Goal: Task Accomplishment & Management: Use online tool/utility

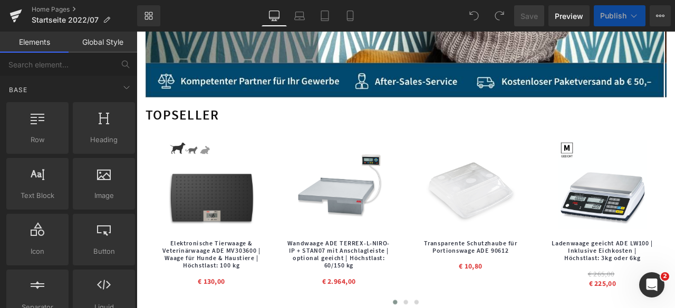
scroll to position [53, 0]
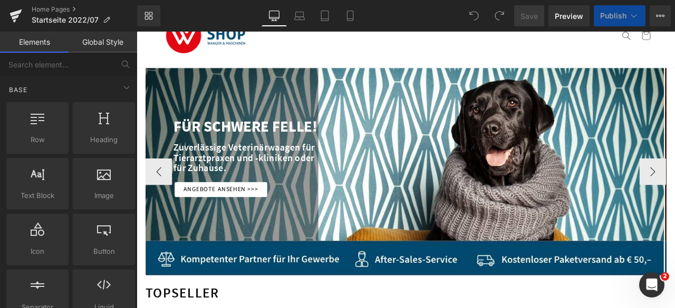
click at [394, 159] on div at bounding box center [454, 198] width 614 height 246
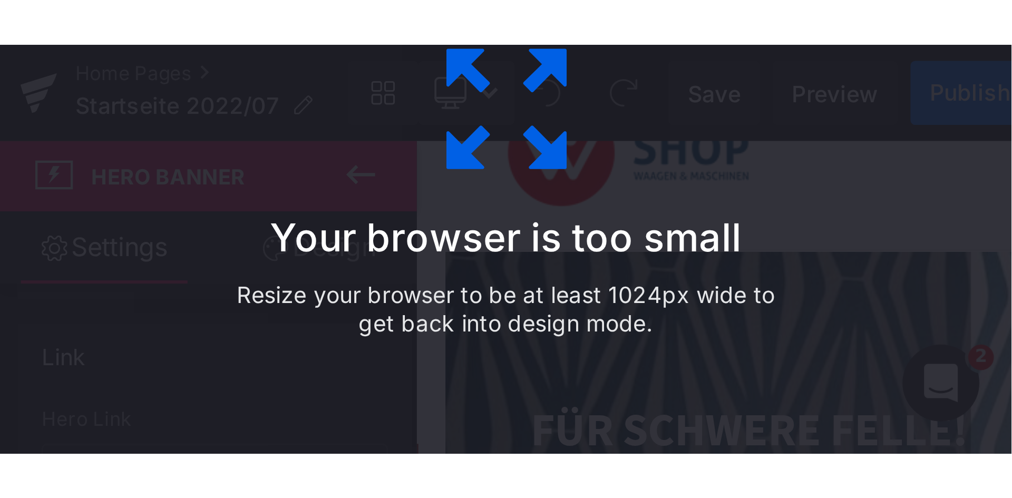
scroll to position [316, 0]
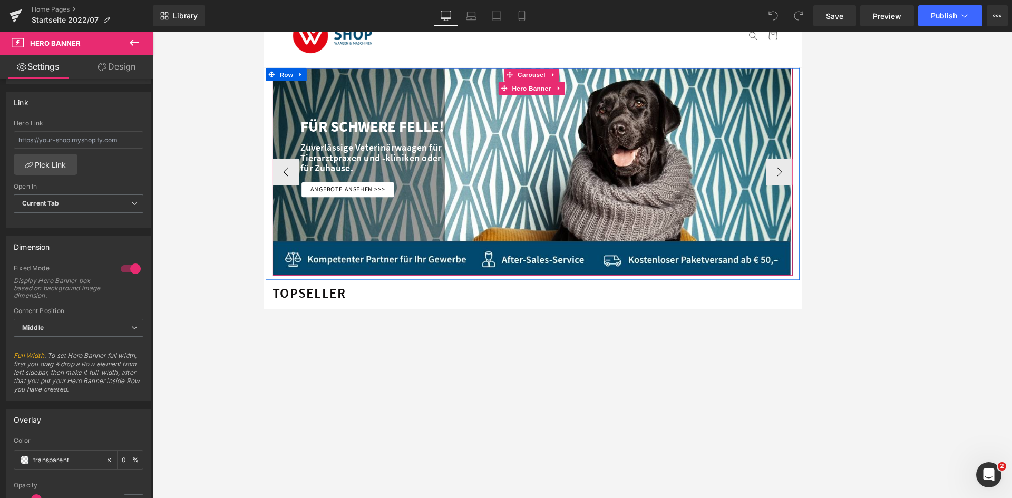
click at [560, 150] on div "FÜR SCHWERE FELLE! Heading" at bounding box center [597, 144] width 581 height 16
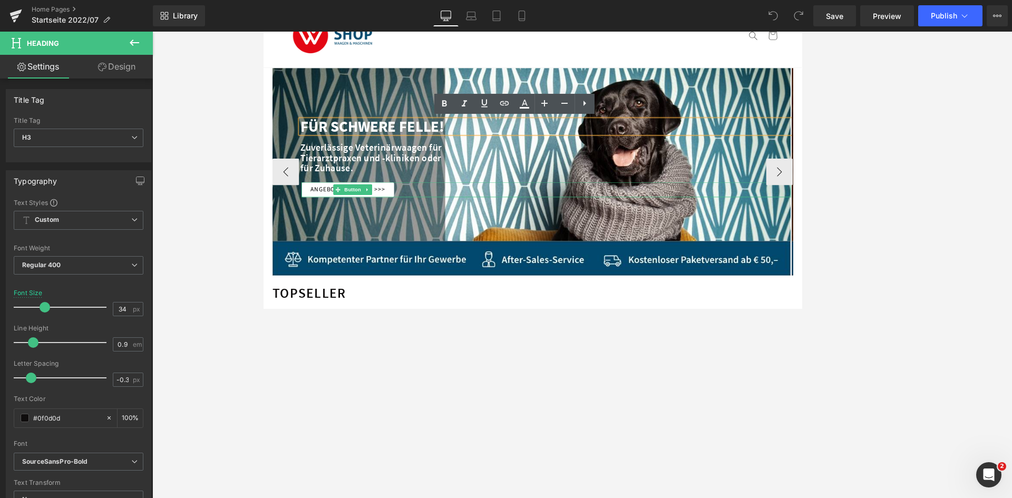
click at [674, 218] on div "Angebote ansehen >>>" at bounding box center [598, 219] width 580 height 18
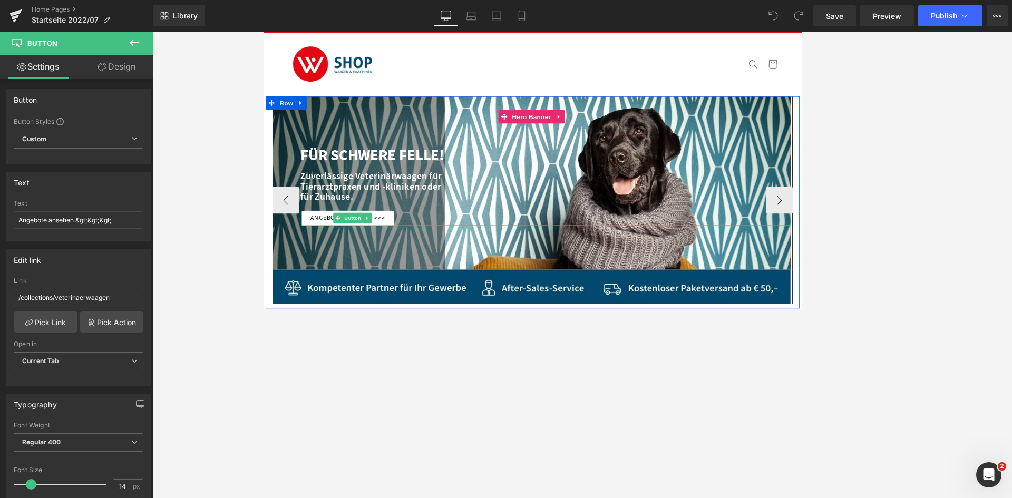
scroll to position [0, 0]
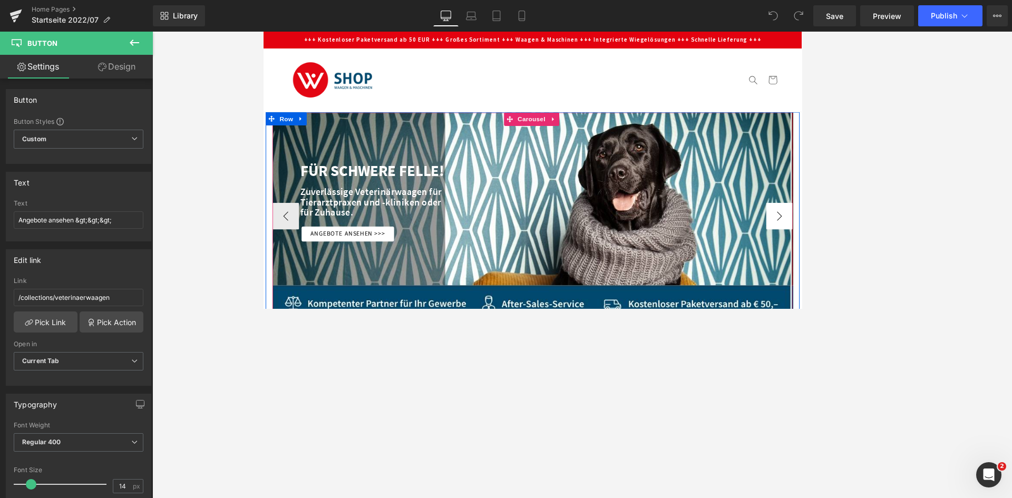
click at [674, 248] on button "›" at bounding box center [875, 251] width 32 height 32
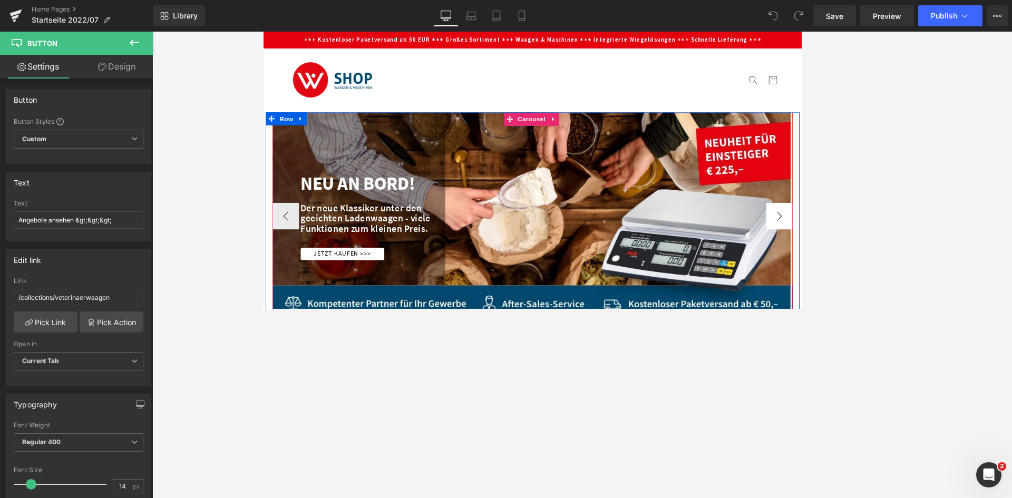
click at [674, 248] on button "›" at bounding box center [875, 251] width 32 height 32
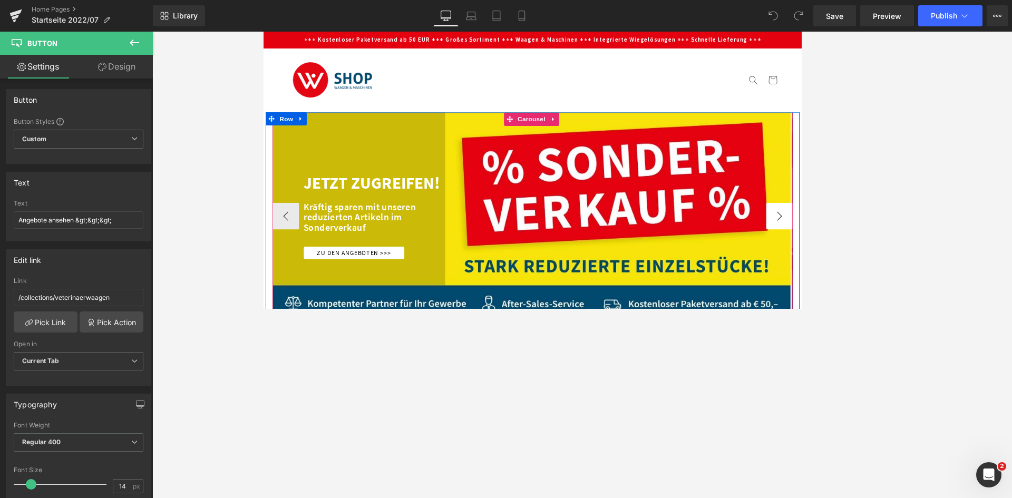
click at [674, 250] on button "›" at bounding box center [875, 251] width 32 height 32
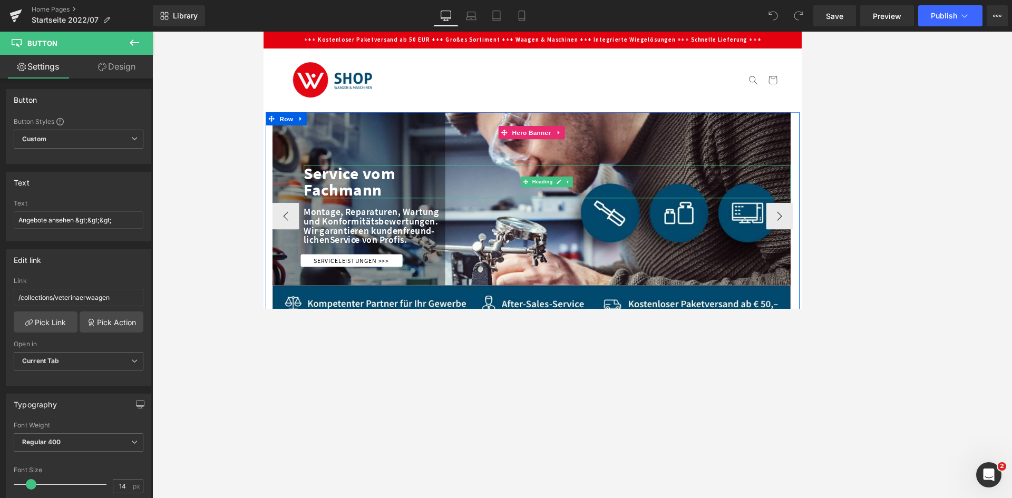
click at [654, 211] on div "Service vom Fachmann" at bounding box center [599, 209] width 577 height 39
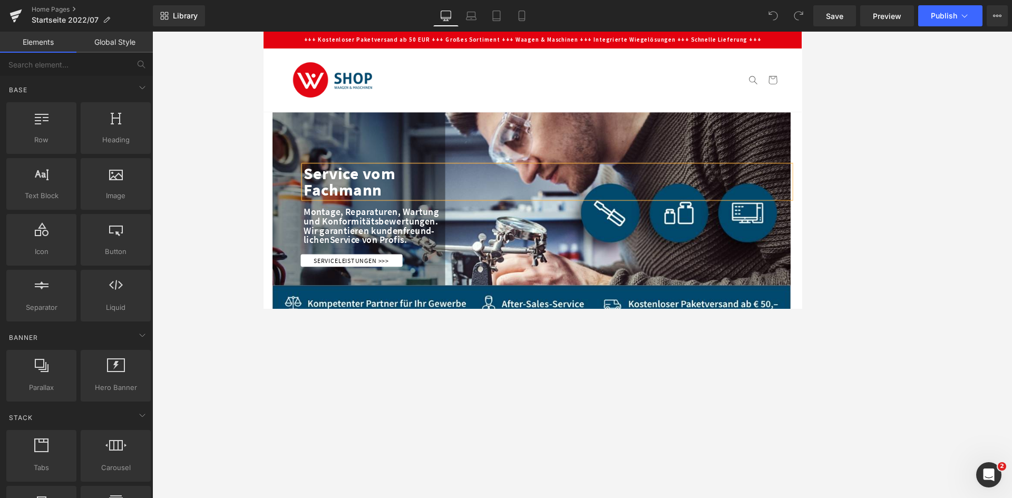
click at [674, 205] on div at bounding box center [582, 265] width 860 height 467
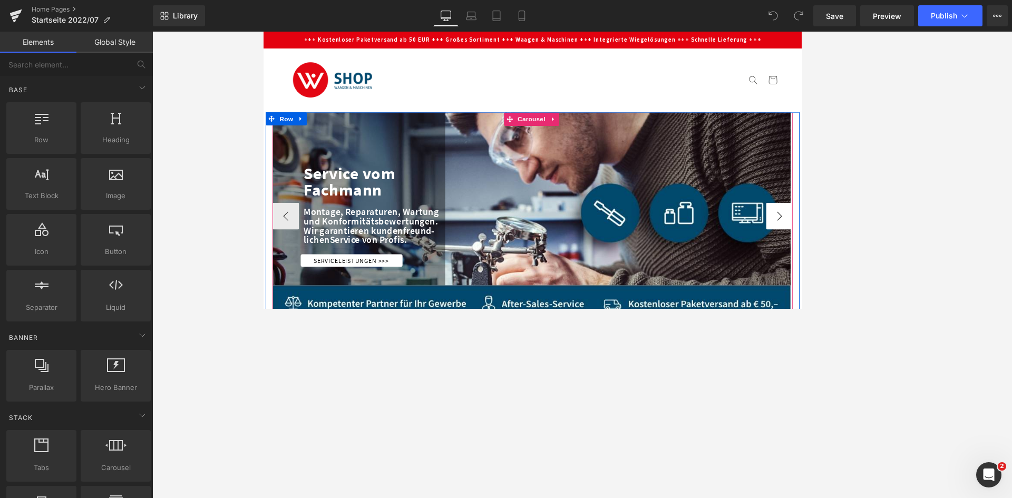
click at [674, 256] on button "›" at bounding box center [875, 251] width 32 height 32
click at [603, 137] on icon at bounding box center [606, 135] width 7 height 8
click at [556, 135] on link "Carousel" at bounding box center [574, 136] width 52 height 16
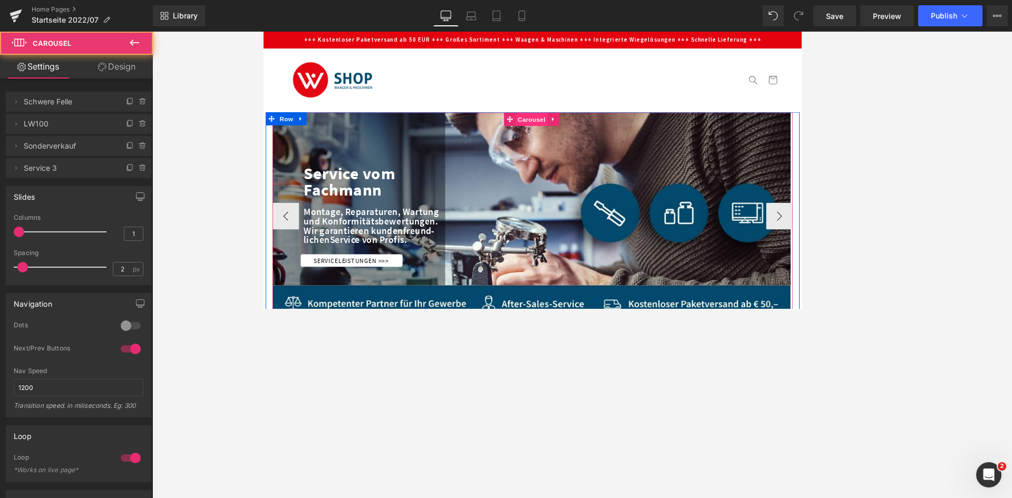
click at [571, 137] on span "Carousel" at bounding box center [581, 136] width 38 height 16
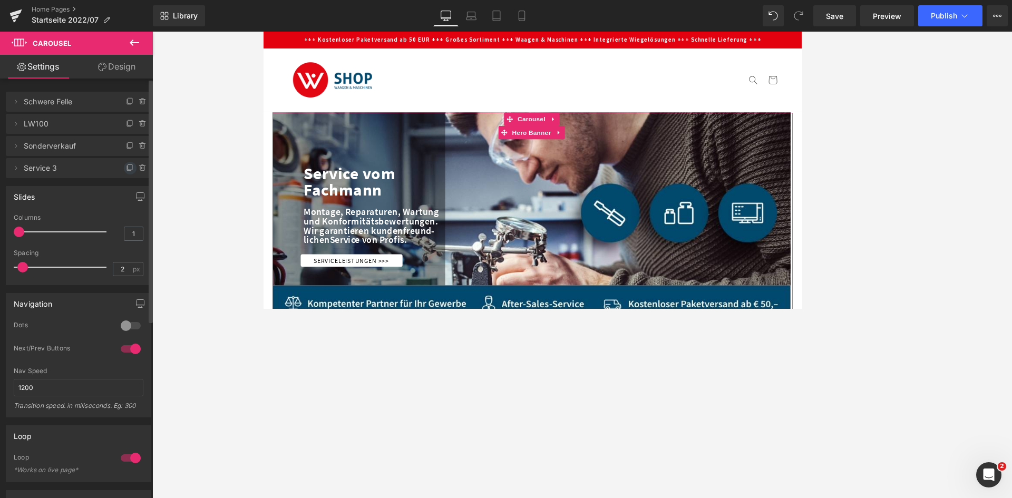
click at [126, 169] on icon at bounding box center [130, 168] width 8 height 8
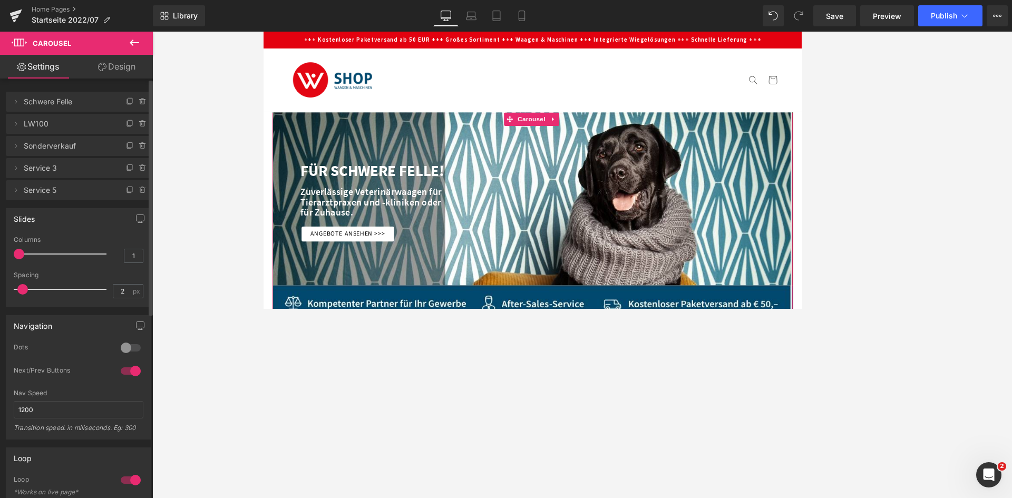
click at [84, 189] on span "Service 5" at bounding box center [68, 190] width 89 height 20
click at [14, 191] on icon at bounding box center [16, 190] width 8 height 8
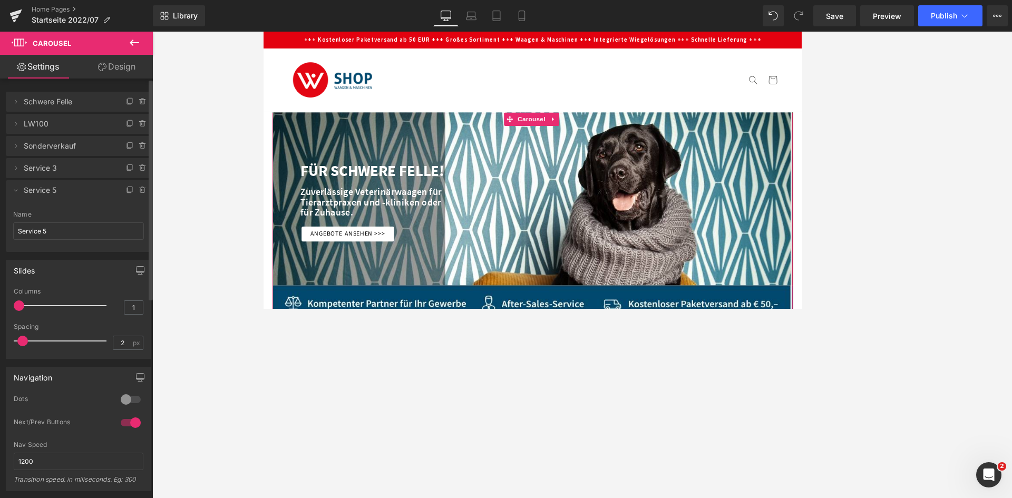
click at [41, 194] on span "Service 5" at bounding box center [68, 190] width 89 height 20
click at [66, 192] on span "Service 5" at bounding box center [68, 190] width 89 height 20
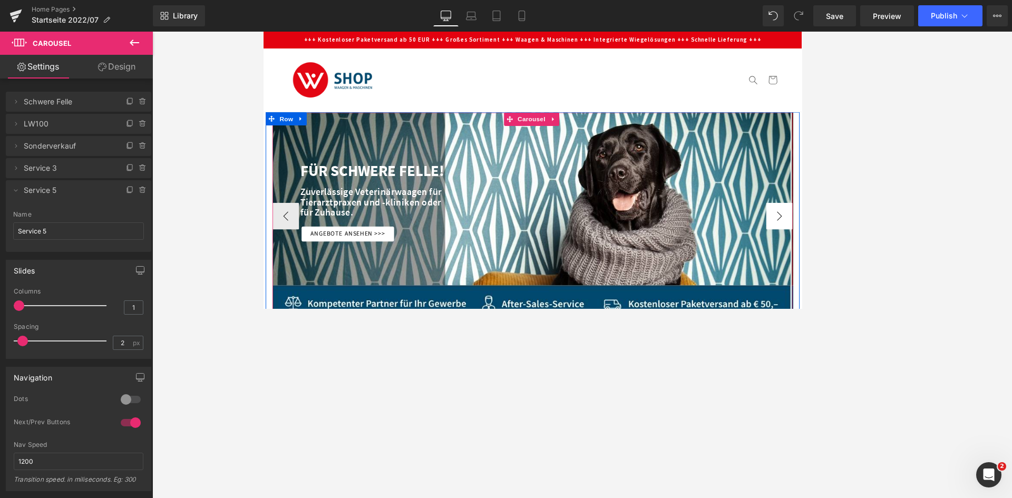
click at [674, 248] on button "›" at bounding box center [875, 251] width 32 height 32
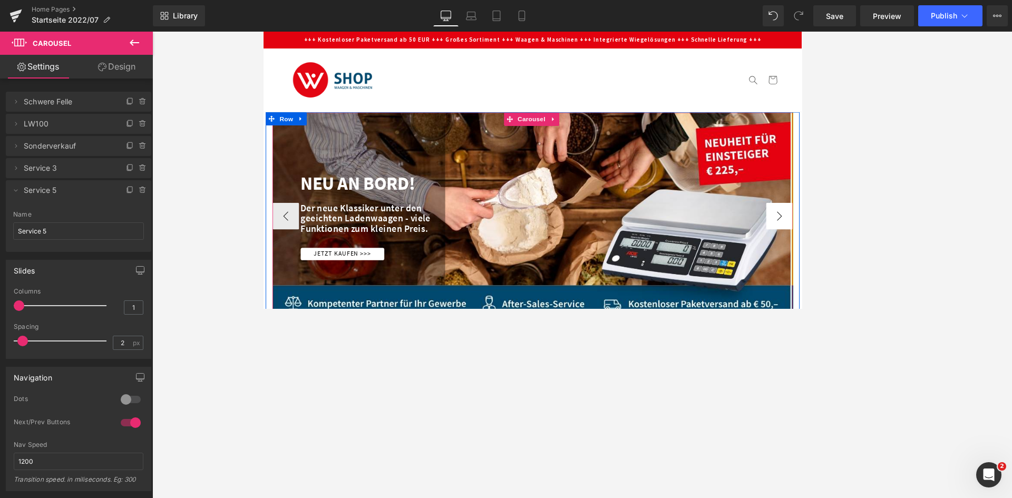
click at [674, 248] on button "›" at bounding box center [875, 251] width 32 height 32
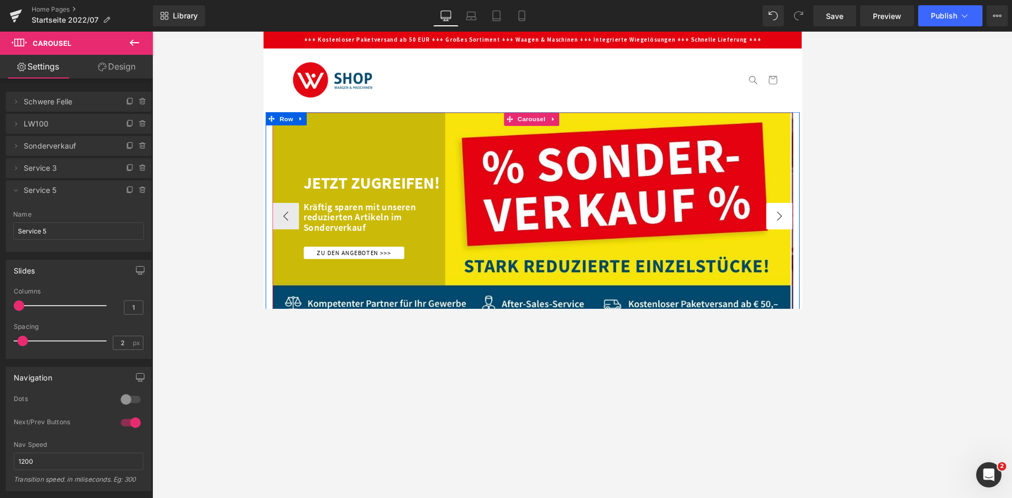
click at [674, 248] on button "›" at bounding box center [875, 251] width 32 height 32
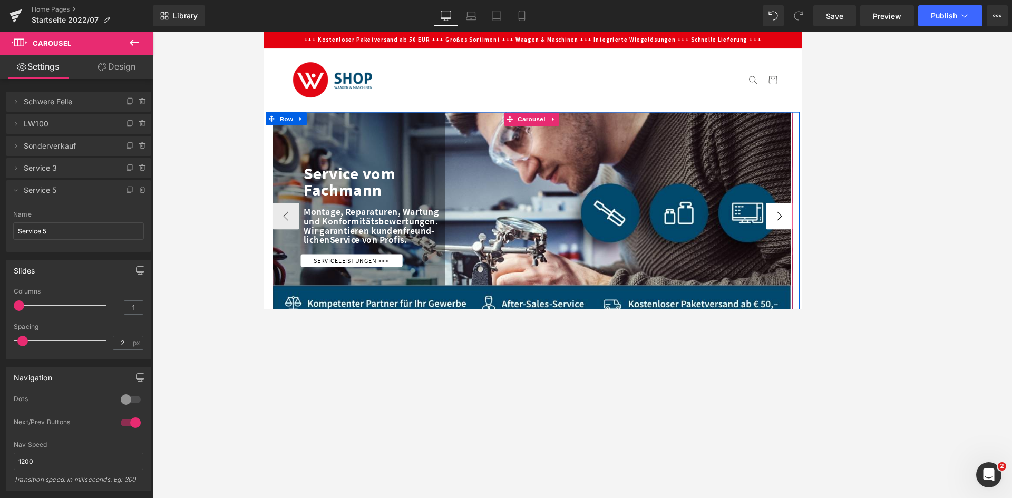
click at [674, 248] on button "›" at bounding box center [875, 251] width 32 height 32
click at [655, 216] on div "Service vom Fachmann" at bounding box center [599, 209] width 577 height 39
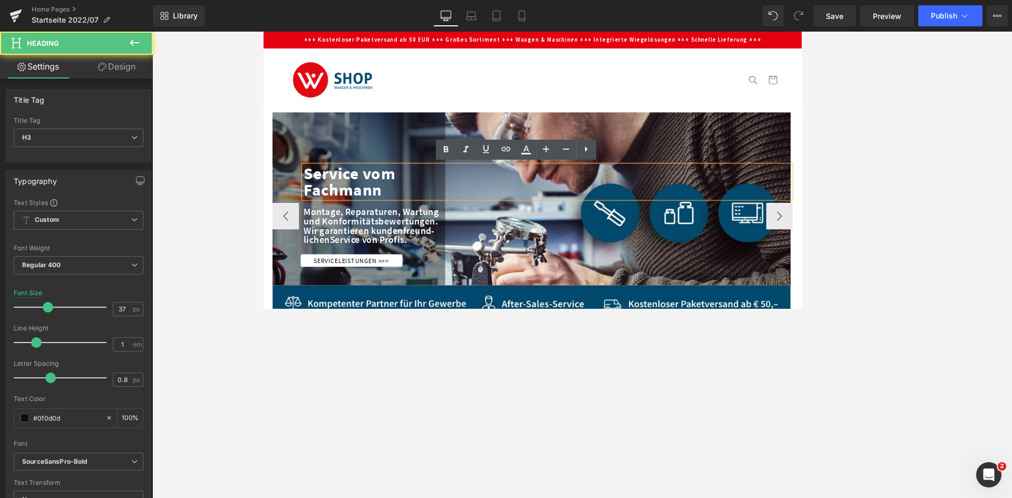
click at [674, 154] on div at bounding box center [581, 251] width 614 height 246
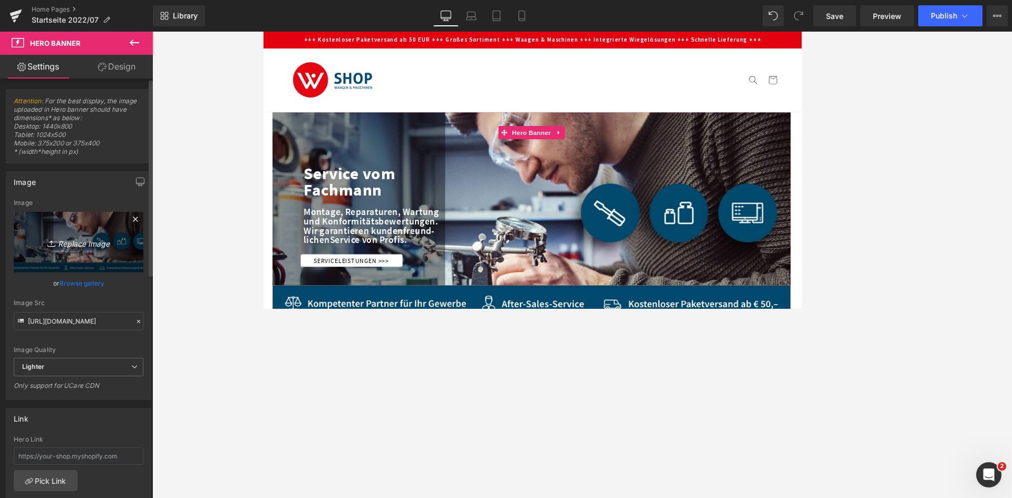
click at [84, 243] on icon "Replace Image" at bounding box center [78, 242] width 84 height 13
type input "C:\fakepath\Gruppe 66.png"
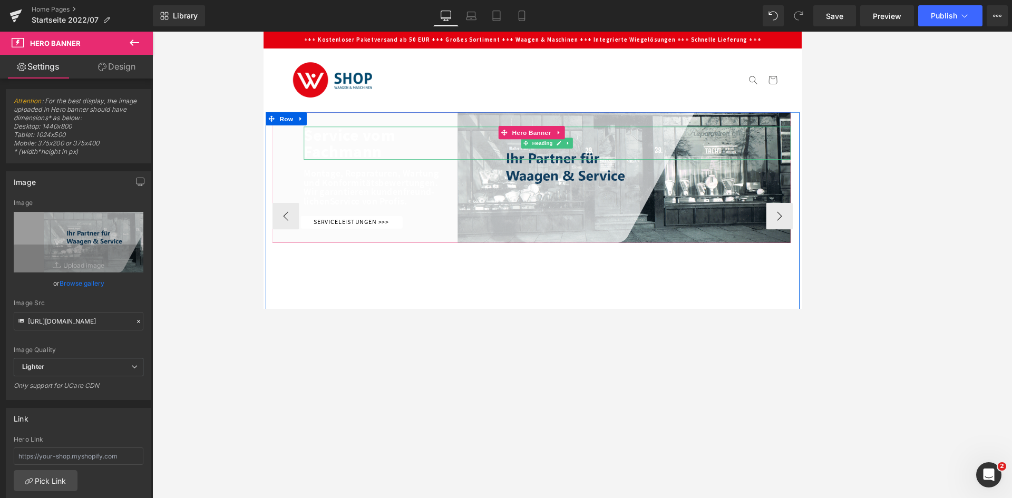
click at [674, 176] on div "Service vom Fachmann" at bounding box center [599, 163] width 577 height 39
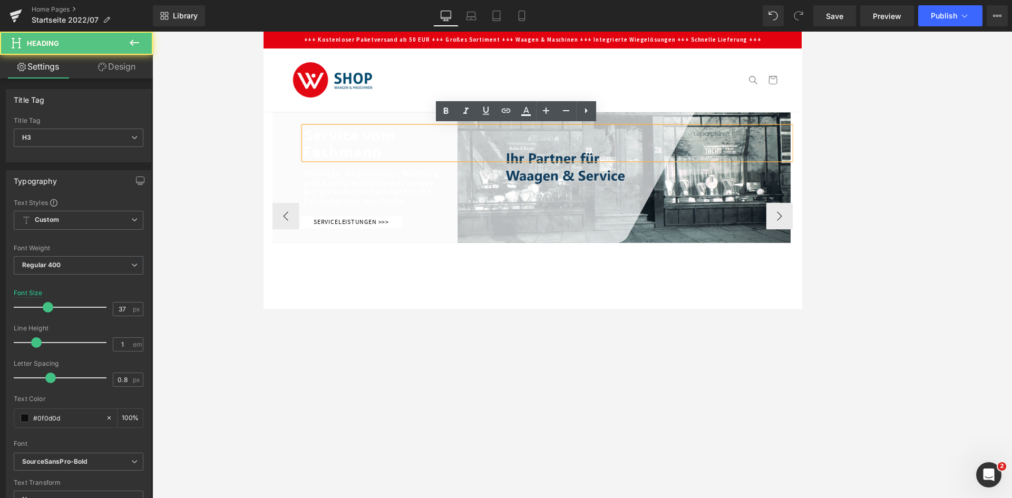
click at [674, 235] on div "Wir garantieren kundenfreund- lichen Service von Profis." at bounding box center [599, 227] width 577 height 22
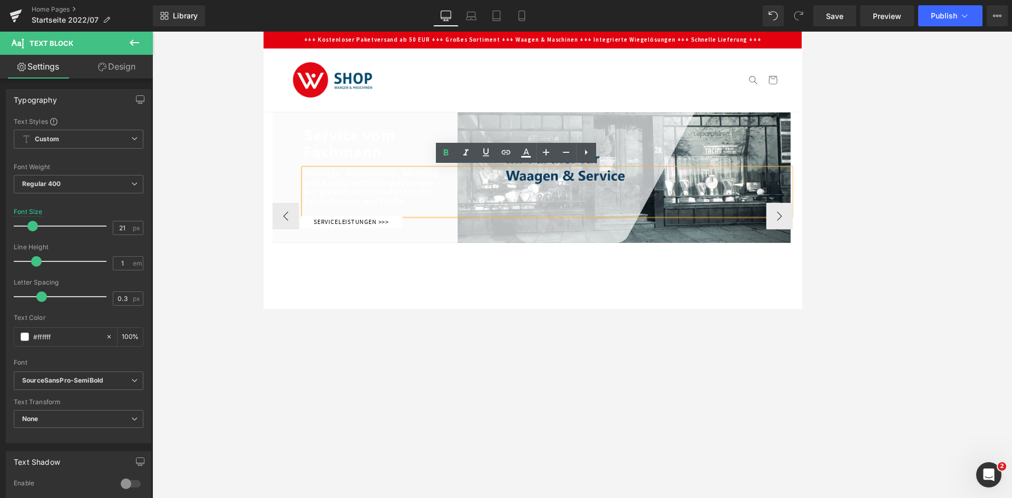
click at [674, 275] on div at bounding box center [581, 205] width 614 height 154
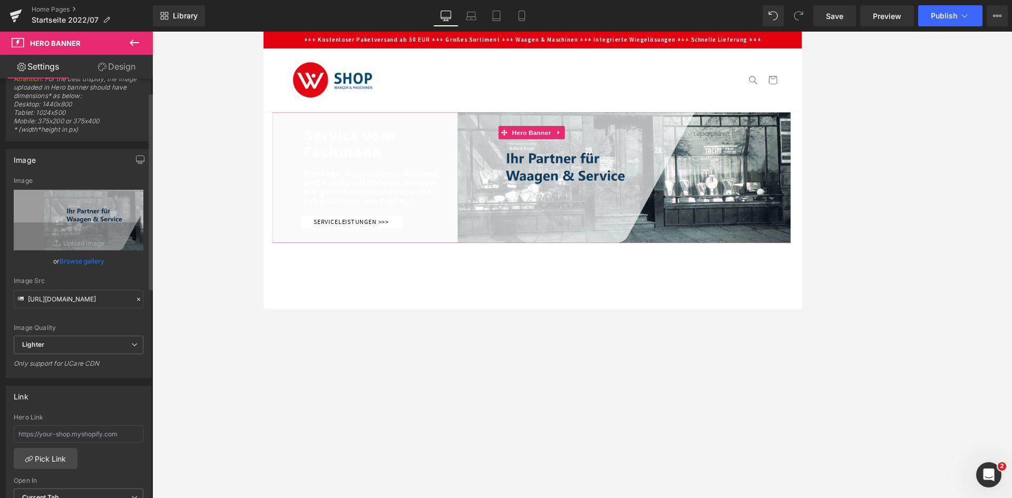
scroll to position [2, 0]
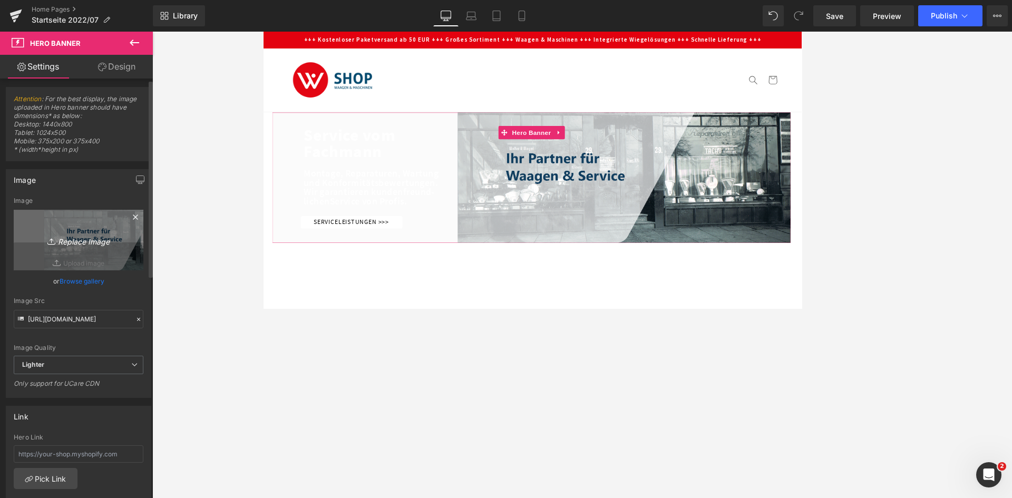
click at [83, 218] on link "Replace Image" at bounding box center [79, 240] width 130 height 61
click at [75, 246] on icon "Replace Image" at bounding box center [78, 240] width 84 height 13
type input "C:\fakepath\Gruppe 66.png"
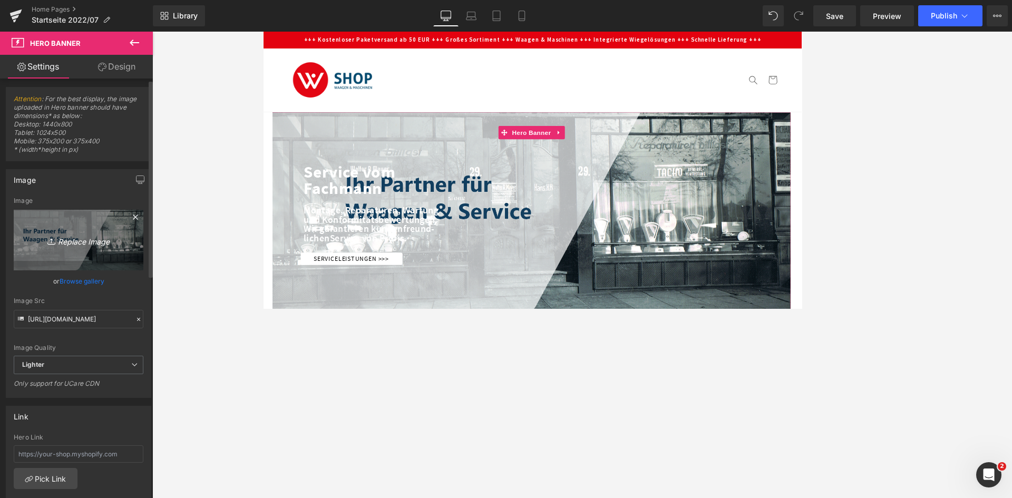
click at [71, 246] on icon "Replace Image" at bounding box center [78, 240] width 84 height 13
type input "C:\fakepath\Gruppe 66.png"
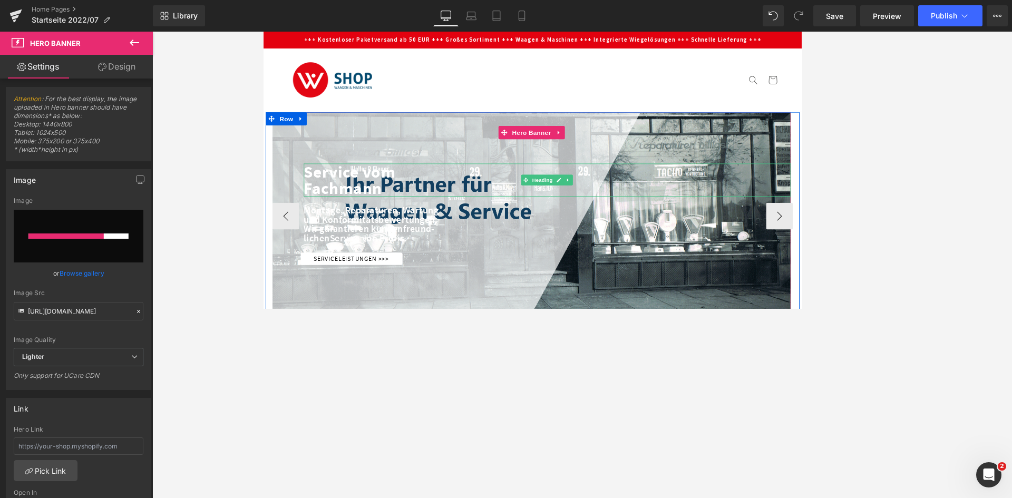
click at [407, 201] on strong "Service vom Fachmann" at bounding box center [365, 208] width 109 height 44
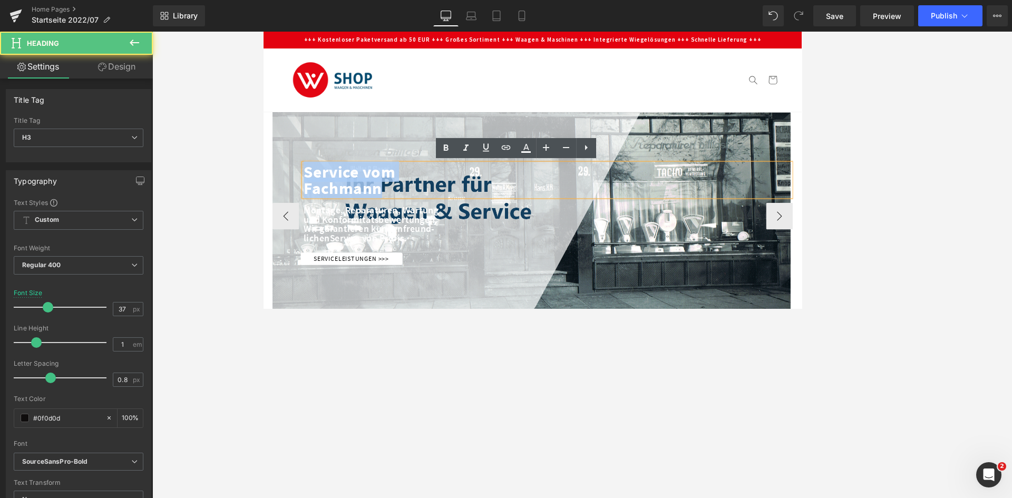
drag, startPoint x: 419, startPoint y: 216, endPoint x: 277, endPoint y: 196, distance: 143.3
click at [277, 196] on span "Service vom Fachmann Heading Montage, Reparaturen, Wartung und Konformitätsbewe…" at bounding box center [581, 248] width 614 height 120
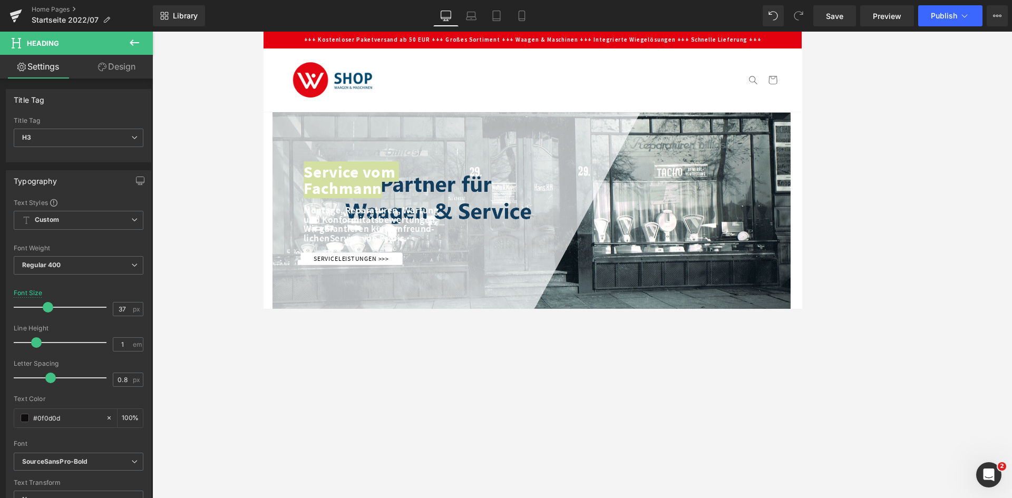
click at [118, 69] on link "Design" at bounding box center [117, 67] width 76 height 24
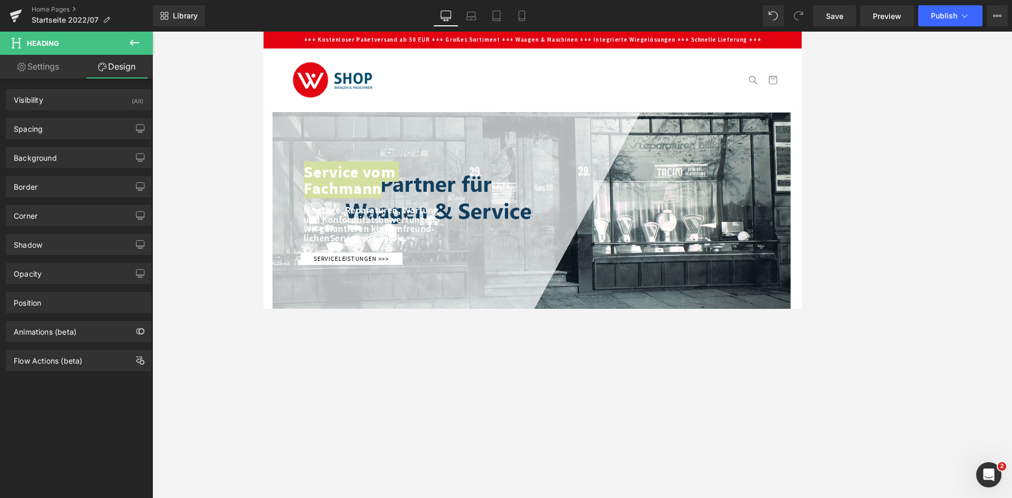
click at [41, 70] on link "Settings" at bounding box center [38, 67] width 76 height 24
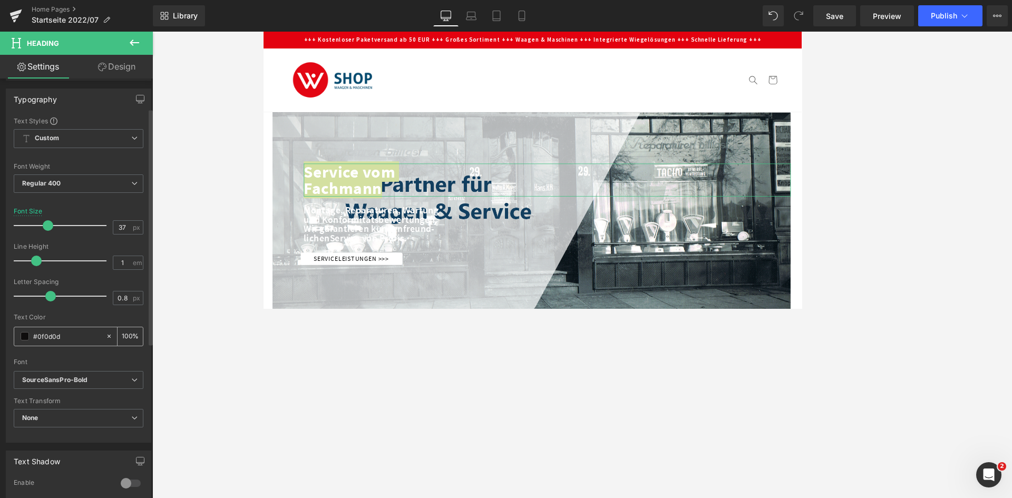
scroll to position [105, 0]
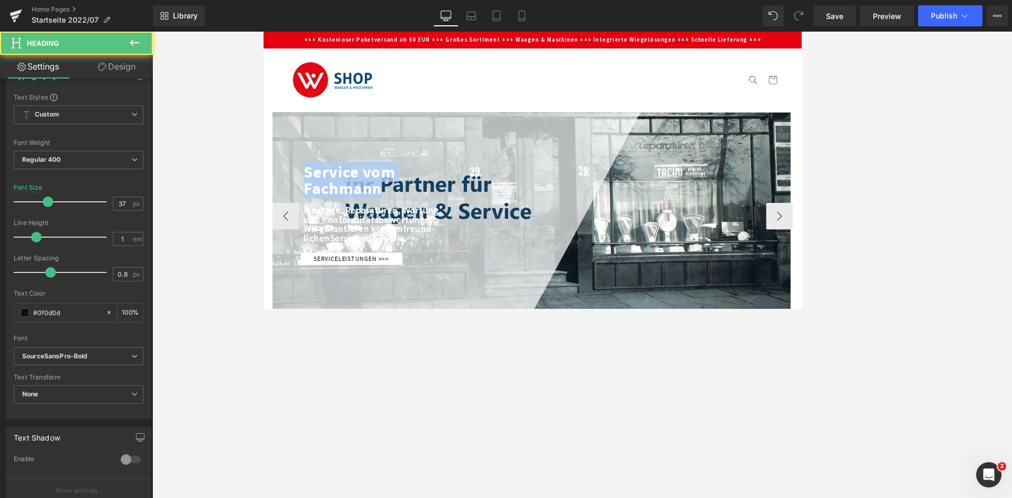
click at [360, 203] on strong "Service vom Fachmann" at bounding box center [365, 208] width 109 height 44
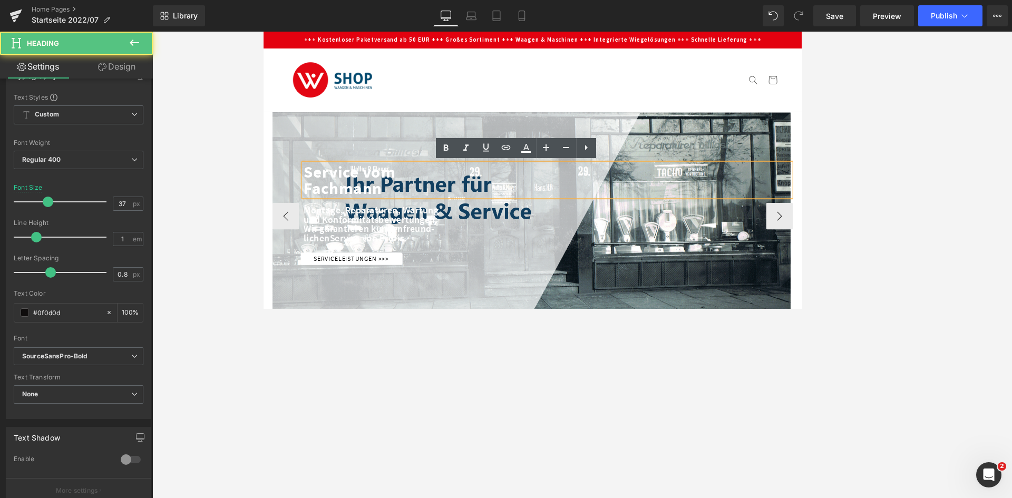
click at [366, 206] on strong "Service vom Fachmann" at bounding box center [365, 208] width 109 height 44
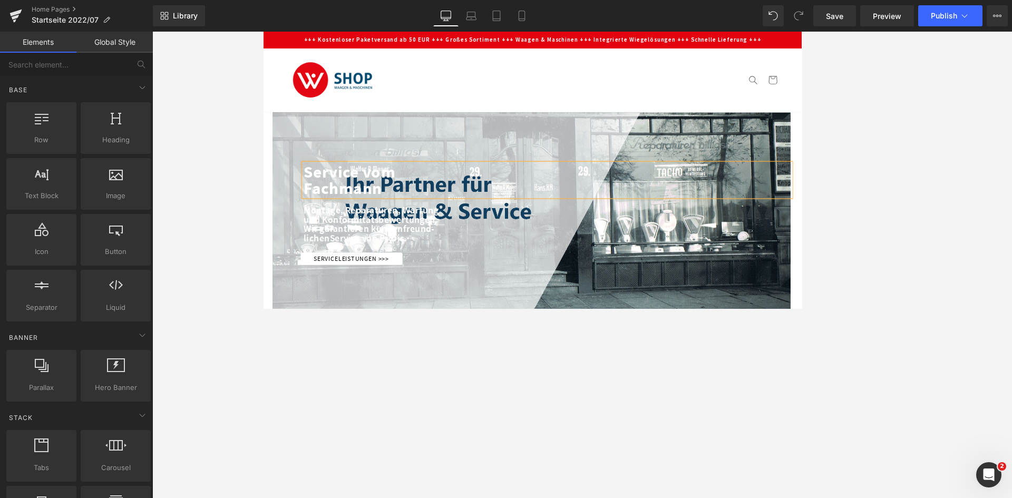
click at [378, 308] on div at bounding box center [582, 265] width 860 height 467
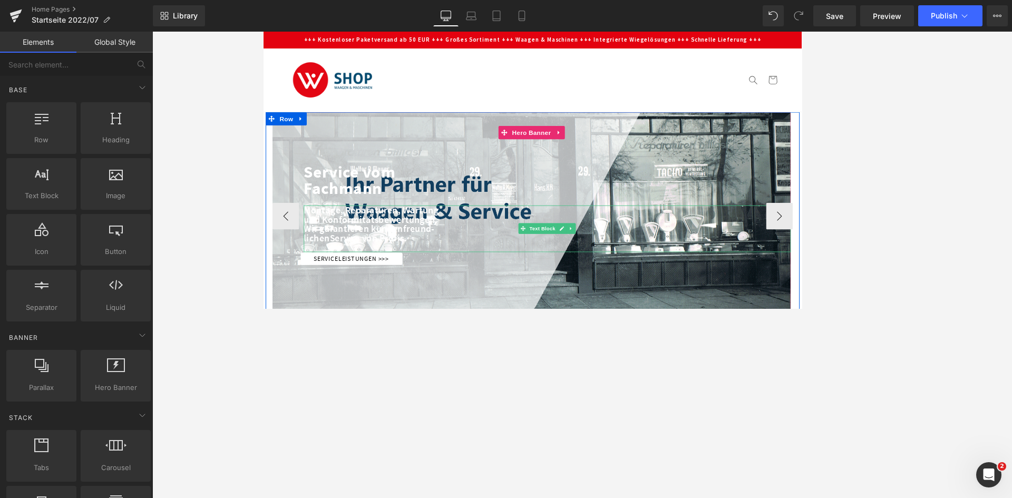
click at [674, 277] on div "Wir garantieren kundenfreund- lichen Service von Profis." at bounding box center [599, 271] width 577 height 22
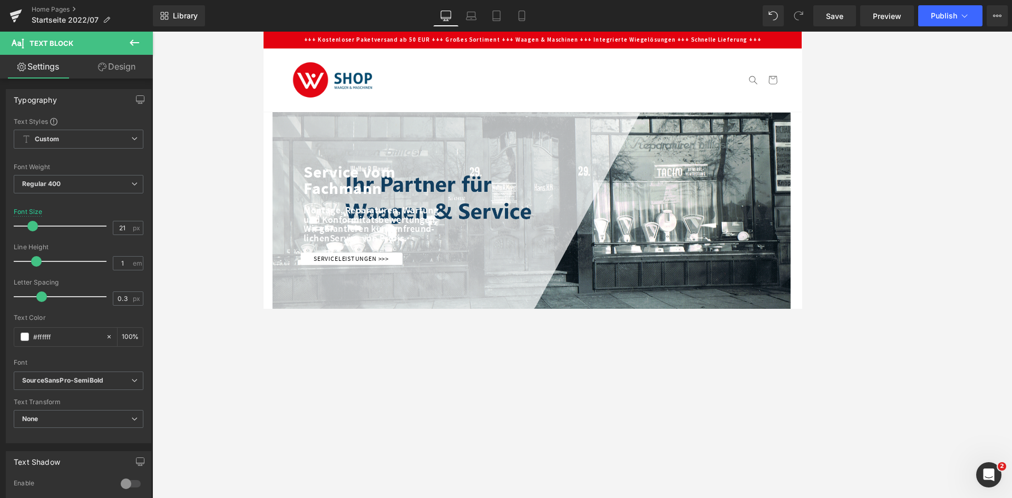
click at [132, 46] on icon at bounding box center [134, 42] width 13 height 13
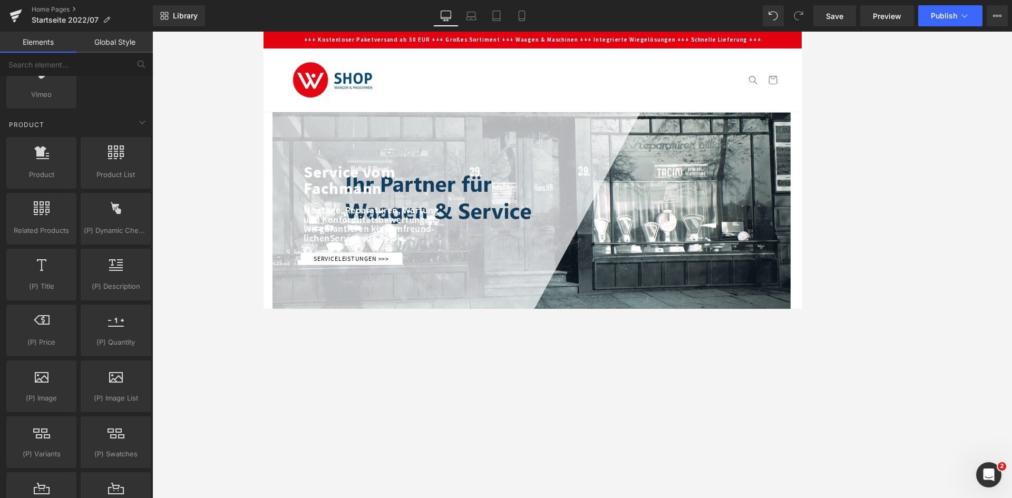
scroll to position [949, 0]
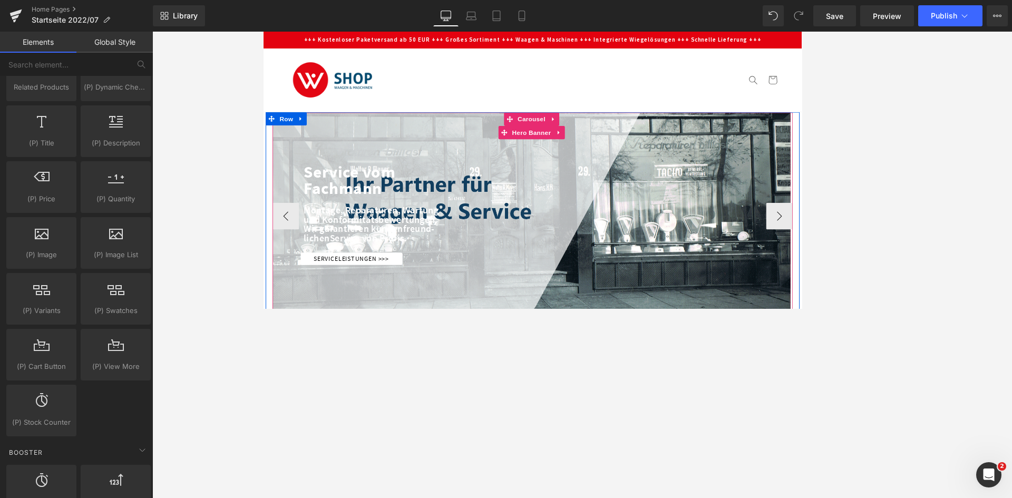
click at [674, 308] on div at bounding box center [581, 248] width 614 height 241
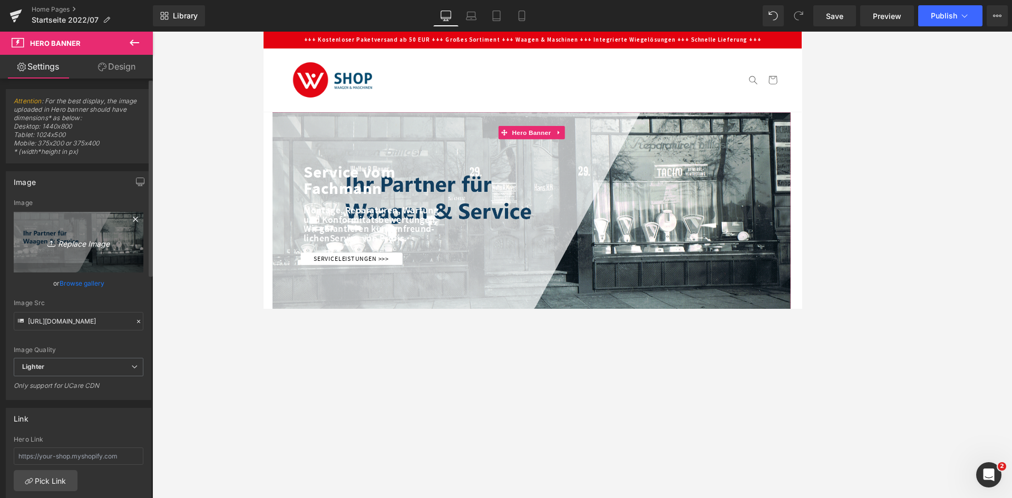
click at [96, 238] on icon "Replace Image" at bounding box center [78, 242] width 84 height 13
type input "C:\fakepath\Gruppe 66.png"
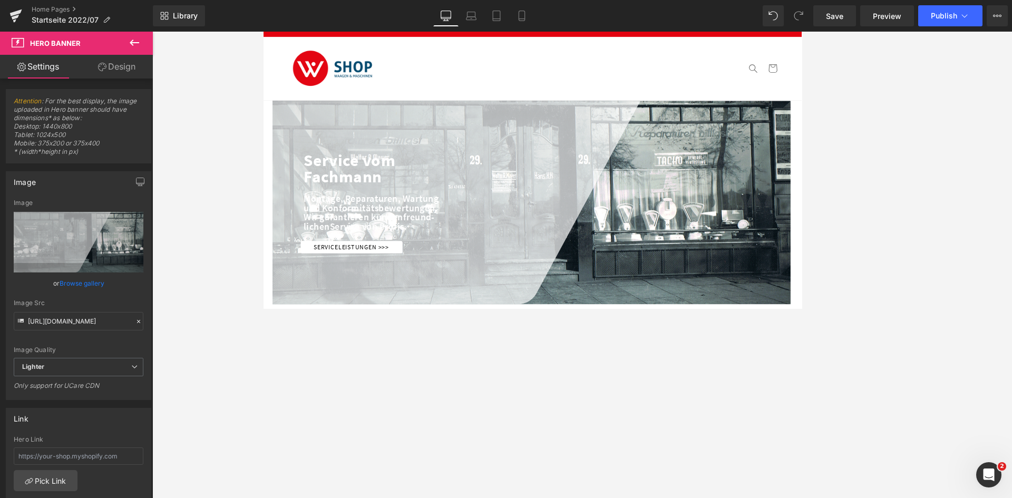
scroll to position [0, 0]
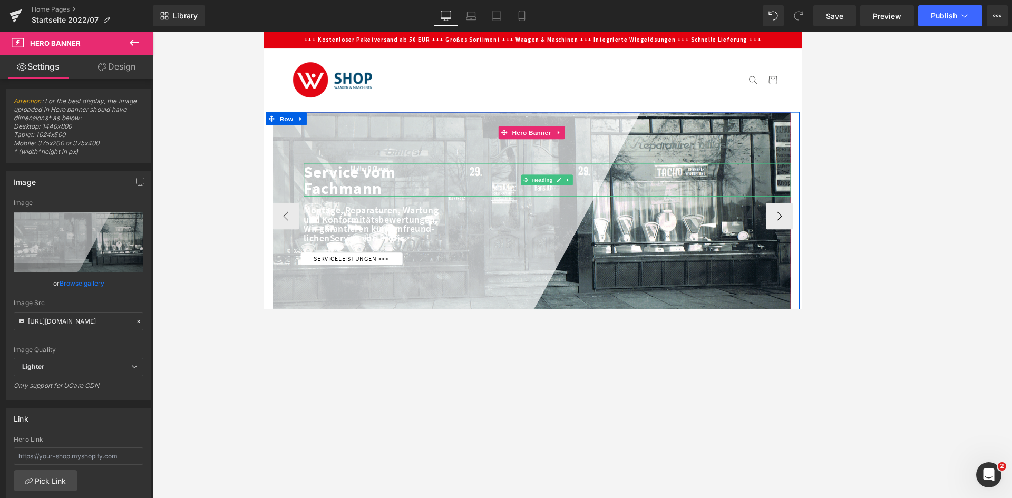
click at [376, 207] on strong "Service vom Fachmann" at bounding box center [365, 207] width 109 height 44
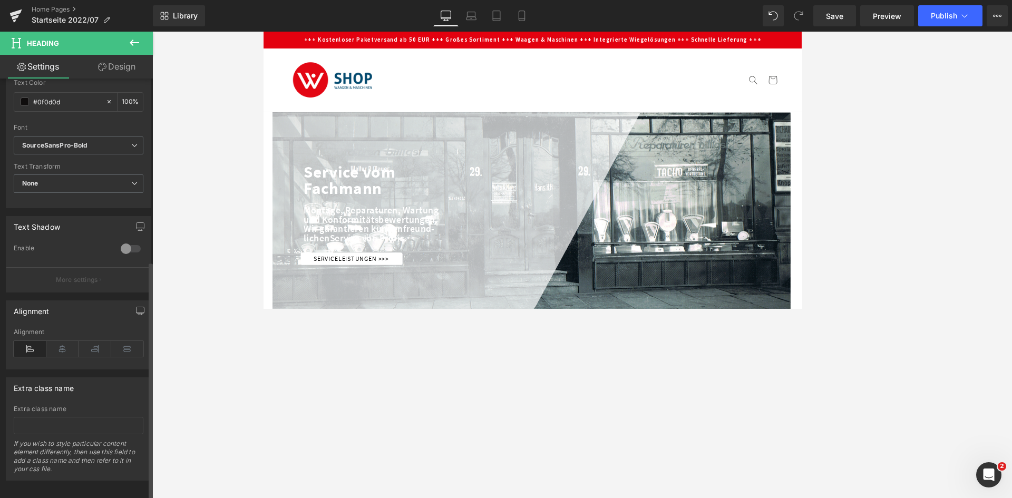
scroll to position [328, 0]
click at [346, 219] on strong "Service vom Fachmann" at bounding box center [365, 207] width 109 height 44
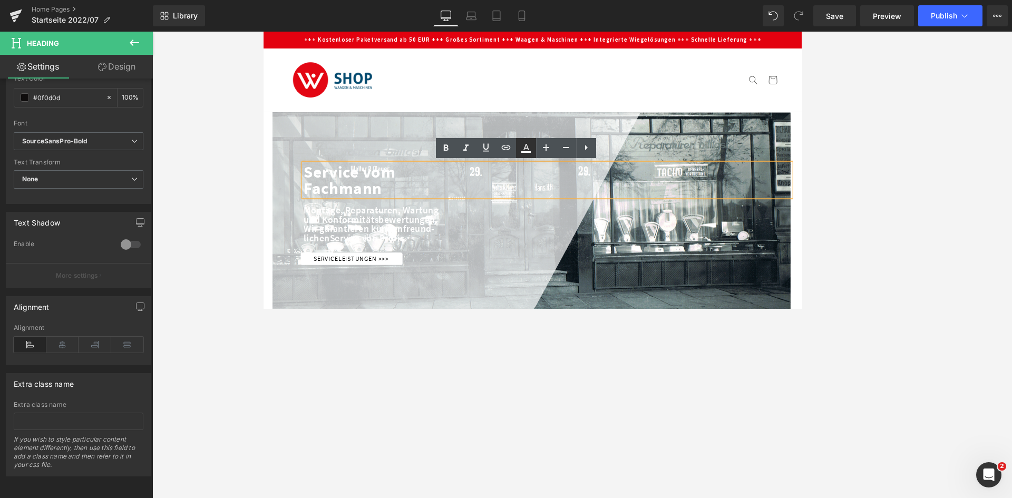
click at [526, 151] on icon at bounding box center [526, 148] width 13 height 13
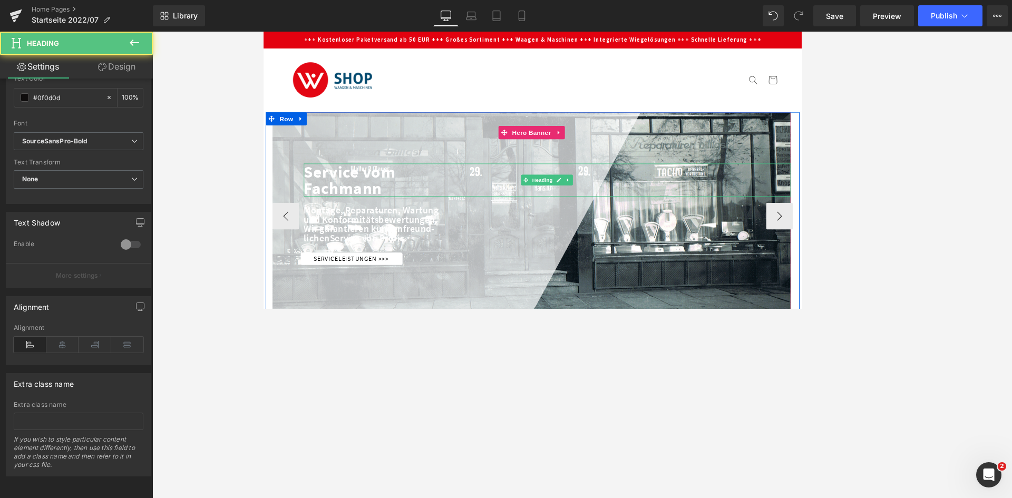
click at [368, 207] on strong "Service vom Fachmann" at bounding box center [365, 207] width 109 height 44
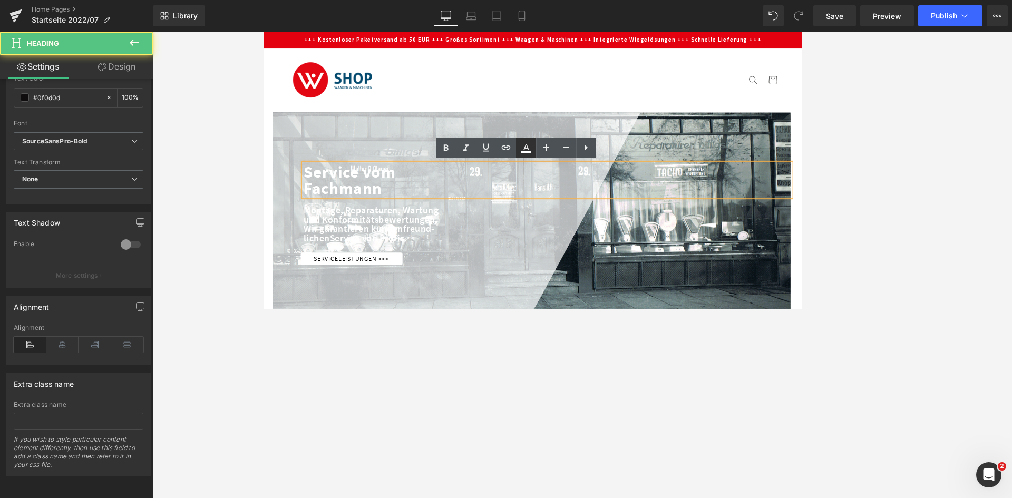
click at [524, 150] on icon at bounding box center [526, 148] width 13 height 13
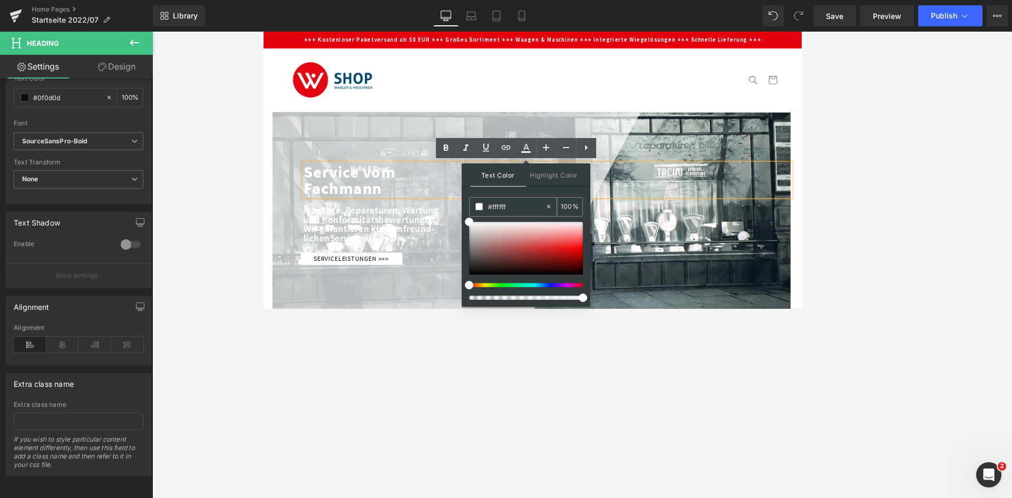
click at [515, 208] on input "#ffffff" at bounding box center [516, 207] width 57 height 12
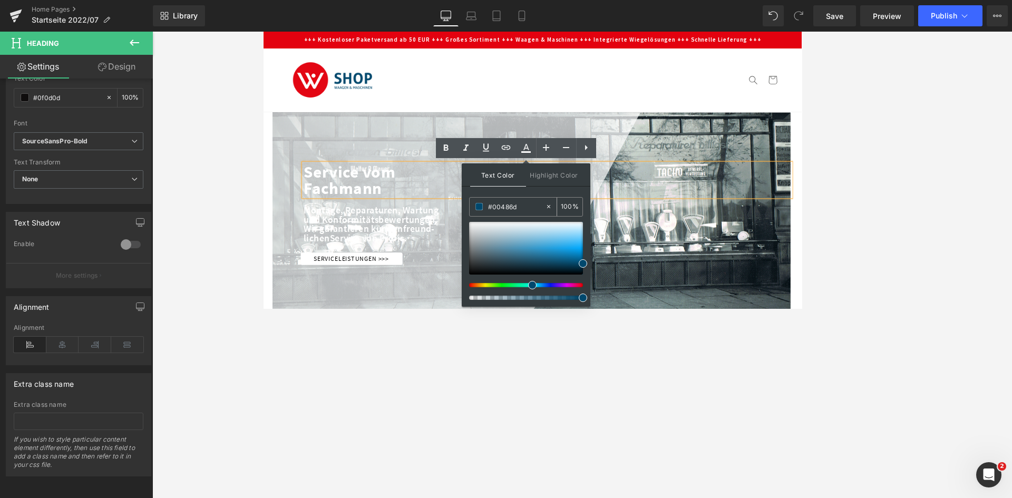
type input "#00486d"
click at [674, 226] on div "Service vom Fachmann" at bounding box center [599, 207] width 577 height 39
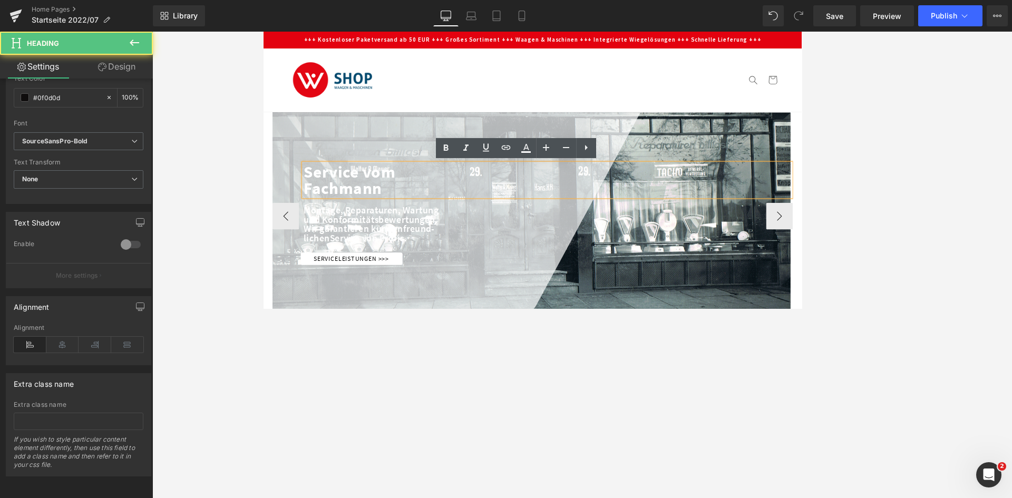
click at [512, 213] on div "Service vom Fachmann" at bounding box center [599, 207] width 577 height 39
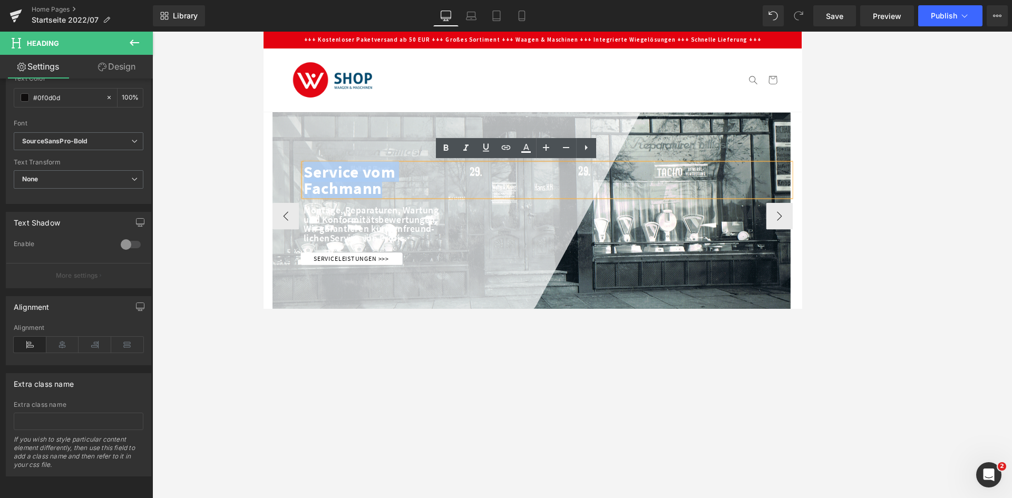
drag, startPoint x: 417, startPoint y: 221, endPoint x: 303, endPoint y: 195, distance: 117.0
click at [303, 195] on span "Service vom Fachmann Heading Montage, Reparaturen, Wartung und Konformitätsbewe…" at bounding box center [581, 248] width 614 height 120
click at [524, 149] on icon at bounding box center [526, 148] width 13 height 13
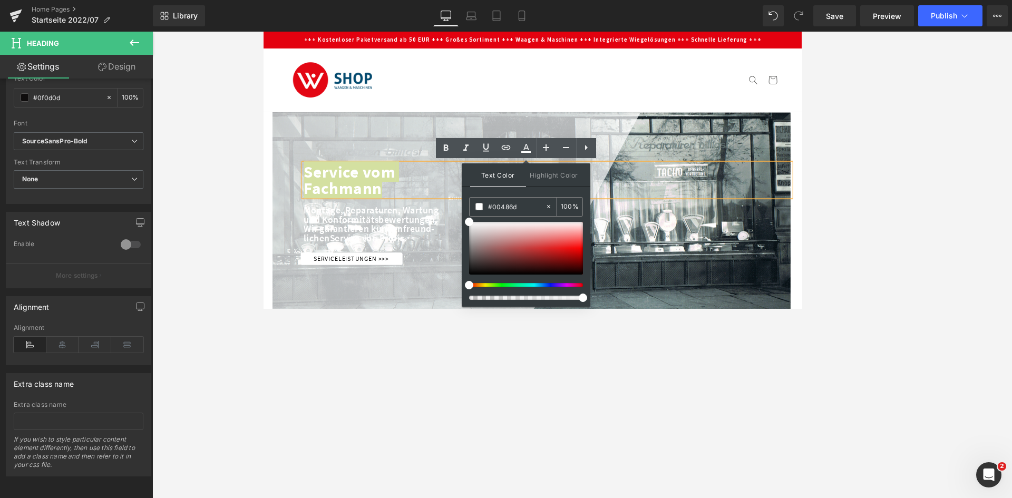
drag, startPoint x: 517, startPoint y: 207, endPoint x: 489, endPoint y: 215, distance: 28.9
click at [489, 215] on div "#00486d" at bounding box center [507, 207] width 75 height 18
type input "'"
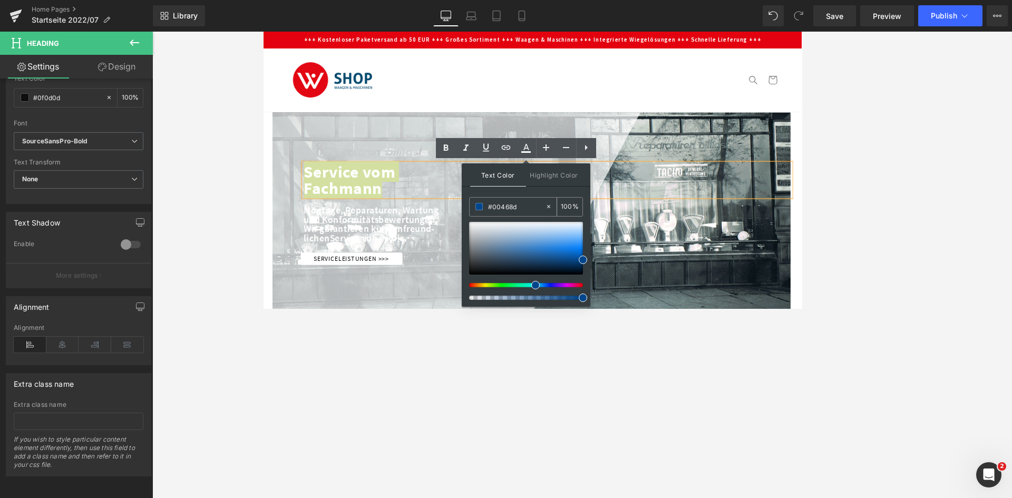
type input "#00468d"
click at [428, 219] on div "Service vom Fachmann" at bounding box center [599, 207] width 577 height 39
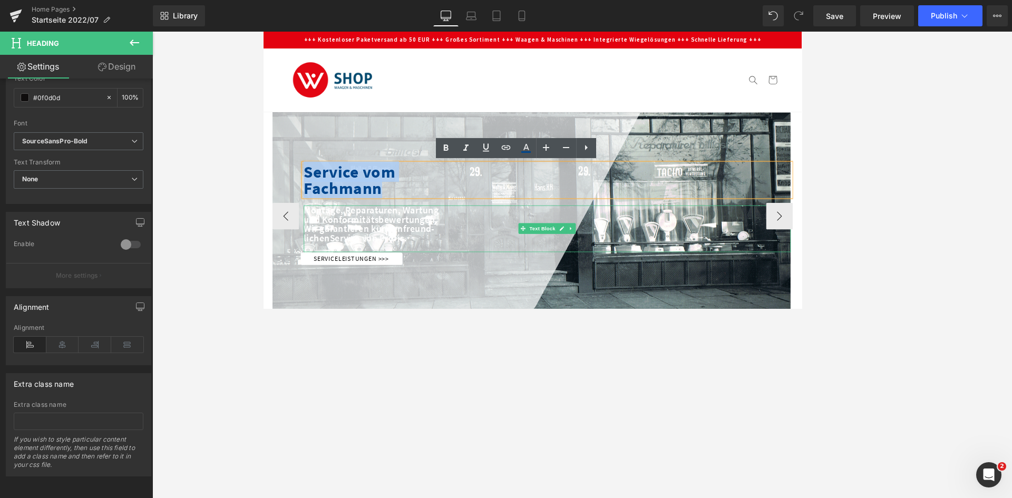
click at [436, 265] on strong "Wir garantieren kundenfreund- lichen" at bounding box center [389, 270] width 156 height 25
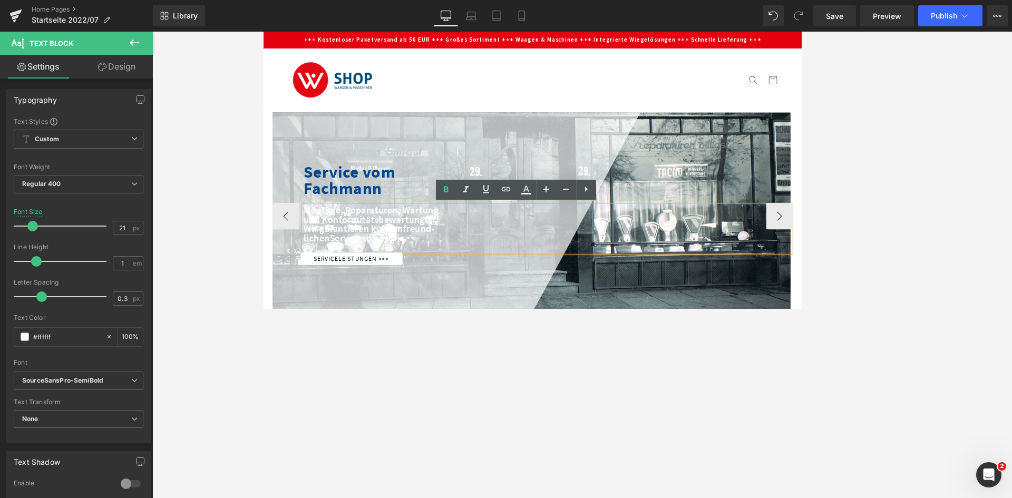
click at [369, 267] on strong "Wir garantieren kundenfreund- lichen" at bounding box center [389, 270] width 156 height 25
click at [415, 270] on strong "Service von Profis." at bounding box center [388, 276] width 92 height 14
click at [454, 272] on strong "Wir garantieren kundenfreund- lichen" at bounding box center [389, 270] width 156 height 25
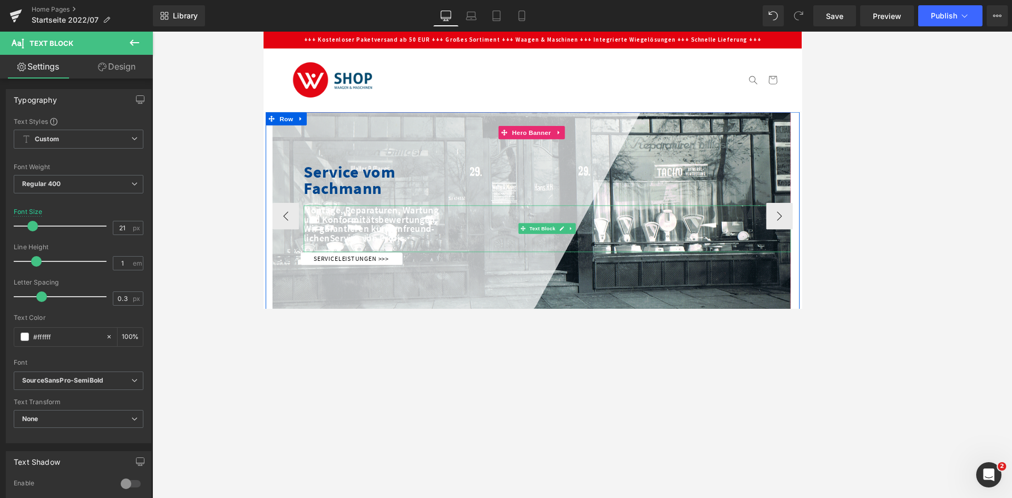
click at [382, 273] on strong "Service von Profis." at bounding box center [388, 276] width 92 height 14
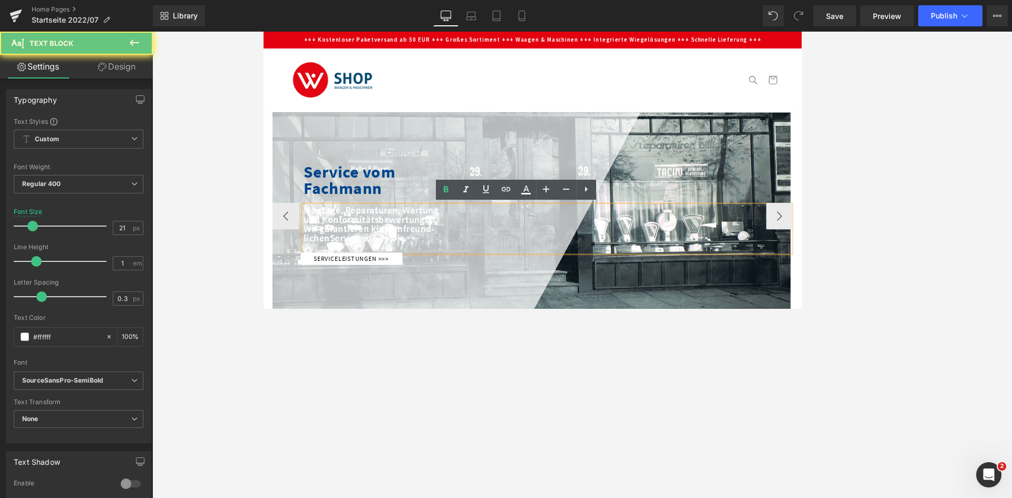
click at [415, 275] on strong "Service von Profis." at bounding box center [388, 276] width 92 height 14
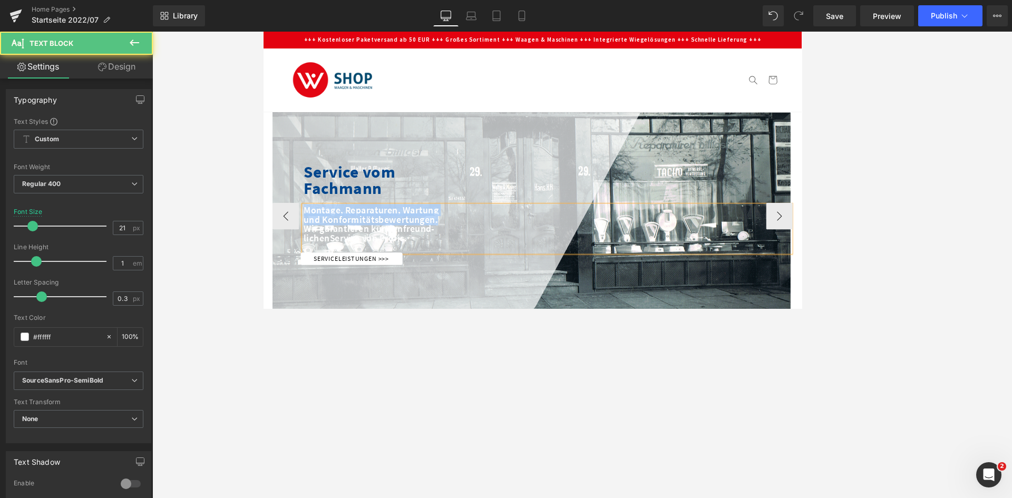
click at [452, 249] on strong "und Konformitätsbewertungen." at bounding box center [390, 254] width 159 height 14
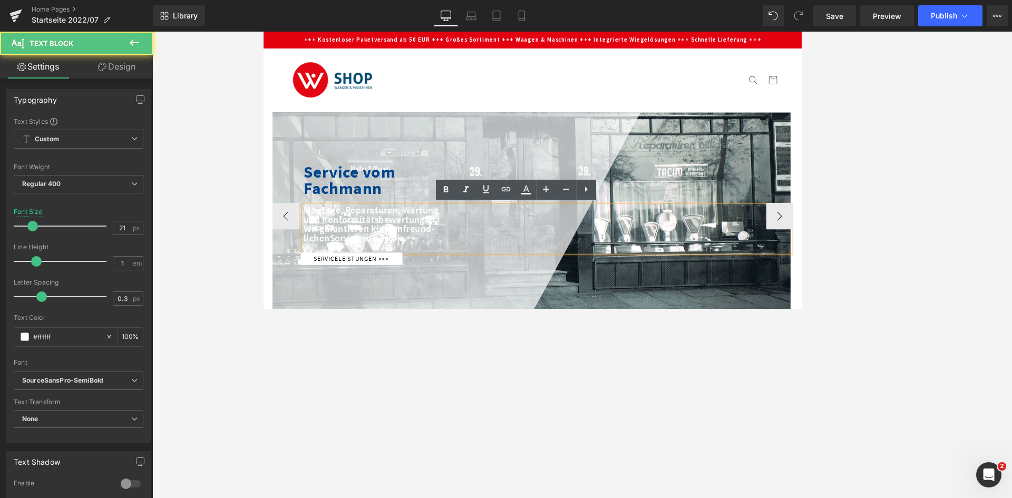
click at [435, 273] on div "Wir garantieren kundenfreund- lichen Service von Profis." at bounding box center [599, 270] width 577 height 22
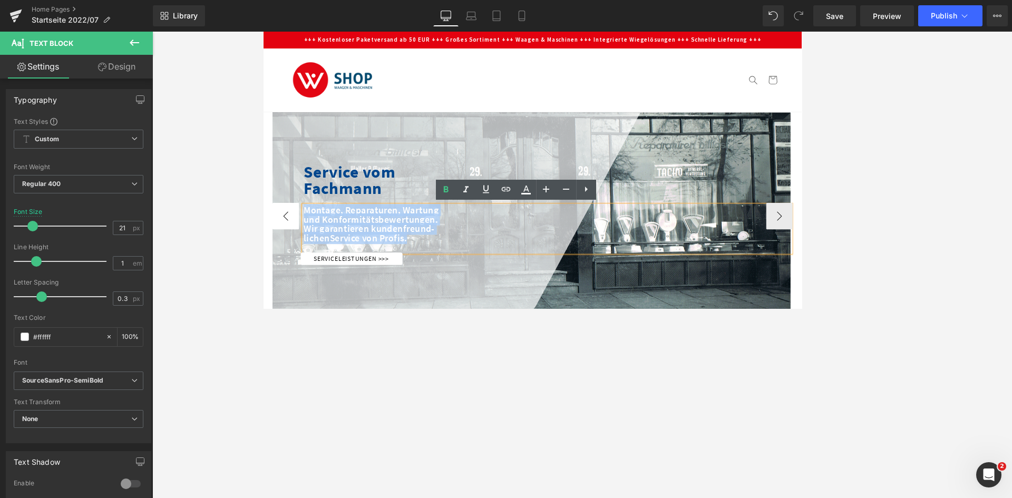
drag, startPoint x: 454, startPoint y: 274, endPoint x: 292, endPoint y: 242, distance: 164.9
click at [292, 242] on div "FÜR SCHWERE FELLE! Heading Zuverlässige Veterinärwaagen für Tierarztpraxen und …" at bounding box center [582, 251] width 617 height 246
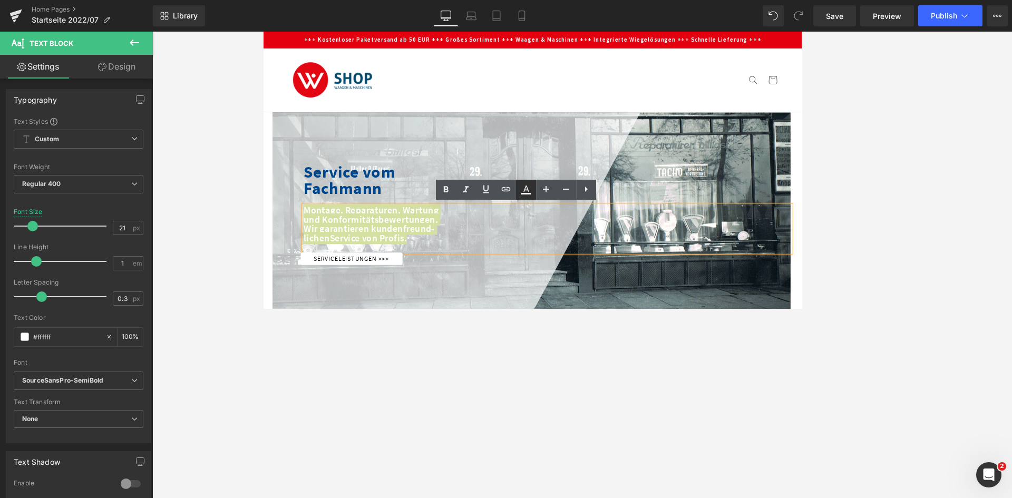
click at [520, 194] on icon at bounding box center [526, 189] width 13 height 13
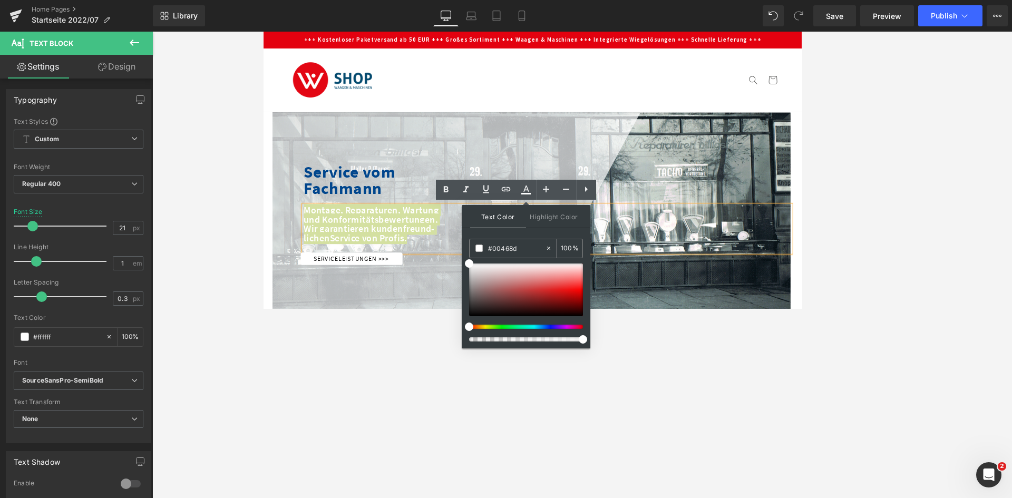
click at [517, 248] on input "#00468d" at bounding box center [516, 249] width 57 height 12
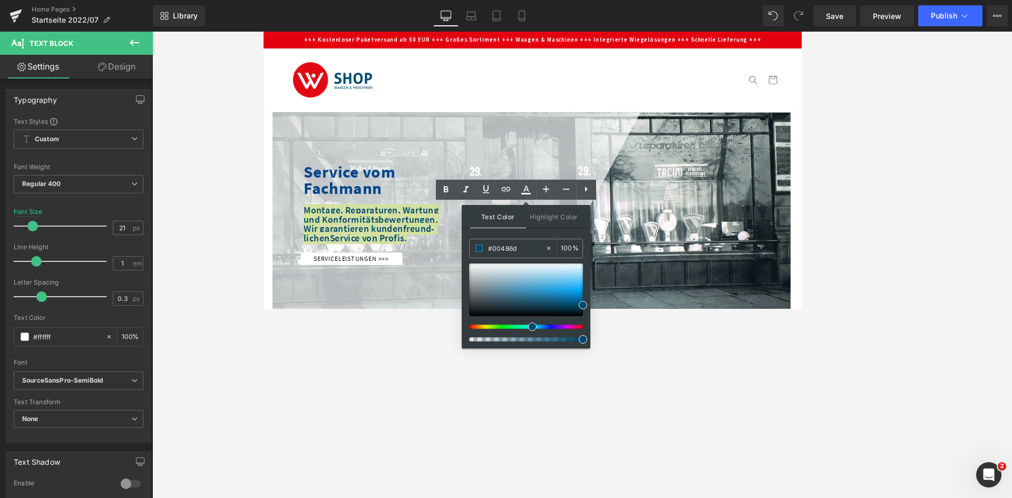
click at [433, 308] on div at bounding box center [582, 265] width 860 height 467
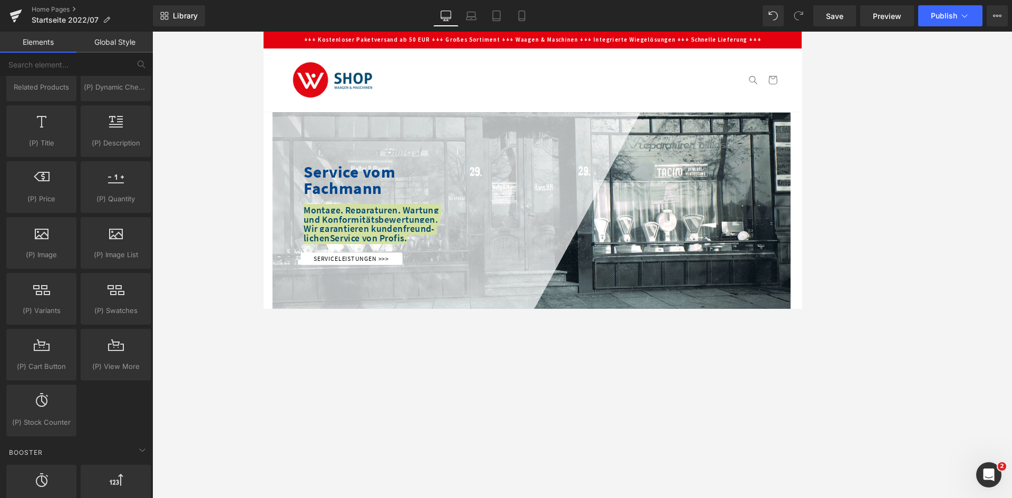
click at [432, 308] on div at bounding box center [582, 265] width 860 height 467
click at [429, 308] on div at bounding box center [582, 265] width 860 height 467
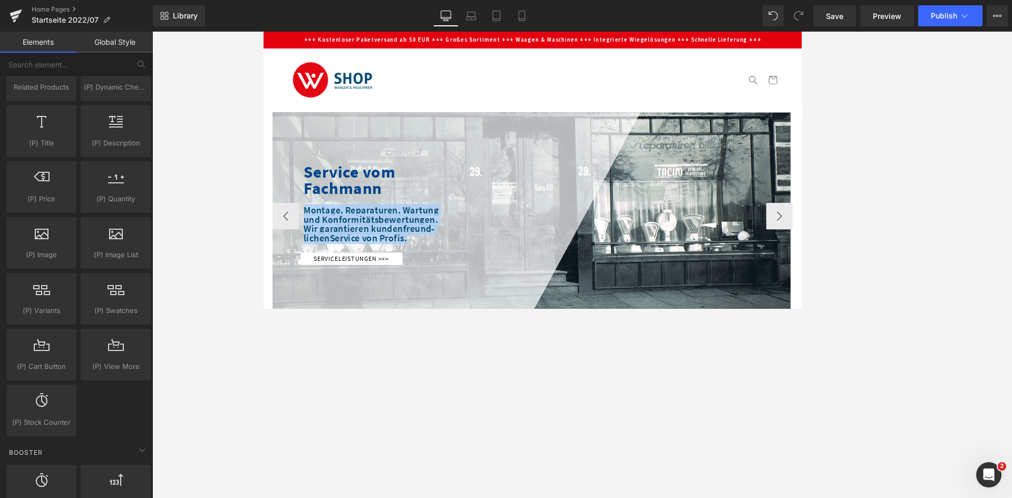
click at [421, 308] on div at bounding box center [581, 248] width 614 height 241
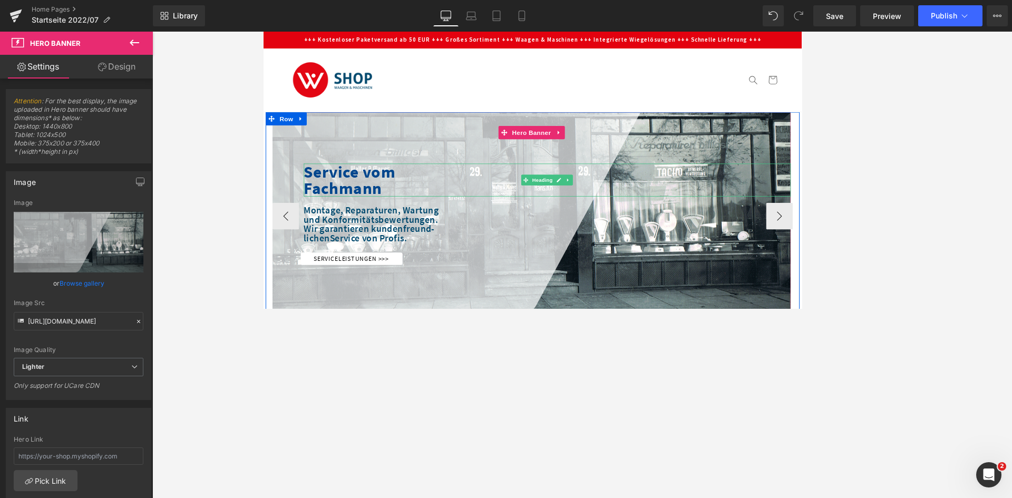
click at [327, 197] on strong "Service vom Fachmann" at bounding box center [365, 207] width 109 height 44
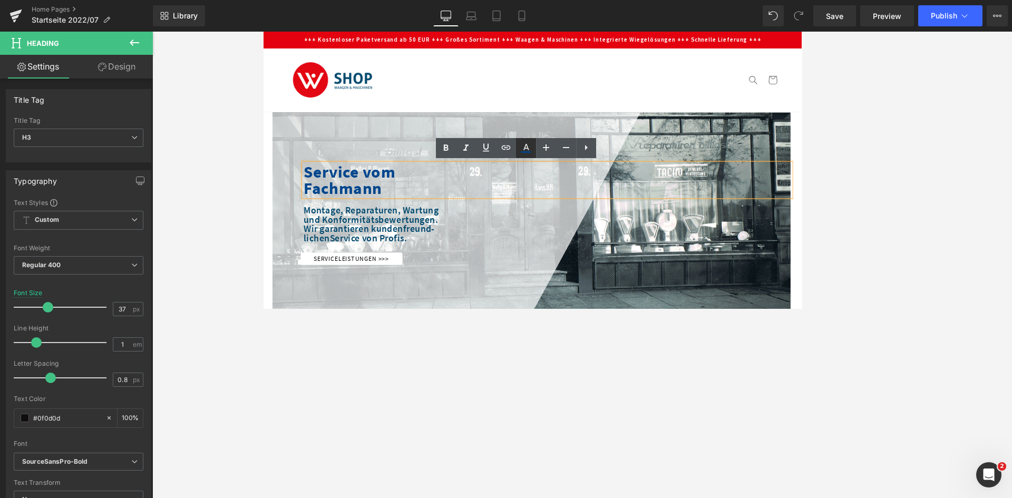
click at [525, 150] on icon at bounding box center [526, 148] width 13 height 13
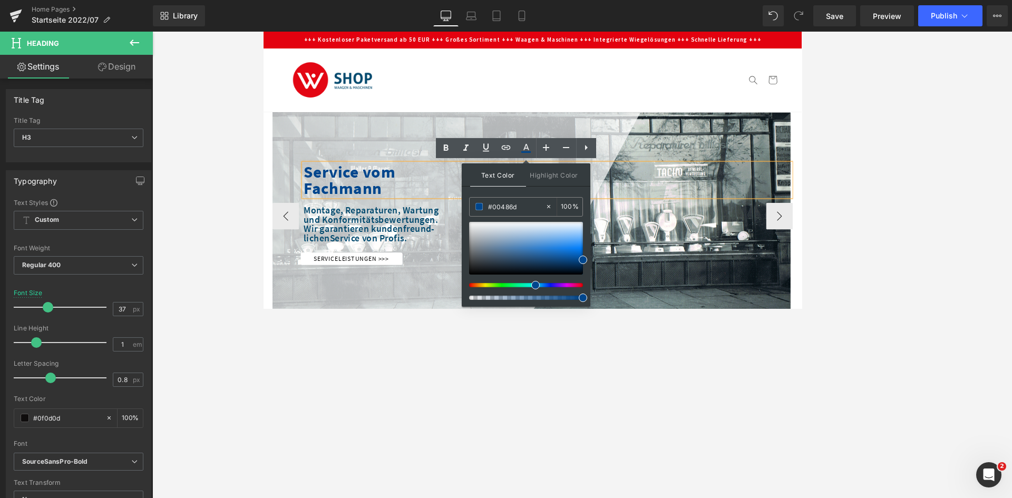
click at [402, 197] on strong "Service vom Fachmann" at bounding box center [365, 207] width 109 height 44
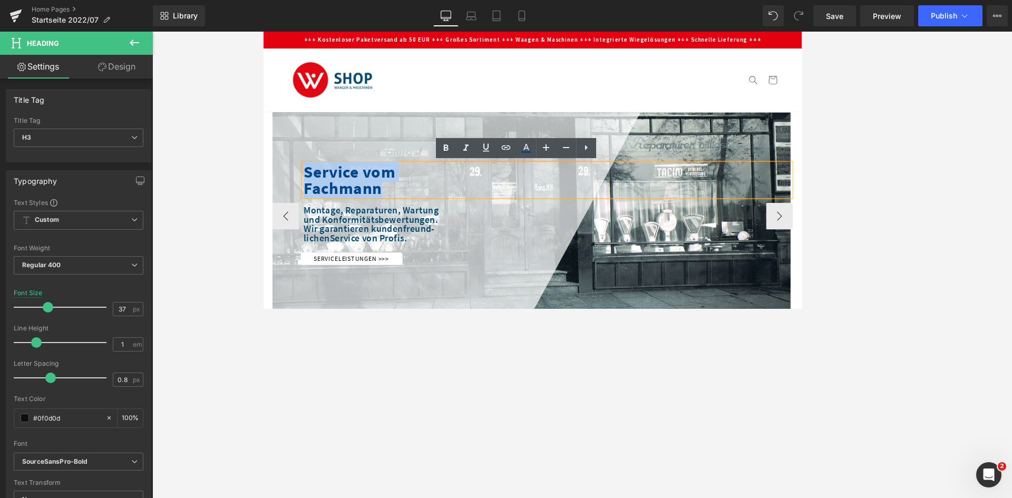
drag, startPoint x: 403, startPoint y: 215, endPoint x: 709, endPoint y: 187, distance: 306.6
click at [299, 201] on span "Service vom Fachmann Heading Montage, Reparaturen, Wartung und Konformitätsbewe…" at bounding box center [581, 248] width 614 height 120
click at [518, 147] on link at bounding box center [526, 148] width 20 height 20
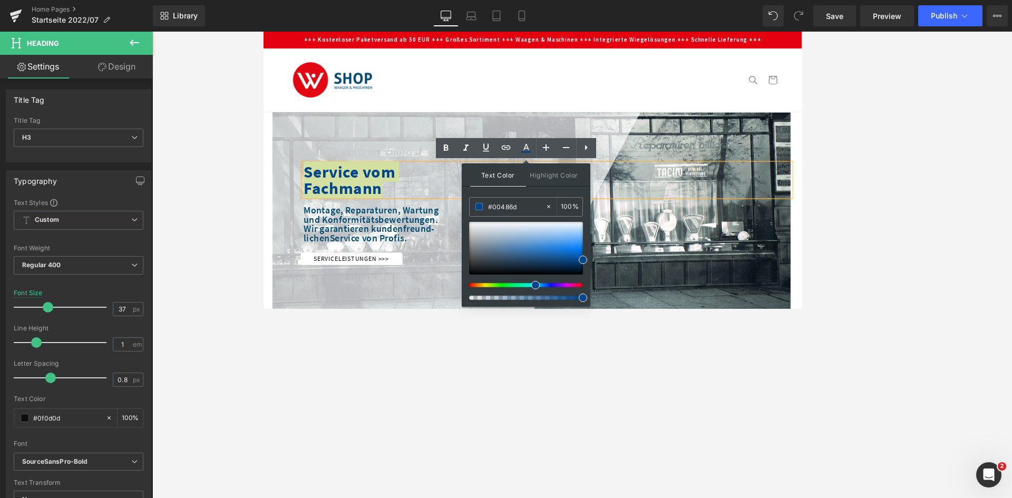
drag, startPoint x: 509, startPoint y: 206, endPoint x: 537, endPoint y: 237, distance: 41.1
click at [510, 206] on input "#00486d" at bounding box center [516, 207] width 57 height 12
type input "#00486d"
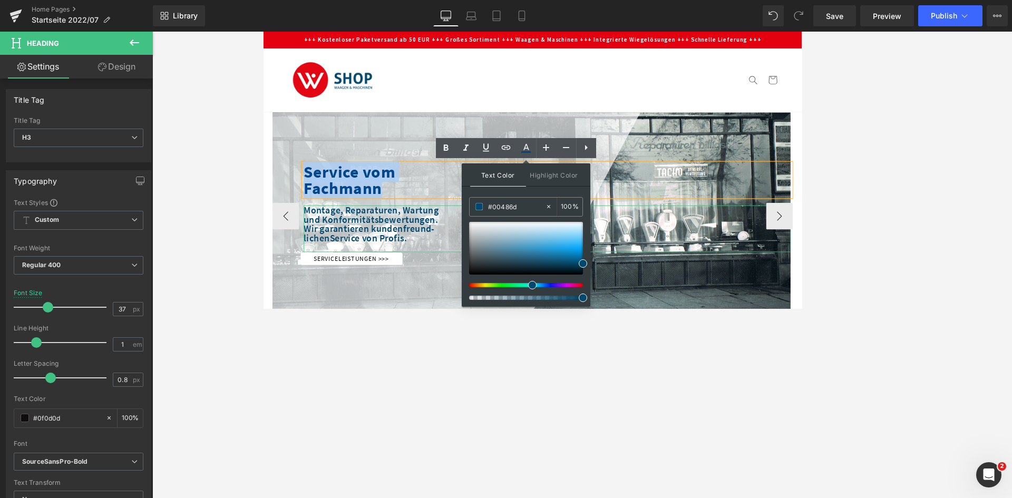
click at [426, 248] on strong "und Konformitätsbewertungen." at bounding box center [390, 254] width 159 height 14
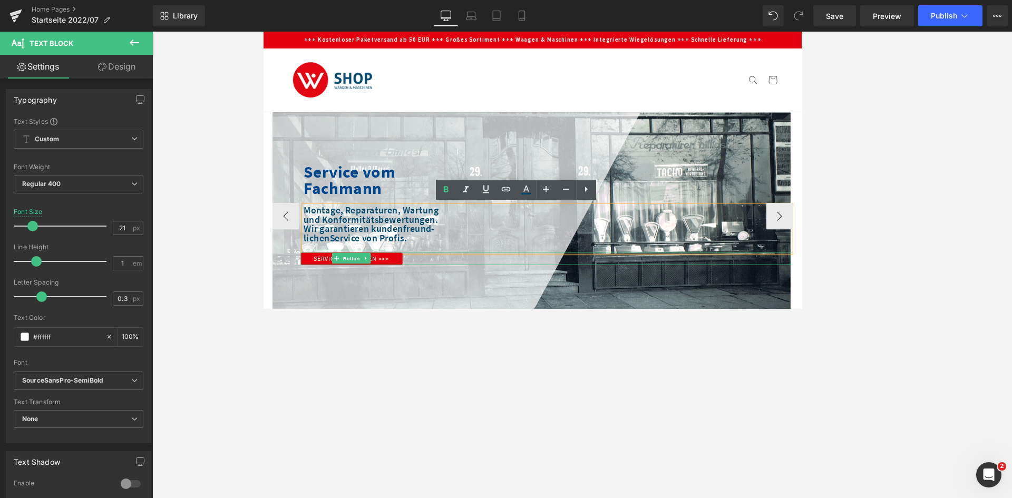
click at [311, 304] on link "Serviceleistungen >>>" at bounding box center [367, 301] width 121 height 15
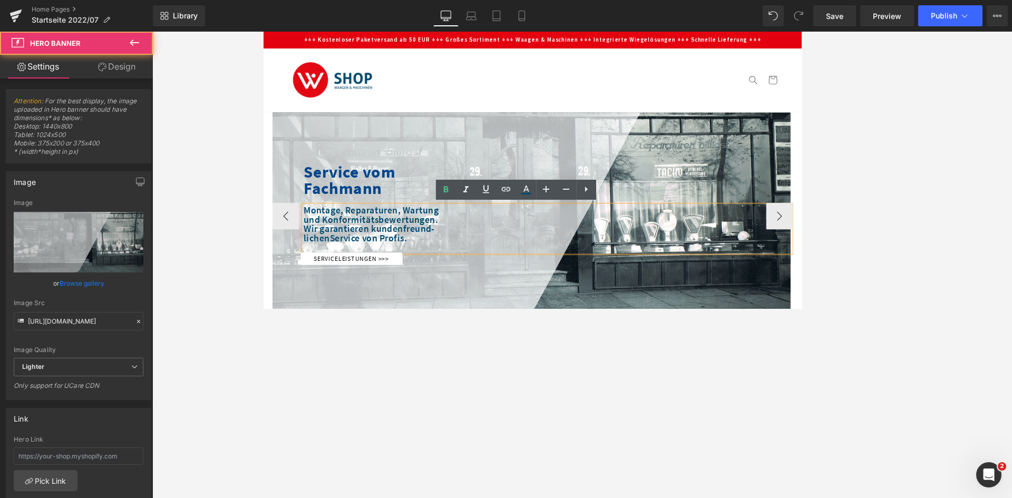
click at [467, 308] on div at bounding box center [581, 248] width 614 height 241
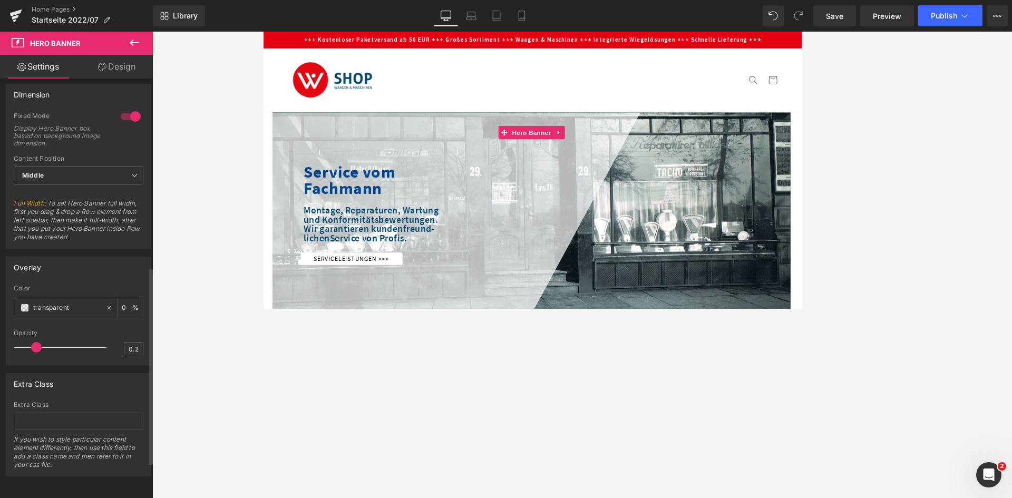
scroll to position [475, 0]
click at [346, 308] on div at bounding box center [582, 265] width 860 height 467
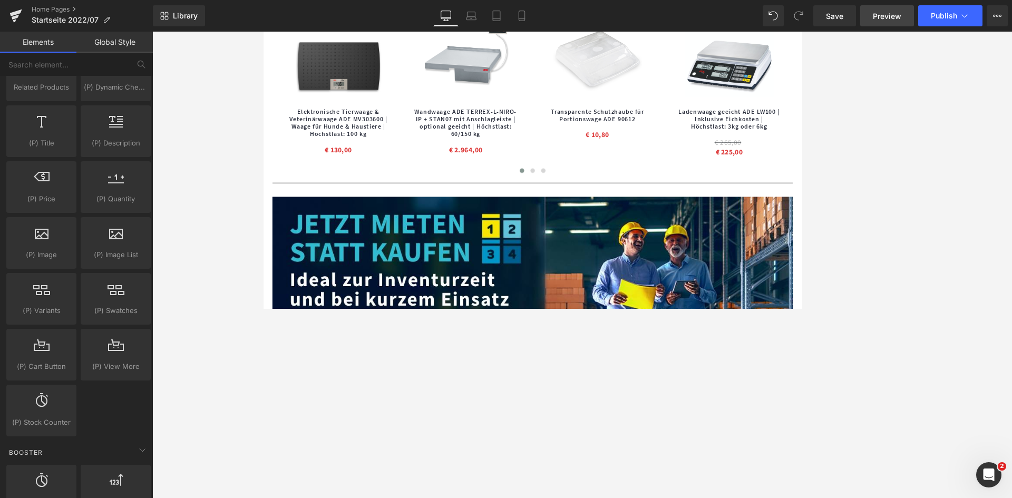
scroll to position [422, 0]
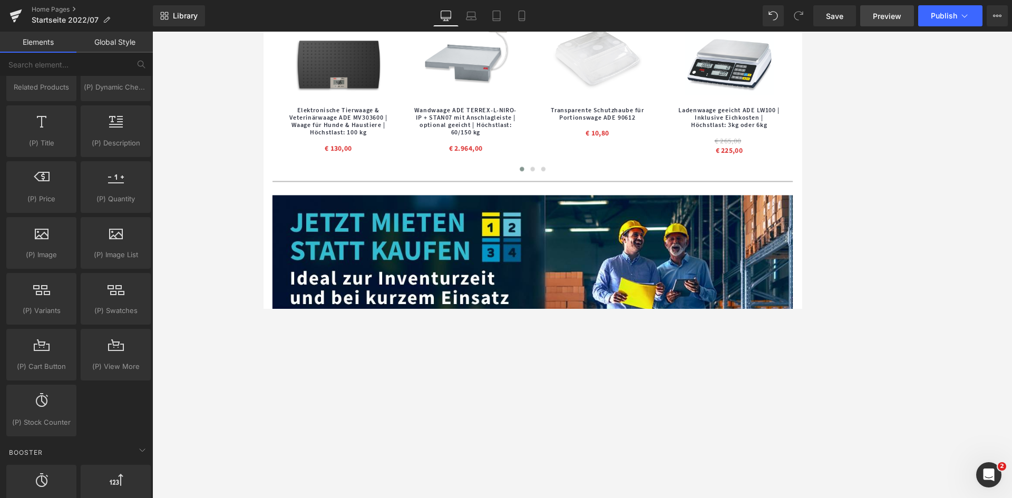
click at [674, 18] on span "Preview" at bounding box center [887, 16] width 28 height 11
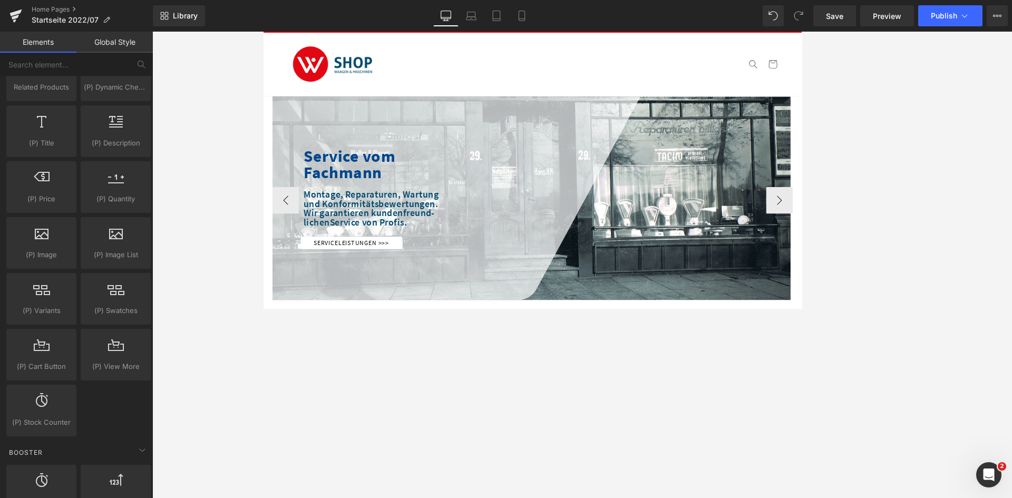
scroll to position [0, 0]
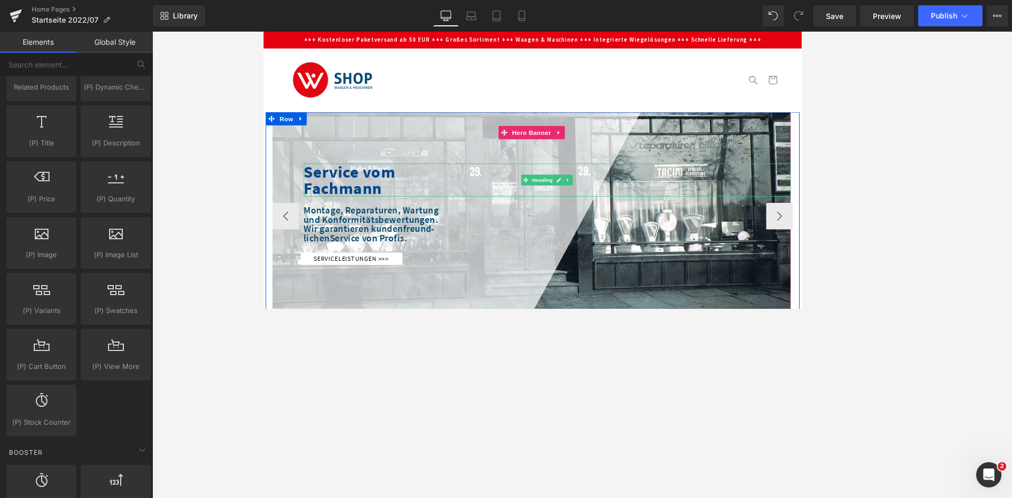
drag, startPoint x: 402, startPoint y: 211, endPoint x: 409, endPoint y: 213, distance: 6.5
click at [402, 211] on div "Service vom Fachmann" at bounding box center [599, 207] width 577 height 39
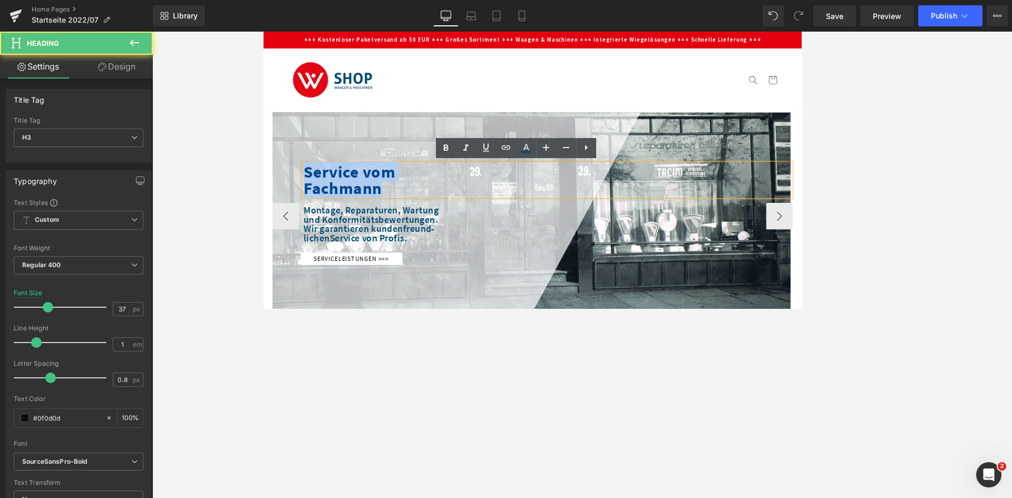
drag, startPoint x: 426, startPoint y: 216, endPoint x: 312, endPoint y: 195, distance: 115.3
click at [311, 195] on div "Service vom Fachmann" at bounding box center [599, 207] width 577 height 39
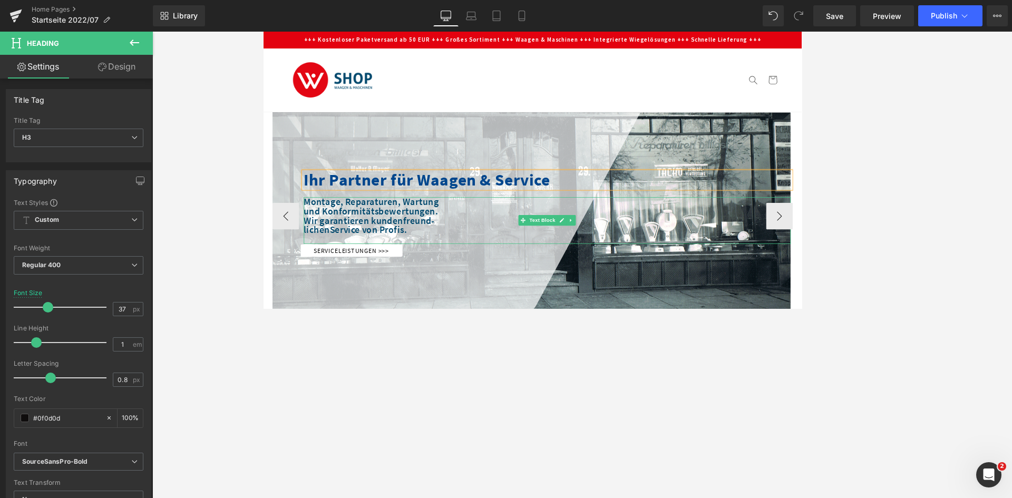
click at [389, 248] on strong "Wir garantieren kundenfreund- lichen" at bounding box center [389, 260] width 156 height 25
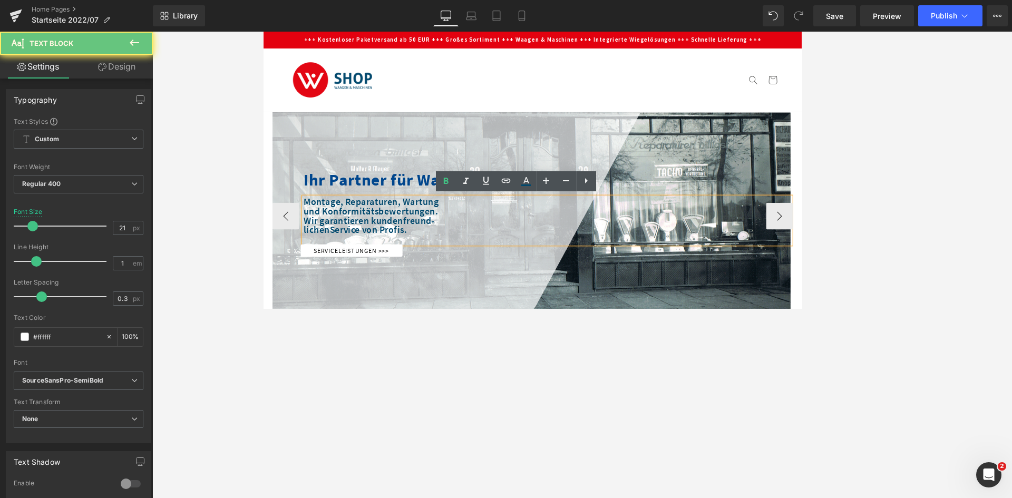
click at [434, 259] on strong "Wir garantieren kundenfreund- lichen" at bounding box center [389, 260] width 156 height 25
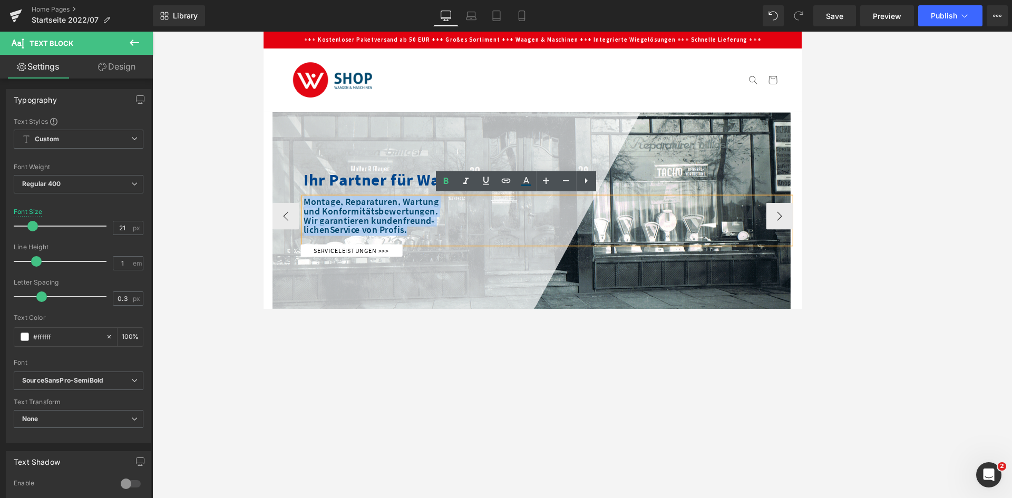
drag, startPoint x: 444, startPoint y: 266, endPoint x: 304, endPoint y: 231, distance: 144.6
click at [304, 231] on span "Ihr Partner für Waagen & Service Heading Montage, Reparaturen, Wartung und Konf…" at bounding box center [581, 248] width 614 height 101
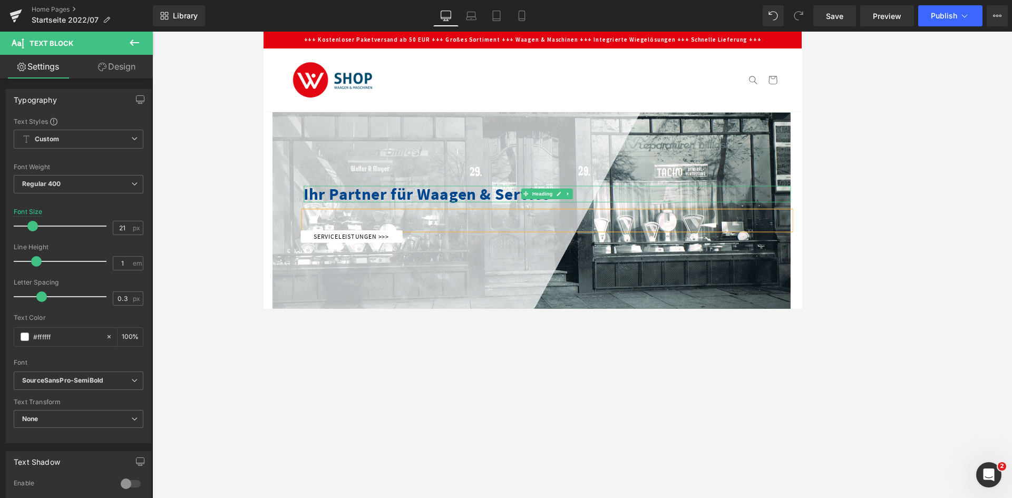
drag, startPoint x: 441, startPoint y: 220, endPoint x: 462, endPoint y: 231, distance: 24.5
click at [441, 220] on span "Ihr Partner für Waagen & Service" at bounding box center [457, 223] width 293 height 24
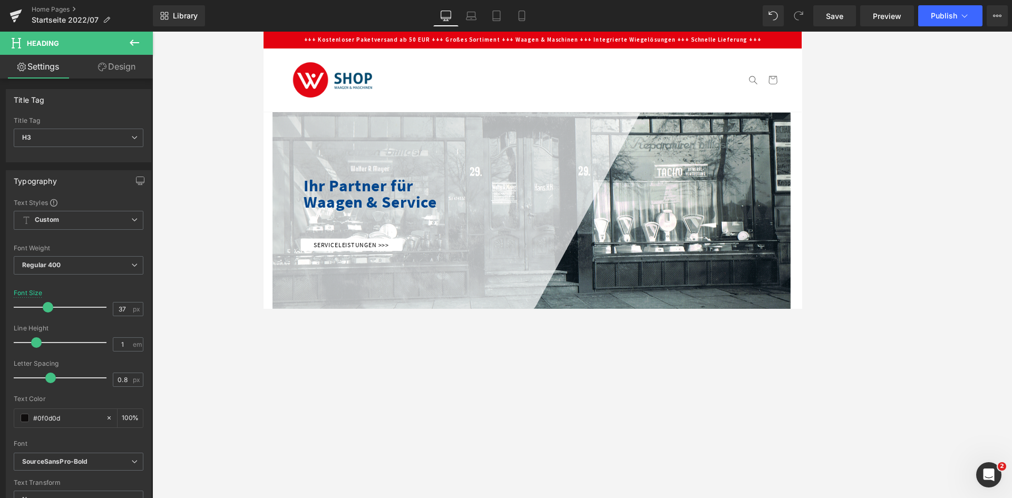
click at [443, 308] on div at bounding box center [582, 265] width 860 height 467
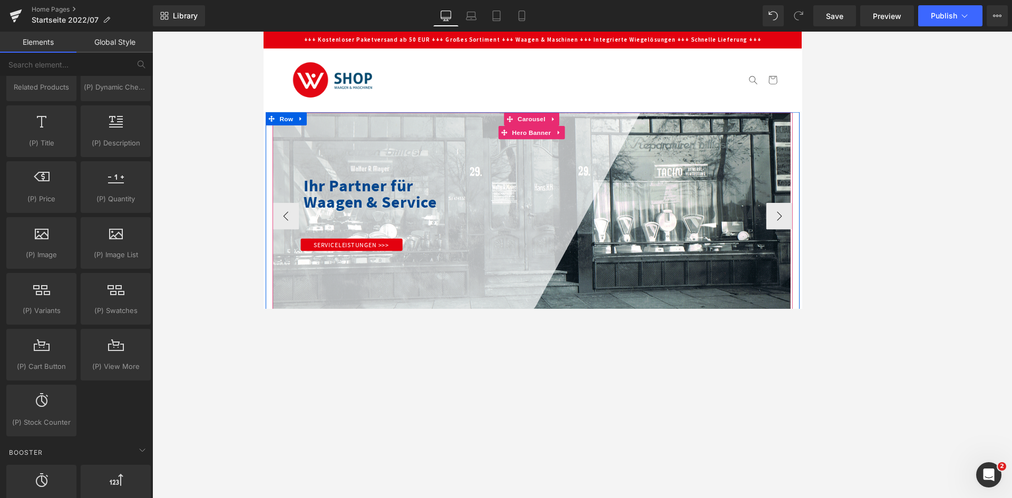
click at [334, 282] on link "Serviceleistungen >>>" at bounding box center [367, 284] width 121 height 15
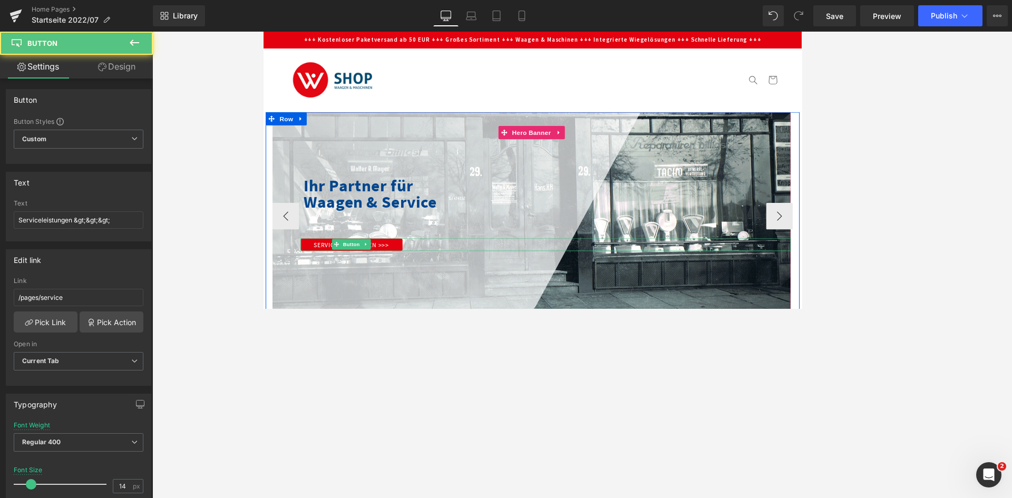
click at [327, 282] on link "Serviceleistungen >>>" at bounding box center [367, 284] width 121 height 15
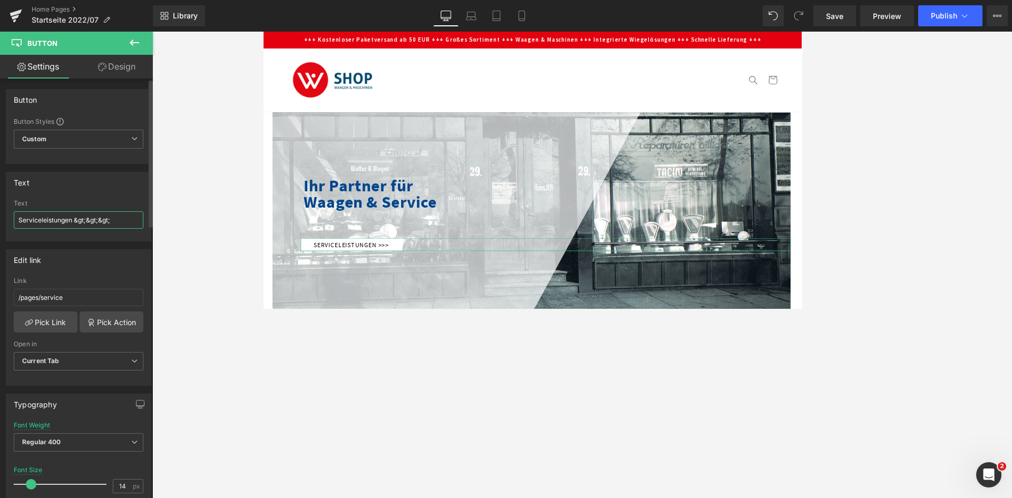
click at [65, 222] on input "Serviceleistungen &gt;&gt;&gt;" at bounding box center [79, 219] width 130 height 17
drag, startPoint x: 71, startPoint y: 220, endPoint x: 18, endPoint y: 221, distance: 53.3
click at [18, 221] on input "Serviceleistungen &gt;&gt;&gt;" at bounding box center [79, 219] width 130 height 17
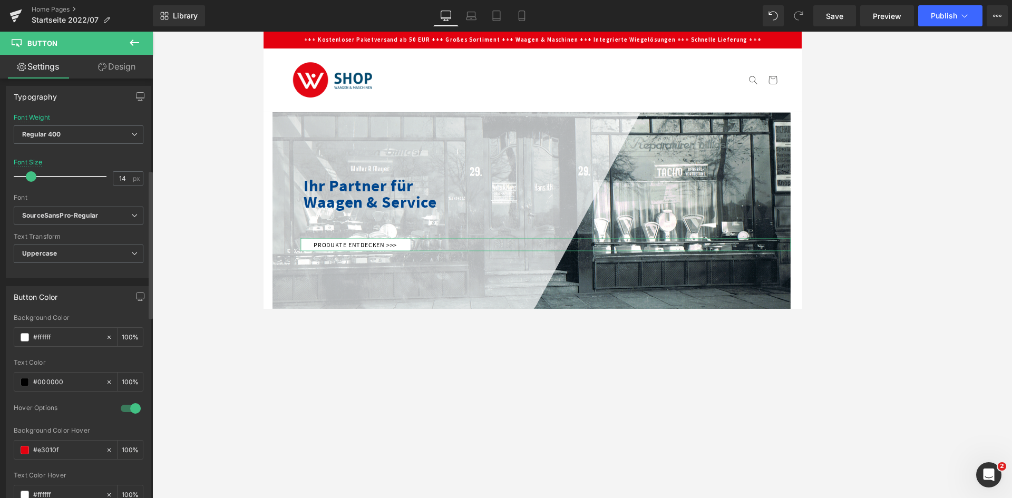
scroll to position [316, 0]
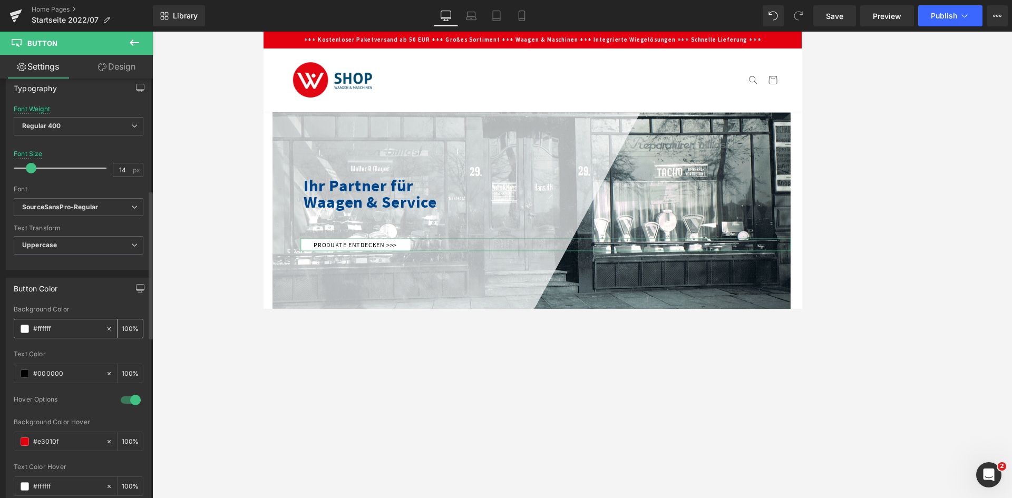
type input "Produkte entdecken &gt;&gt;&gt;"
click at [72, 308] on input "#ffffff" at bounding box center [66, 329] width 67 height 12
type input "#00486d"
click at [71, 308] on input "#000000" at bounding box center [66, 374] width 67 height 12
type input "#fffff"
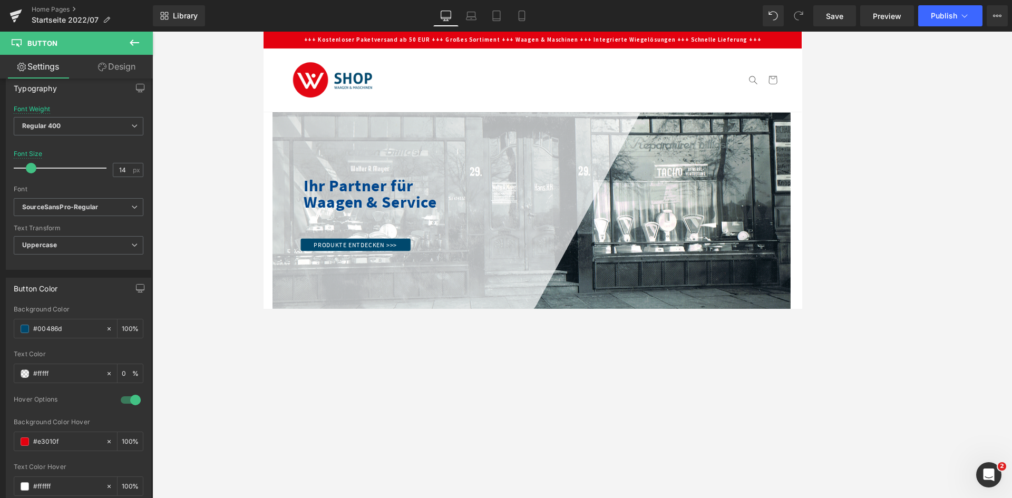
click at [227, 308] on div at bounding box center [582, 265] width 860 height 467
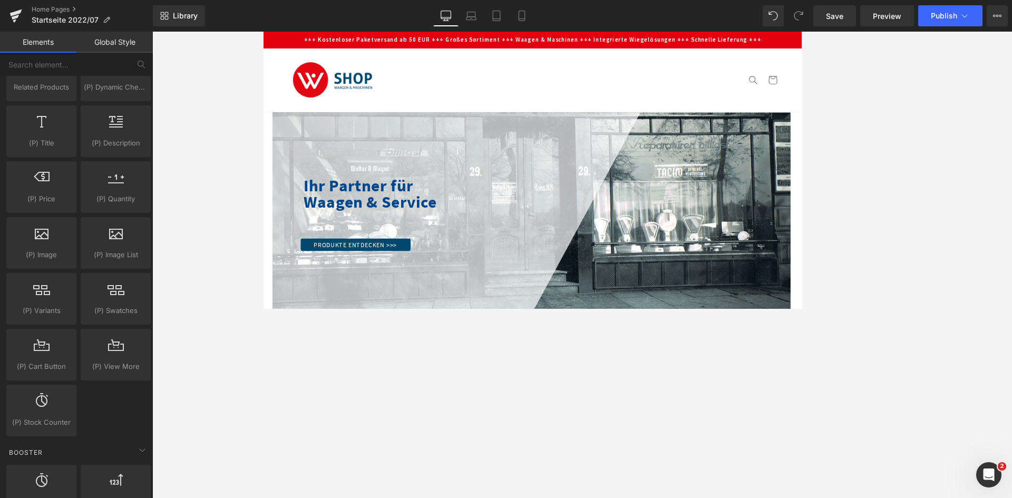
click at [227, 308] on div at bounding box center [582, 265] width 860 height 467
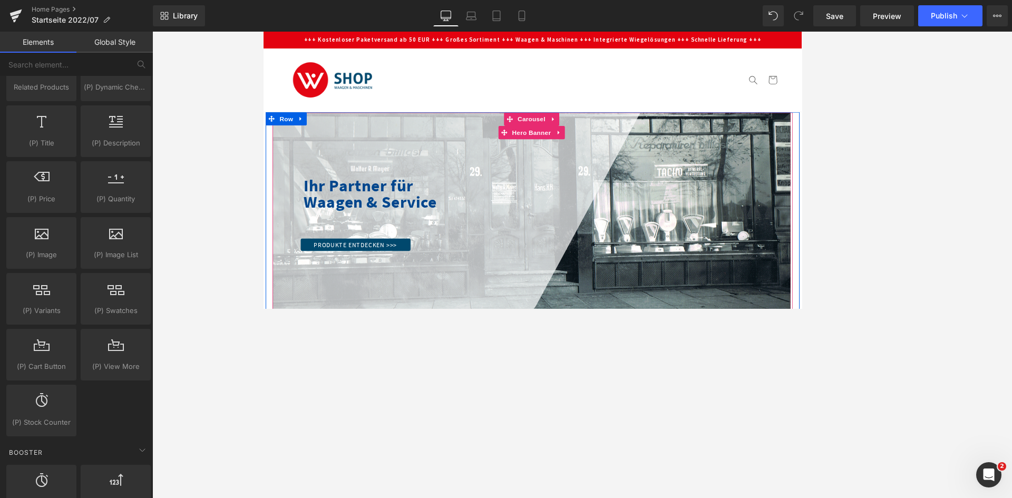
click at [399, 235] on span "Waagen & Service" at bounding box center [390, 233] width 158 height 24
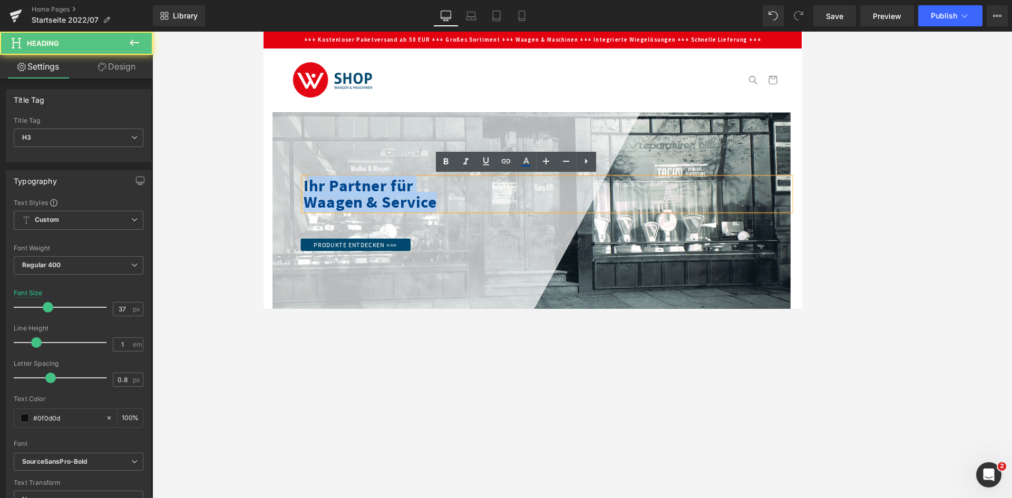
drag, startPoint x: 478, startPoint y: 226, endPoint x: 311, endPoint y: 209, distance: 167.9
click at [311, 209] on div "Ihr Partner für Waagen & Service" at bounding box center [599, 224] width 577 height 39
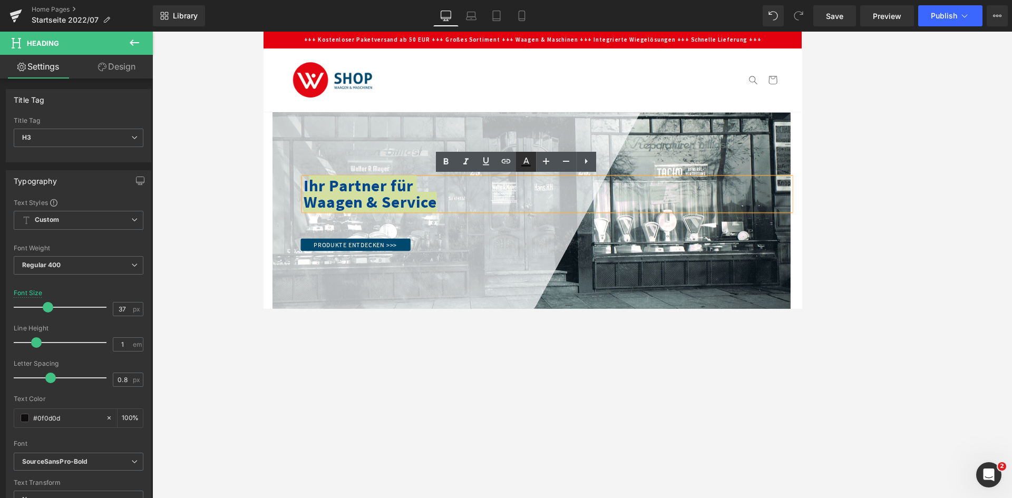
click at [524, 160] on icon at bounding box center [526, 162] width 13 height 13
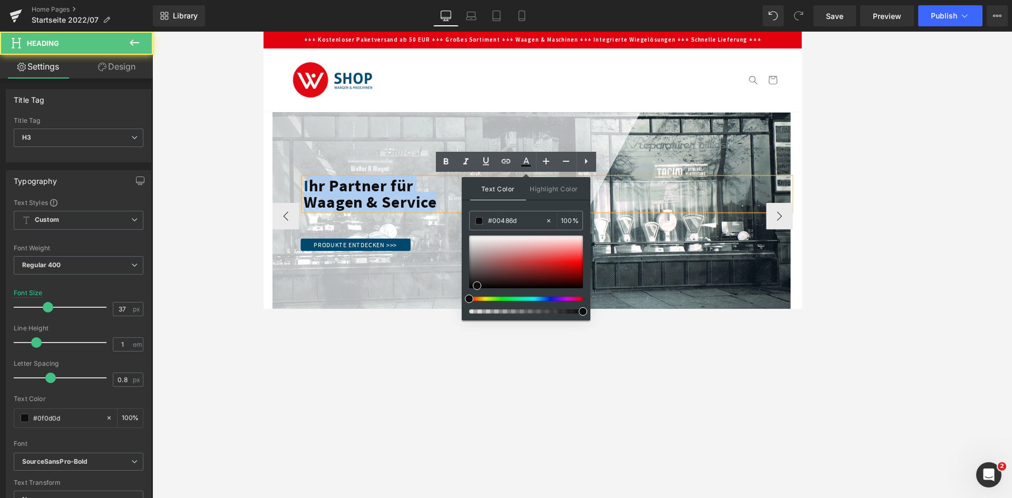
click at [429, 221] on span "Waagen & Service" at bounding box center [390, 233] width 158 height 24
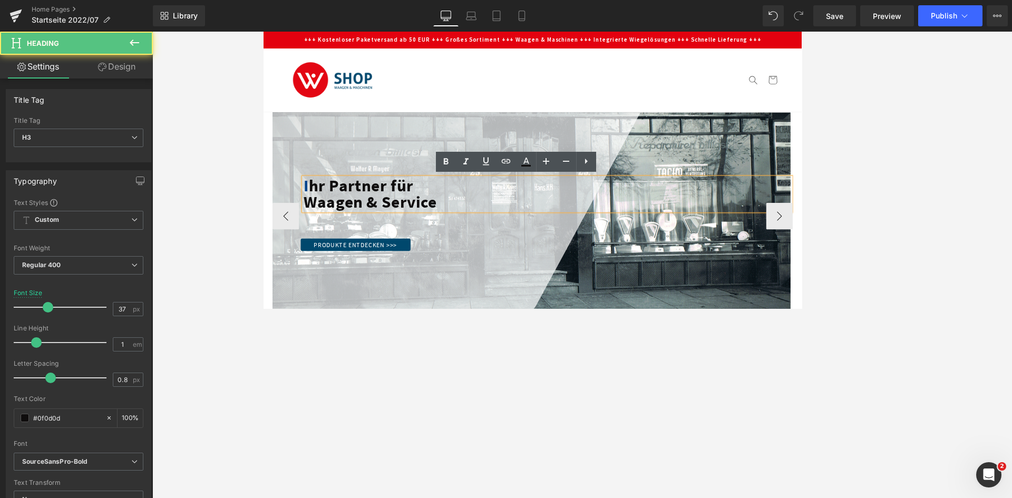
click at [457, 226] on span "Waagen & Service" at bounding box center [390, 233] width 158 height 24
drag, startPoint x: 473, startPoint y: 235, endPoint x: 306, endPoint y: 212, distance: 169.2
click at [311, 212] on div "I hr Partner für Waagen & Service" at bounding box center [599, 224] width 577 height 39
click at [311, 210] on span "I" at bounding box center [314, 214] width 6 height 24
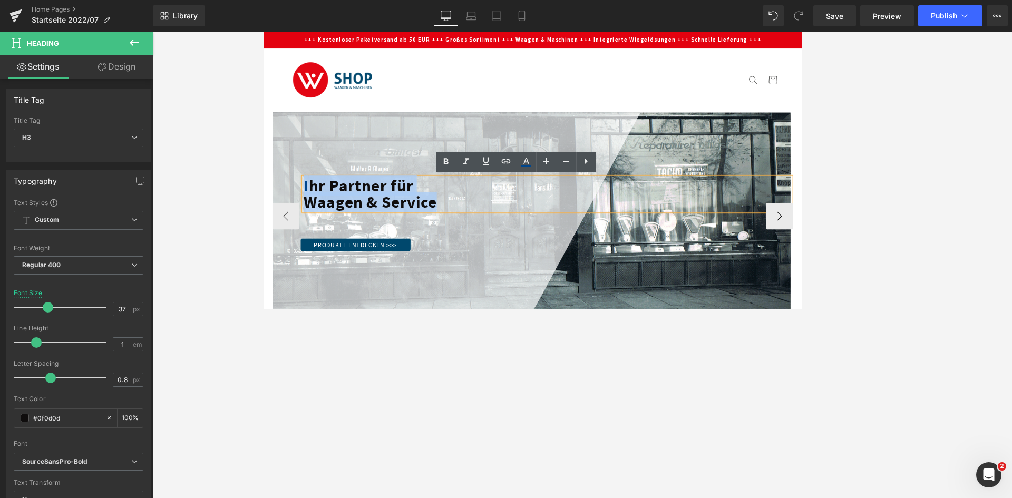
drag, startPoint x: 309, startPoint y: 212, endPoint x: 478, endPoint y: 231, distance: 169.7
click at [478, 231] on div "I hr Partner für Waagen & Service" at bounding box center [599, 224] width 577 height 39
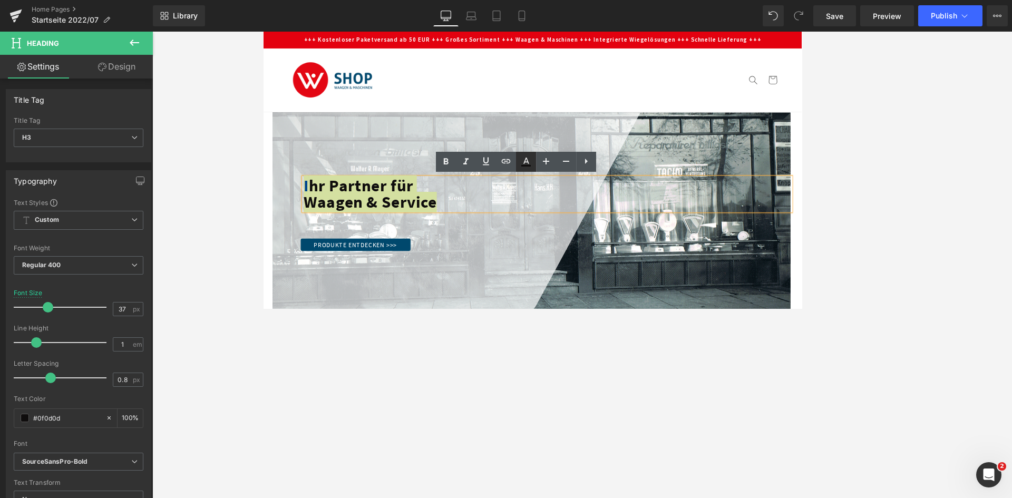
click at [526, 166] on icon at bounding box center [525, 166] width 9 height 2
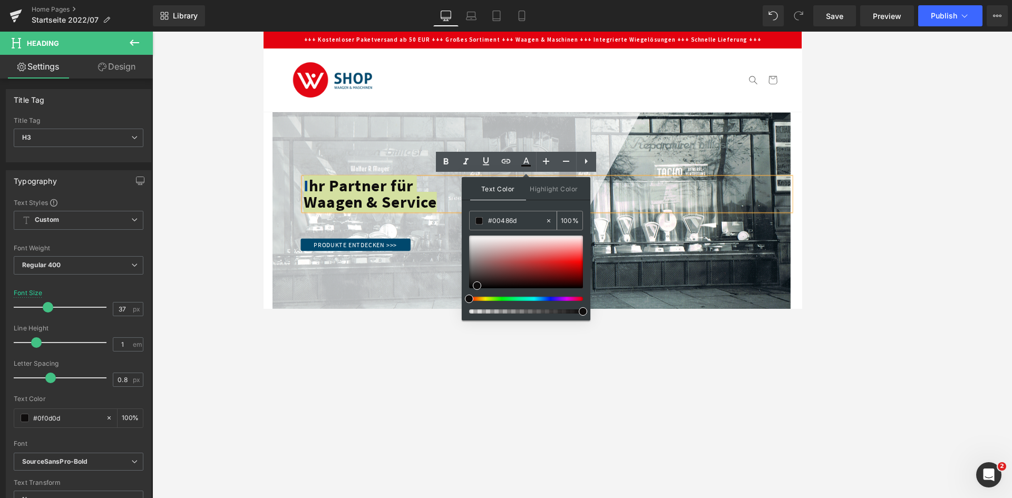
click at [513, 221] on input "#00486d" at bounding box center [516, 221] width 57 height 12
click at [530, 221] on input "#00486d" at bounding box center [516, 221] width 57 height 12
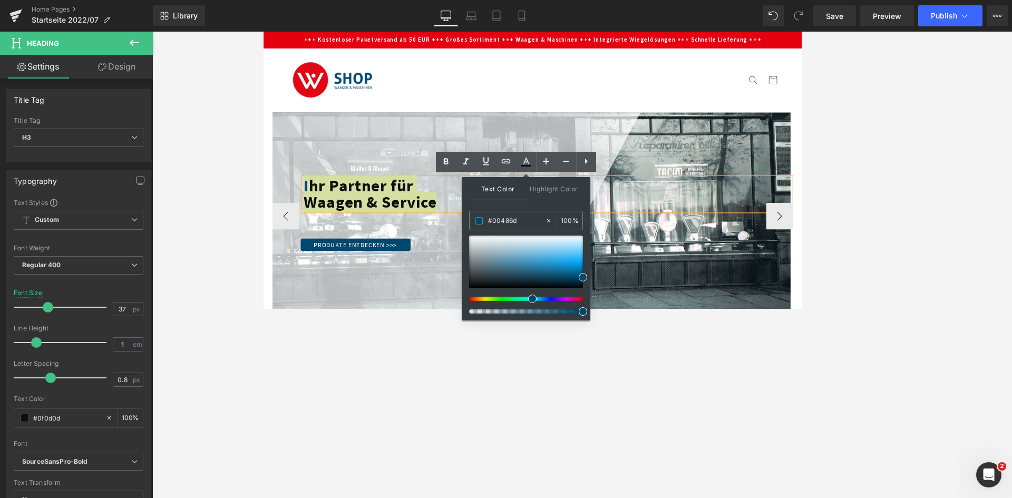
type input "#00486d"
click at [478, 307] on div at bounding box center [581, 248] width 614 height 241
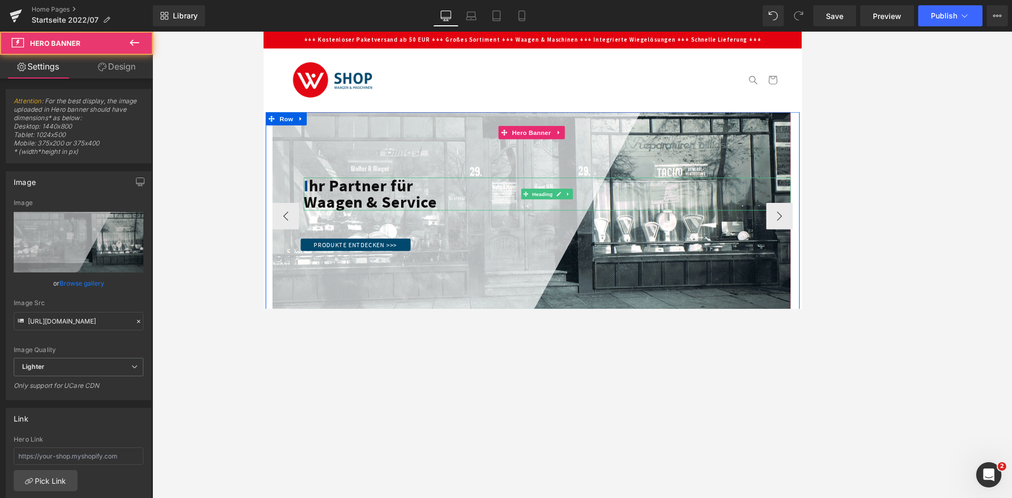
click at [452, 226] on span "Waagen & Service" at bounding box center [390, 233] width 158 height 24
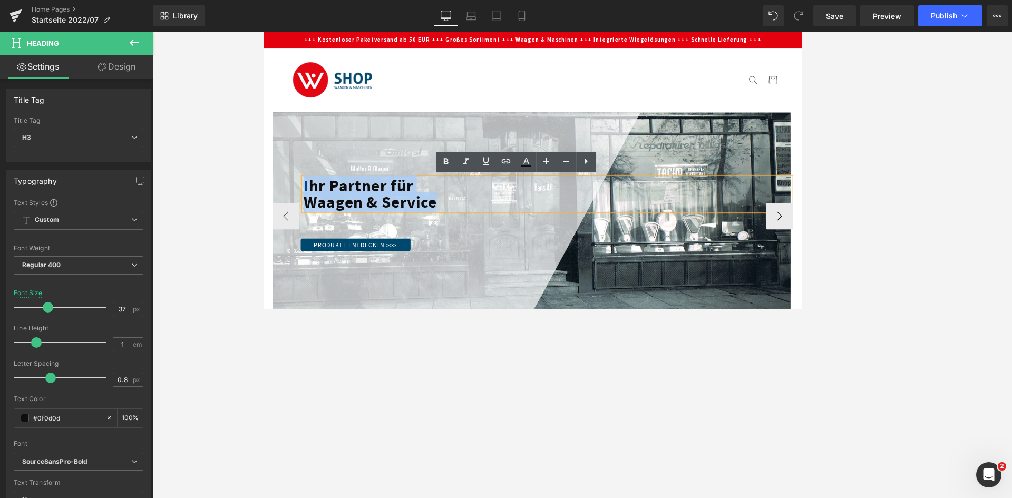
drag, startPoint x: 482, startPoint y: 234, endPoint x: 307, endPoint y: 210, distance: 176.7
click at [311, 210] on div "I hr Partner für Waagen & Service" at bounding box center [599, 224] width 577 height 39
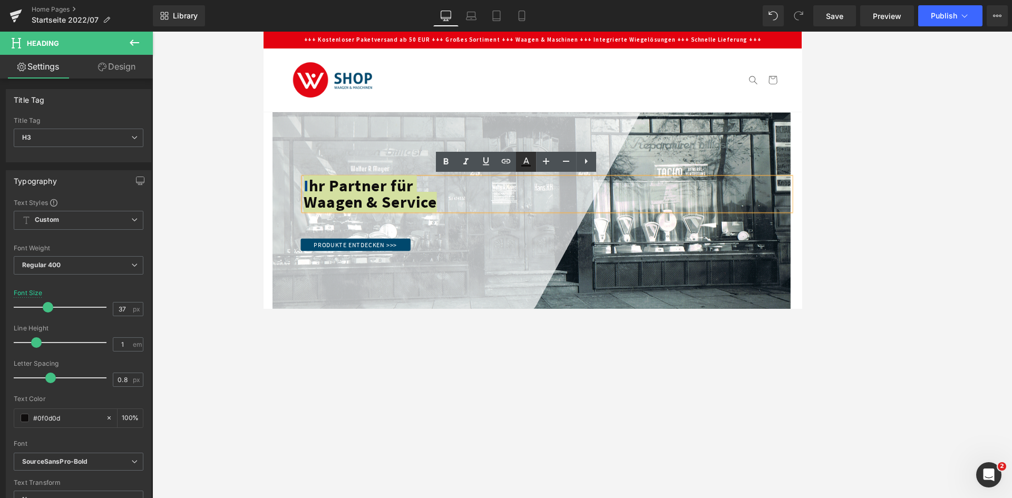
click at [522, 165] on icon at bounding box center [526, 162] width 13 height 13
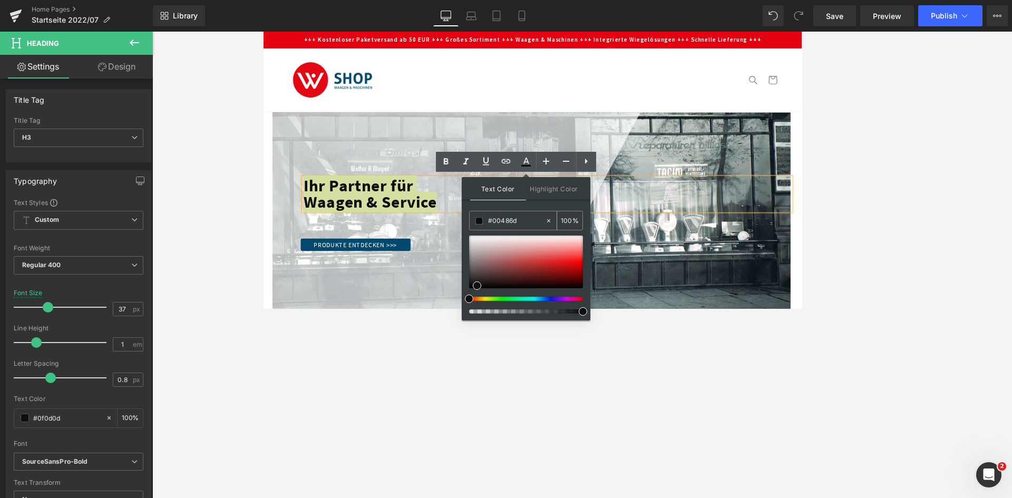
click at [532, 220] on input "#00486d" at bounding box center [516, 221] width 57 height 12
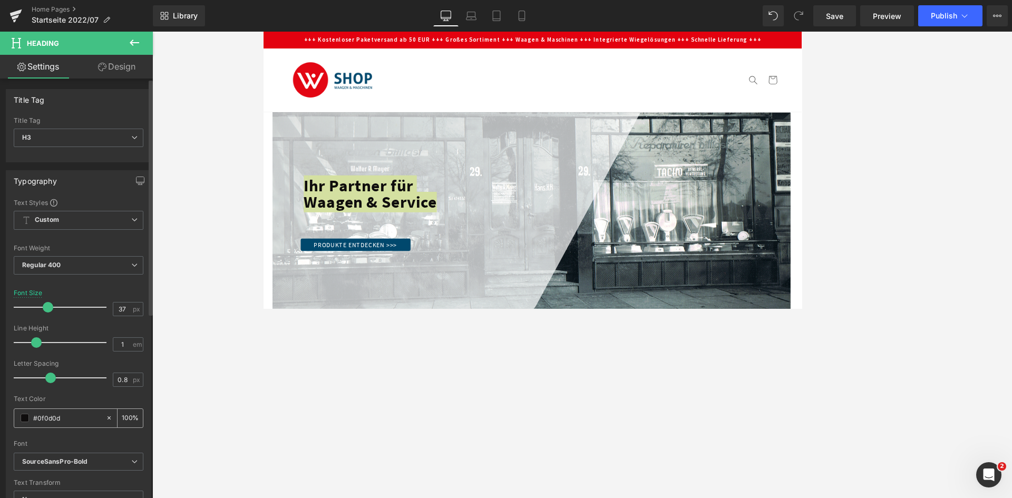
click at [59, 308] on input "#0f0d0d" at bounding box center [66, 418] width 67 height 12
type input "#00486d"
click at [230, 308] on div at bounding box center [582, 265] width 860 height 467
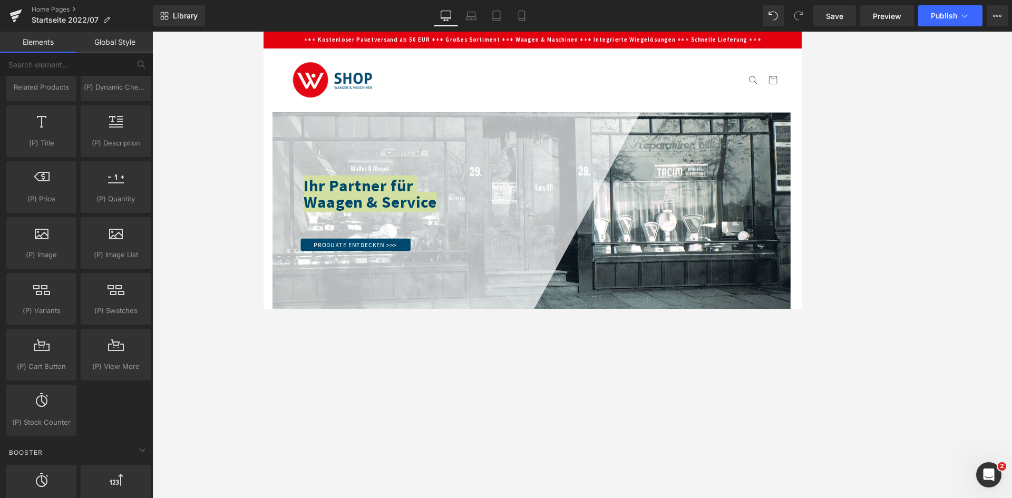
click at [230, 308] on div at bounding box center [582, 265] width 860 height 467
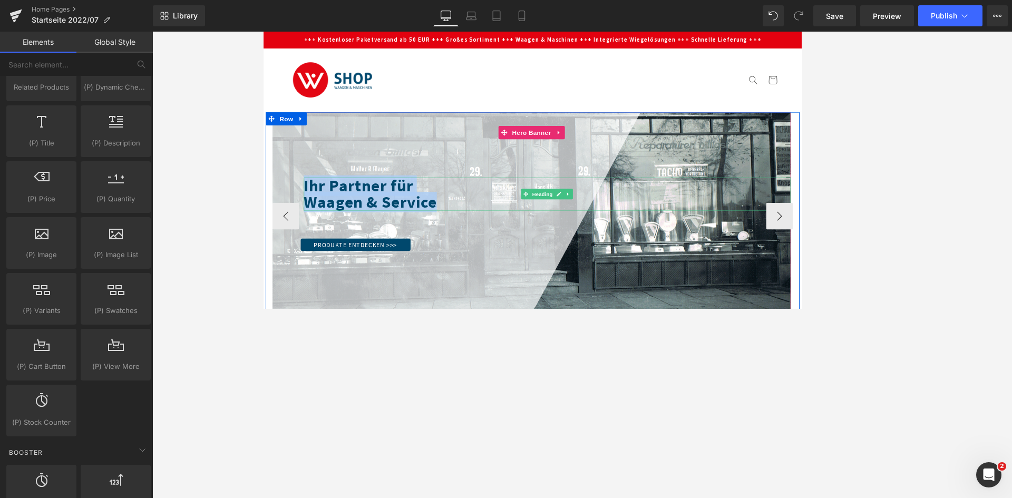
click at [459, 226] on span "Waagen & Service" at bounding box center [390, 233] width 158 height 24
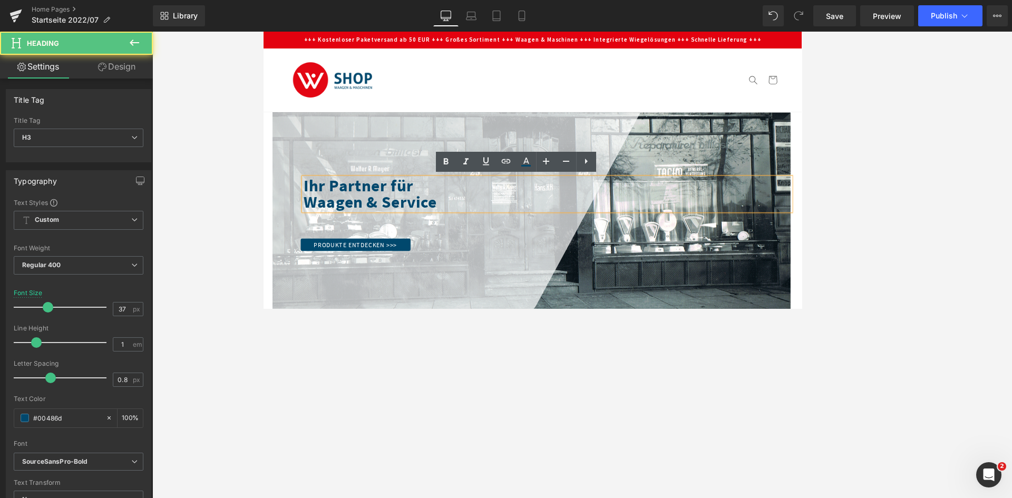
click at [455, 308] on div at bounding box center [582, 265] width 860 height 467
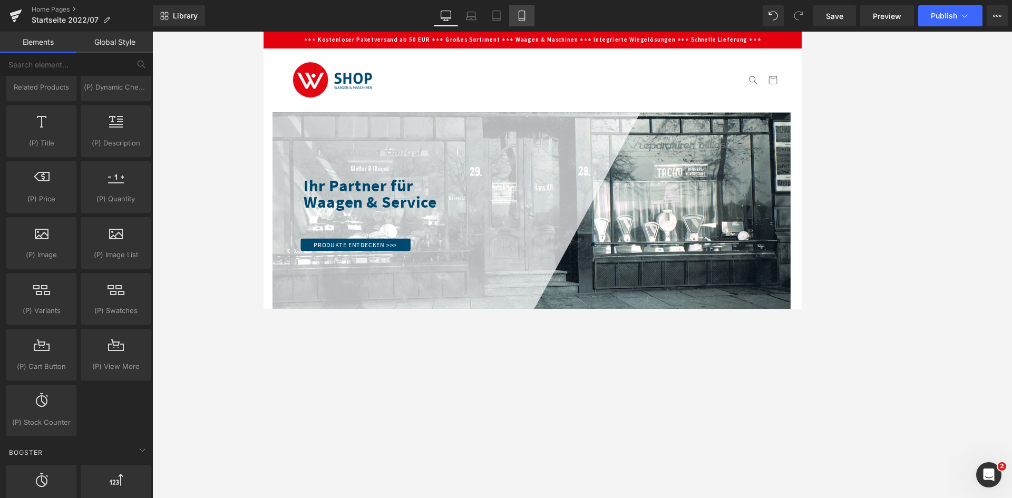
click at [519, 16] on icon at bounding box center [522, 16] width 11 height 11
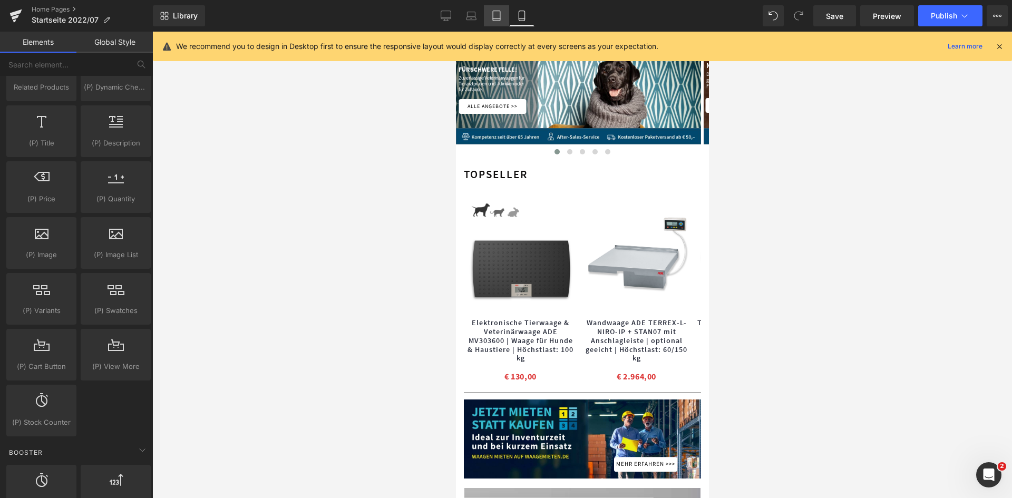
click at [497, 23] on link "Tablet" at bounding box center [496, 15] width 25 height 21
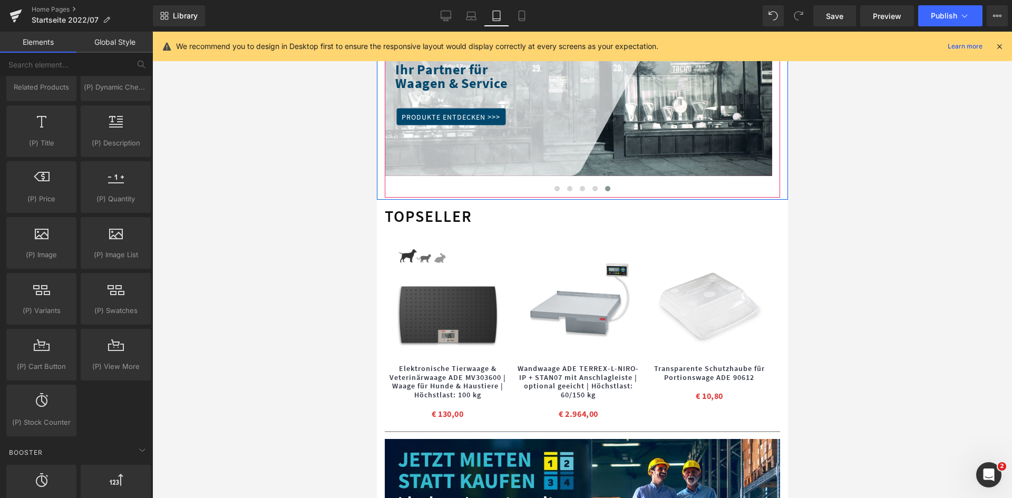
scroll to position [0, 0]
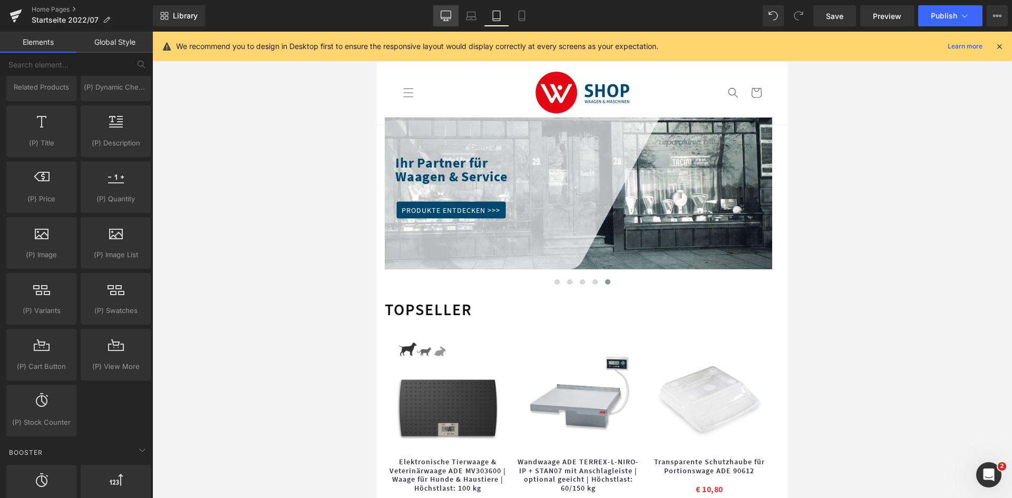
click at [448, 18] on icon at bounding box center [446, 16] width 11 height 11
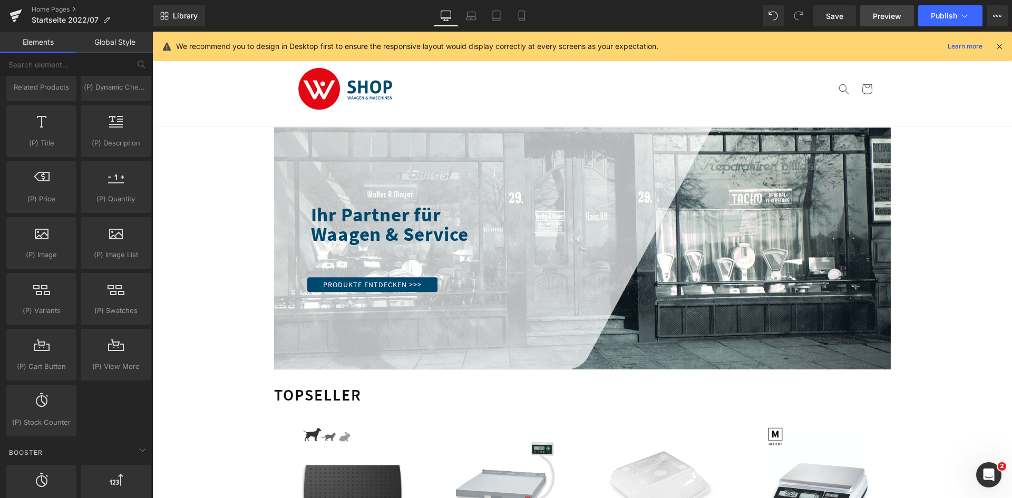
click at [674, 25] on link "Preview" at bounding box center [887, 15] width 54 height 21
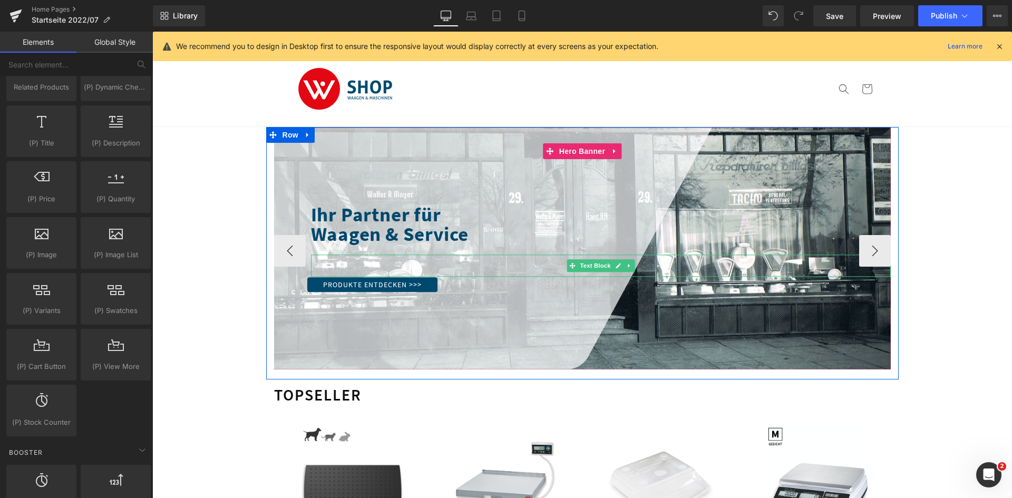
click at [364, 258] on div at bounding box center [601, 260] width 580 height 11
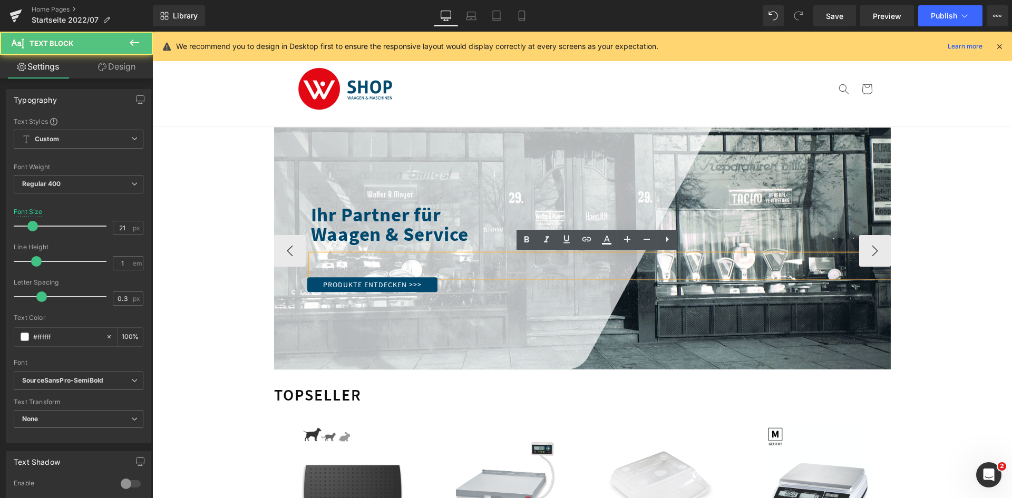
click at [345, 263] on div at bounding box center [601, 260] width 580 height 11
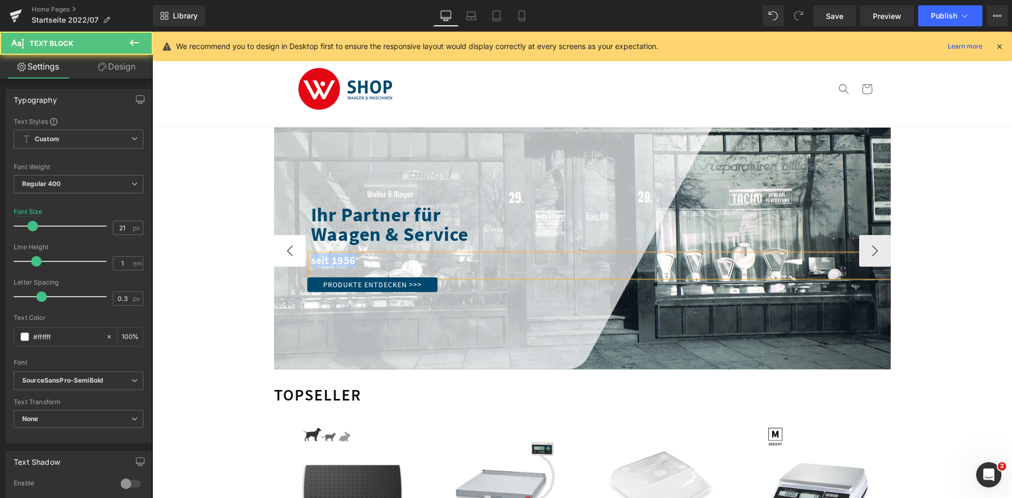
drag, startPoint x: 362, startPoint y: 264, endPoint x: 294, endPoint y: 264, distance: 68.0
click at [294, 264] on div "FÜR SCHWERE FELLE! Heading Zuverlässige Veterinärwaagen für Tierarztpraxen und …" at bounding box center [582, 251] width 617 height 247
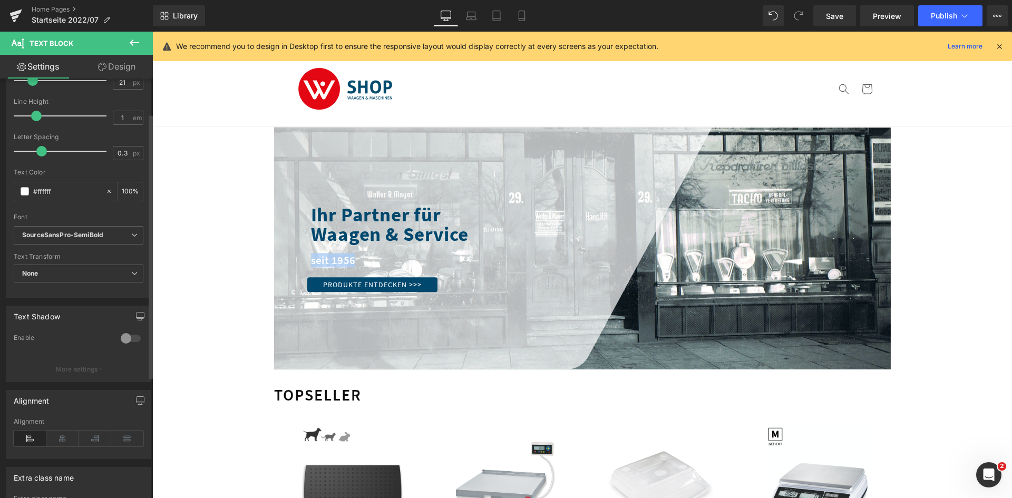
scroll to position [36, 0]
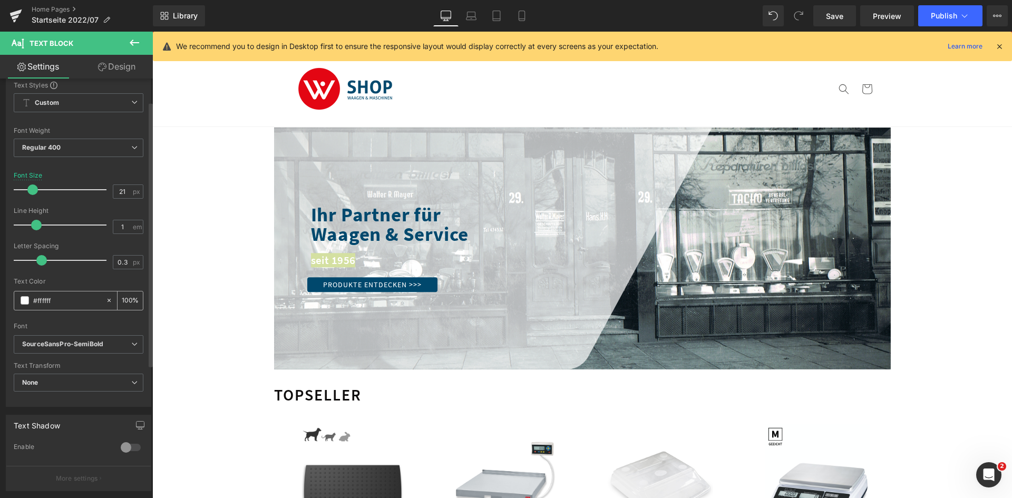
drag, startPoint x: 59, startPoint y: 301, endPoint x: 34, endPoint y: 302, distance: 25.3
click at [34, 302] on input "#ffffff" at bounding box center [66, 301] width 67 height 12
type input "#00486d"
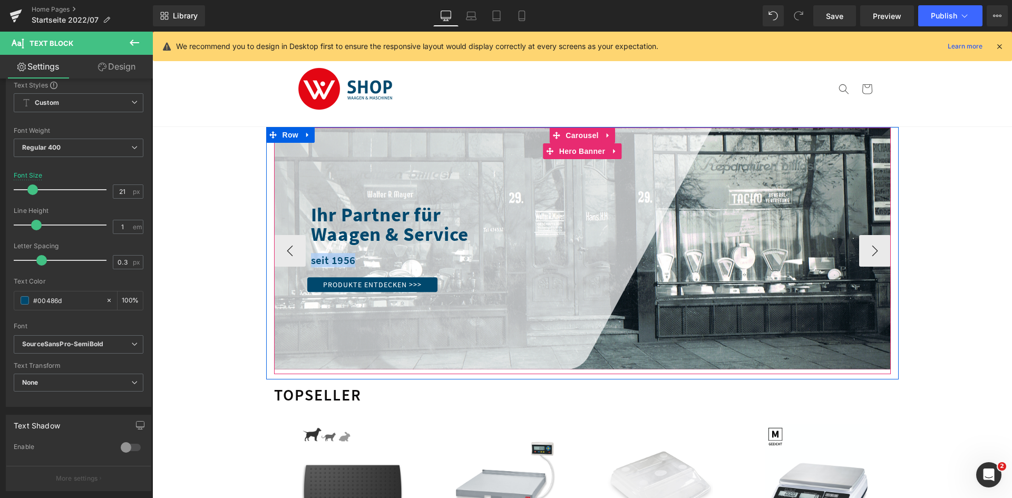
click at [482, 306] on div at bounding box center [582, 249] width 617 height 243
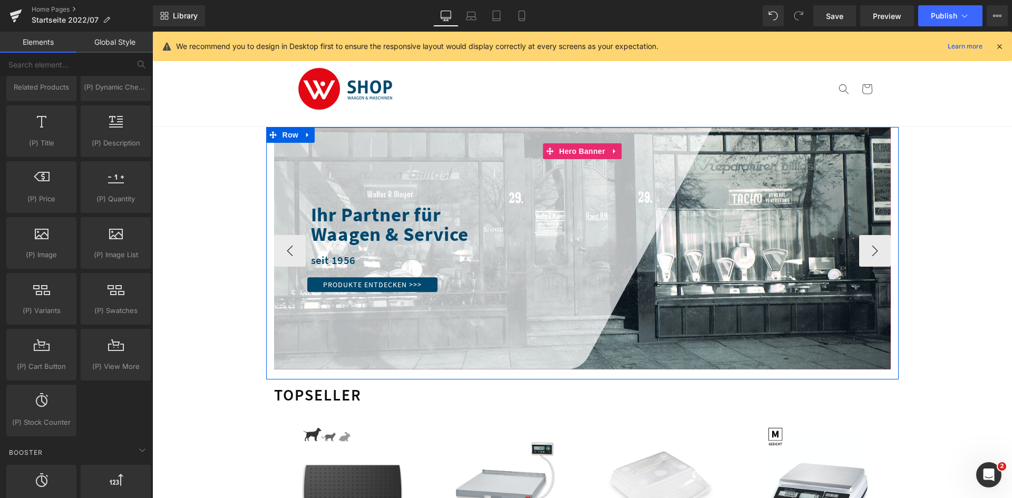
click at [360, 240] on span "Waagen & Service" at bounding box center [390, 234] width 158 height 24
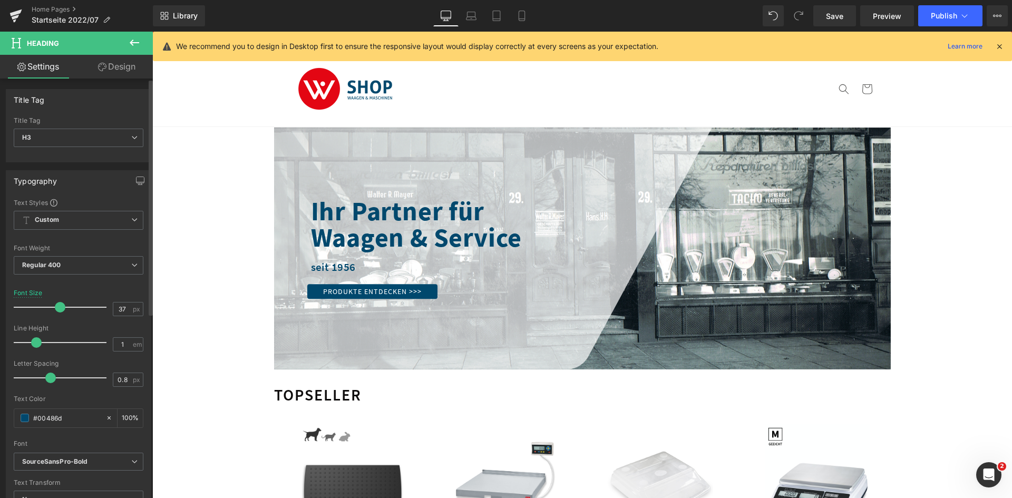
drag, startPoint x: 46, startPoint y: 310, endPoint x: 58, endPoint y: 316, distance: 13.5
click at [58, 308] on div at bounding box center [63, 307] width 88 height 21
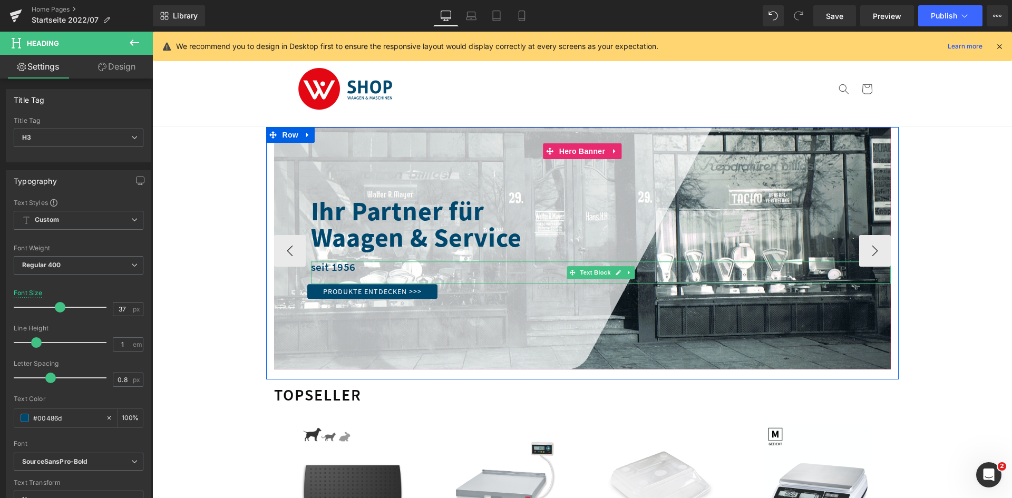
click at [334, 269] on div "seit 1956" at bounding box center [601, 267] width 580 height 11
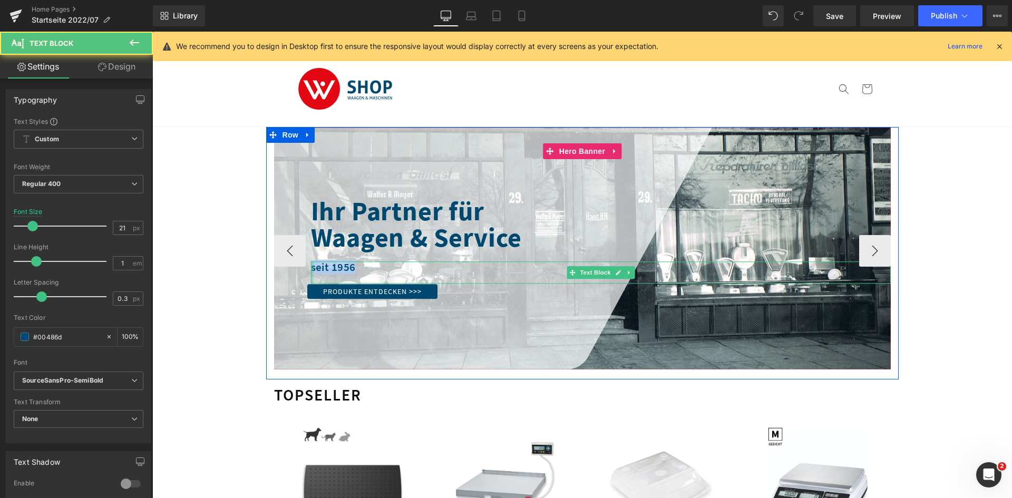
drag, startPoint x: 354, startPoint y: 269, endPoint x: 308, endPoint y: 266, distance: 45.5
click at [311, 266] on div "seit 1956 Text Block" at bounding box center [601, 273] width 580 height 22
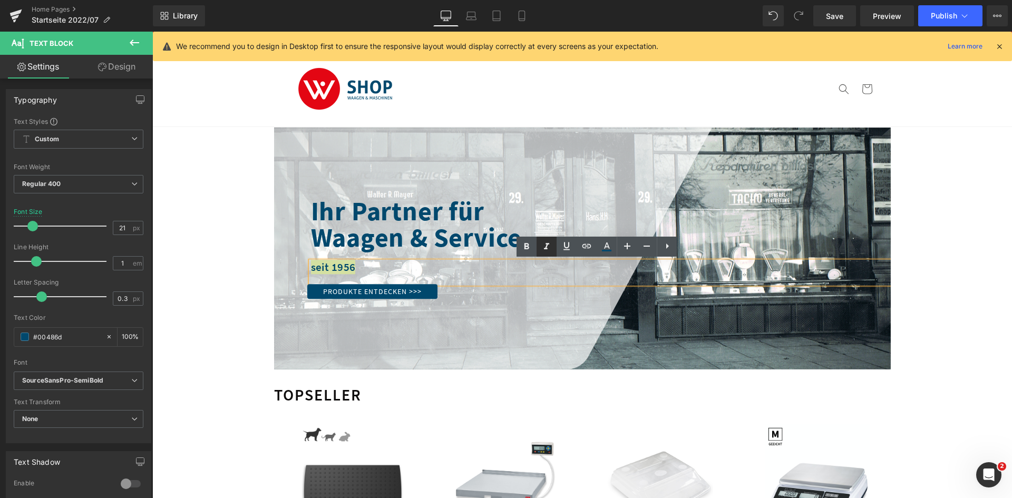
click at [543, 248] on icon at bounding box center [546, 246] width 13 height 13
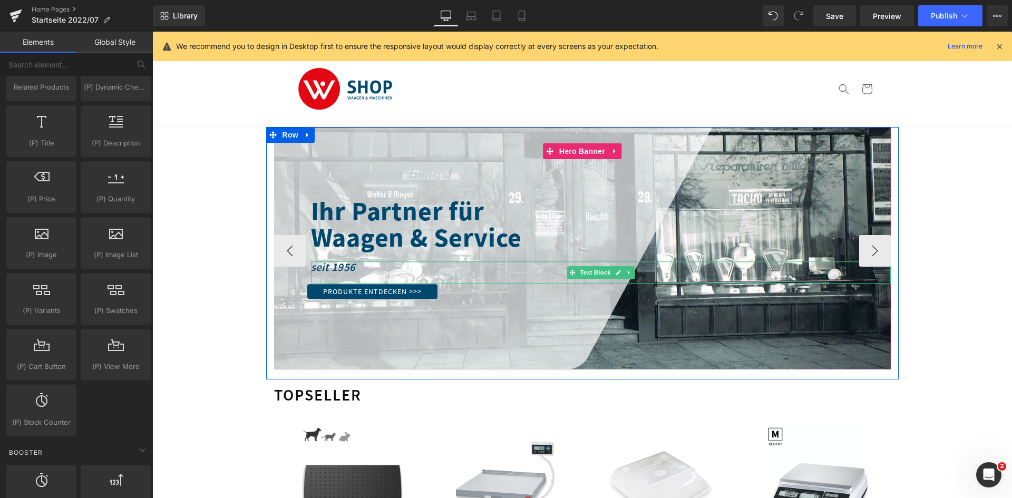
click at [361, 268] on div "seit 1956" at bounding box center [601, 267] width 580 height 11
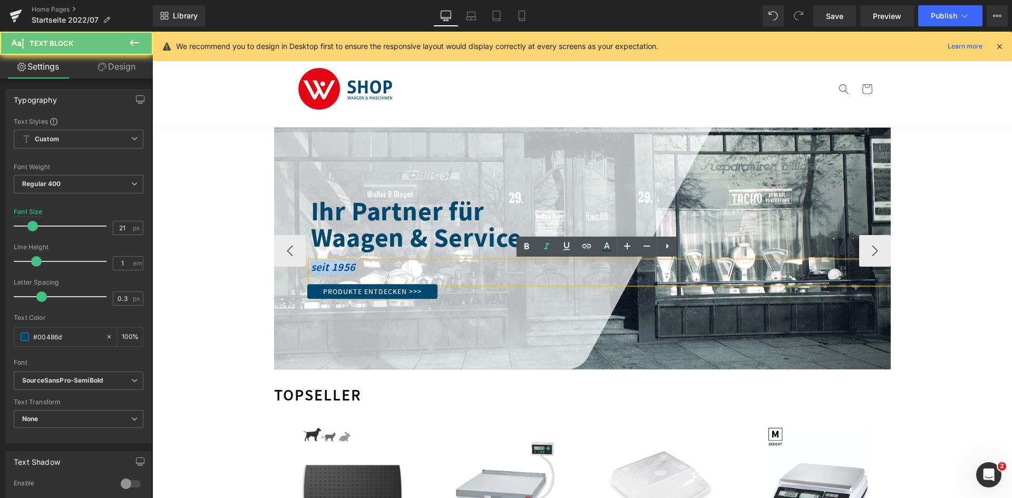
drag, startPoint x: 371, startPoint y: 268, endPoint x: 303, endPoint y: 269, distance: 68.0
click at [303, 269] on span "I hr Partner für Waagen & Service Heading seit 1956 Text Block Produkte entdeck…" at bounding box center [582, 248] width 617 height 101
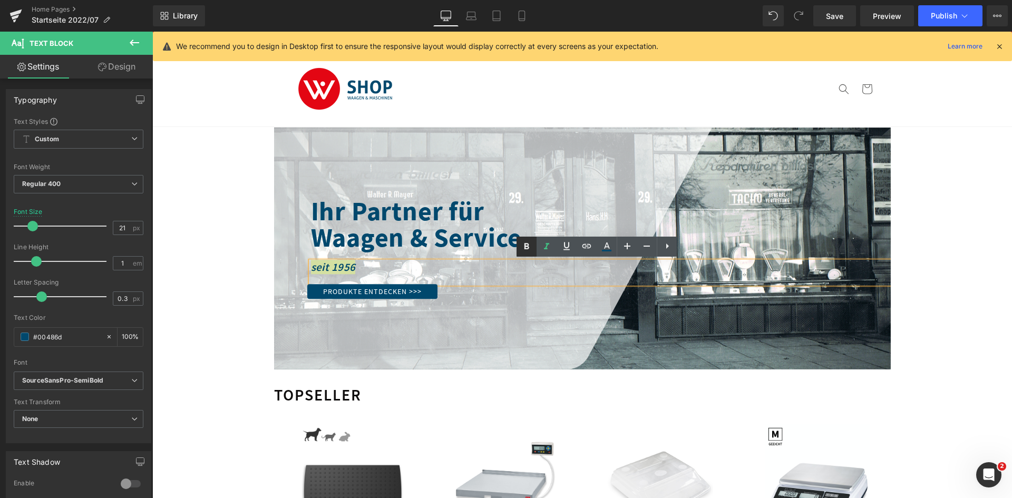
click at [526, 253] on icon at bounding box center [526, 246] width 13 height 13
click at [546, 252] on icon at bounding box center [546, 246] width 13 height 13
click at [392, 258] on span "I hr Partner für Waagen & Service Heading seit 1956 Text Block Produkte entdeck…" at bounding box center [582, 248] width 617 height 101
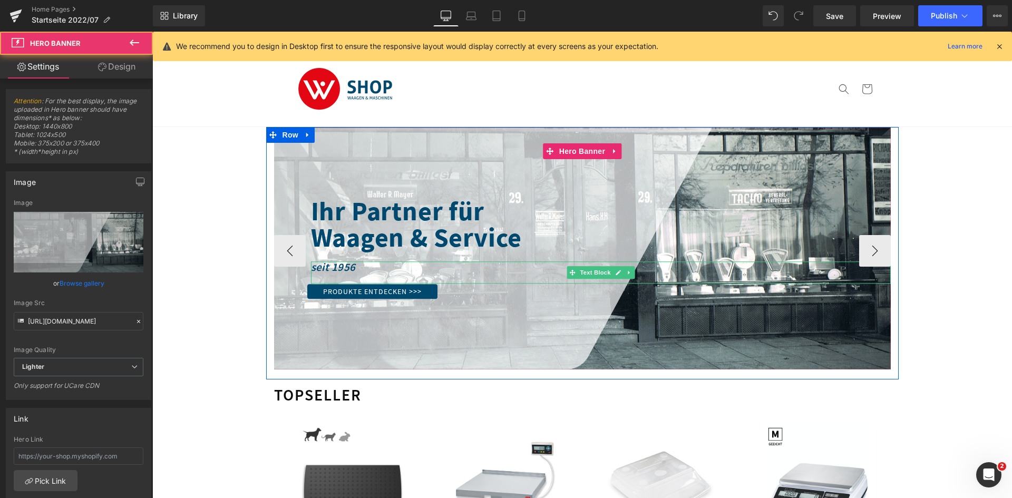
click at [379, 268] on div "seit 1956" at bounding box center [601, 267] width 580 height 11
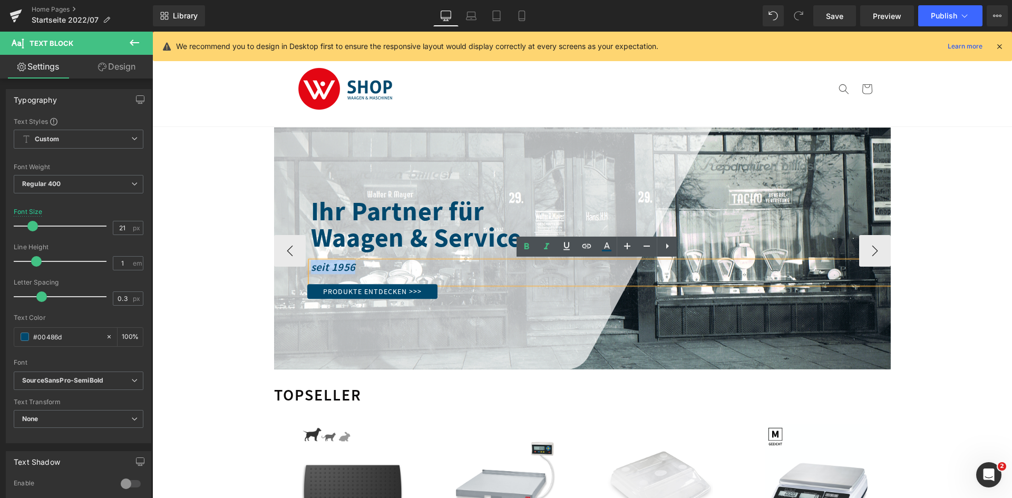
drag, startPoint x: 369, startPoint y: 272, endPoint x: 306, endPoint y: 272, distance: 62.7
click at [311, 272] on div "seit 1956" at bounding box center [601, 273] width 580 height 22
click at [359, 269] on div "seit 1956" at bounding box center [601, 267] width 580 height 11
drag, startPoint x: 361, startPoint y: 268, endPoint x: 308, endPoint y: 266, distance: 52.8
click at [311, 266] on div "seit 1956" at bounding box center [601, 267] width 580 height 11
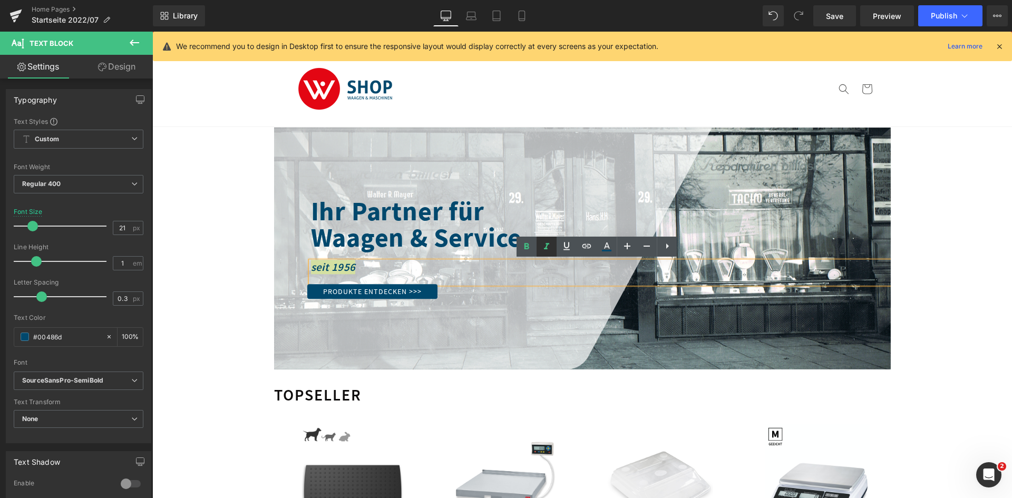
click at [547, 248] on icon at bounding box center [546, 247] width 5 height 6
click at [524, 248] on icon at bounding box center [526, 246] width 13 height 13
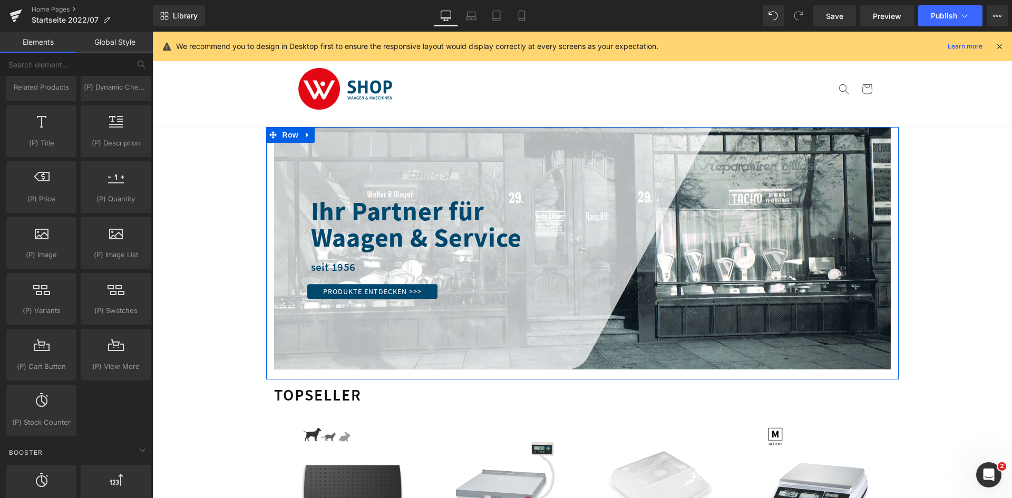
click at [674, 308] on div "FÜR SCHWERE FELLE! Heading Zuverlässige Veterinärwaagen für Tierarztpraxen und …" at bounding box center [582, 251] width 633 height 247
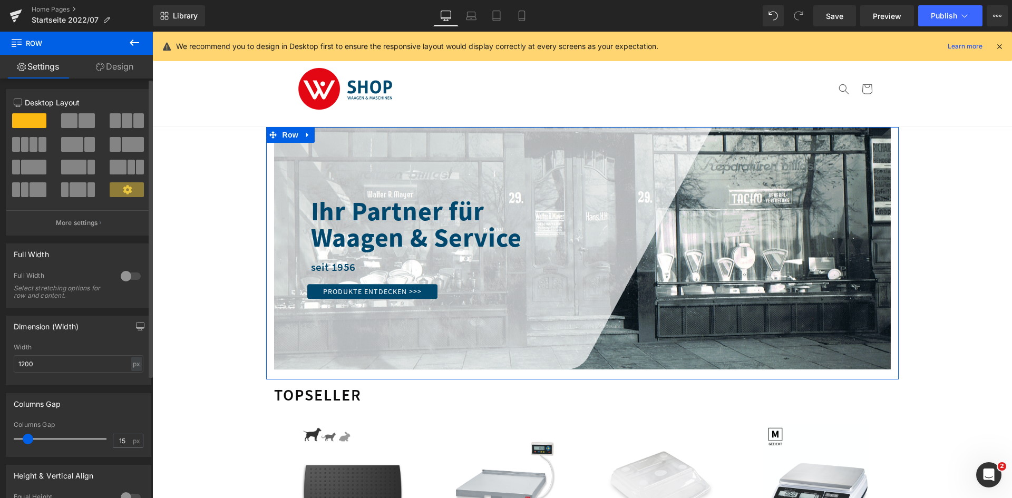
click at [120, 278] on div at bounding box center [130, 276] width 25 height 17
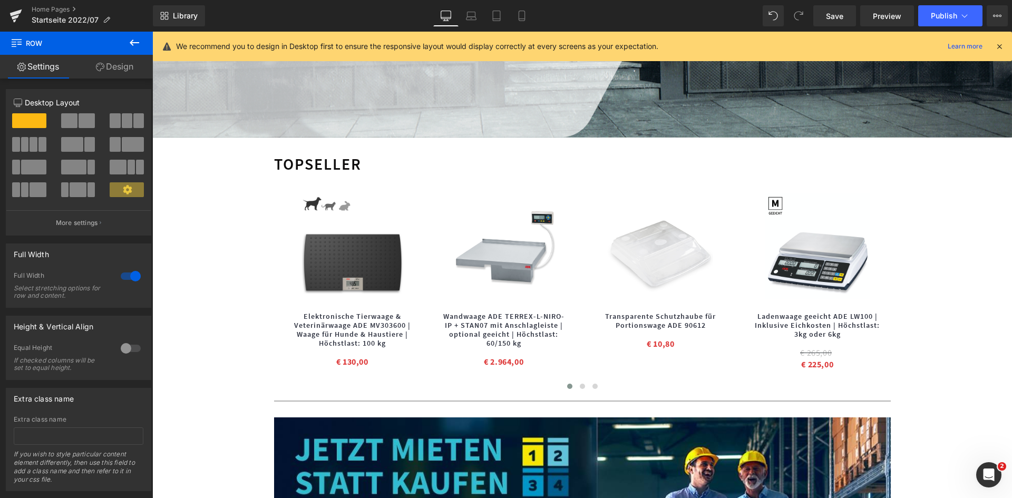
scroll to position [0, 0]
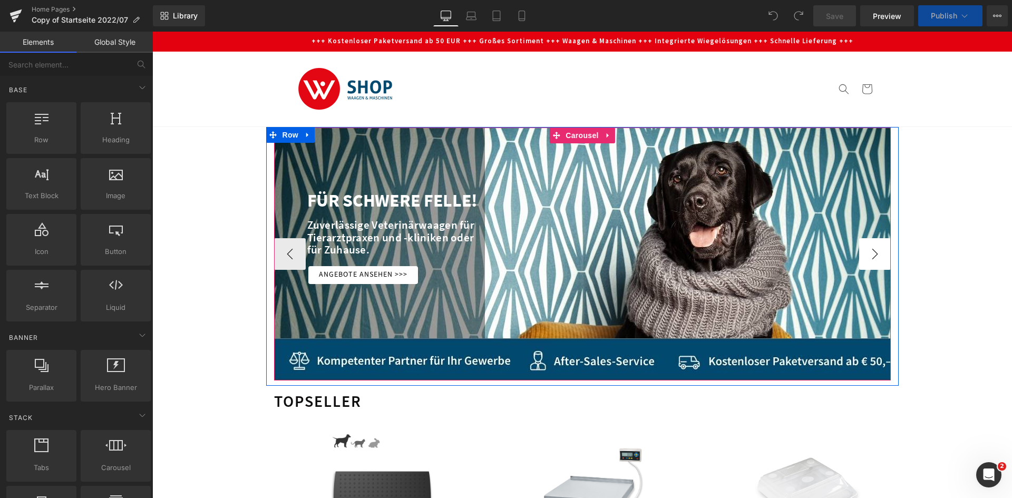
click at [883, 253] on button "›" at bounding box center [875, 254] width 32 height 32
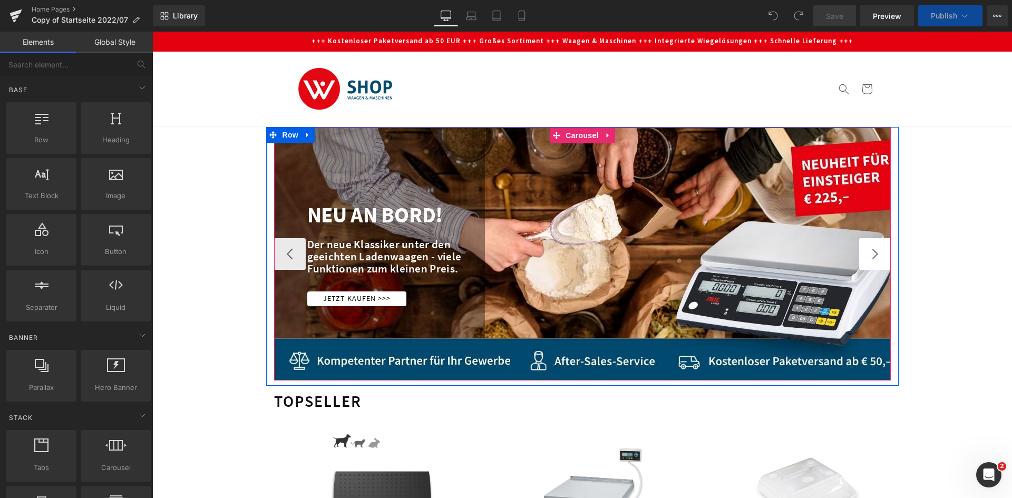
click at [883, 253] on button "›" at bounding box center [875, 254] width 32 height 32
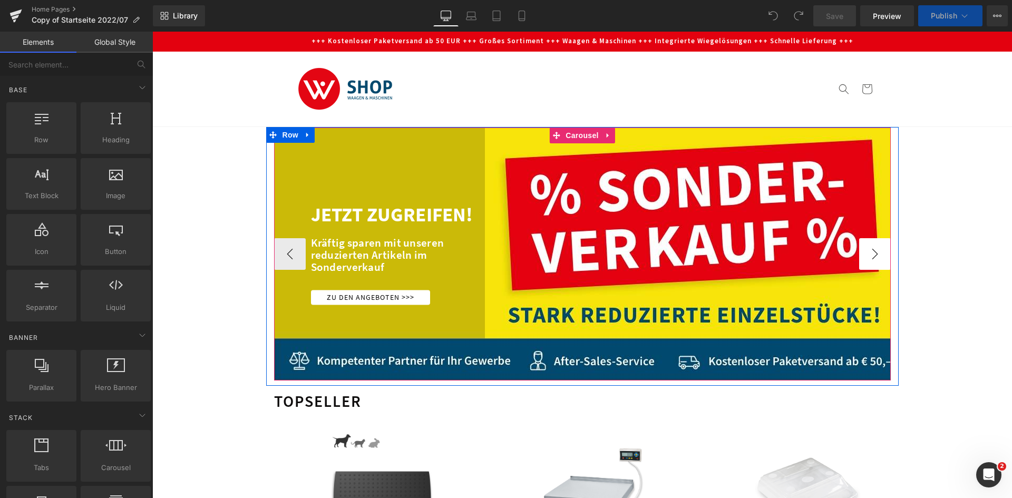
click at [883, 253] on button "›" at bounding box center [875, 254] width 32 height 32
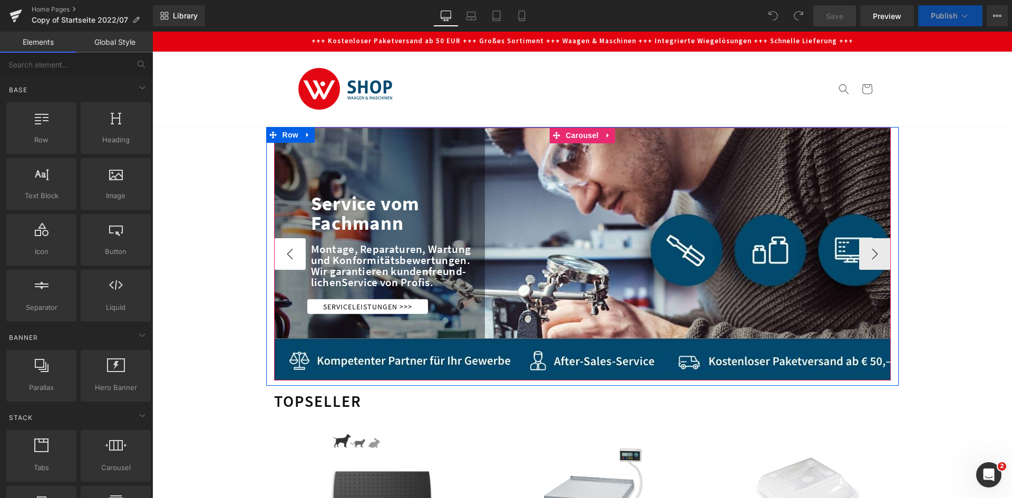
click at [283, 260] on button "‹" at bounding box center [290, 254] width 32 height 32
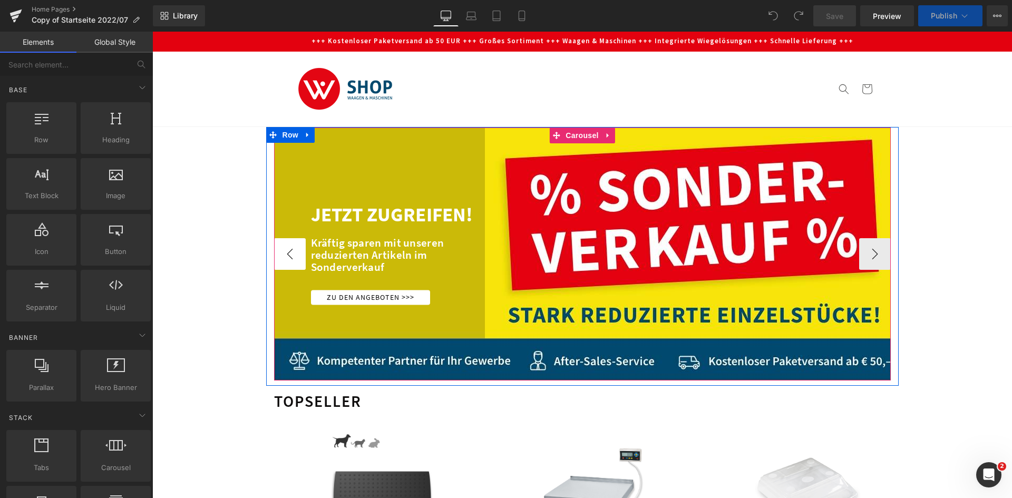
click at [283, 260] on button "‹" at bounding box center [290, 254] width 32 height 32
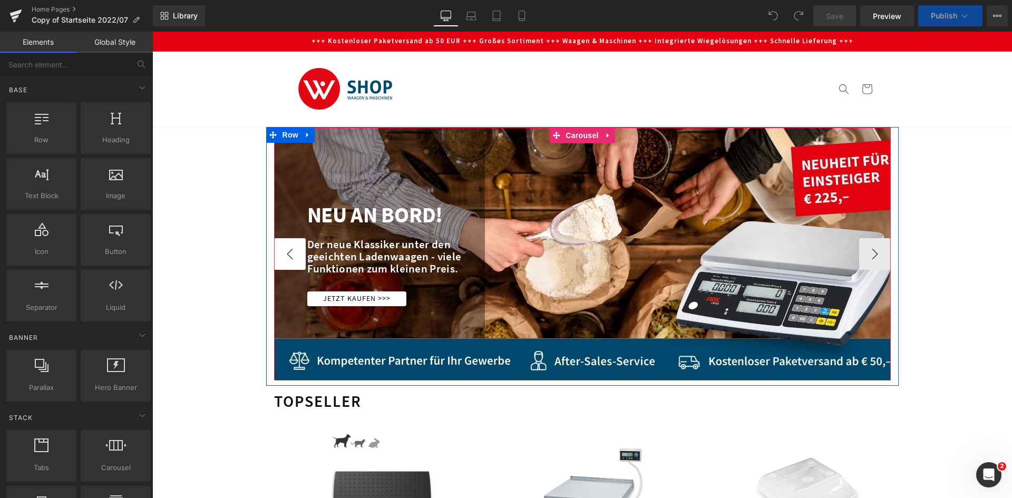
click at [283, 260] on button "‹" at bounding box center [290, 254] width 32 height 32
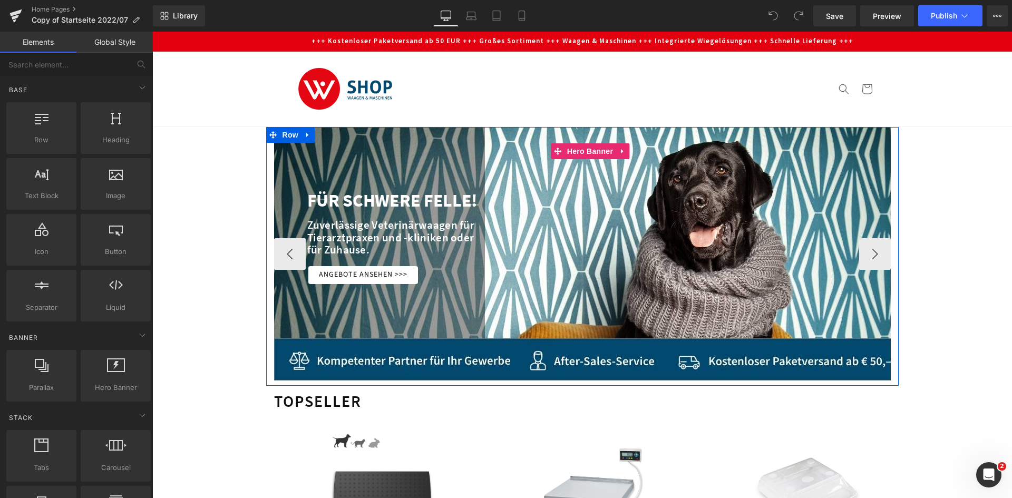
click at [536, 187] on div at bounding box center [590, 254] width 633 height 253
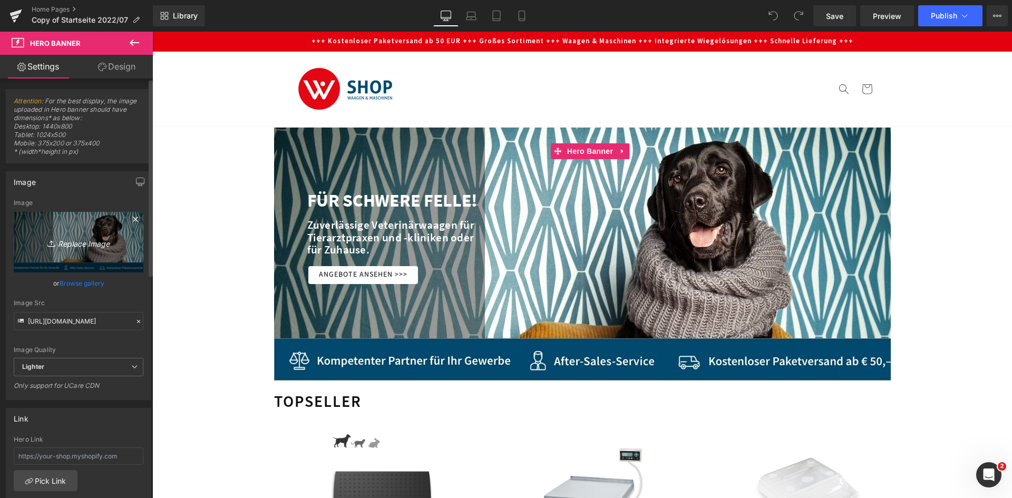
click at [73, 242] on icon "Replace Image" at bounding box center [78, 242] width 84 height 13
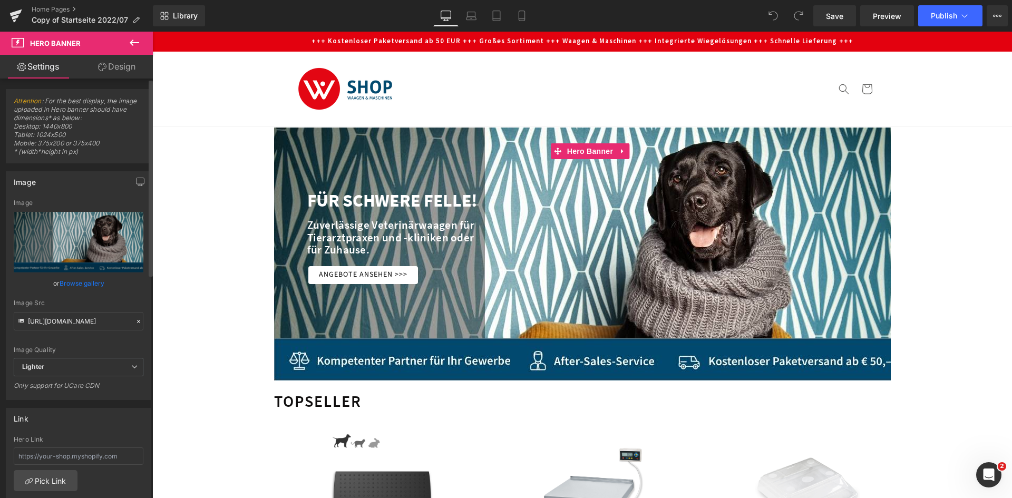
click at [85, 284] on link "Browse gallery" at bounding box center [82, 283] width 45 height 18
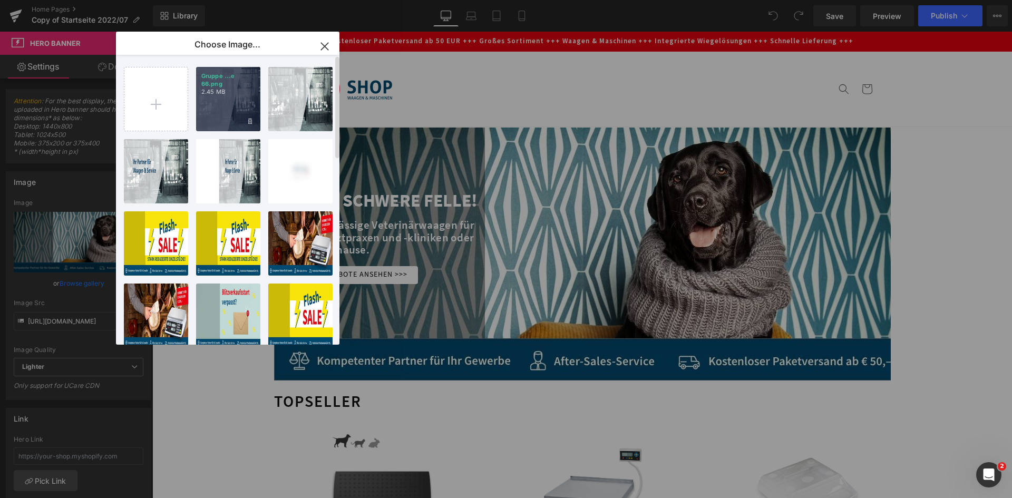
click at [227, 113] on div "Gruppe ...e 66.png 2.45 MB" at bounding box center [228, 99] width 64 height 64
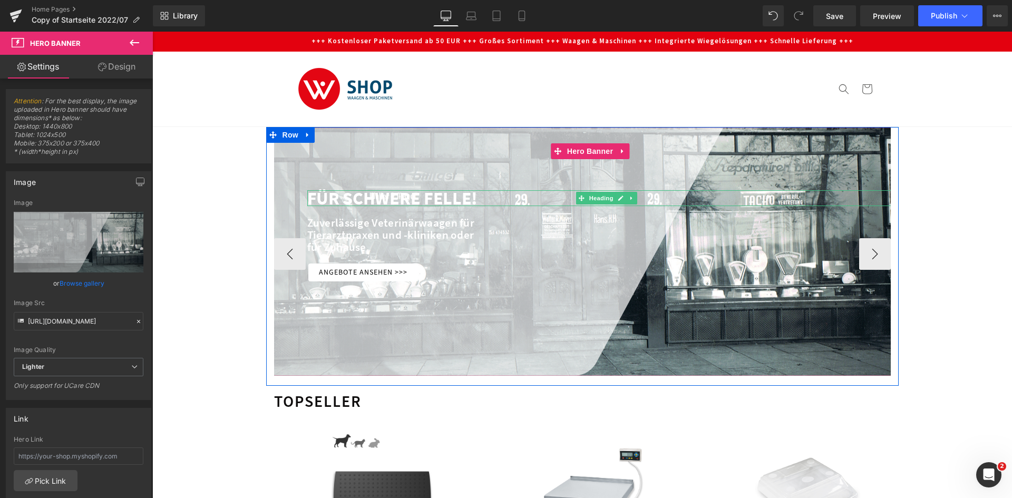
click at [352, 199] on font "FÜR SCHWERE FELLE!" at bounding box center [392, 198] width 171 height 22
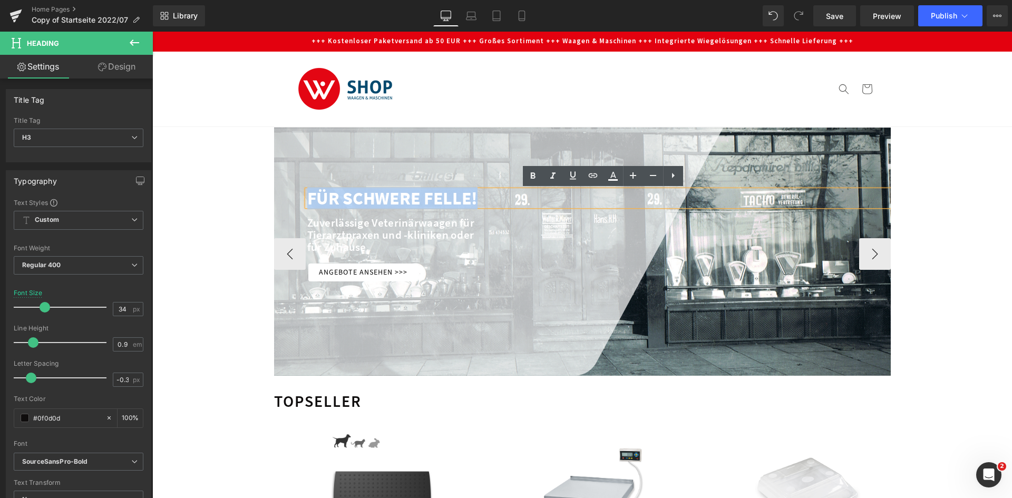
drag, startPoint x: 478, startPoint y: 196, endPoint x: 299, endPoint y: 198, distance: 178.8
click at [299, 198] on div "FÜR SCHWERE FELLE! Heading Zuverlässige Veterinärwaagen für Tierarztpraxen und …" at bounding box center [590, 252] width 633 height 248
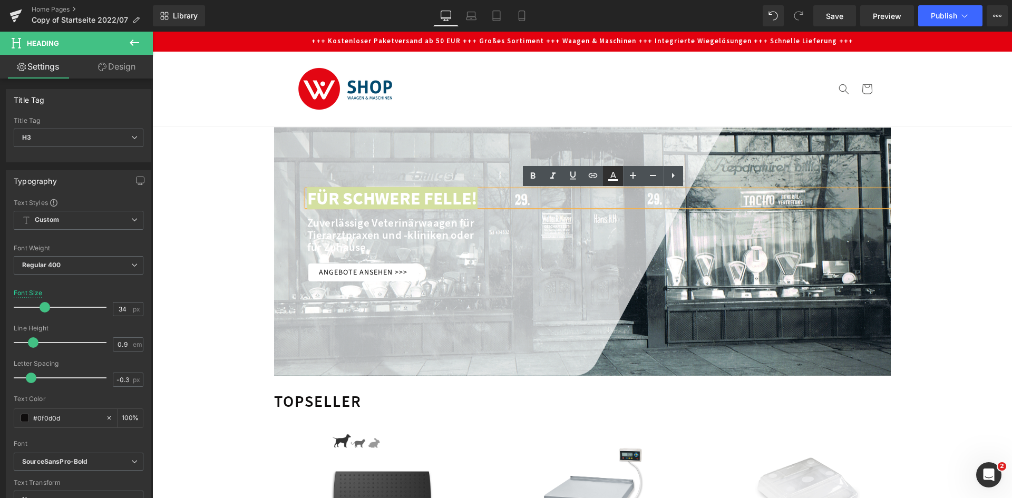
click at [615, 177] on icon at bounding box center [614, 175] width 6 height 6
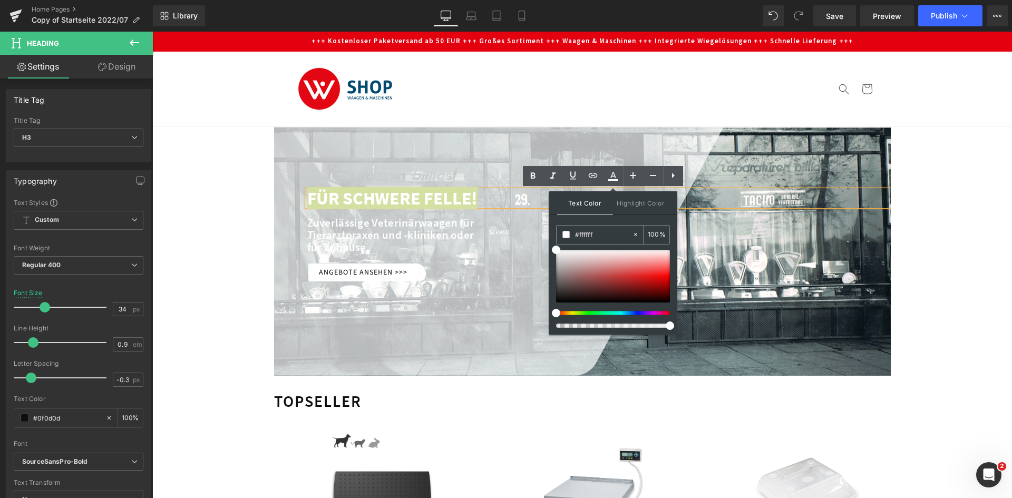
drag, startPoint x: 606, startPoint y: 236, endPoint x: 578, endPoint y: 240, distance: 27.7
click at [578, 240] on input "#ffffff" at bounding box center [603, 235] width 57 height 12
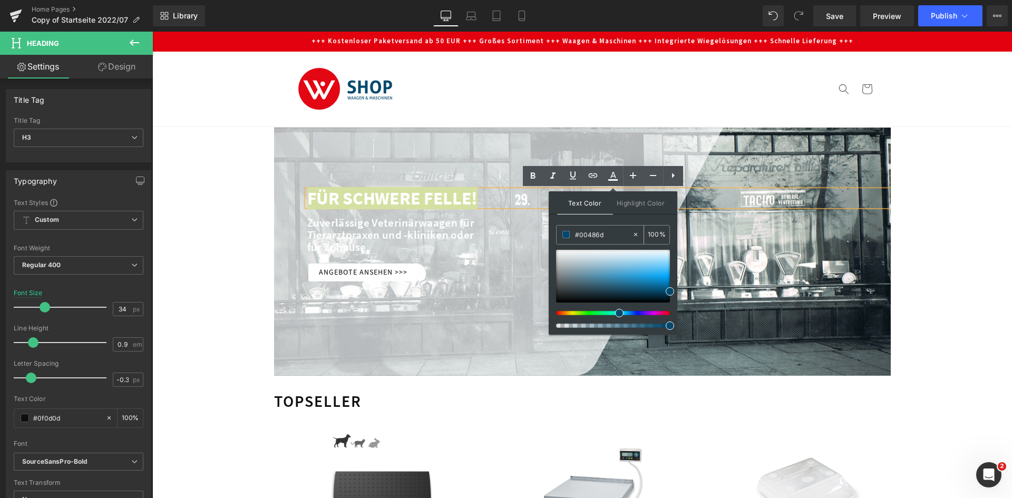
type input "#00486d"
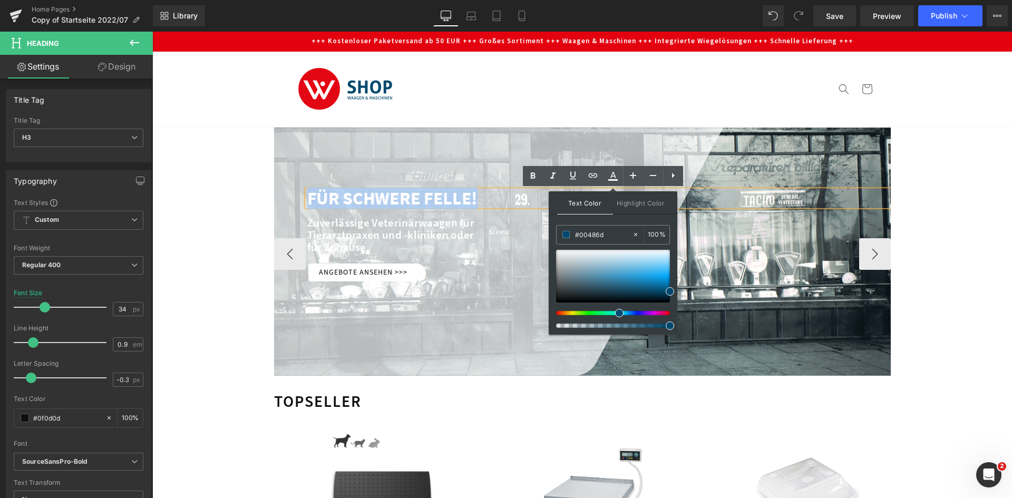
click at [447, 238] on div "Tierarztpraxen und -kliniken oder" at bounding box center [606, 235] width 599 height 12
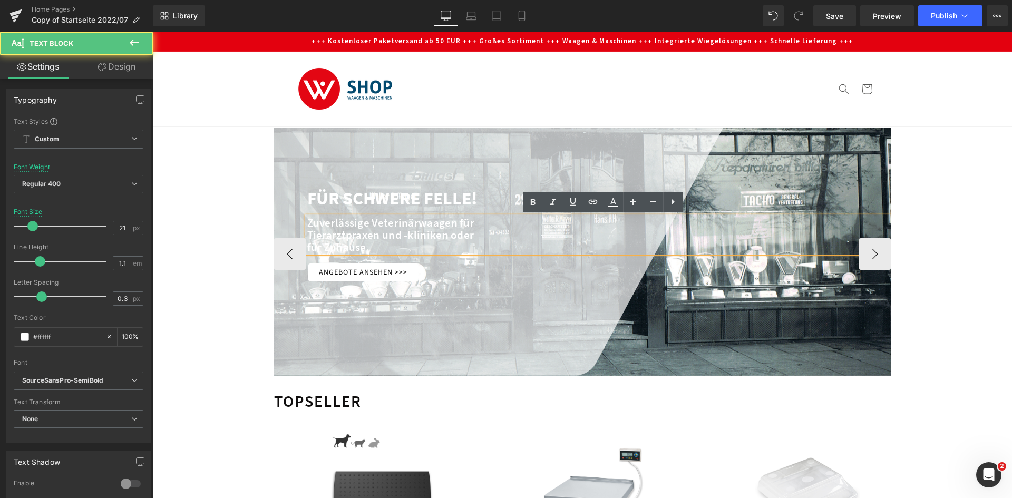
click at [152, 32] on div at bounding box center [152, 32] width 0 height 0
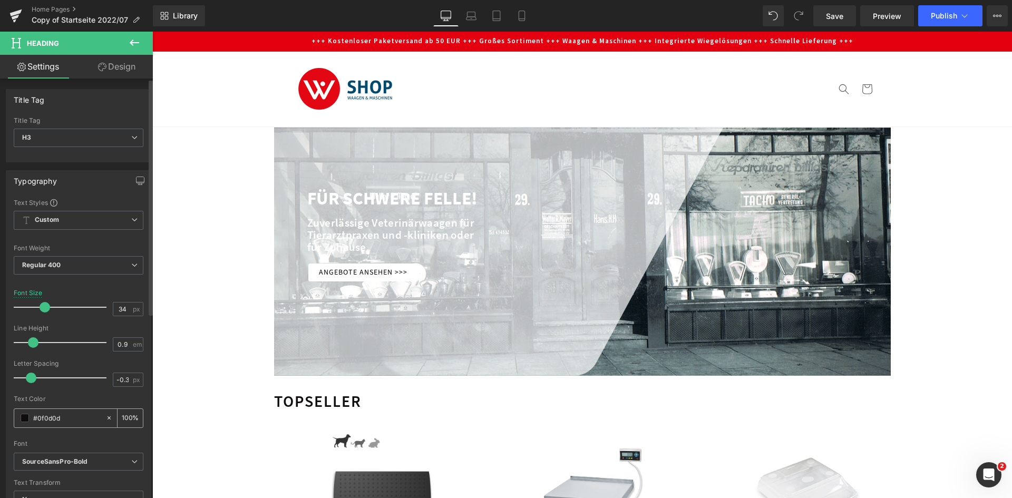
drag, startPoint x: 77, startPoint y: 414, endPoint x: 34, endPoint y: 427, distance: 45.0
click at [34, 427] on div "#0f0d0d" at bounding box center [59, 418] width 91 height 18
click at [347, 185] on div at bounding box center [590, 252] width 633 height 248
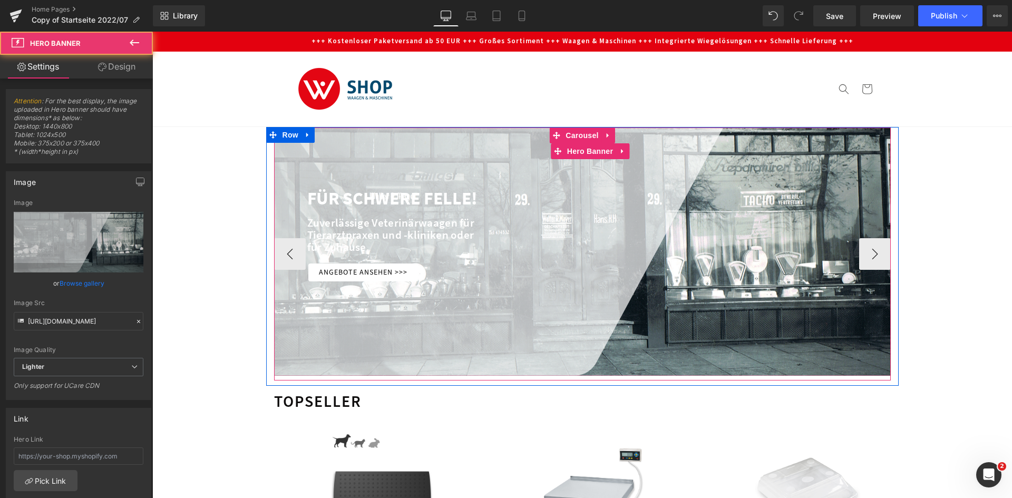
click at [339, 199] on font "FÜR SCHWERE FELLE!" at bounding box center [392, 198] width 171 height 22
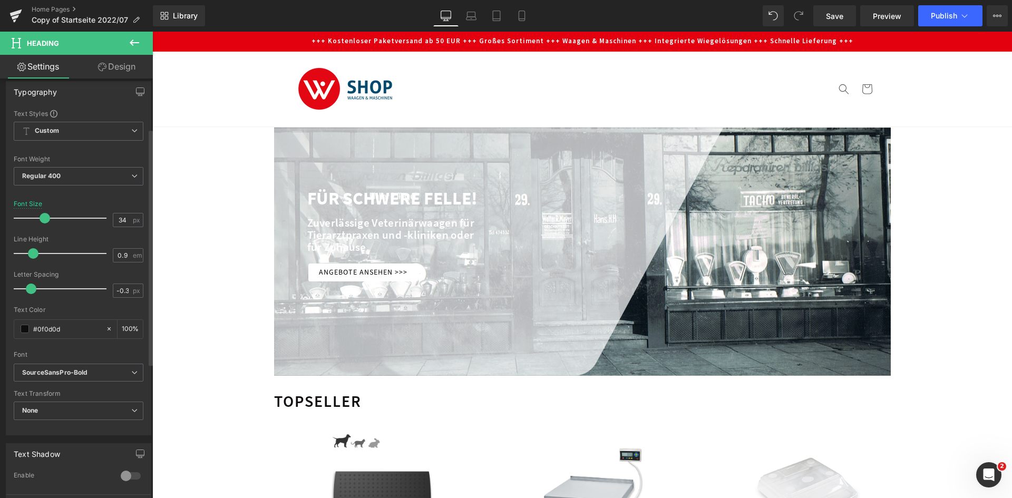
scroll to position [105, 0]
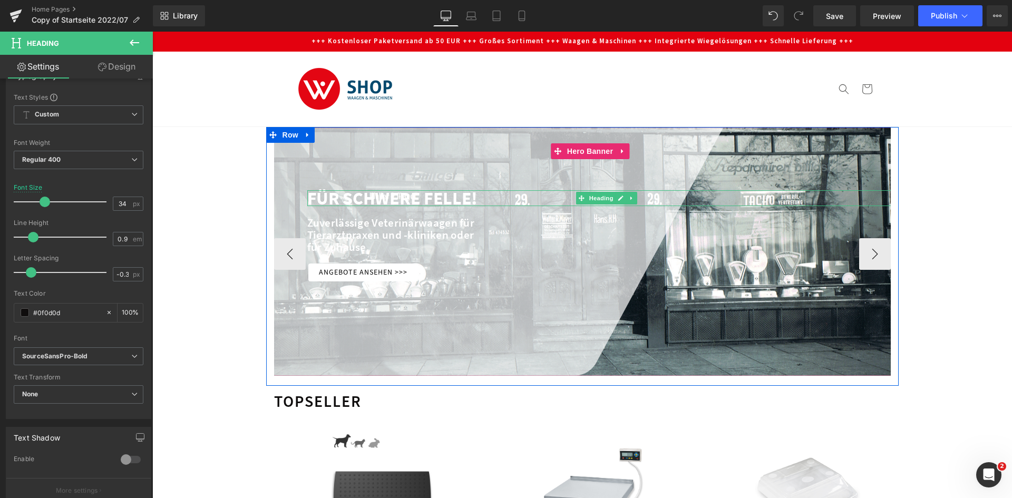
click at [381, 196] on font "FÜR SCHWERE FELLE!" at bounding box center [392, 198] width 171 height 22
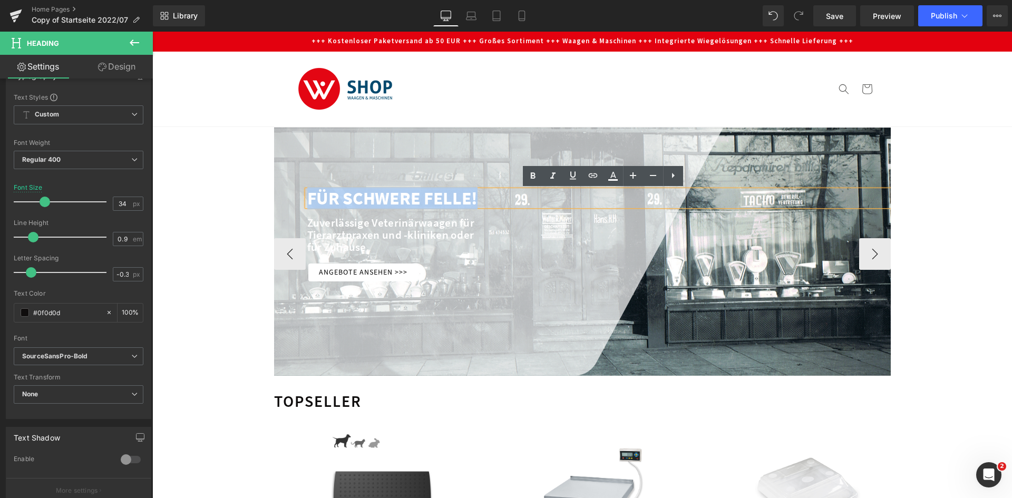
drag, startPoint x: 473, startPoint y: 195, endPoint x: 304, endPoint y: 198, distance: 168.8
click at [307, 198] on div "FÜR SCHWERE FELLE!" at bounding box center [606, 198] width 599 height 16
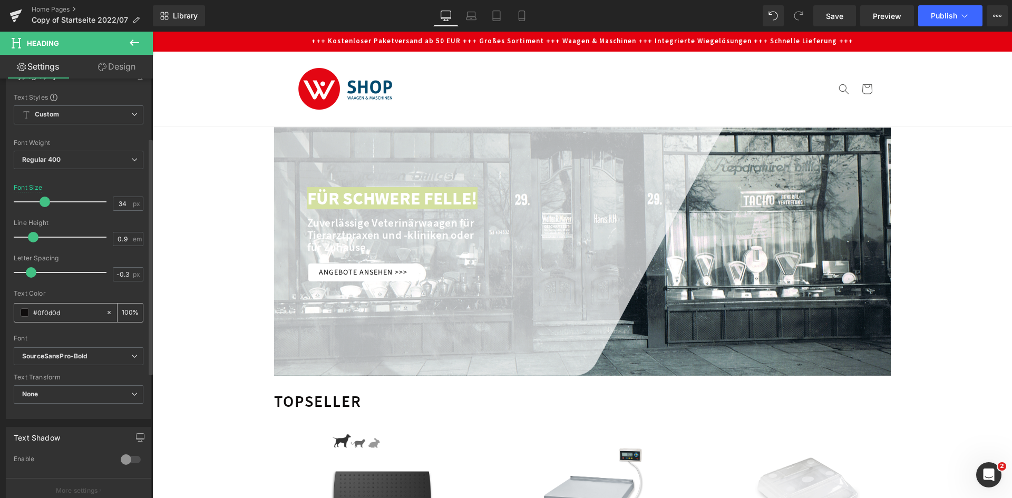
click at [76, 313] on input "#0f0d0d" at bounding box center [66, 313] width 67 height 12
type input "#00486d"
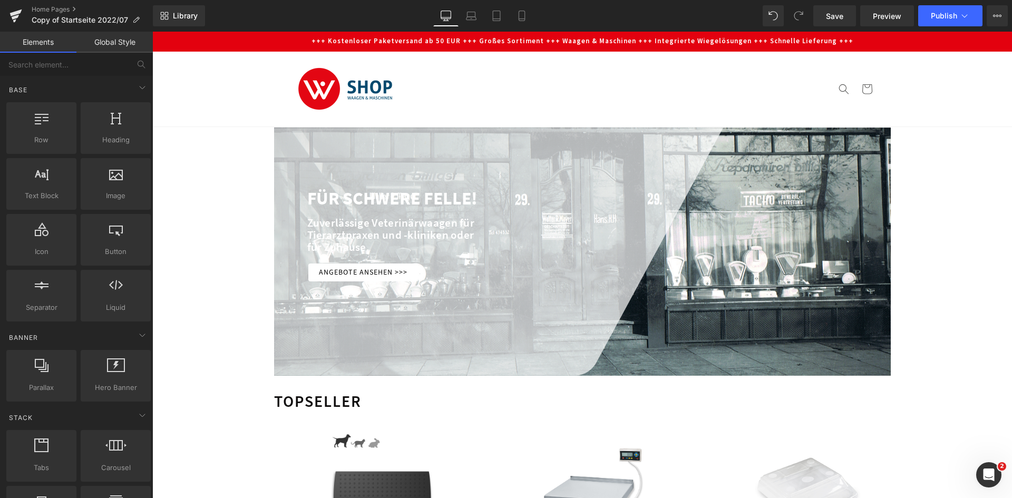
click at [339, 225] on div "Zuverlässige Veterinärwaagen für Tierarztpraxen und -kliniken oder für Zuhause." at bounding box center [606, 235] width 599 height 36
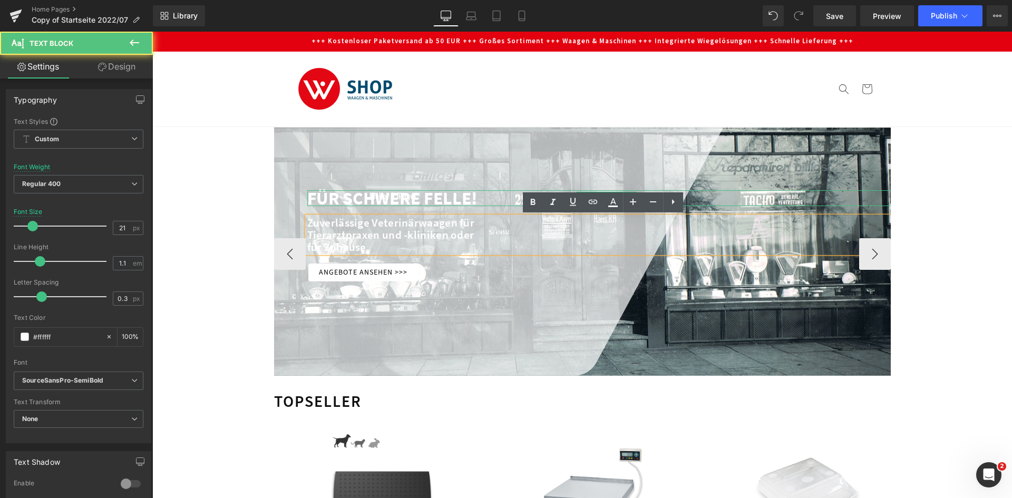
click at [368, 194] on font "FÜR SCHWERE FELLE!" at bounding box center [392, 198] width 171 height 22
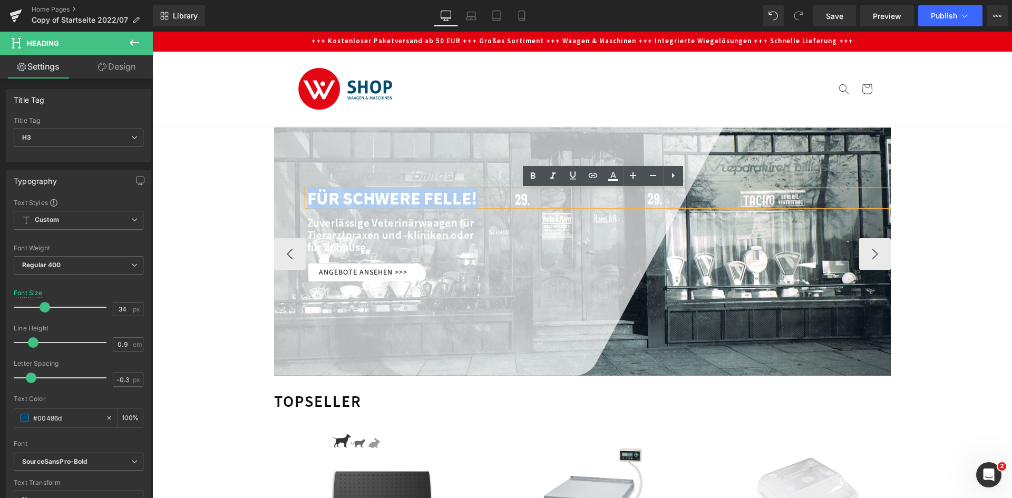
drag, startPoint x: 481, startPoint y: 199, endPoint x: 305, endPoint y: 194, distance: 176.2
click at [307, 194] on div "FÜR SCHWERE FELLE!" at bounding box center [606, 198] width 599 height 16
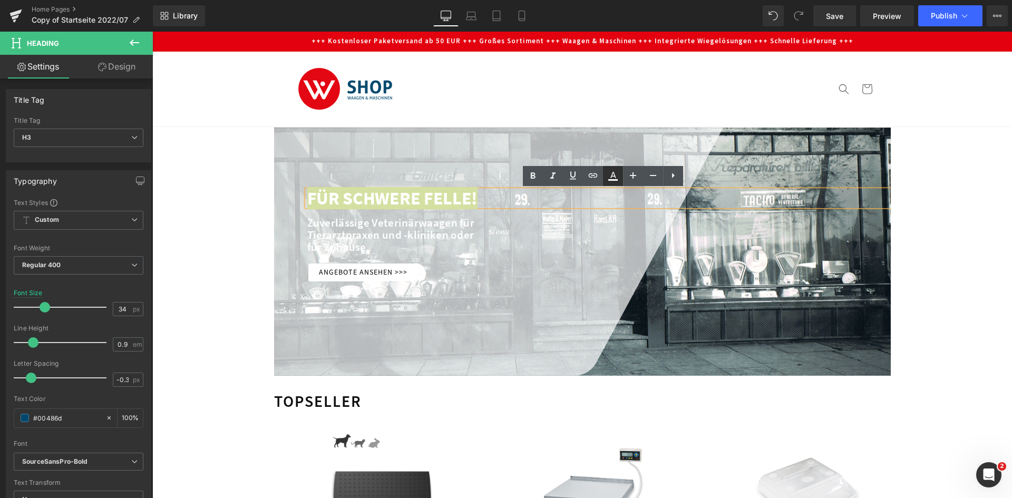
click at [613, 175] on icon at bounding box center [613, 176] width 13 height 13
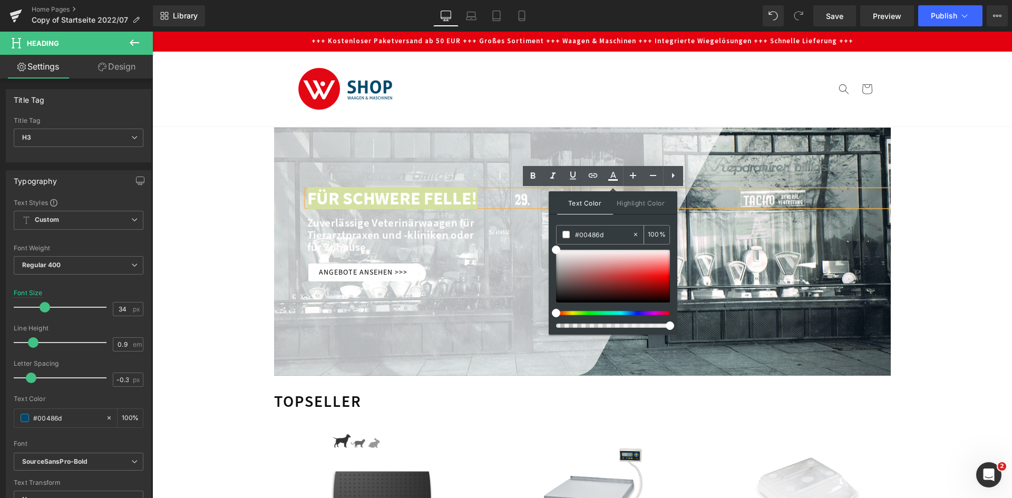
click at [607, 236] on input "#00486d" at bounding box center [603, 235] width 57 height 12
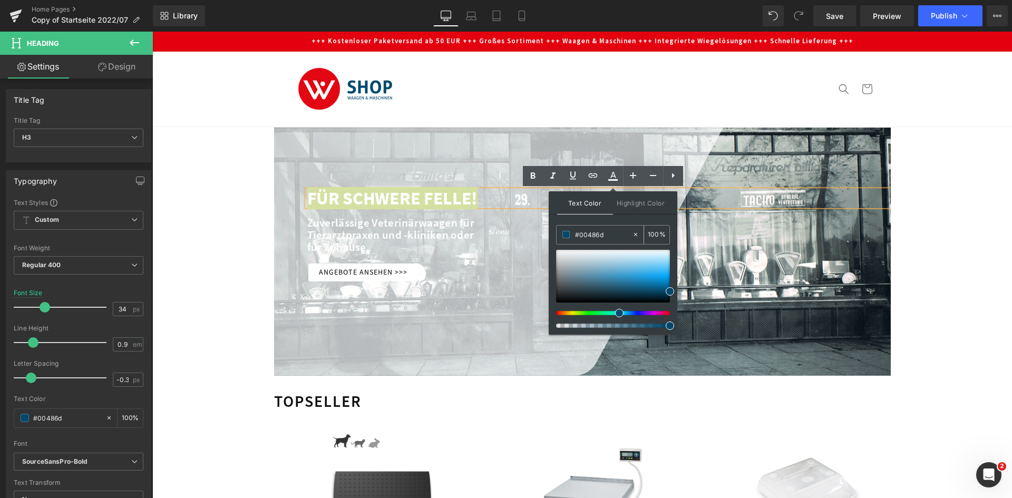
type input "#00486d"
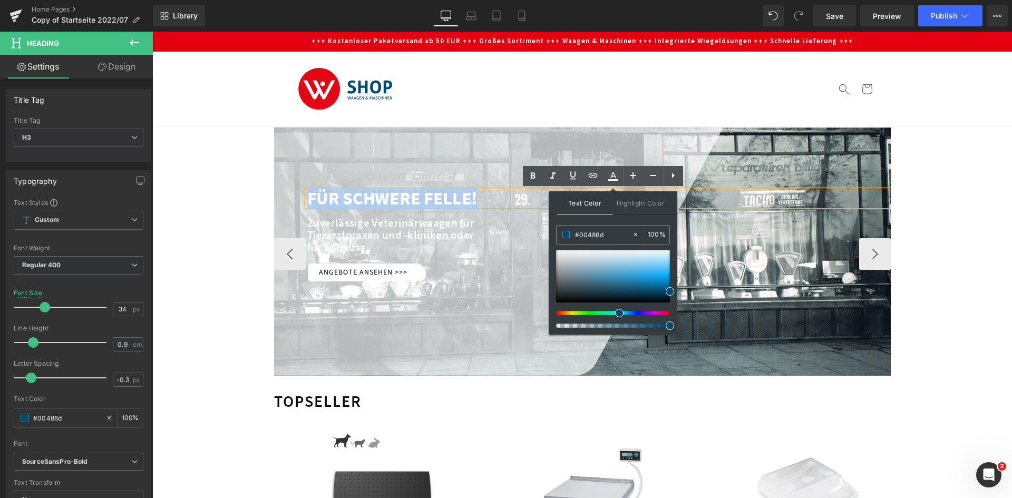
click at [497, 243] on div "für Zuhause." at bounding box center [606, 247] width 599 height 12
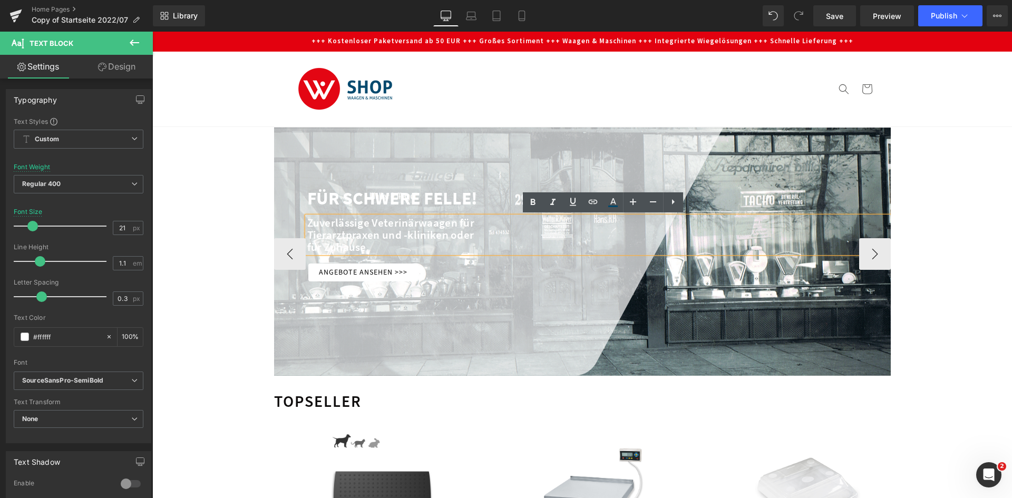
drag, startPoint x: 457, startPoint y: 240, endPoint x: 394, endPoint y: 240, distance: 63.3
click at [457, 240] on div "Tierarztpraxen und -kliniken oder" at bounding box center [606, 235] width 599 height 12
drag, startPoint x: 386, startPoint y: 247, endPoint x: 302, endPoint y: 223, distance: 88.3
click at [307, 223] on div "Zuverlässige Veterinärwaagen für Tierarztpraxen und -kliniken oder für Zuhause." at bounding box center [606, 235] width 599 height 36
click at [332, 229] on div "Tierarztpraxen und -kliniken oder" at bounding box center [606, 235] width 599 height 12
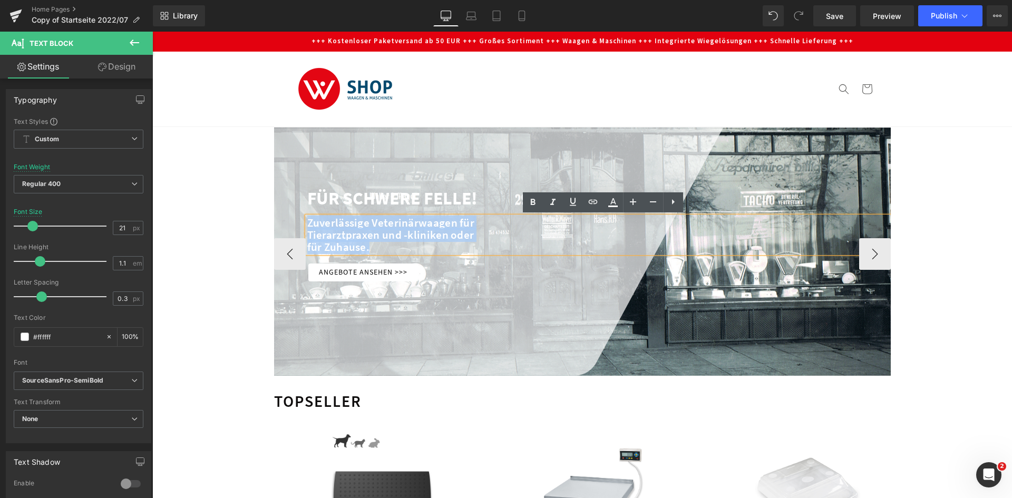
drag, startPoint x: 367, startPoint y: 246, endPoint x: 305, endPoint y: 220, distance: 67.6
click at [307, 220] on div "Zuverlässige Veterinärwaagen für Tierarztpraxen und -kliniken oder für Zuhause." at bounding box center [606, 235] width 599 height 36
click at [322, 232] on div "Tierarztpraxen und -kliniken oder" at bounding box center [606, 235] width 599 height 12
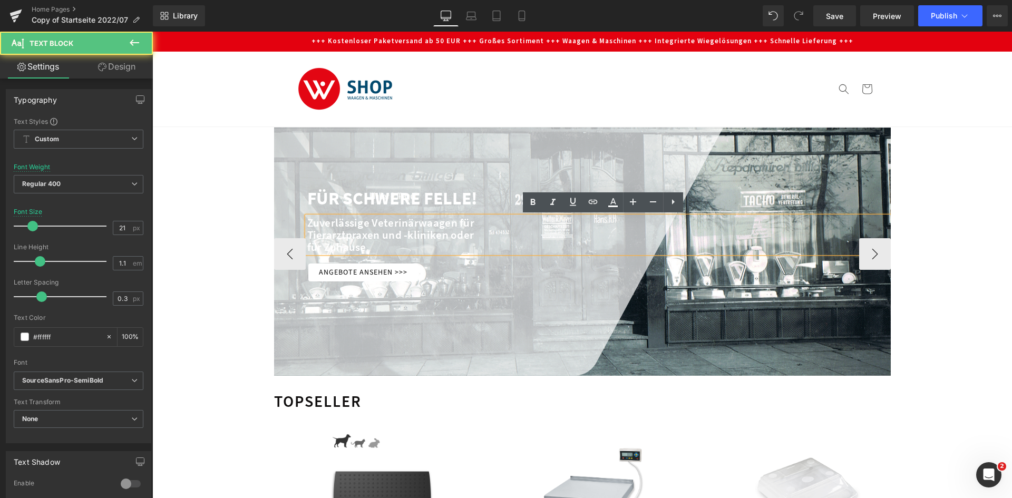
click at [332, 239] on div "Tierarztpraxen und -kliniken oder" at bounding box center [606, 235] width 599 height 12
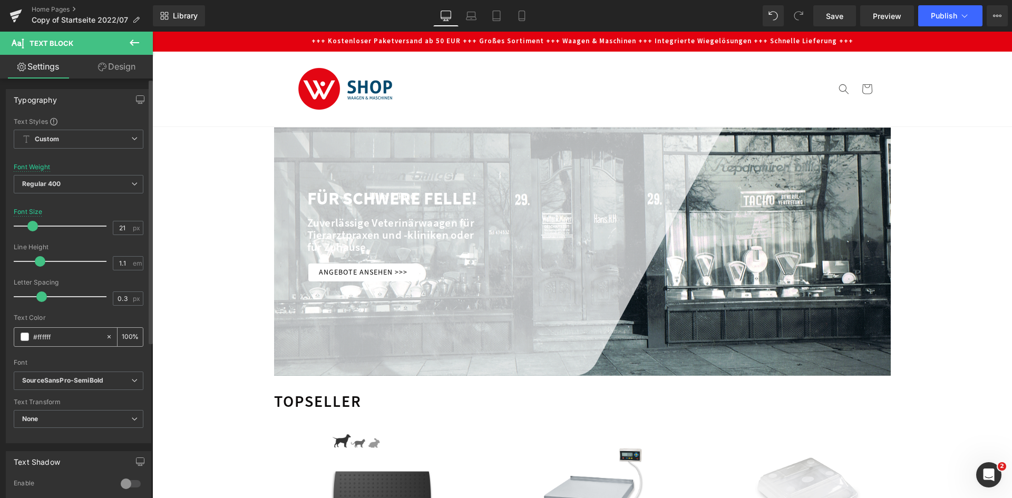
click at [75, 333] on input "#ffffff" at bounding box center [66, 337] width 67 height 12
type input "#00486d"
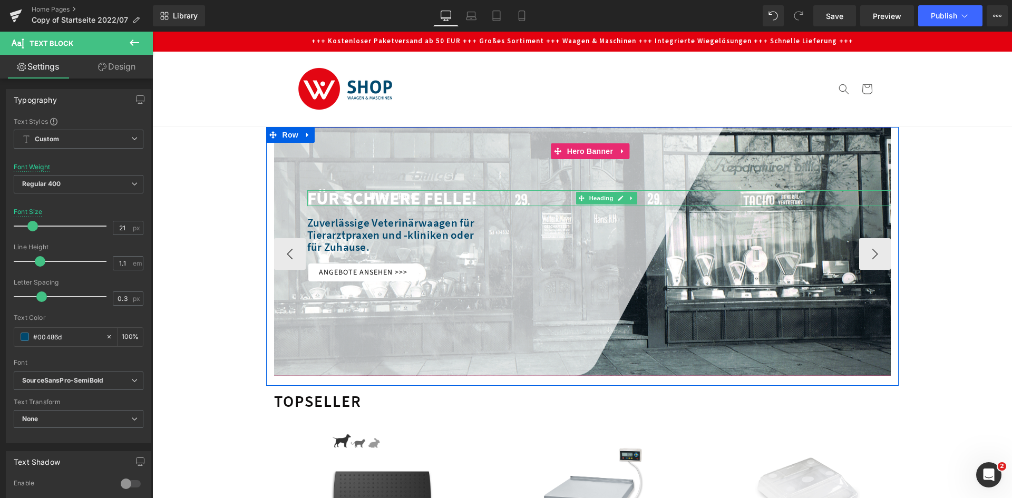
click at [307, 194] on font "FÜR SCHWERE FELLE!" at bounding box center [392, 198] width 171 height 22
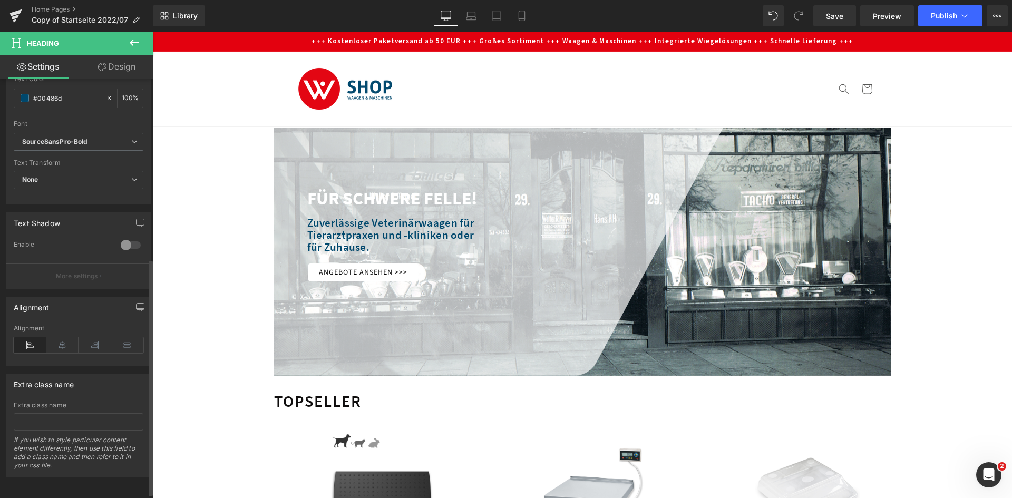
scroll to position [328, 0]
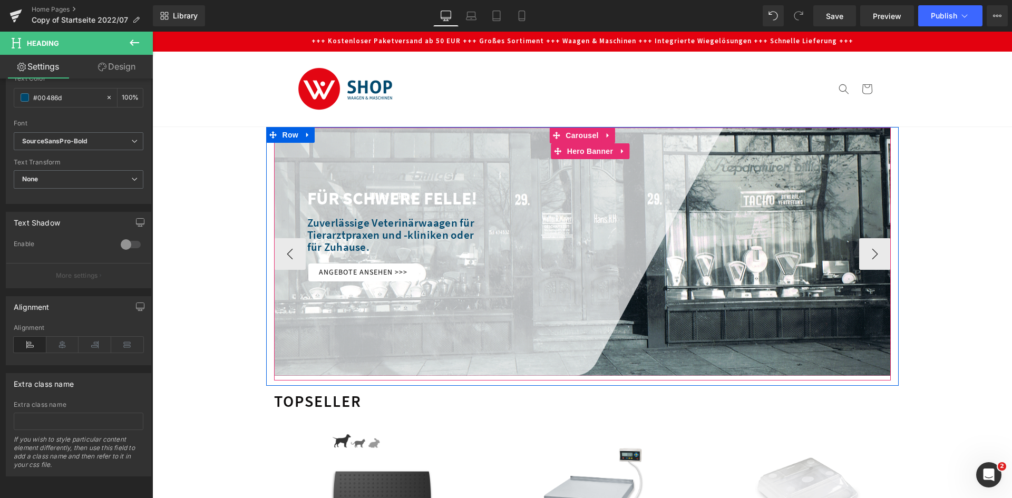
click at [358, 324] on div at bounding box center [590, 252] width 633 height 248
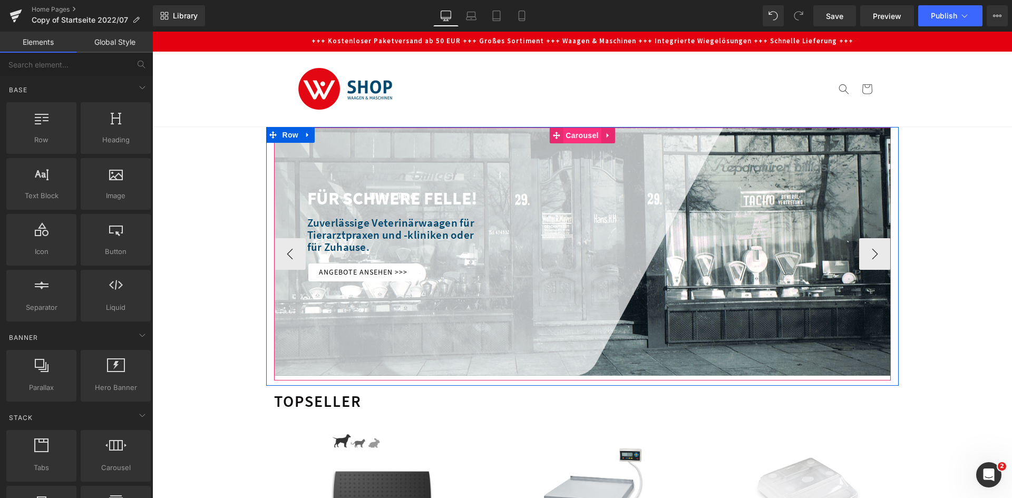
click at [573, 137] on span "Carousel" at bounding box center [582, 136] width 38 height 16
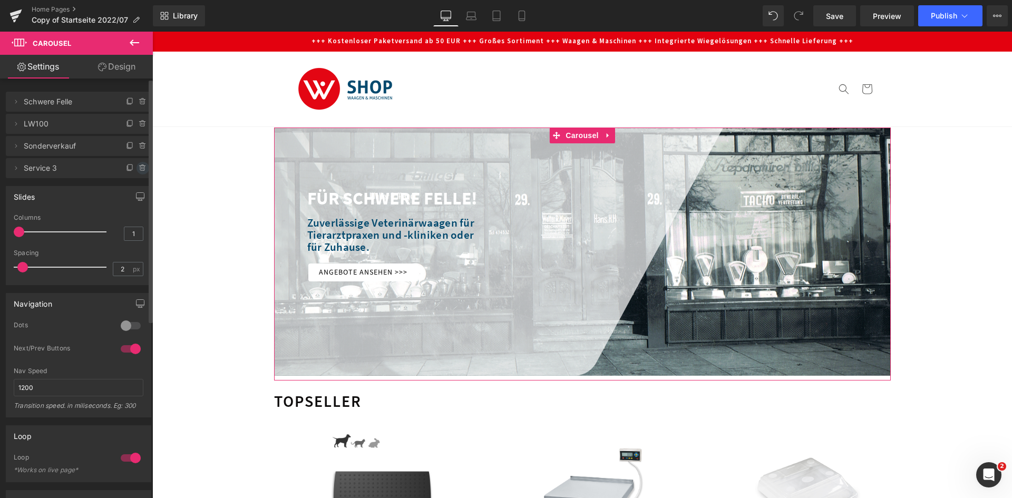
click at [143, 168] on icon at bounding box center [143, 168] width 0 height 2
click at [131, 168] on button "Delete" at bounding box center [131, 169] width 33 height 14
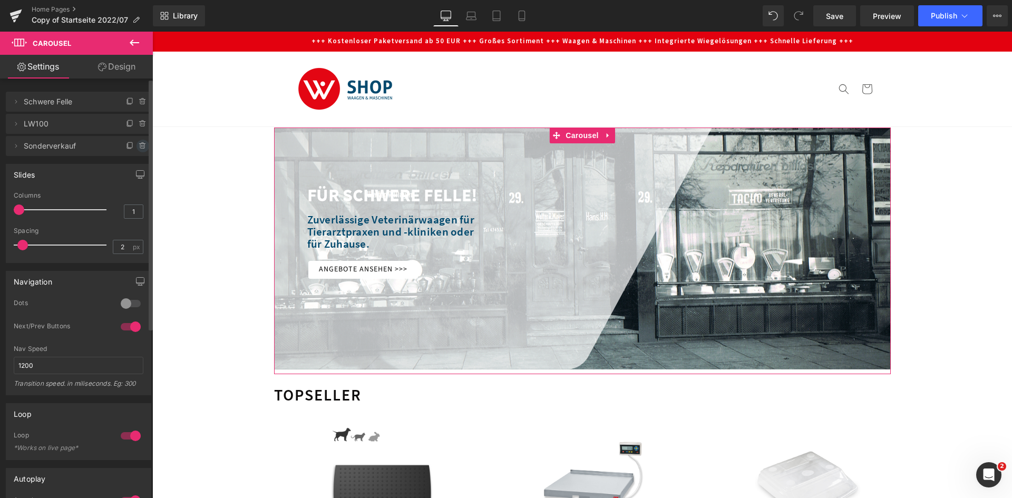
click at [140, 145] on icon at bounding box center [142, 146] width 4 height 5
click at [133, 150] on button "Delete" at bounding box center [131, 147] width 33 height 14
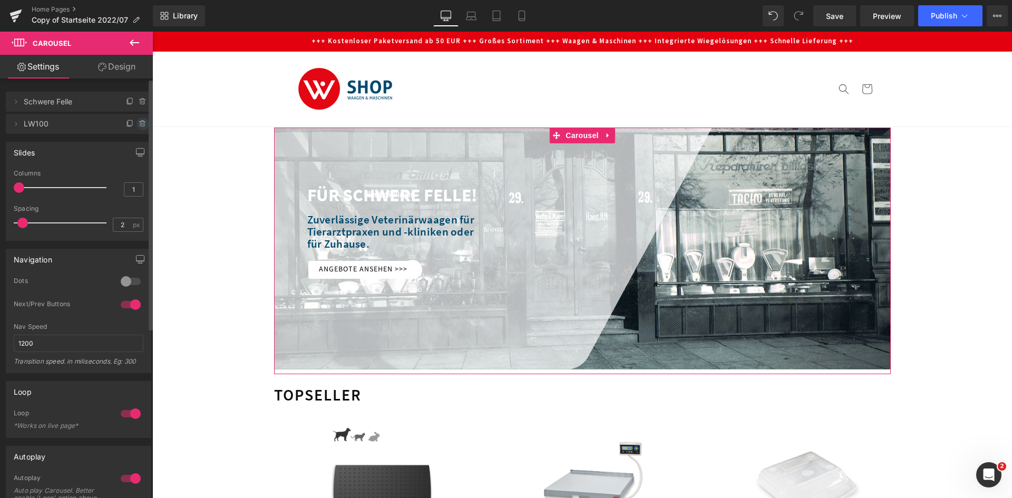
click at [137, 119] on span at bounding box center [143, 124] width 13 height 13
click at [130, 125] on button "Delete" at bounding box center [131, 125] width 33 height 14
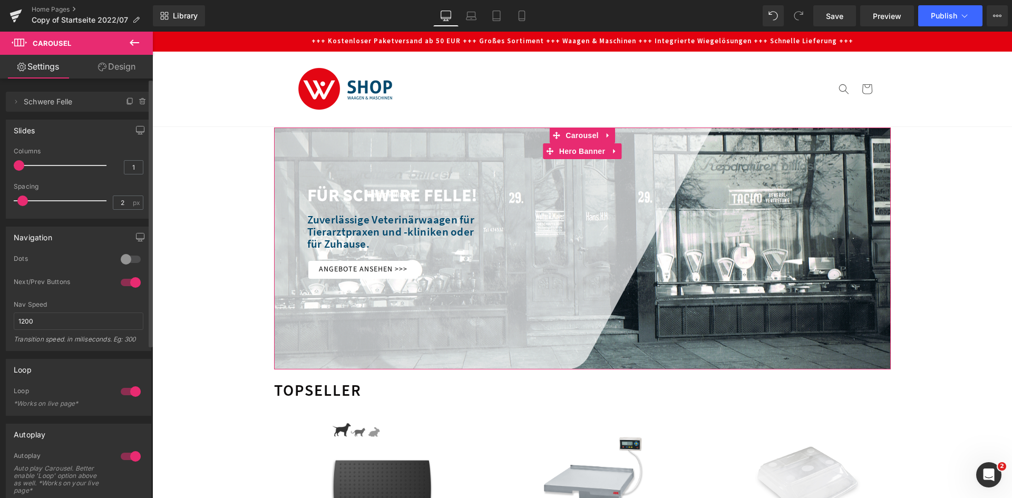
click at [64, 107] on span "Schwere Felle" at bounding box center [68, 102] width 89 height 20
click at [13, 102] on icon at bounding box center [16, 102] width 8 height 8
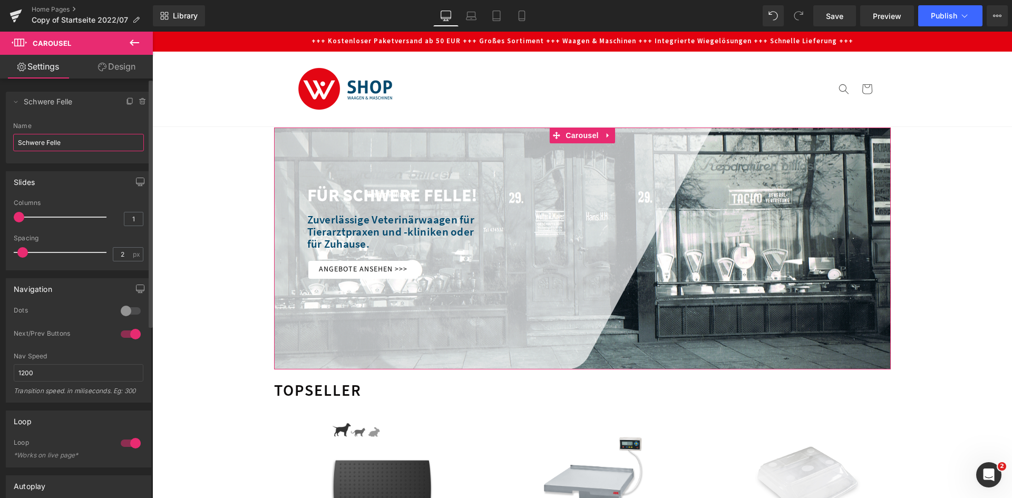
drag, startPoint x: 55, startPoint y: 145, endPoint x: 0, endPoint y: 145, distance: 55.4
click at [0, 145] on div "Delete Cancel Schwere Felle Schwere Felle Name Schwere Felle" at bounding box center [79, 122] width 158 height 82
type input "Start-header"
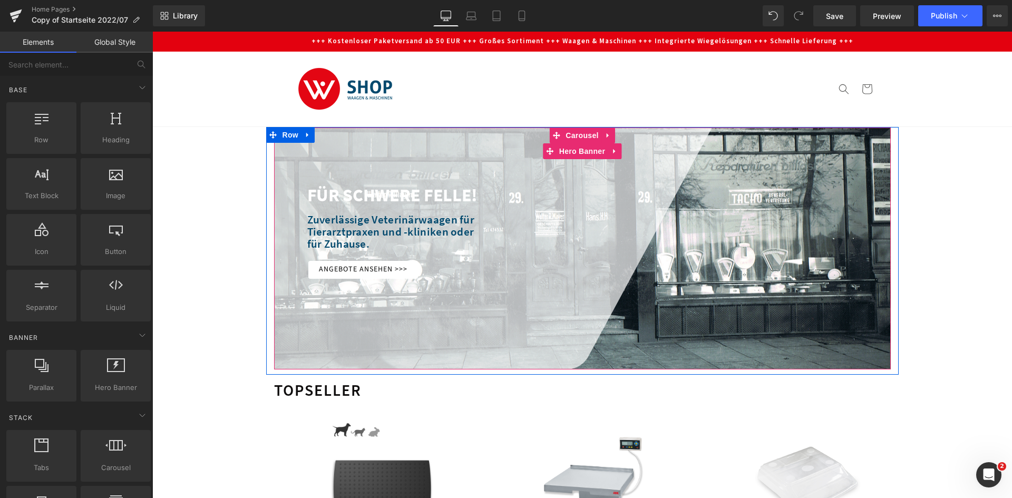
click at [769, 329] on div at bounding box center [582, 249] width 617 height 243
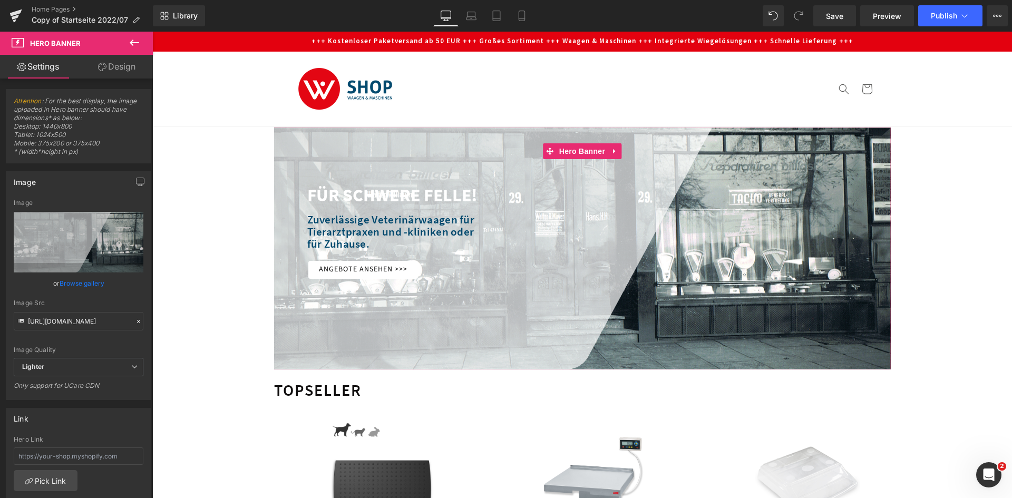
click at [139, 73] on link "Design" at bounding box center [117, 67] width 76 height 24
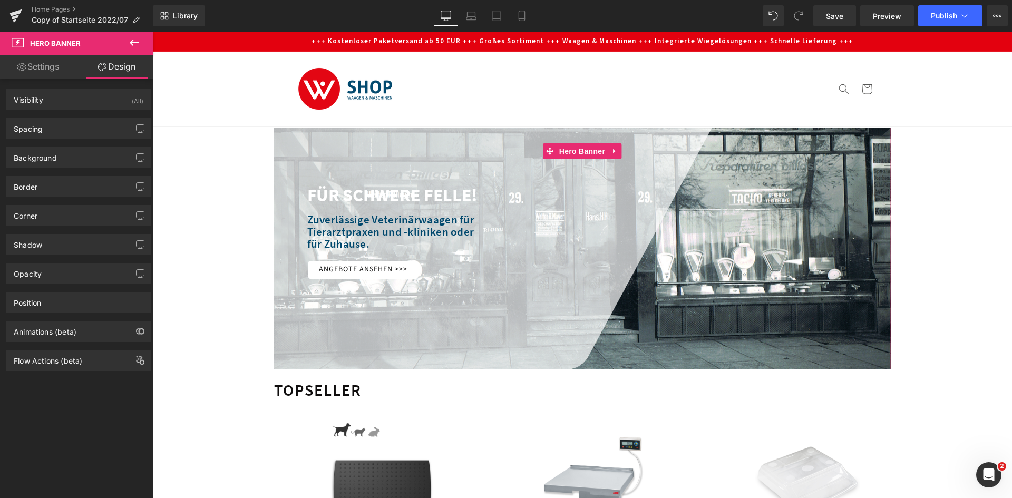
click at [44, 71] on link "Settings" at bounding box center [38, 67] width 76 height 24
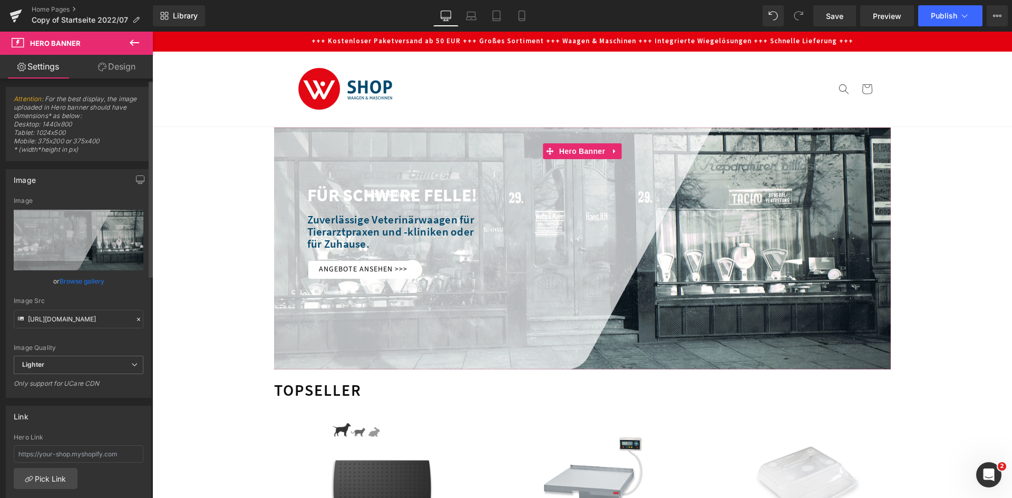
scroll to position [0, 0]
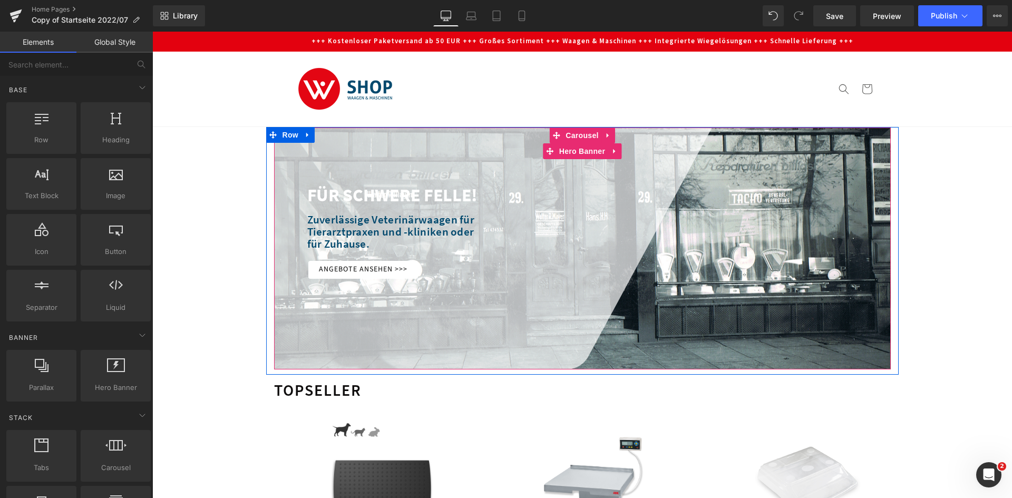
click at [733, 351] on div at bounding box center [582, 249] width 617 height 243
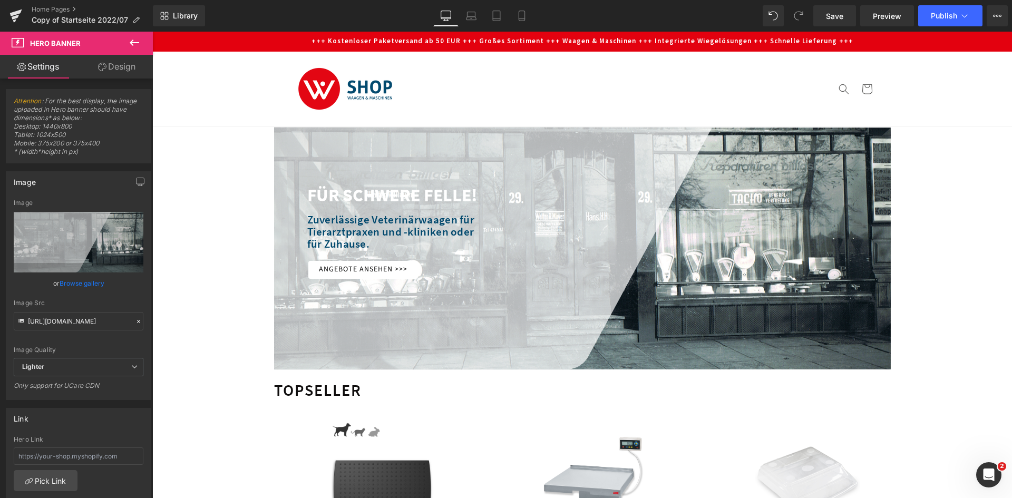
click at [140, 41] on icon at bounding box center [134, 42] width 13 height 13
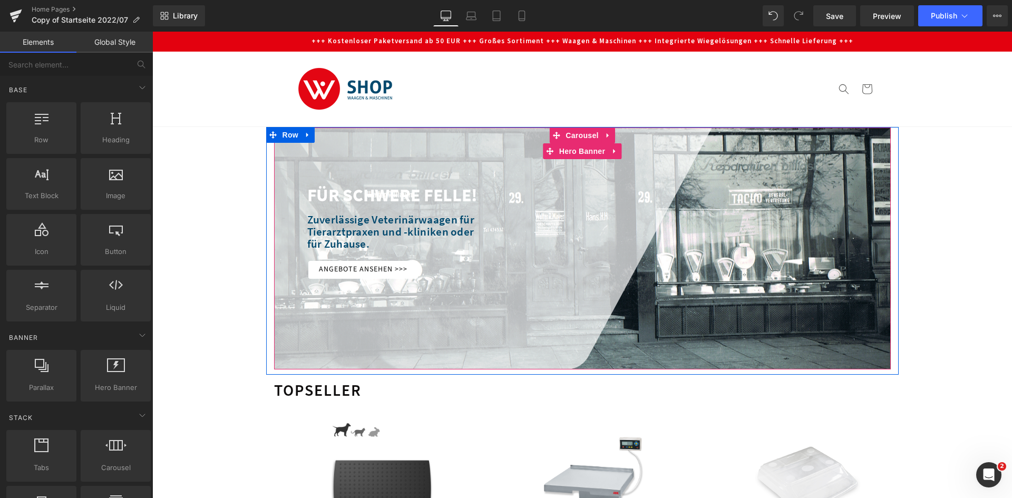
click at [773, 322] on div at bounding box center [582, 249] width 617 height 243
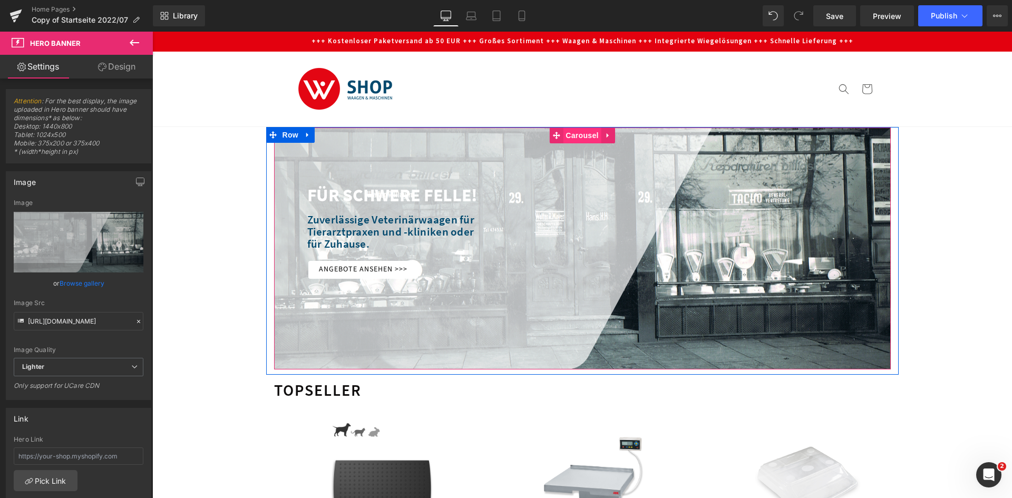
click at [574, 133] on span "Carousel" at bounding box center [582, 136] width 38 height 16
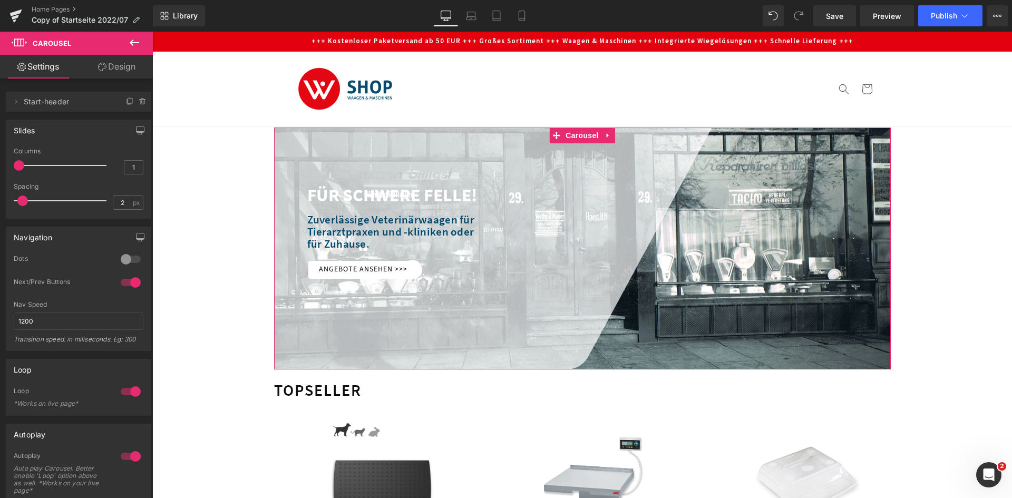
click at [122, 70] on link "Design" at bounding box center [117, 67] width 76 height 24
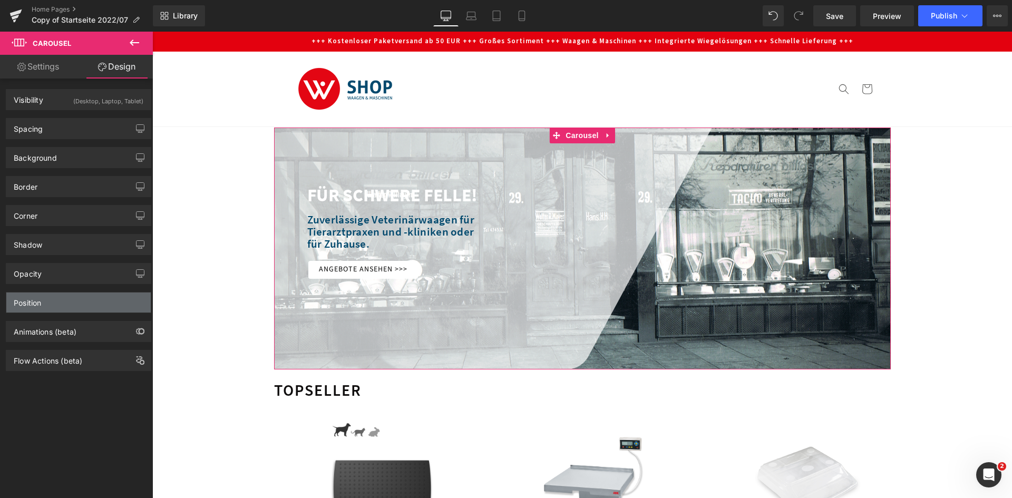
click at [64, 299] on div "Position" at bounding box center [78, 303] width 144 height 20
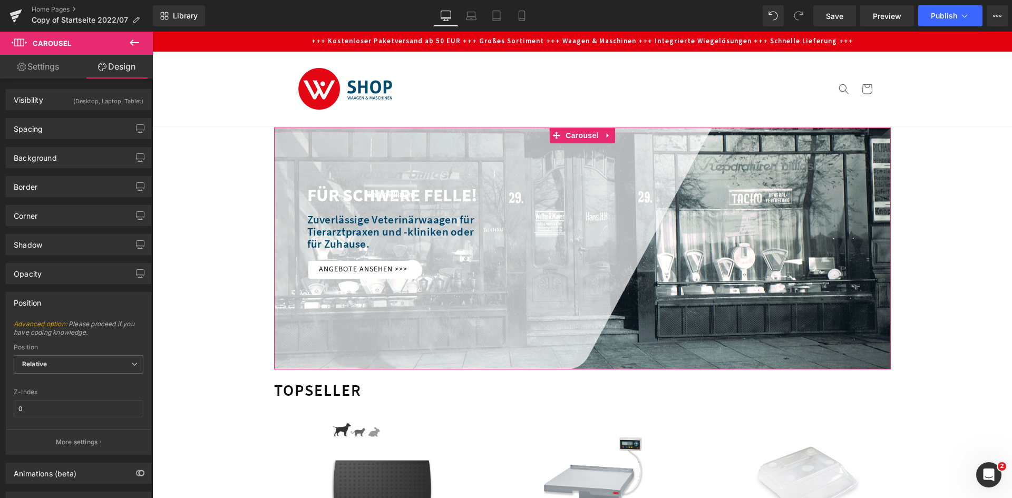
click at [64, 299] on div "Position" at bounding box center [78, 303] width 144 height 20
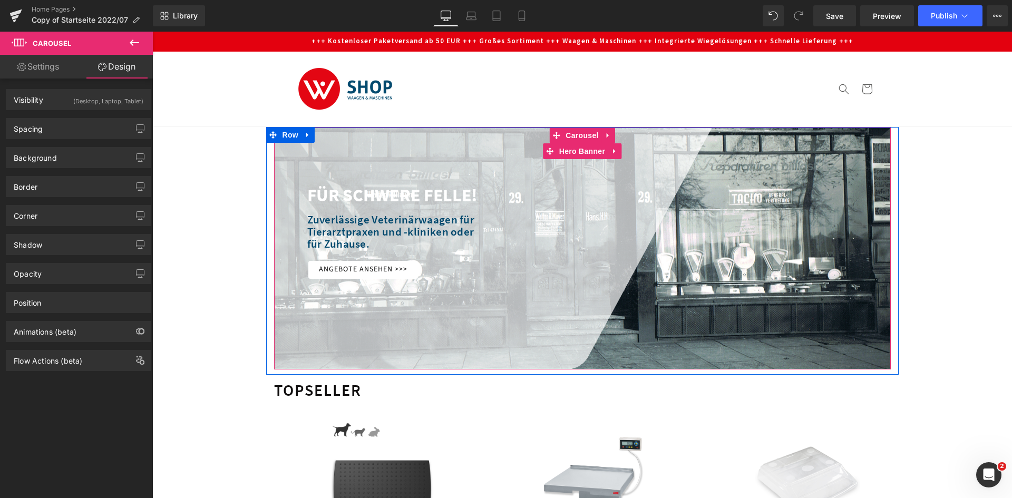
click at [452, 297] on div at bounding box center [582, 249] width 617 height 243
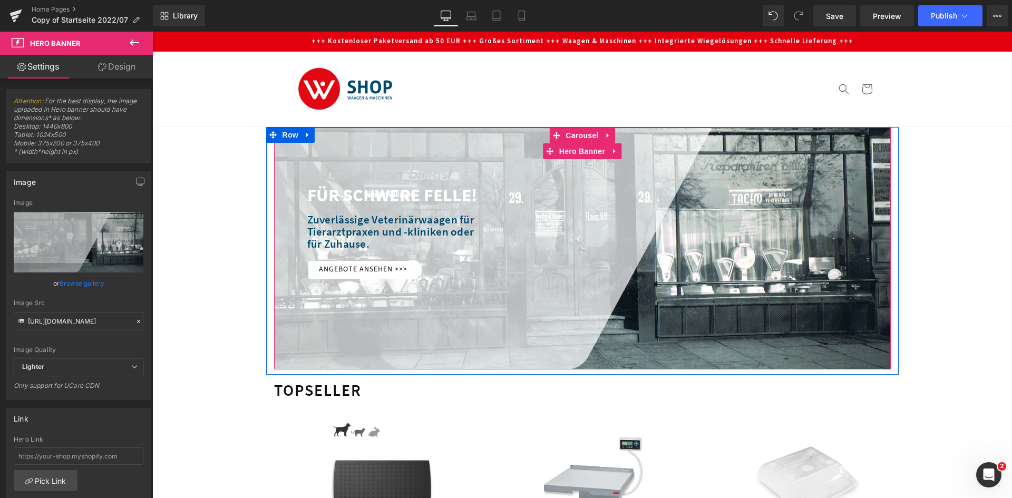
click at [806, 173] on div at bounding box center [582, 249] width 617 height 243
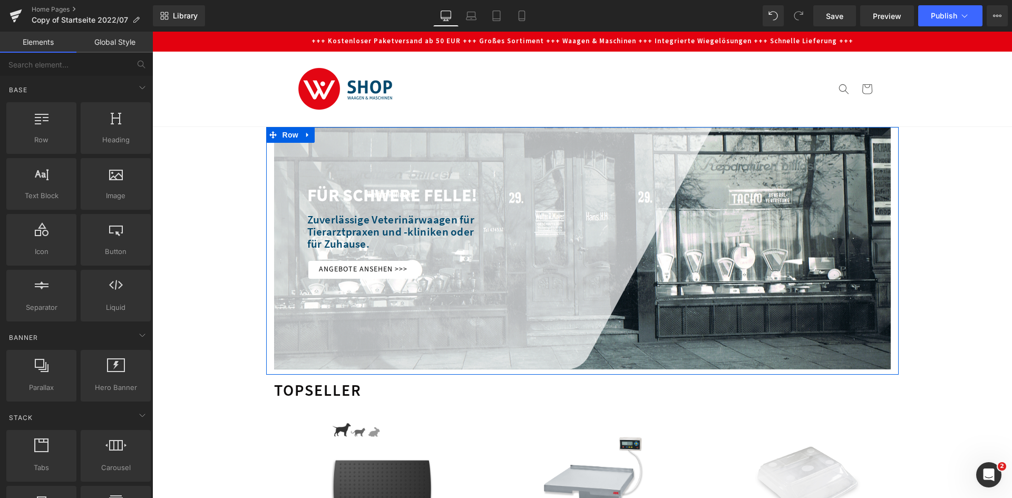
click at [891, 156] on div "FÜR SCHWERE FELLE! Heading Zuverlässige Veterinärwaagen für Tierarztpraxen und …" at bounding box center [582, 249] width 633 height 243
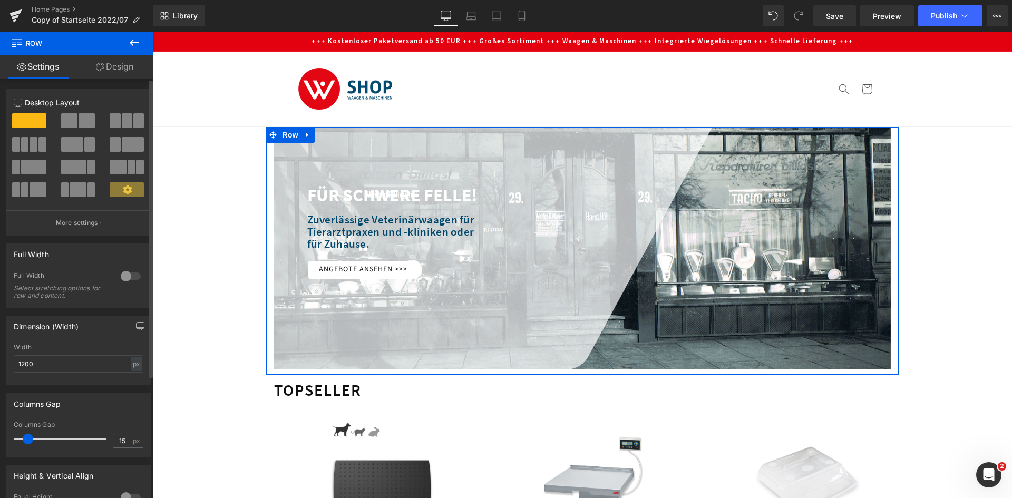
click at [122, 275] on div at bounding box center [130, 276] width 25 height 17
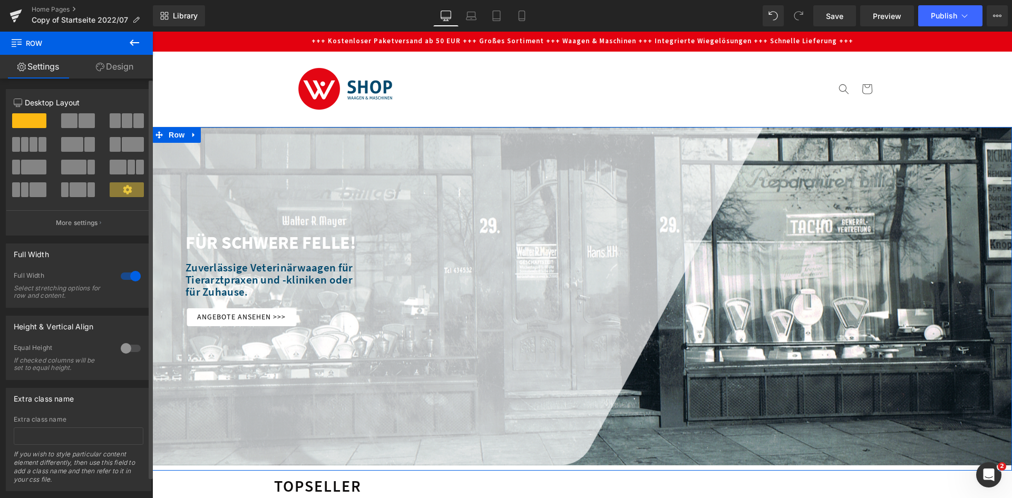
click at [130, 349] on div at bounding box center [130, 348] width 25 height 17
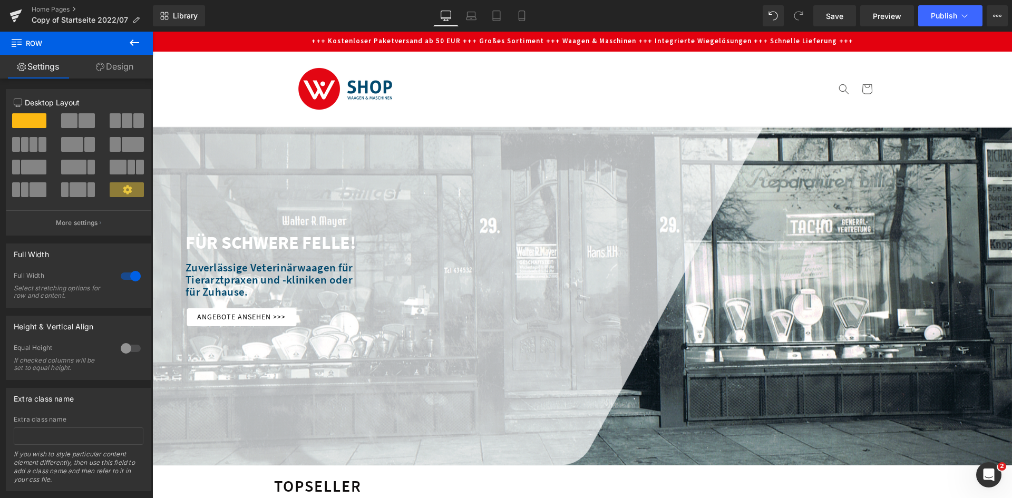
click at [248, 243] on font "FÜR SCHWERE FELLE!" at bounding box center [271, 242] width 171 height 22
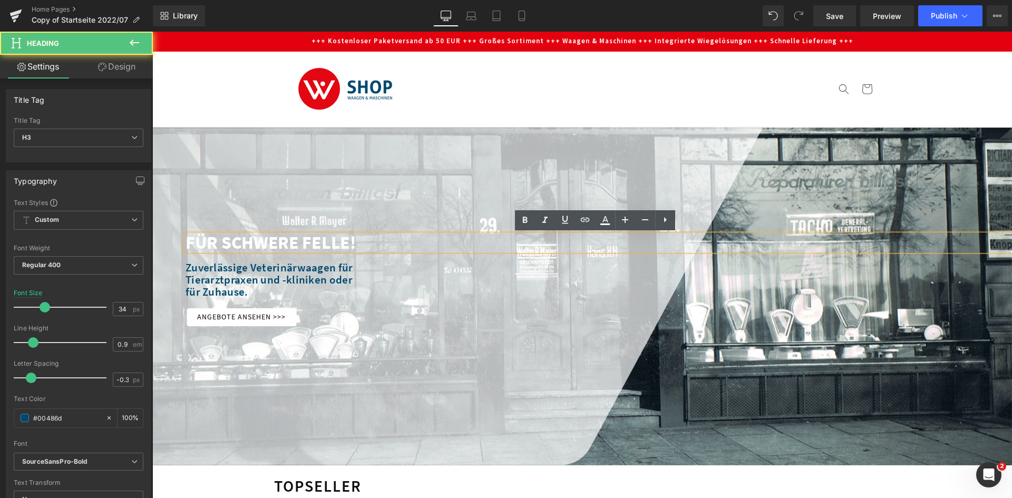
click at [310, 240] on font "FÜR SCHWERE FELLE!" at bounding box center [271, 242] width 171 height 22
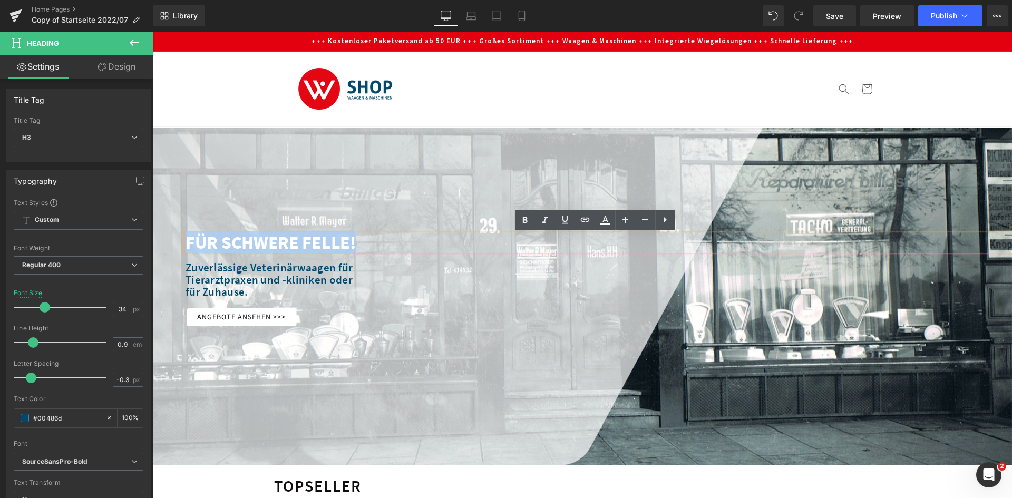
drag, startPoint x: 355, startPoint y: 247, endPoint x: 185, endPoint y: 241, distance: 170.4
click at [186, 241] on div "FÜR SCHWERE FELLE!" at bounding box center [599, 243] width 827 height 16
click at [608, 219] on icon at bounding box center [605, 220] width 13 height 13
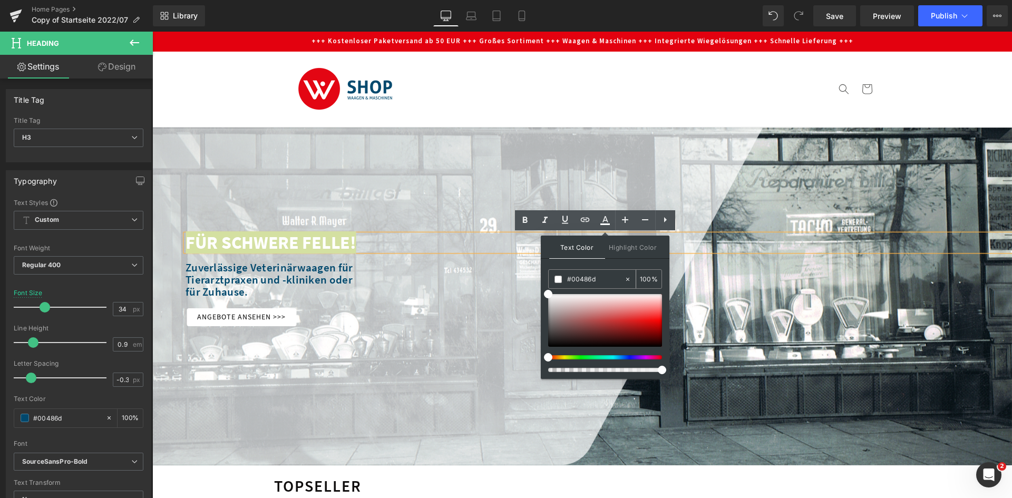
click at [591, 279] on input "#00486d" at bounding box center [595, 280] width 57 height 12
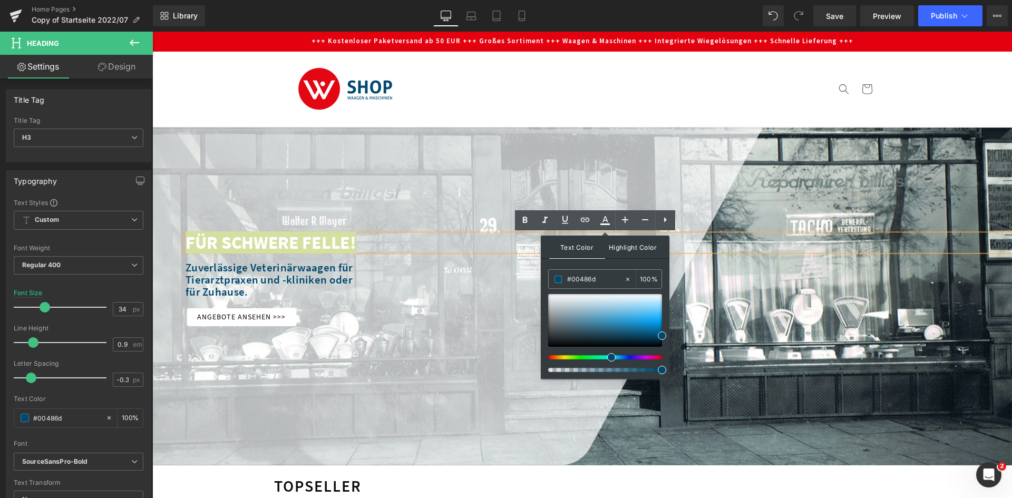
type input "#00486d"
click at [628, 252] on span "Highlight Color" at bounding box center [633, 247] width 56 height 23
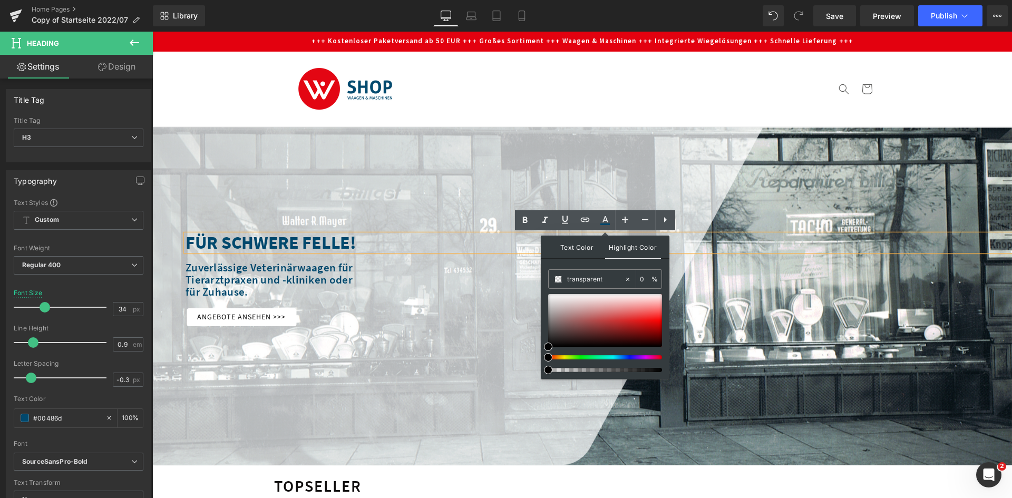
click at [569, 248] on span "Text Color" at bounding box center [577, 247] width 56 height 23
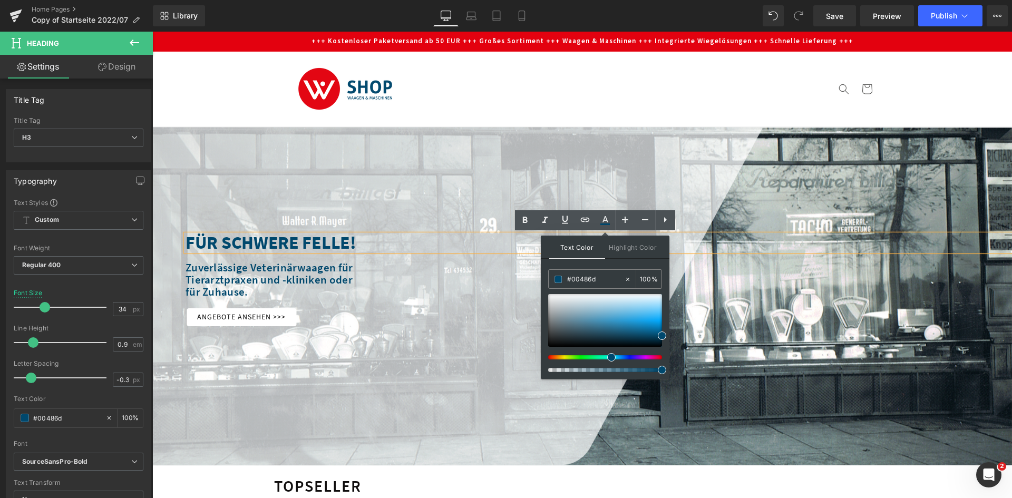
click at [499, 272] on div "Zuverlässige Veterinärwaagen für Tierarztpraxen und -kliniken oder für Zuhause." at bounding box center [599, 280] width 827 height 36
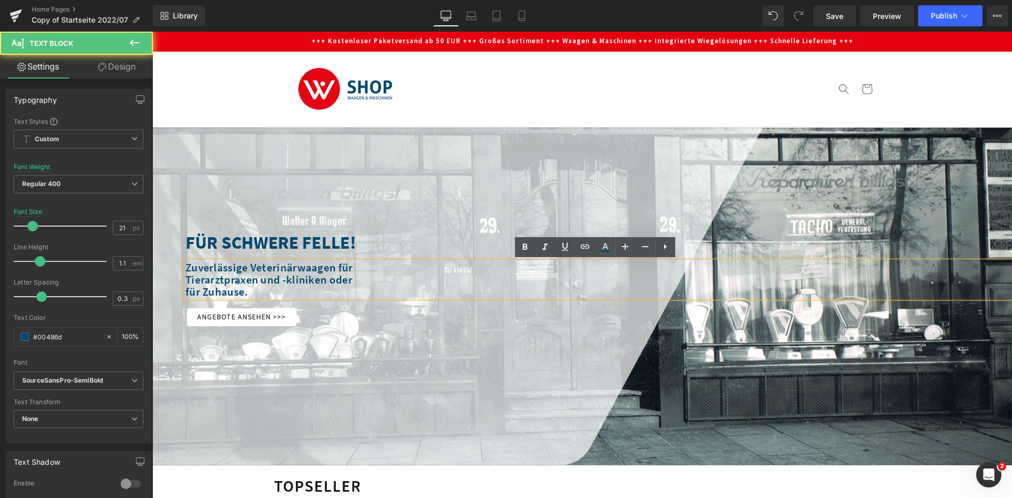
click at [362, 234] on div at bounding box center [582, 297] width 860 height 338
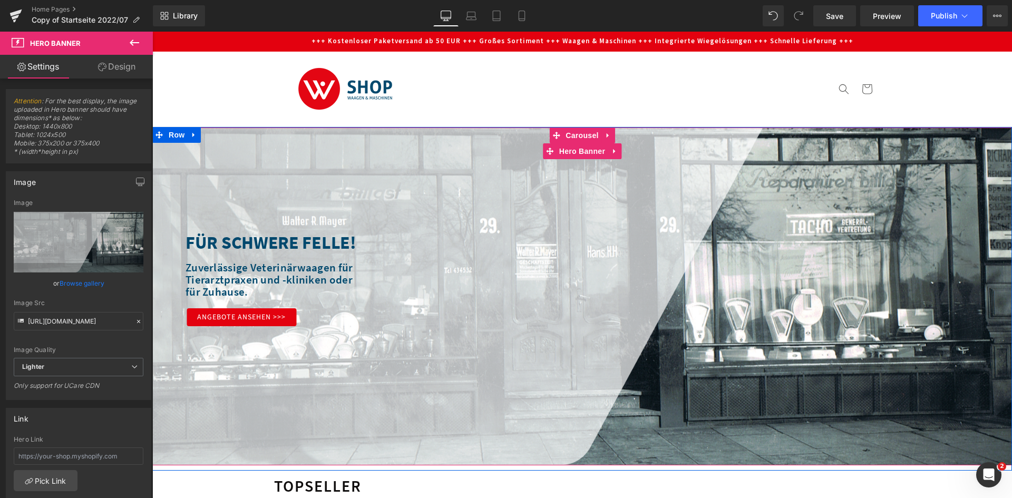
click at [189, 323] on link "Angebote ansehen >>>" at bounding box center [242, 317] width 110 height 18
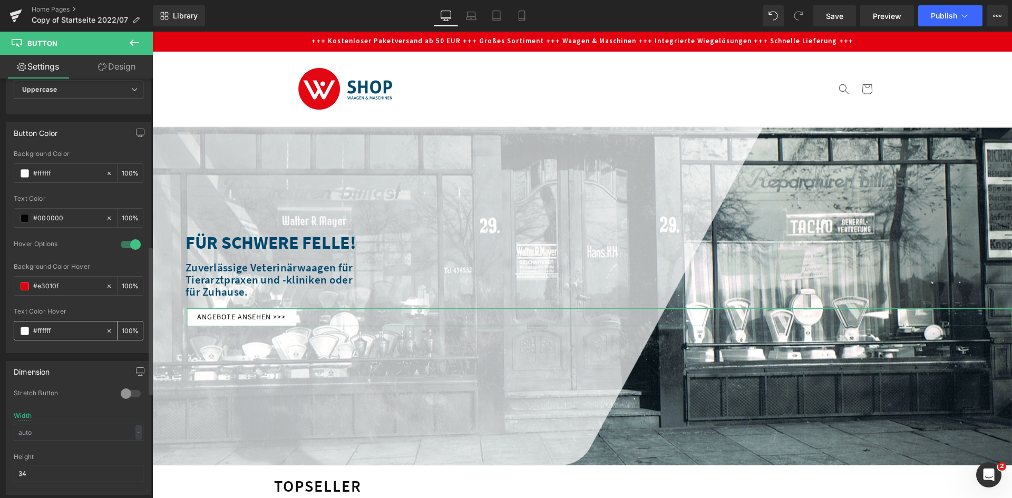
scroll to position [475, 0]
drag, startPoint x: 89, startPoint y: 214, endPoint x: 36, endPoint y: 227, distance: 54.3
click at [36, 227] on div "Text Color #000000 100 %" at bounding box center [79, 214] width 130 height 45
type input "#fffff"
drag, startPoint x: 74, startPoint y: 171, endPoint x: 36, endPoint y: 178, distance: 38.5
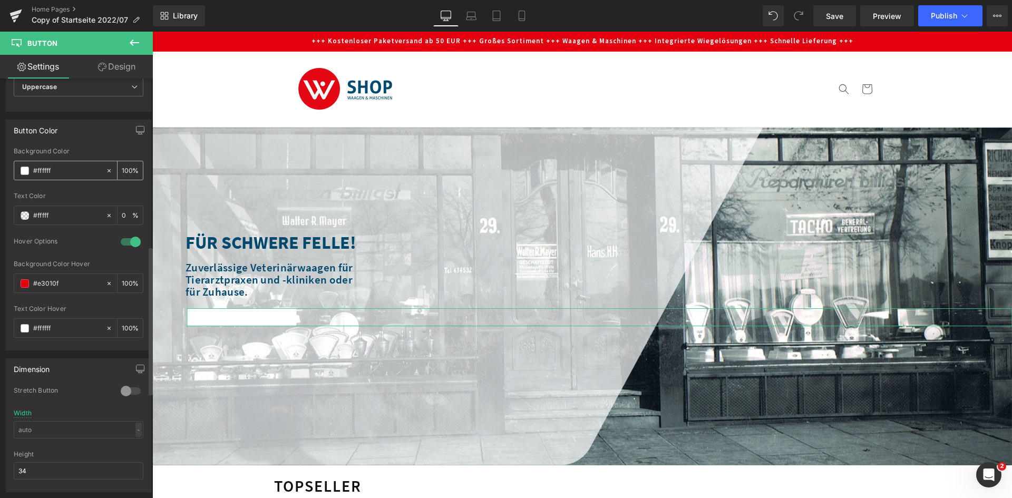
click at [36, 178] on div "#ffffff" at bounding box center [59, 170] width 91 height 18
type input "#00486d"
click at [370, 349] on div at bounding box center [582, 297] width 860 height 338
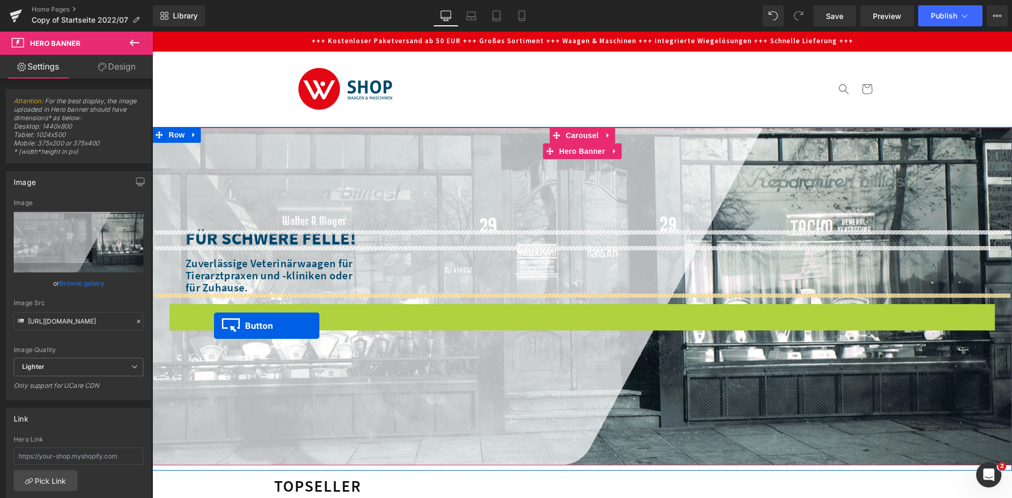
drag, startPoint x: 227, startPoint y: 316, endPoint x: 214, endPoint y: 326, distance: 16.6
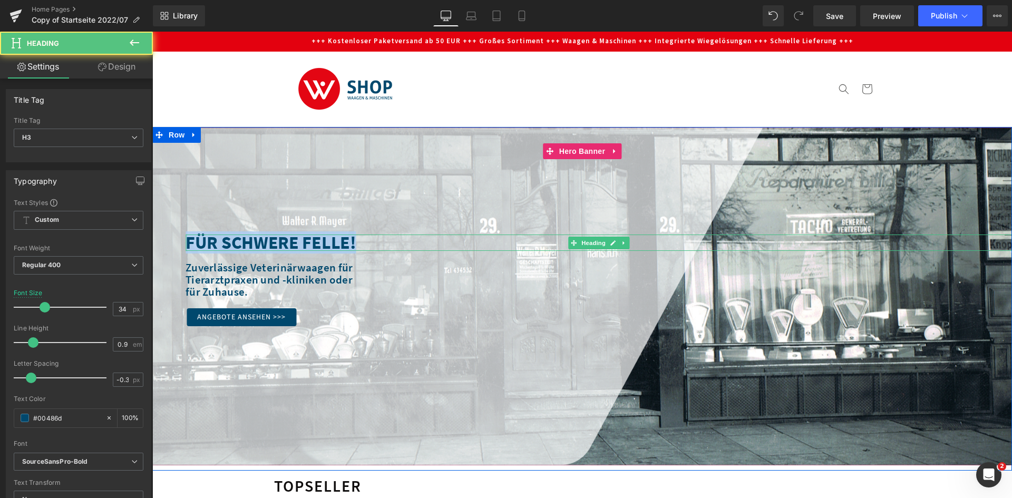
drag, startPoint x: 355, startPoint y: 243, endPoint x: 183, endPoint y: 245, distance: 171.4
click at [186, 245] on div "FÜR SCHWERE FELLE! Heading" at bounding box center [599, 243] width 827 height 16
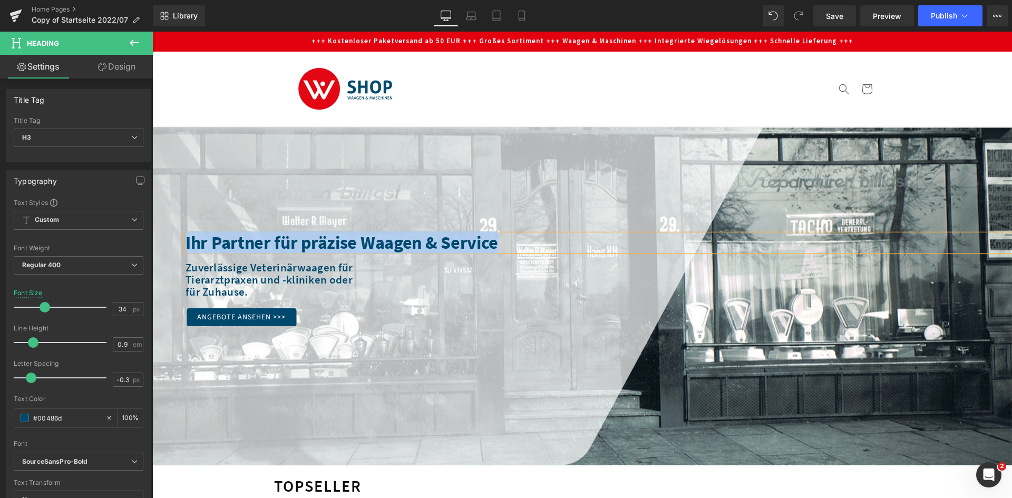
drag, startPoint x: 511, startPoint y: 248, endPoint x: 181, endPoint y: 239, distance: 329.7
click at [186, 239] on div "Ihr Partner für präzise Waagen & Service" at bounding box center [599, 243] width 827 height 16
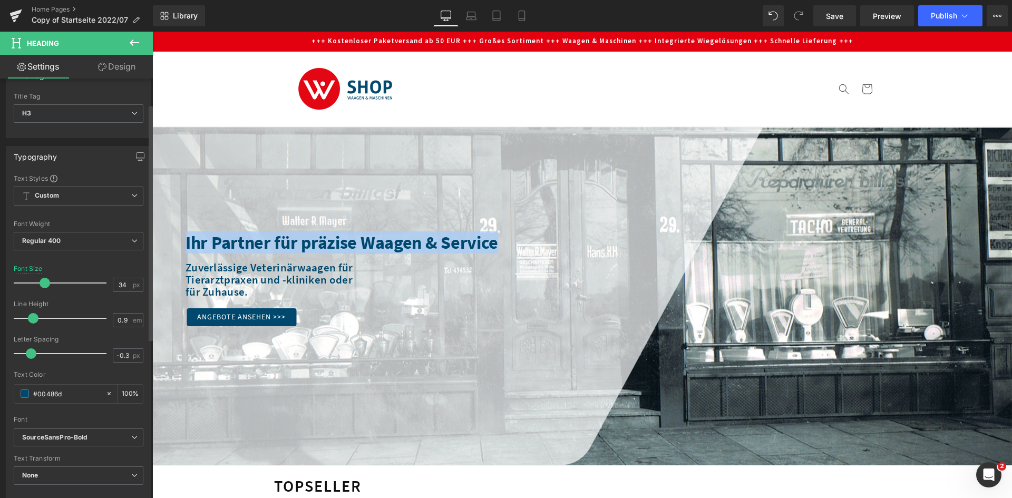
scroll to position [0, 0]
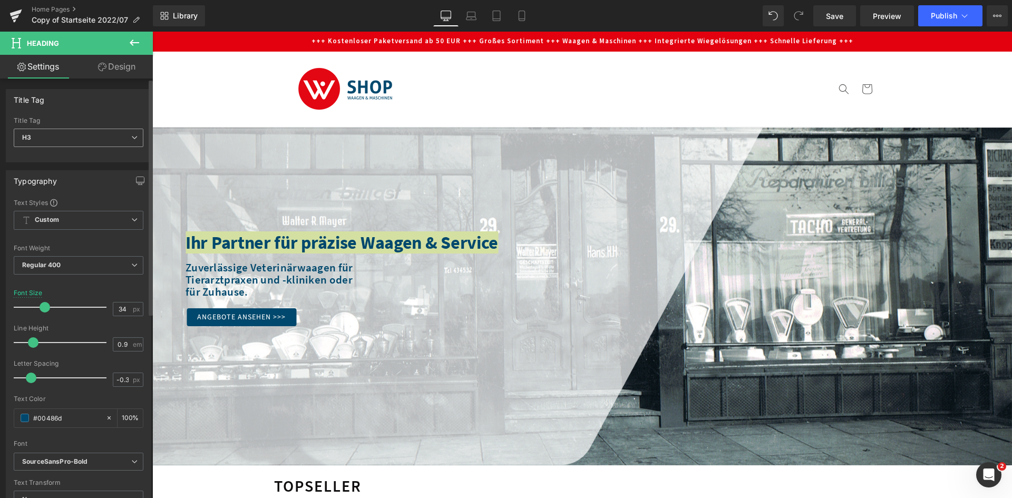
click at [107, 136] on span "H3" at bounding box center [79, 138] width 130 height 18
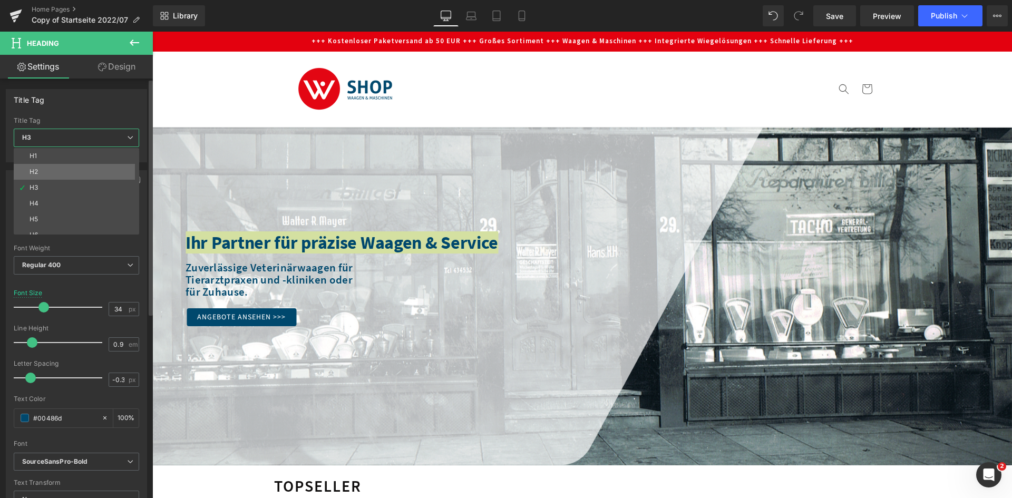
click at [95, 169] on li "H2" at bounding box center [79, 172] width 130 height 16
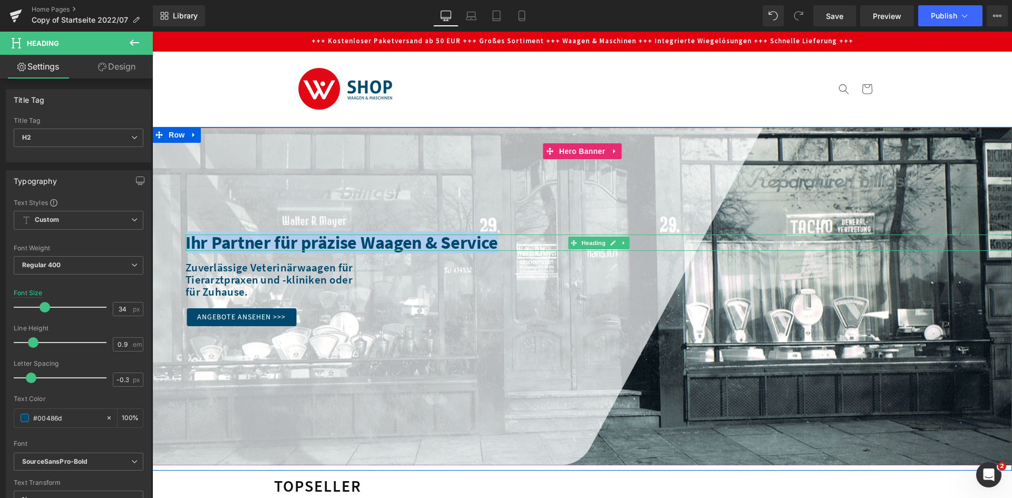
click at [271, 245] on div "Ihr Partner für präzise Waagen & Service" at bounding box center [599, 243] width 827 height 16
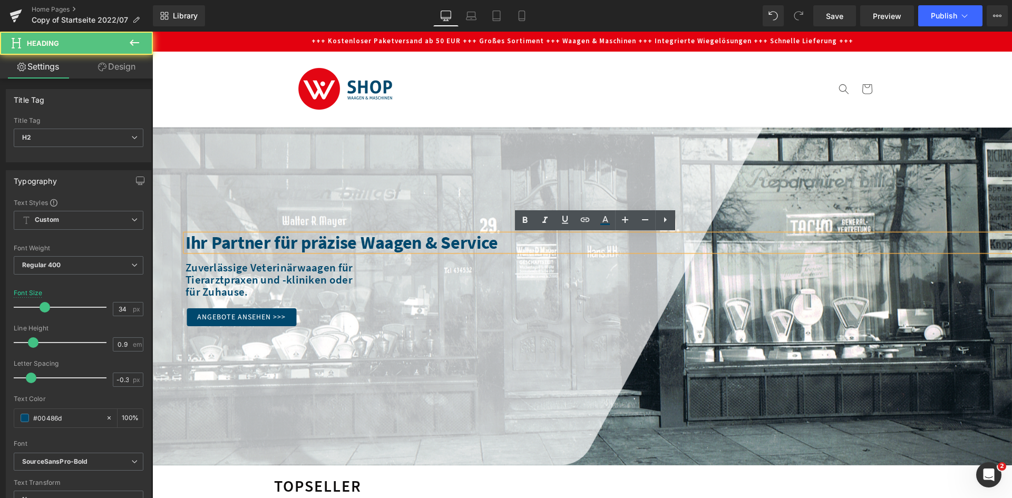
click at [397, 248] on div "Ihr Partner für präzise Waagen & Service" at bounding box center [599, 243] width 827 height 16
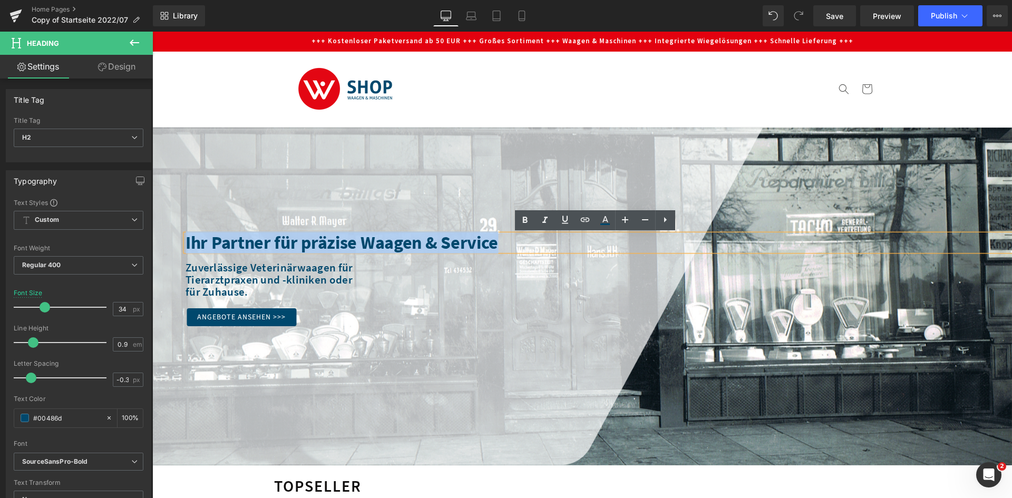
drag, startPoint x: 492, startPoint y: 245, endPoint x: 178, endPoint y: 247, distance: 314.3
click at [176, 247] on div "Ihr Partner für präzise Waagen & Service Heading Zuverlässige Veterinärwaagen f…" at bounding box center [582, 297] width 860 height 338
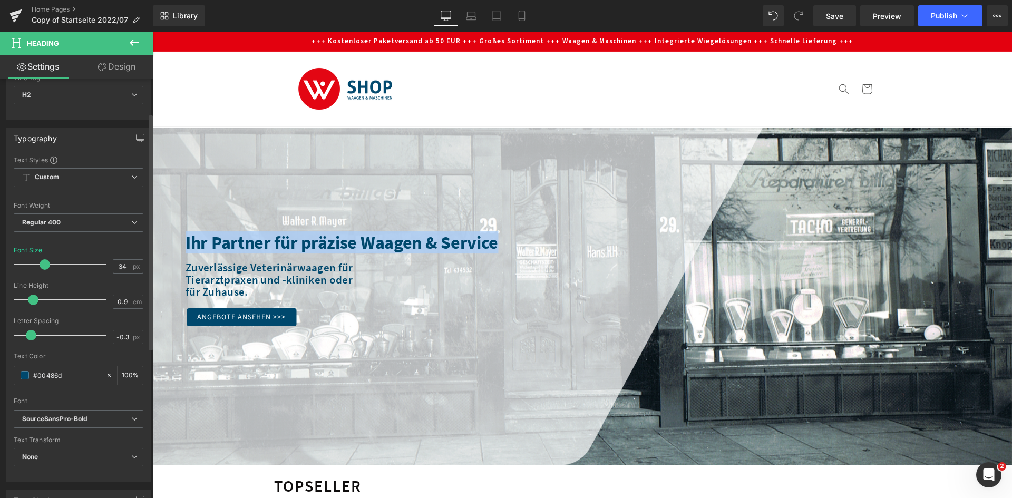
scroll to position [158, 0]
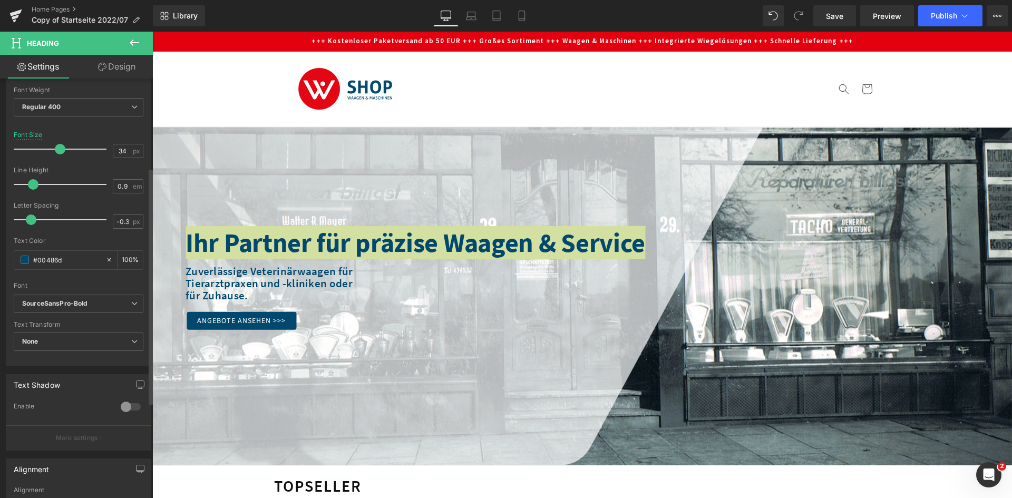
drag, startPoint x: 47, startPoint y: 148, endPoint x: 62, endPoint y: 150, distance: 14.4
click at [62, 150] on span at bounding box center [60, 149] width 11 height 11
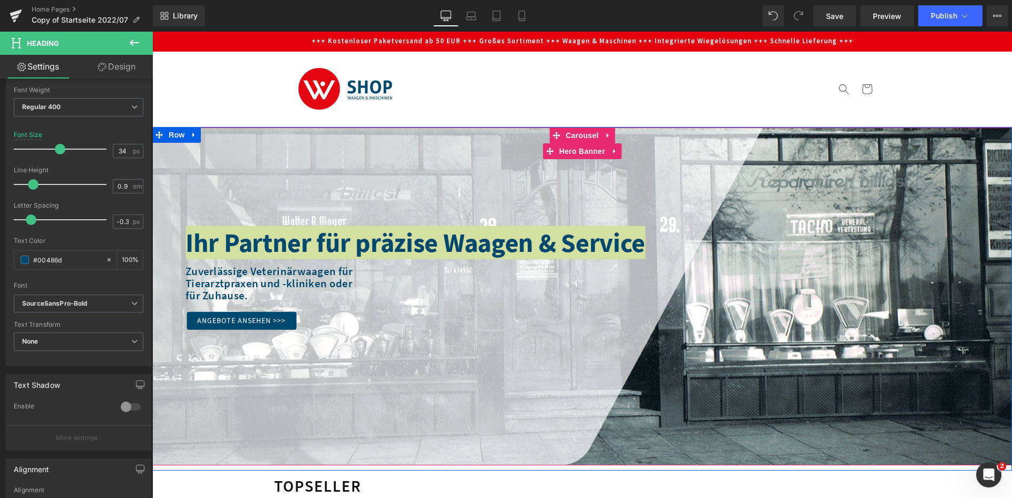
click at [152, 32] on div at bounding box center [152, 32] width 0 height 0
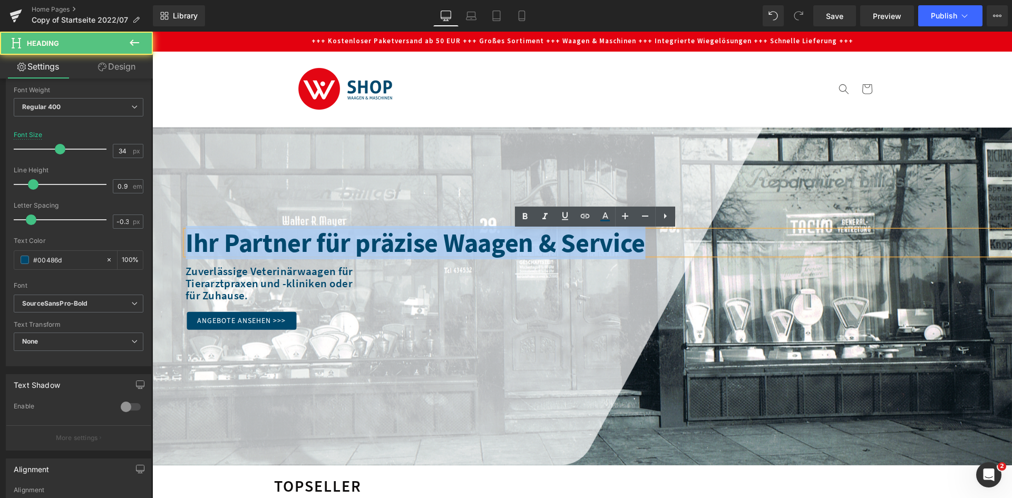
click at [434, 242] on div "Ihr Partner für präzise Waagen & Service" at bounding box center [599, 243] width 827 height 24
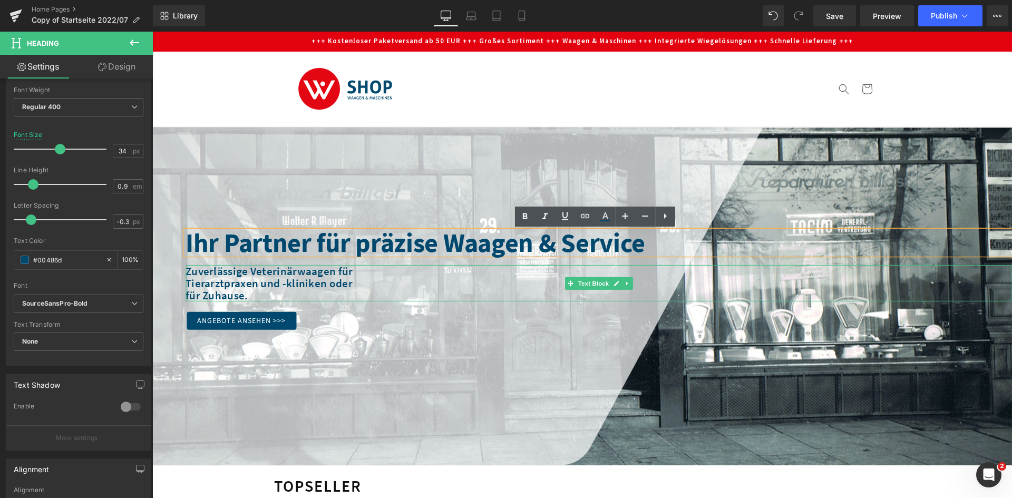
click at [242, 286] on div "Tierarztpraxen und -kliniken oder" at bounding box center [599, 283] width 827 height 12
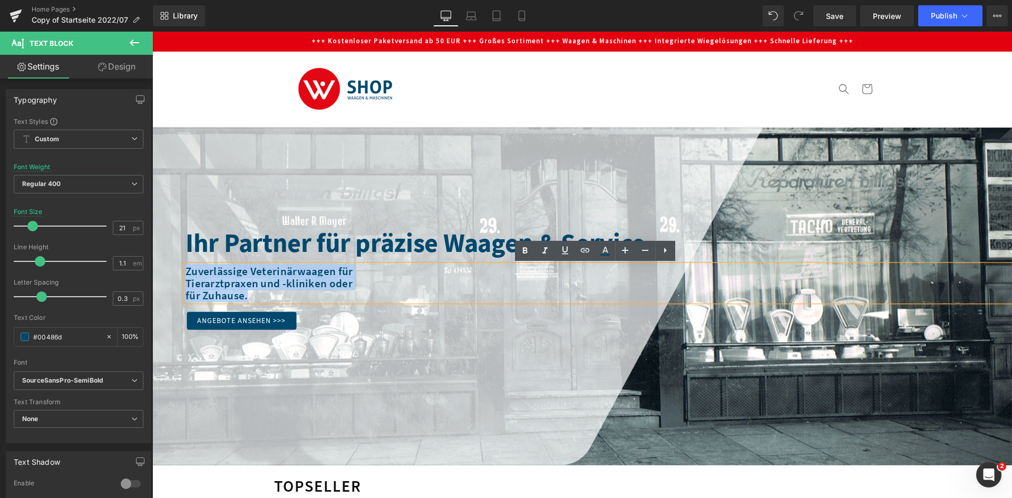
drag, startPoint x: 253, startPoint y: 297, endPoint x: 183, endPoint y: 269, distance: 74.7
click at [186, 269] on div "Zuverlässige Veterinärwaagen für Tierarztpraxen und -kliniken oder für Zuhause." at bounding box center [599, 283] width 827 height 36
click at [186, 273] on div "Zuverlässige Veterinärwaagen für Tierarztpraxen und -kliniken oder für Zuhause." at bounding box center [599, 283] width 827 height 36
drag, startPoint x: 182, startPoint y: 269, endPoint x: 244, endPoint y: 293, distance: 66.1
click at [244, 293] on div "Zuverlässige Veterinärwaagen für Tierarztpraxen und -kliniken oder für Zuhause." at bounding box center [599, 283] width 827 height 36
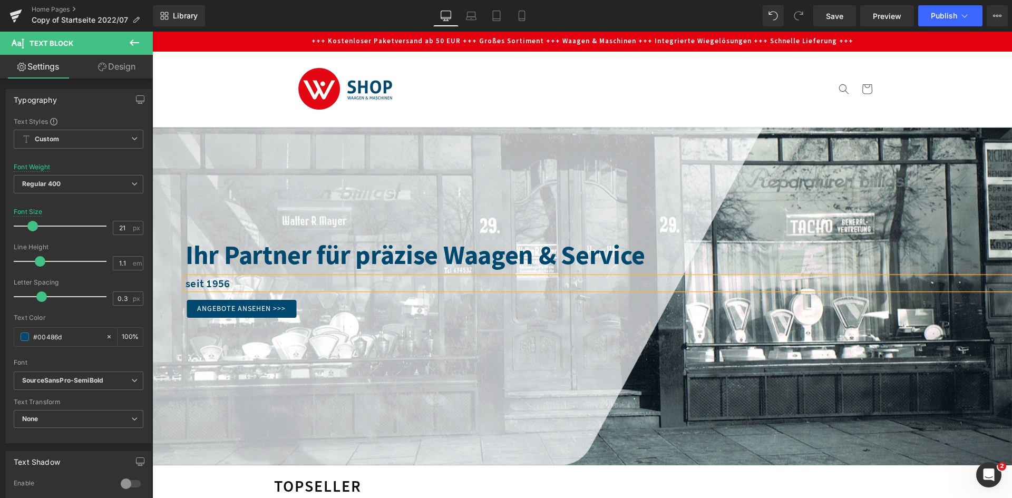
click at [391, 336] on div at bounding box center [582, 297] width 860 height 338
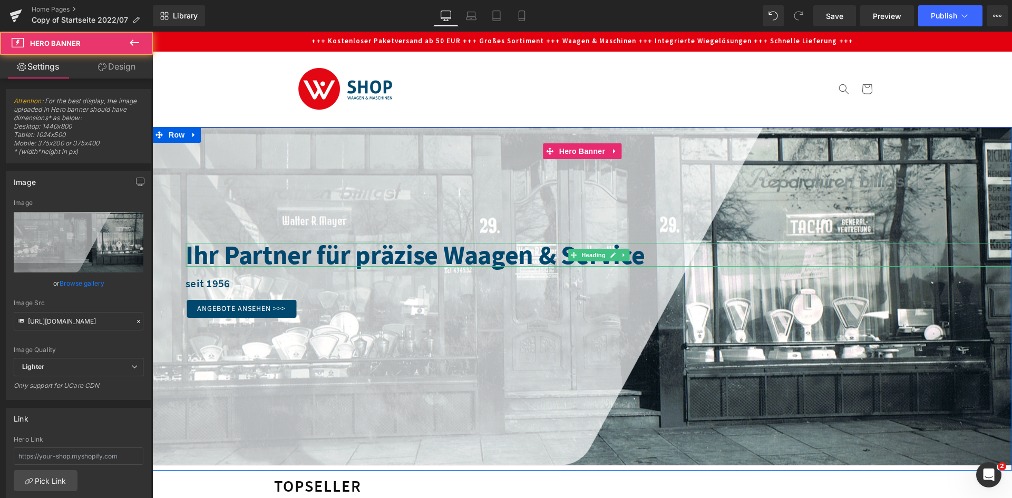
click at [444, 256] on div "Ihr Partner für präzise Waagen & Service" at bounding box center [599, 255] width 827 height 24
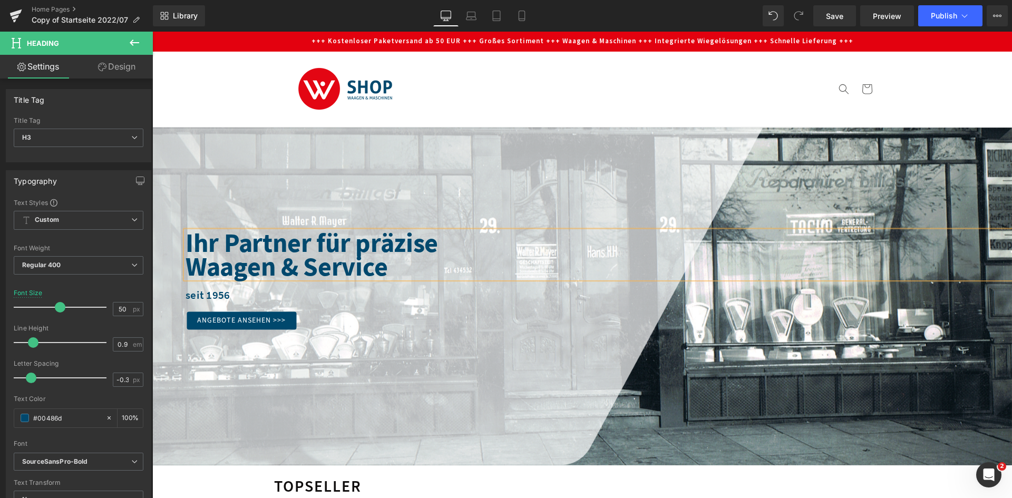
click at [459, 375] on div at bounding box center [582, 297] width 860 height 338
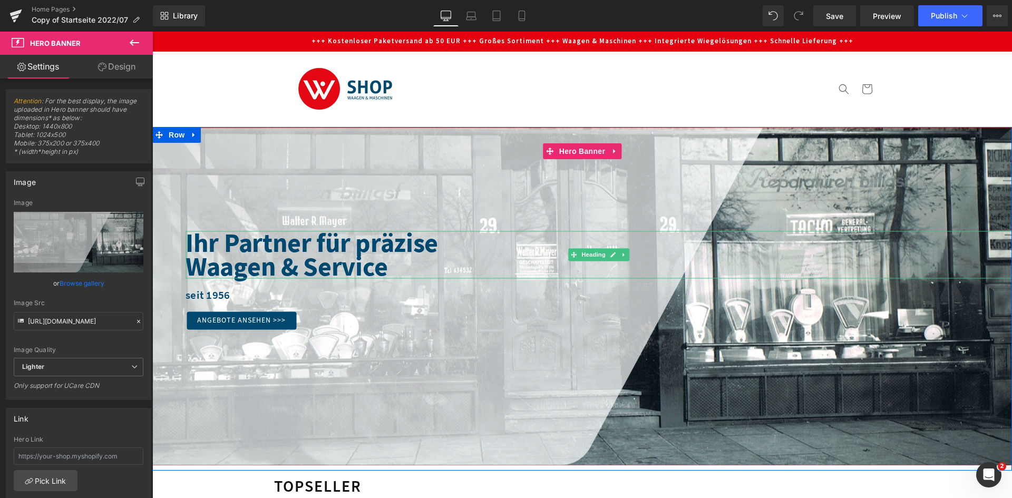
click at [427, 247] on div "Ihr Partner für präzise" at bounding box center [599, 243] width 827 height 24
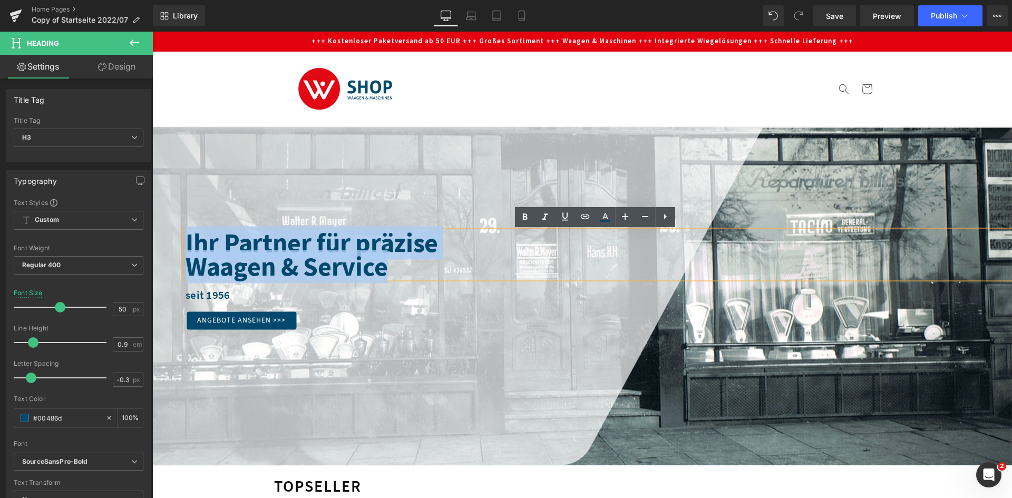
drag, startPoint x: 403, startPoint y: 274, endPoint x: 176, endPoint y: 242, distance: 229.0
click at [176, 242] on div "Ihr Partner für präzise Waagen & Service Heading seit 1956 Text Block Angebote …" at bounding box center [582, 297] width 860 height 338
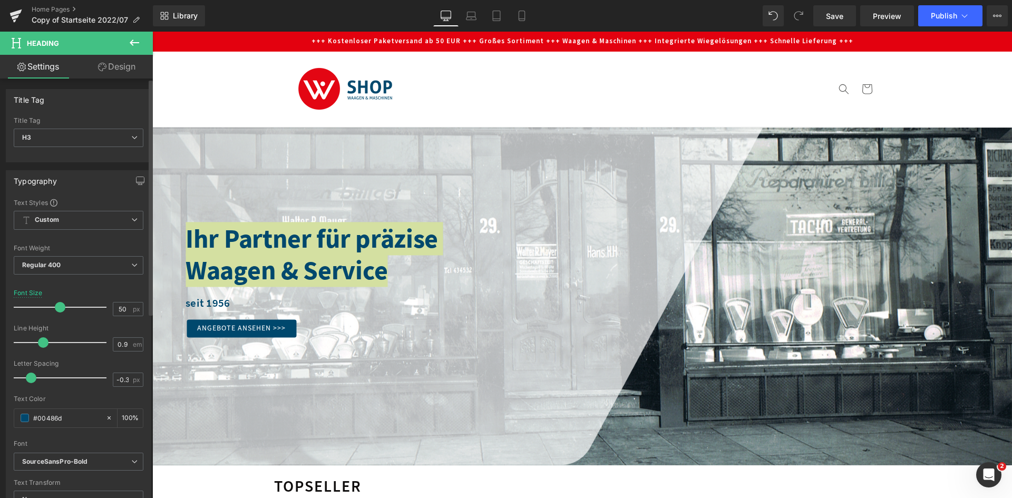
drag, startPoint x: 35, startPoint y: 341, endPoint x: 46, endPoint y: 342, distance: 11.1
click at [46, 342] on span at bounding box center [43, 342] width 11 height 11
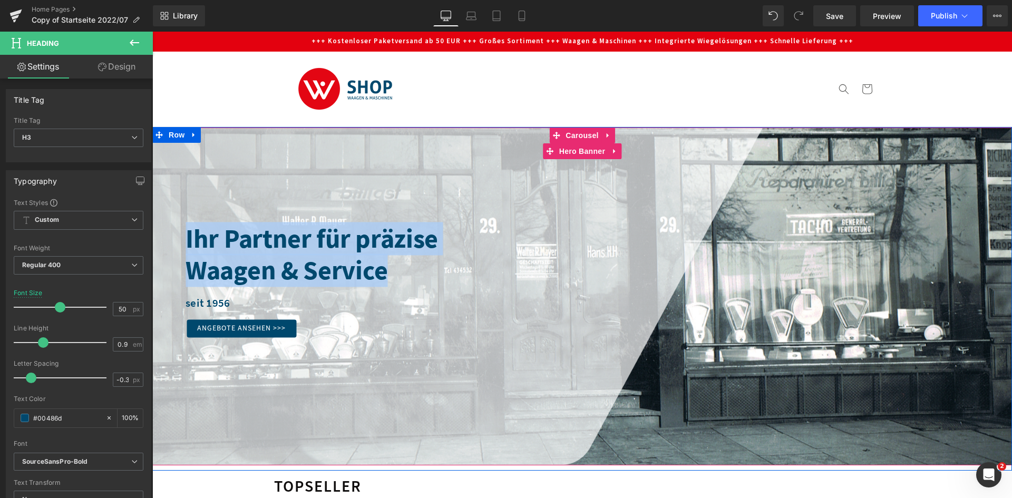
click at [346, 383] on div at bounding box center [582, 297] width 860 height 338
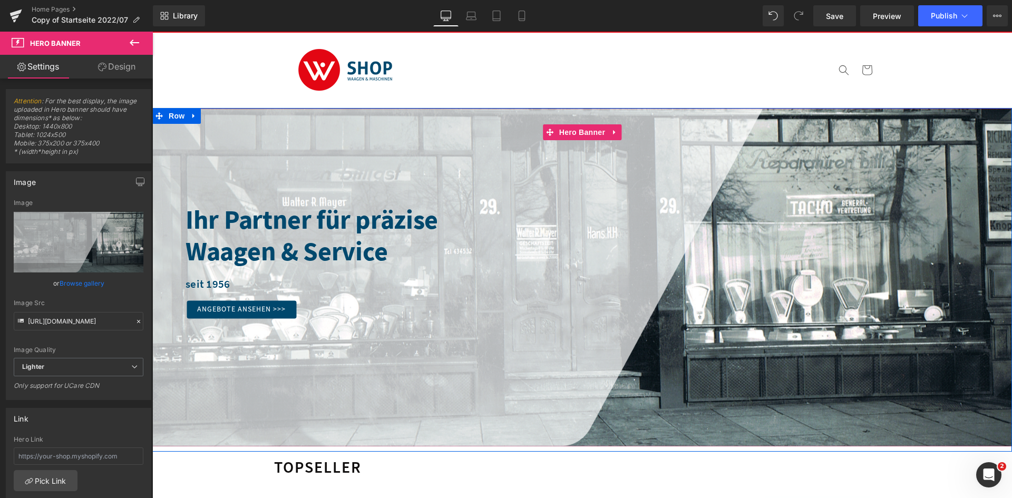
scroll to position [0, 0]
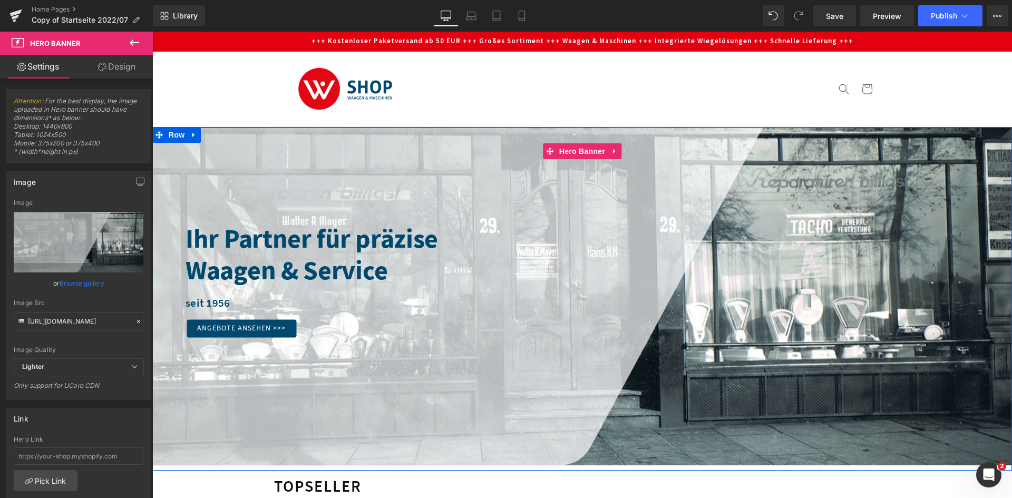
click at [614, 331] on div "Angebote ansehen >>>" at bounding box center [600, 329] width 826 height 18
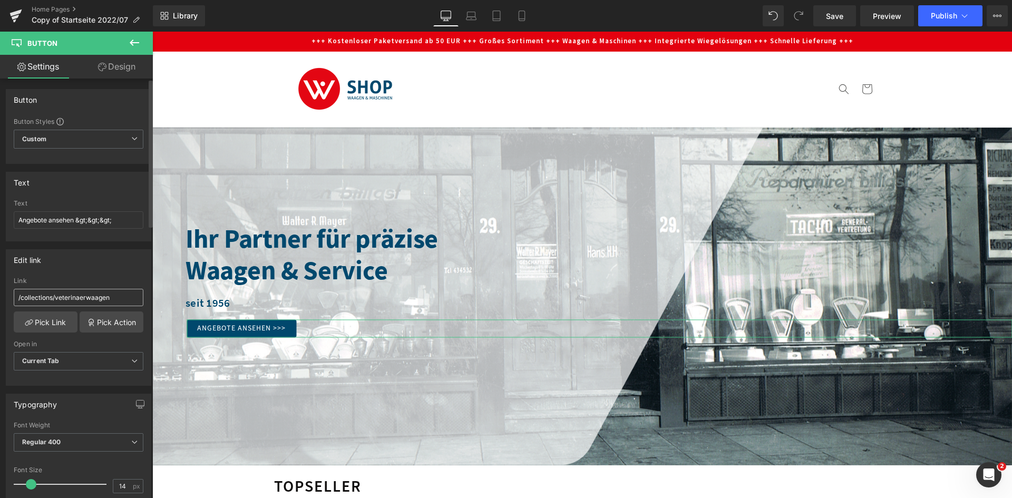
drag, startPoint x: 113, startPoint y: 299, endPoint x: 58, endPoint y: 295, distance: 55.0
click at [58, 295] on input "/collections/veterinaerwaagen" at bounding box center [79, 297] width 130 height 17
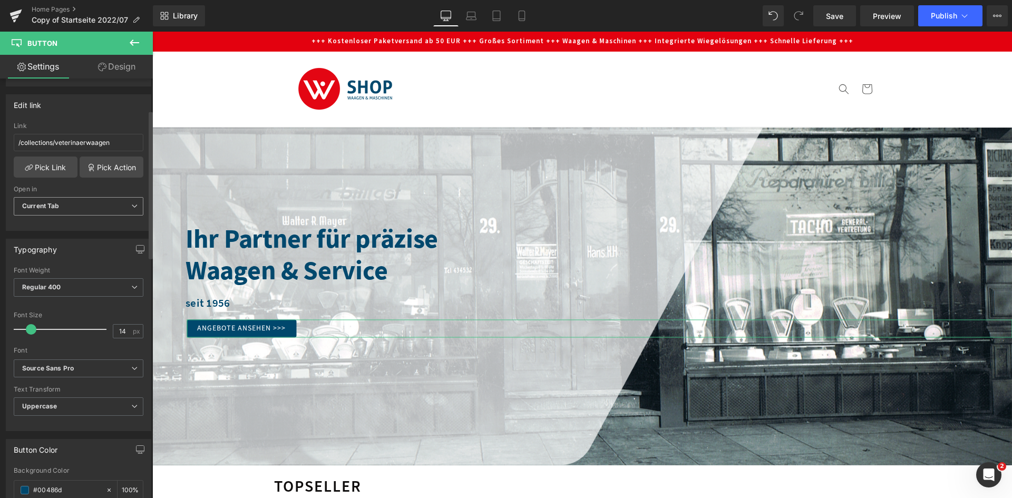
scroll to position [158, 0]
click at [75, 288] on span "Regular 400" at bounding box center [79, 284] width 130 height 18
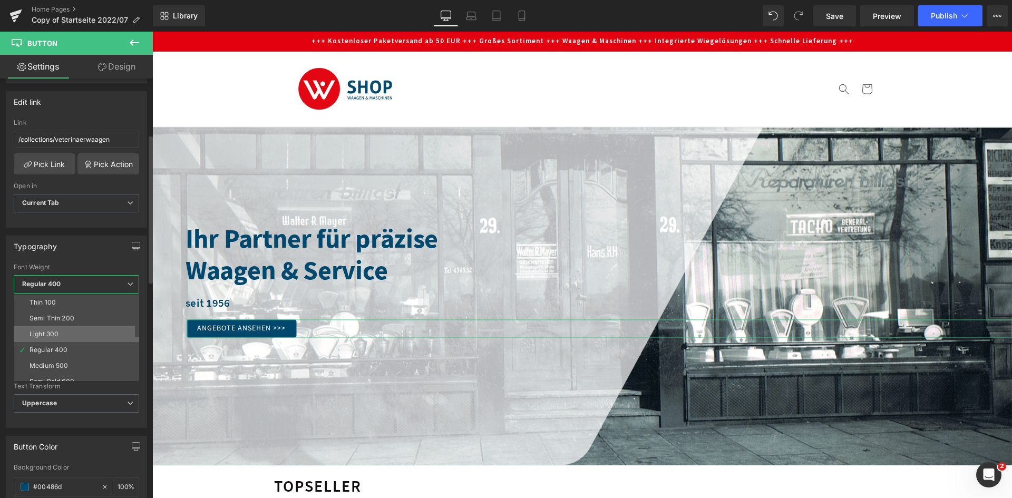
click at [70, 328] on li "Light 300" at bounding box center [79, 334] width 130 height 16
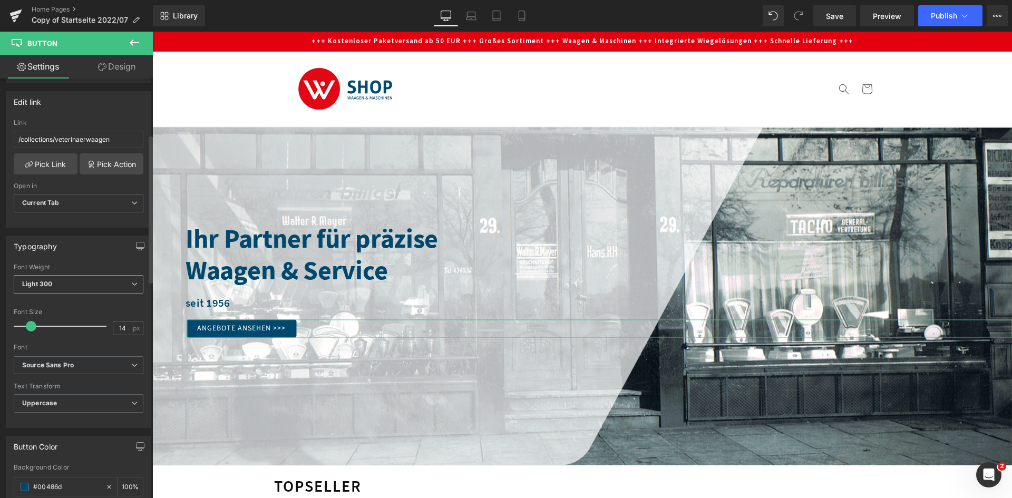
click at [72, 284] on span "Light 300" at bounding box center [79, 284] width 130 height 18
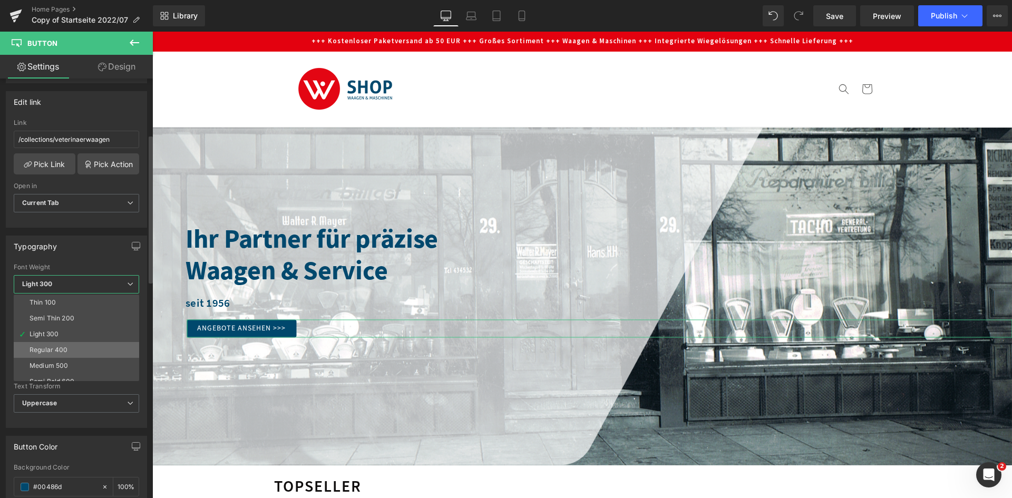
click at [60, 346] on div "Regular 400" at bounding box center [49, 349] width 38 height 7
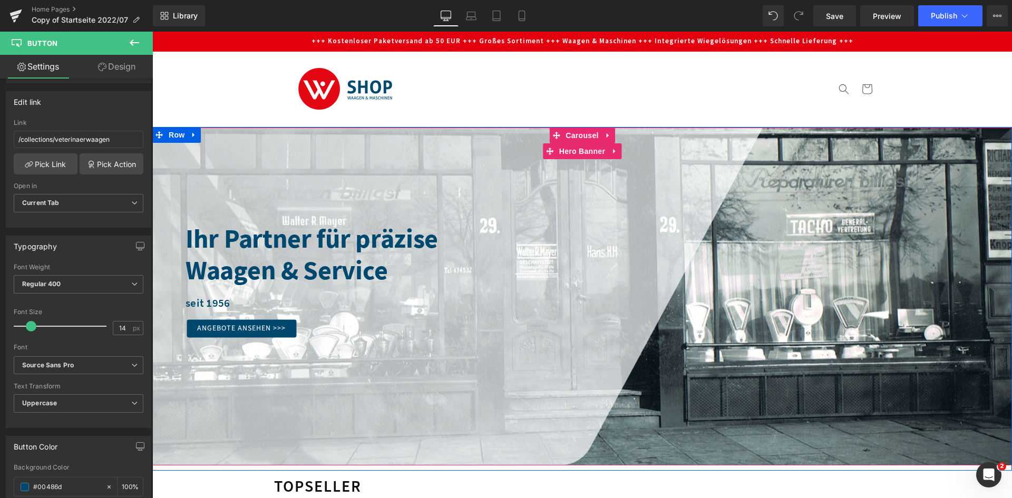
click at [714, 362] on div at bounding box center [582, 297] width 860 height 338
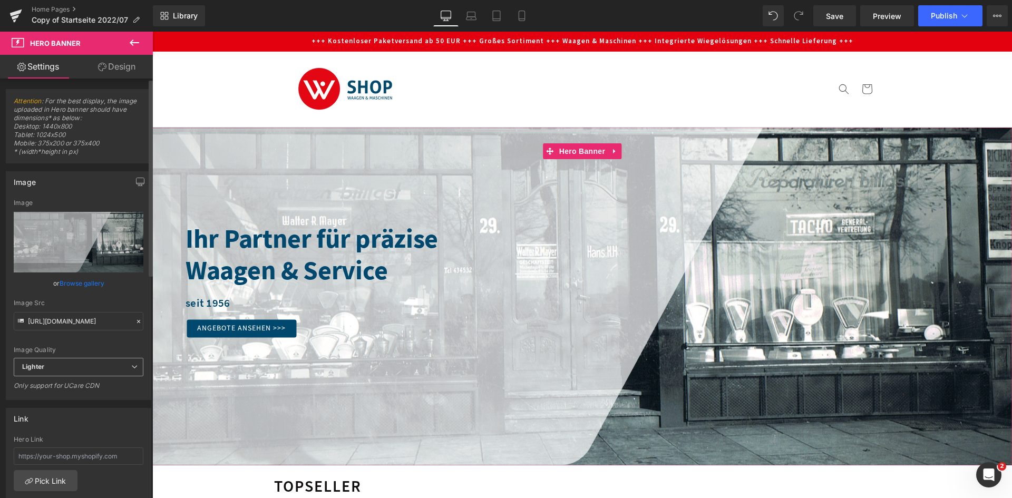
click at [88, 365] on span "Lighter" at bounding box center [79, 367] width 130 height 18
click at [88, 365] on span "Lighter" at bounding box center [76, 367] width 125 height 18
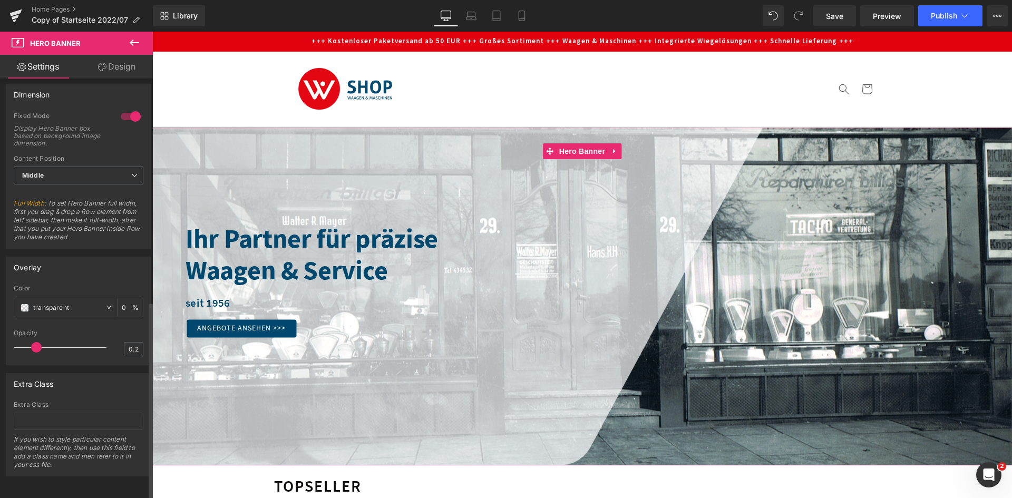
scroll to position [477, 0]
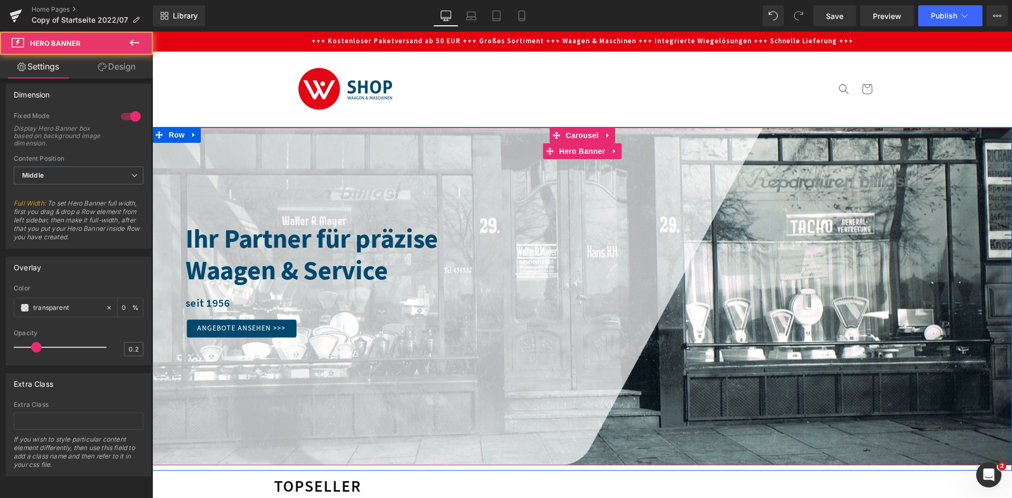
click at [880, 156] on div at bounding box center [582, 297] width 860 height 338
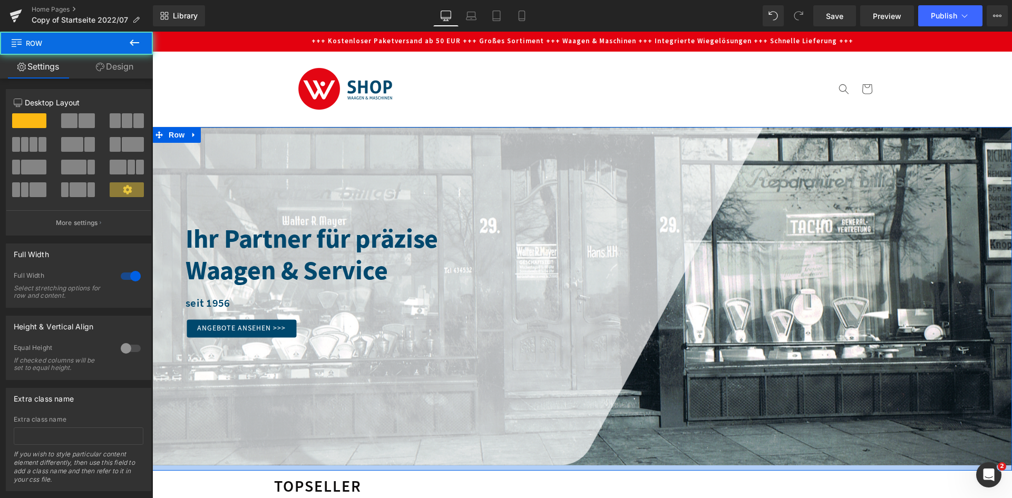
click at [927, 469] on div at bounding box center [582, 468] width 860 height 5
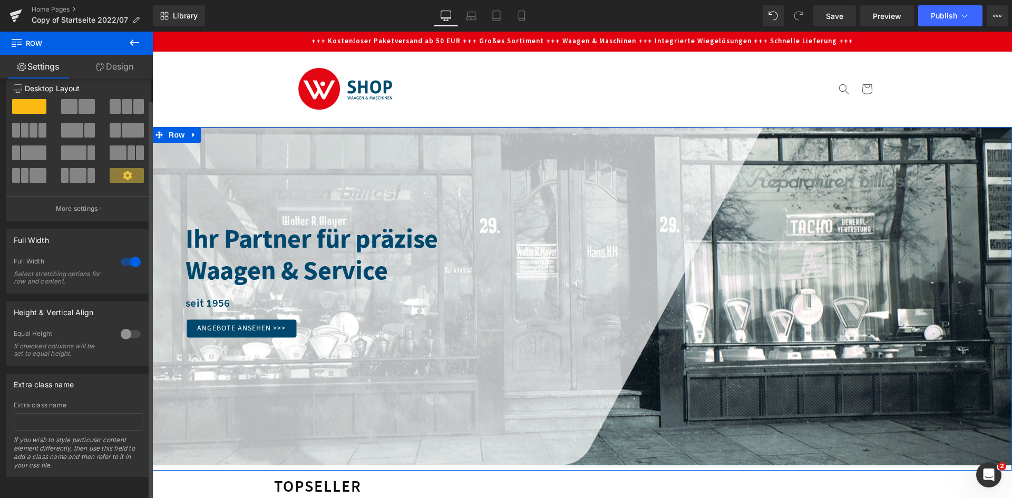
scroll to position [23, 0]
click at [125, 170] on icon at bounding box center [127, 174] width 9 height 9
click at [90, 204] on p "More settings" at bounding box center [77, 208] width 42 height 9
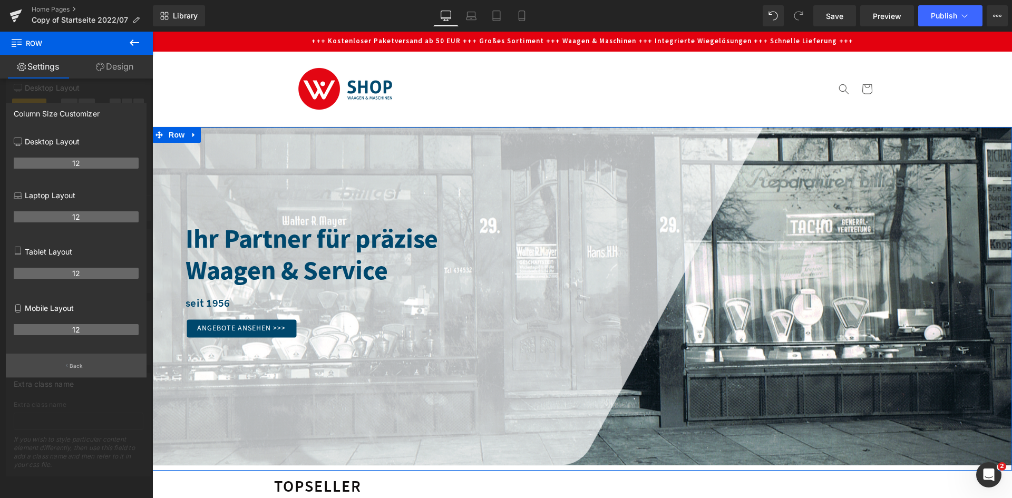
click at [80, 370] on p "Back" at bounding box center [77, 366] width 14 height 8
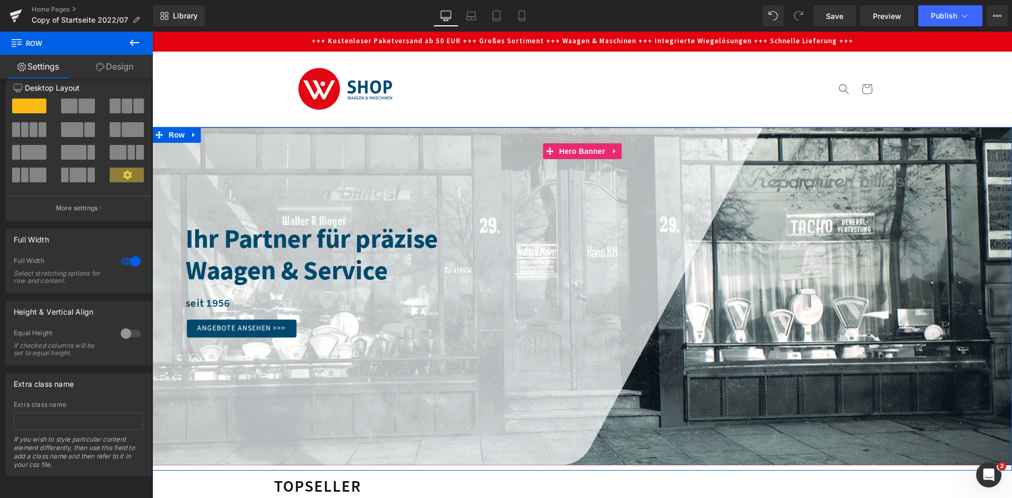
click at [750, 339] on div at bounding box center [582, 297] width 860 height 338
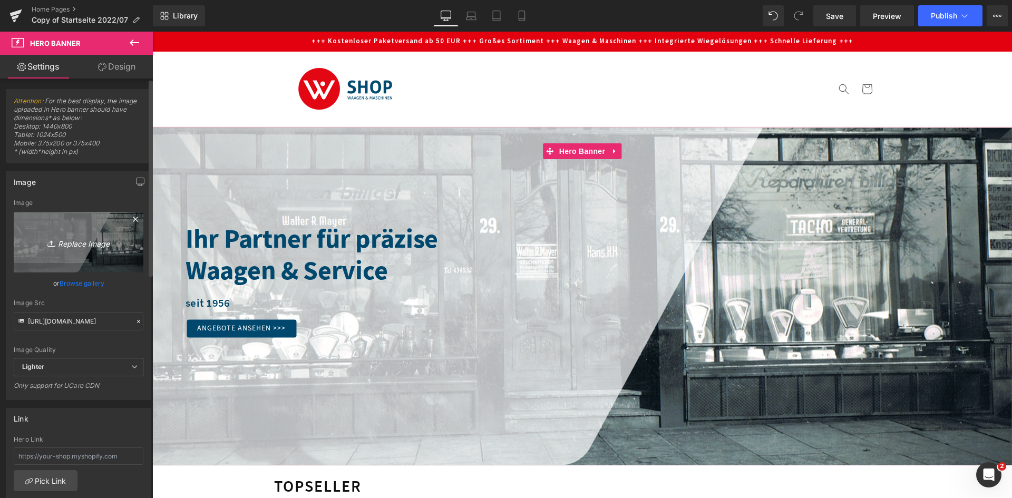
click at [94, 246] on icon "Replace Image" at bounding box center [78, 242] width 84 height 13
type input "C:\fakepath\WS_Header.jpg"
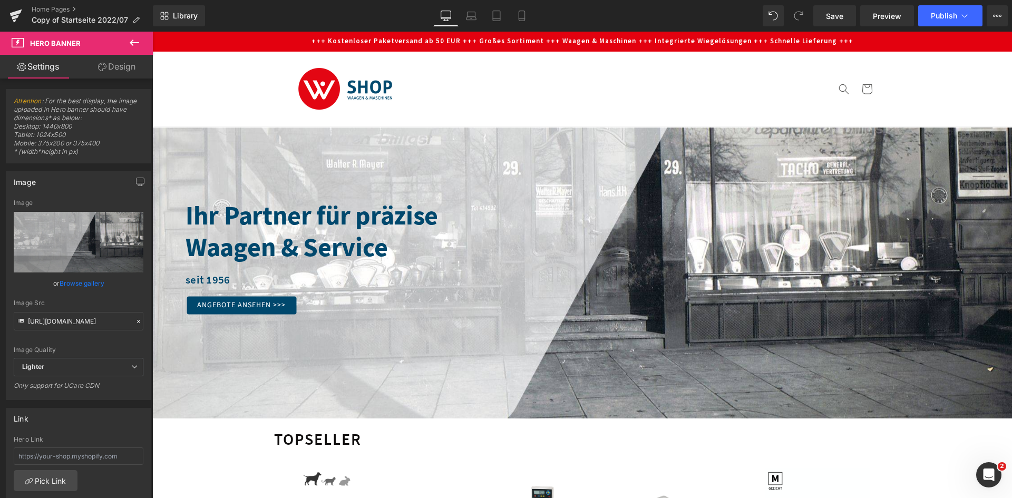
click at [234, 39] on p "+++ Kostenloser Paketversand ab 50 EUR +++ Großes Sortiment +++ Waagen & Maschi…" at bounding box center [582, 42] width 860 height 20
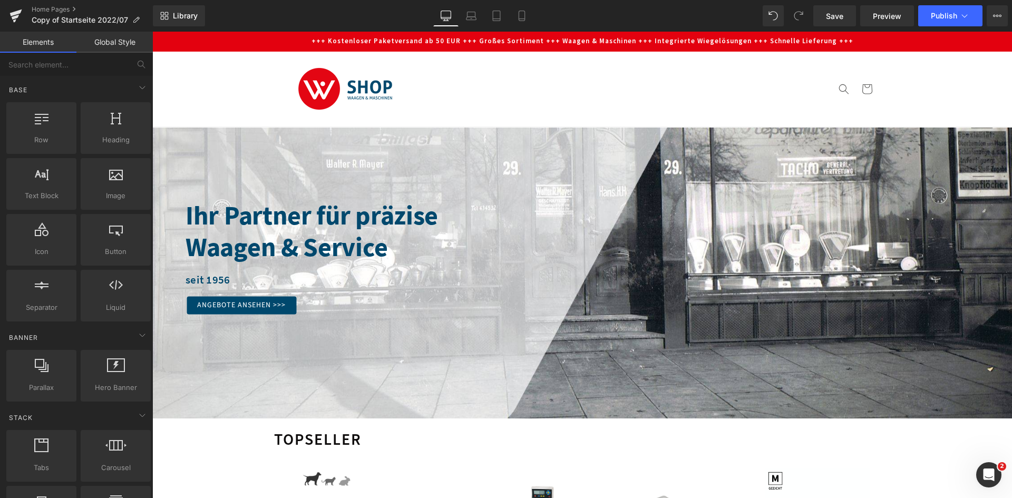
click at [221, 41] on p "+++ Kostenloser Paketversand ab 50 EUR +++ Großes Sortiment +++ Waagen & Maschi…" at bounding box center [582, 42] width 860 height 20
click at [258, 40] on p "+++ Kostenloser Paketversand ab 50 EUR +++ Großes Sortiment +++ Waagen & Maschi…" at bounding box center [582, 42] width 860 height 20
click at [670, 40] on p "+++ Kostenloser Paketversand ab 50 EUR +++ Großes Sortiment +++ Waagen & Maschi…" at bounding box center [582, 42] width 860 height 20
click at [738, 86] on link "Präzisionswaagen" at bounding box center [765, 78] width 75 height 22
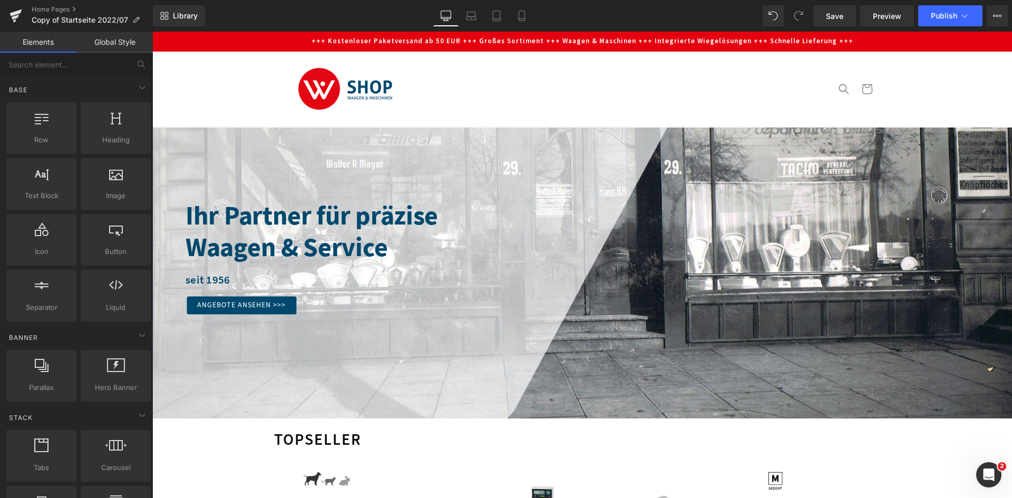
click at [267, 44] on p "+++ Kostenloser Paketversand ab 50 EUR +++ Großes Sortiment +++ Waagen & Maschi…" at bounding box center [582, 42] width 860 height 20
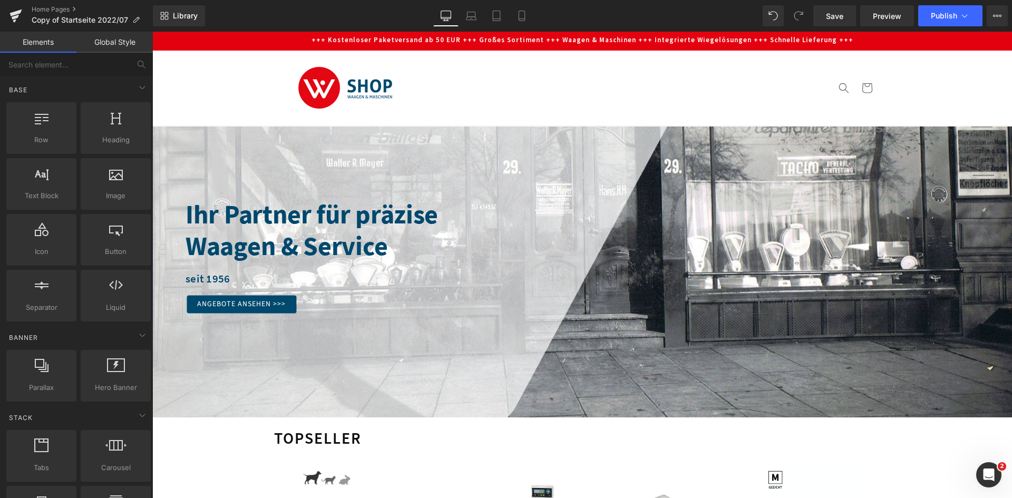
scroll to position [0, 0]
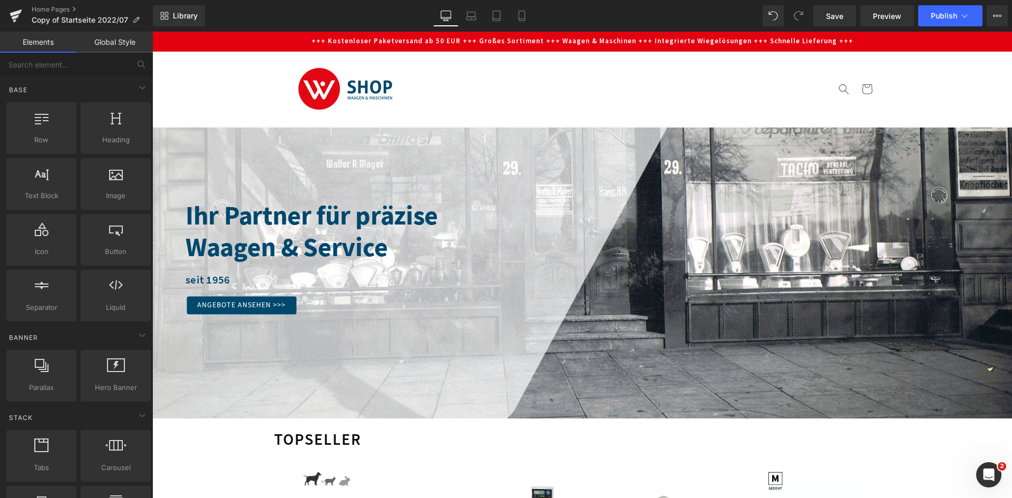
click at [283, 43] on p "+++ Kostenloser Paketversand ab 50 EUR +++ Großes Sortiment +++ Waagen & Maschi…" at bounding box center [582, 42] width 860 height 20
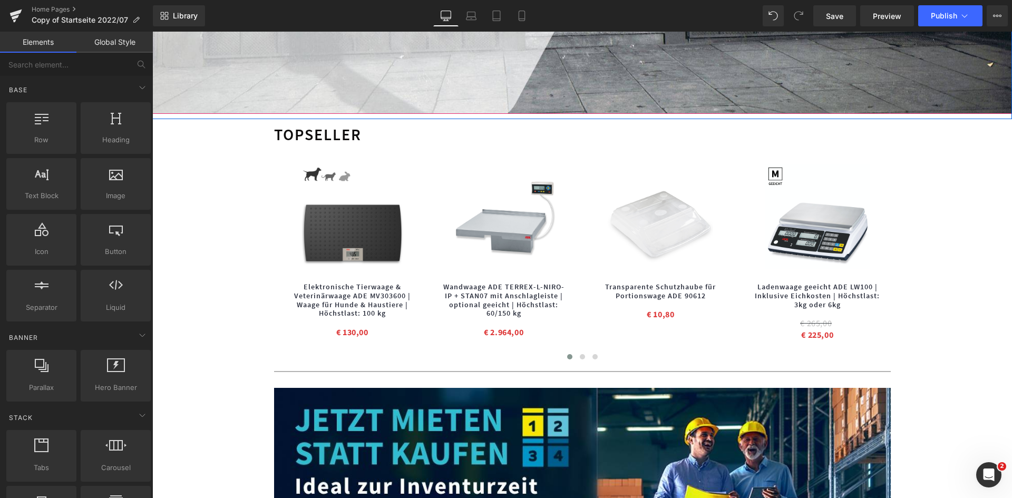
scroll to position [316, 0]
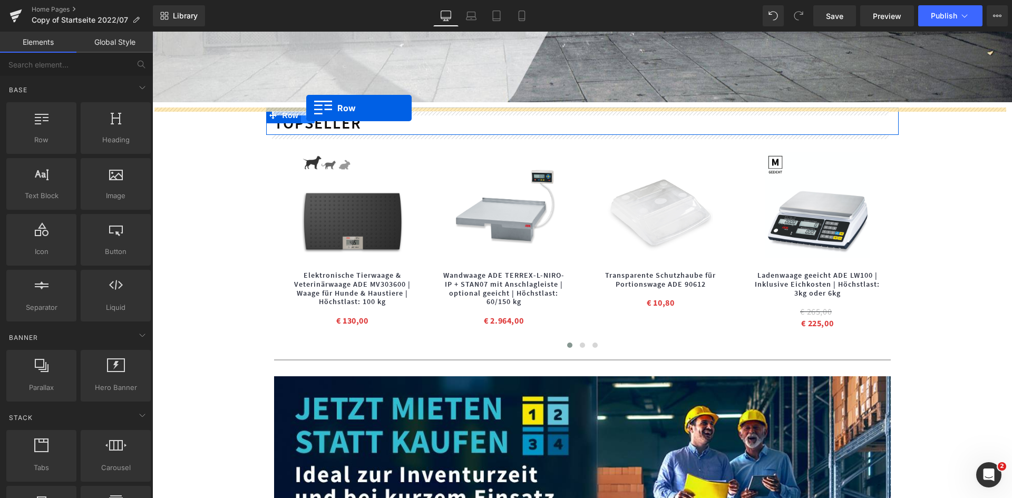
drag, startPoint x: 197, startPoint y: 160, endPoint x: 306, endPoint y: 108, distance: 121.2
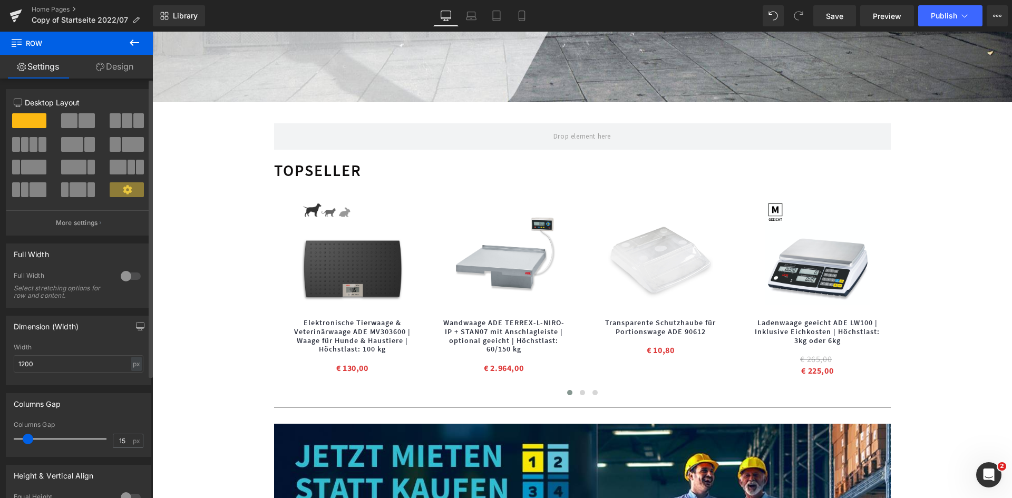
drag, startPoint x: 122, startPoint y: 121, endPoint x: 139, endPoint y: 121, distance: 16.4
click at [142, 121] on div at bounding box center [127, 124] width 49 height 23
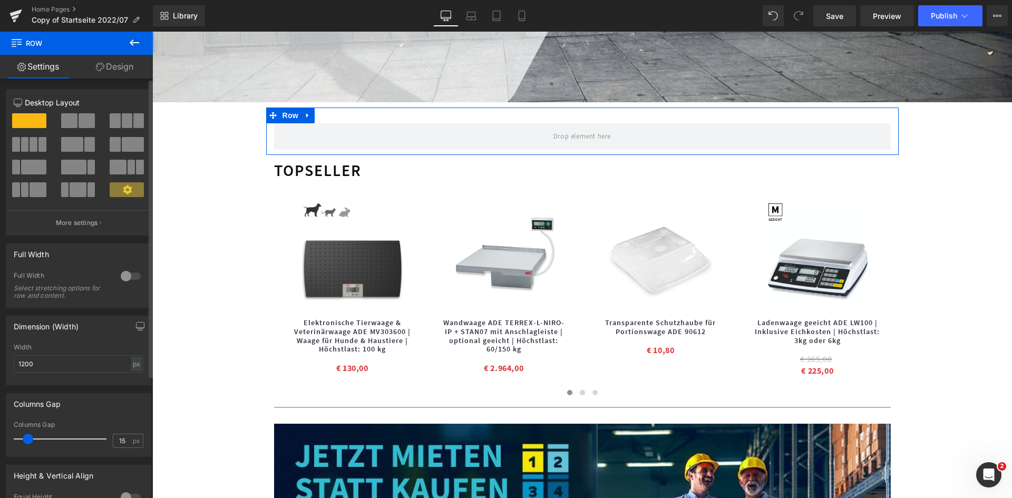
click at [124, 120] on span at bounding box center [127, 120] width 11 height 15
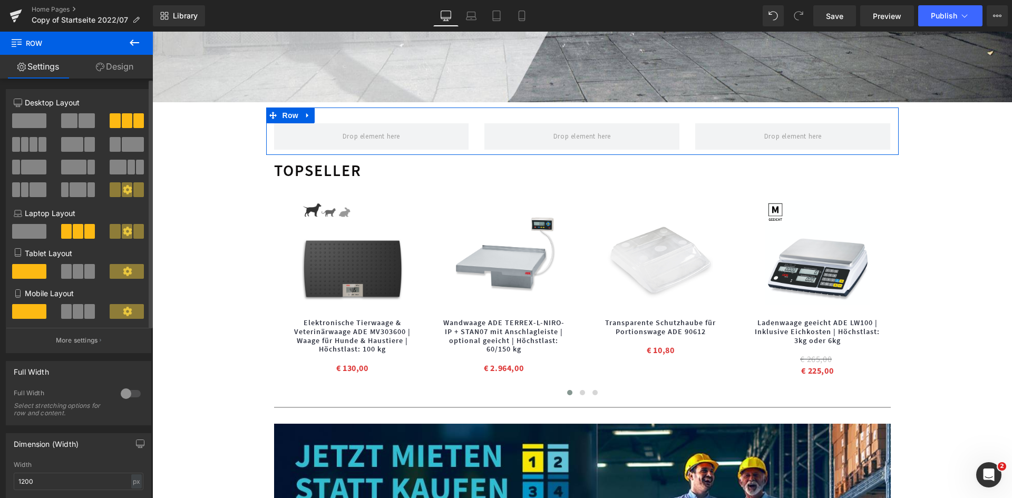
click at [119, 389] on div at bounding box center [130, 393] width 25 height 17
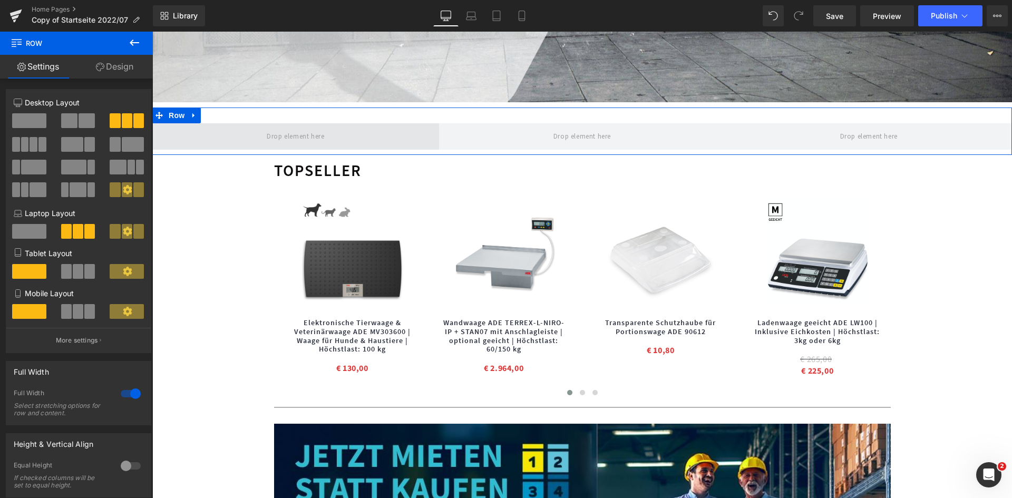
click at [226, 141] on span at bounding box center [295, 136] width 287 height 26
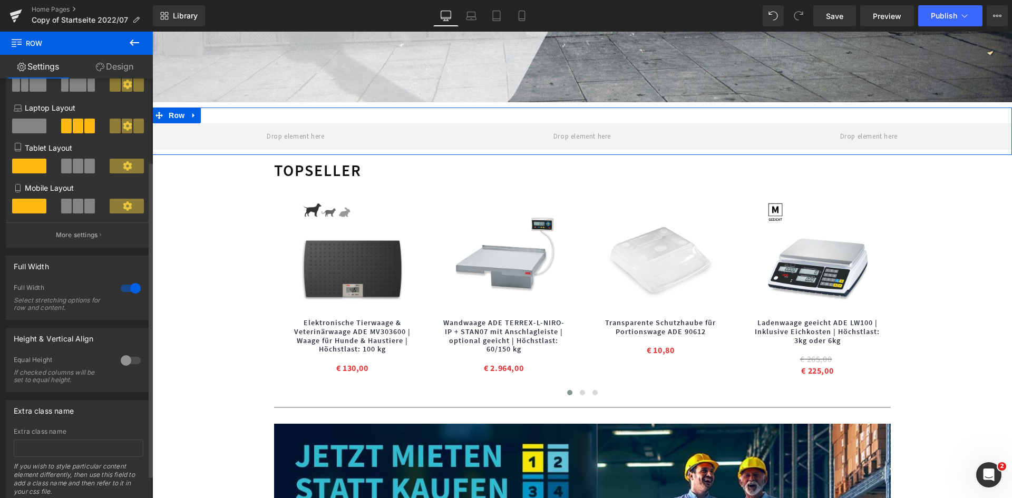
scroll to position [140, 0]
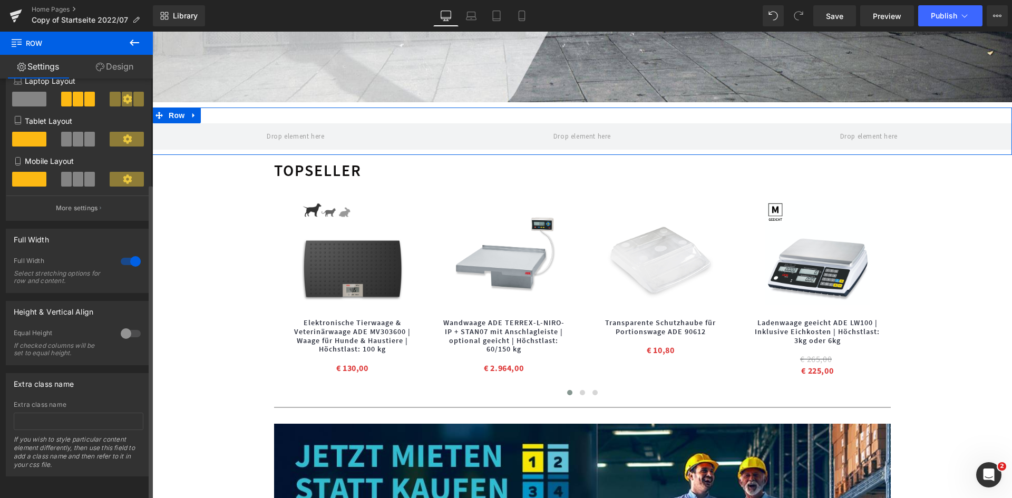
click at [126, 325] on div at bounding box center [130, 333] width 25 height 17
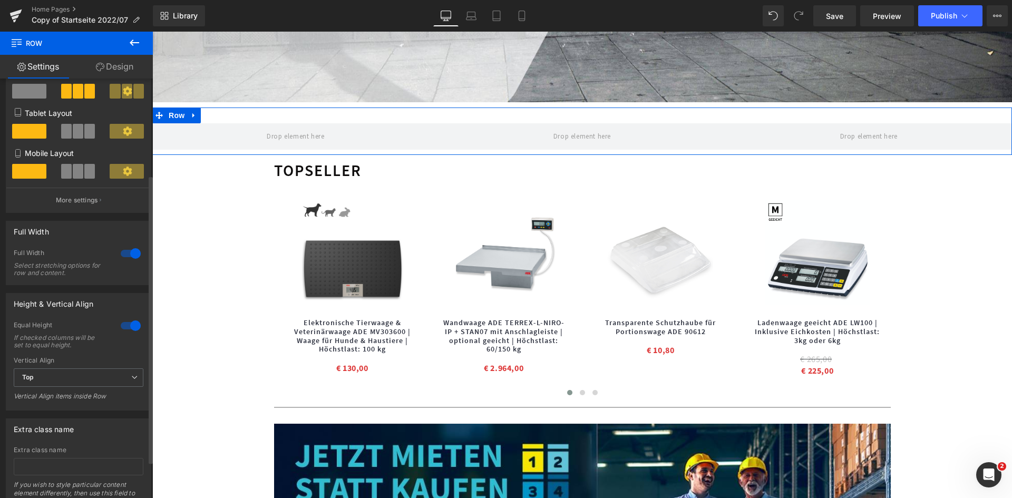
click at [125, 325] on div at bounding box center [130, 325] width 25 height 17
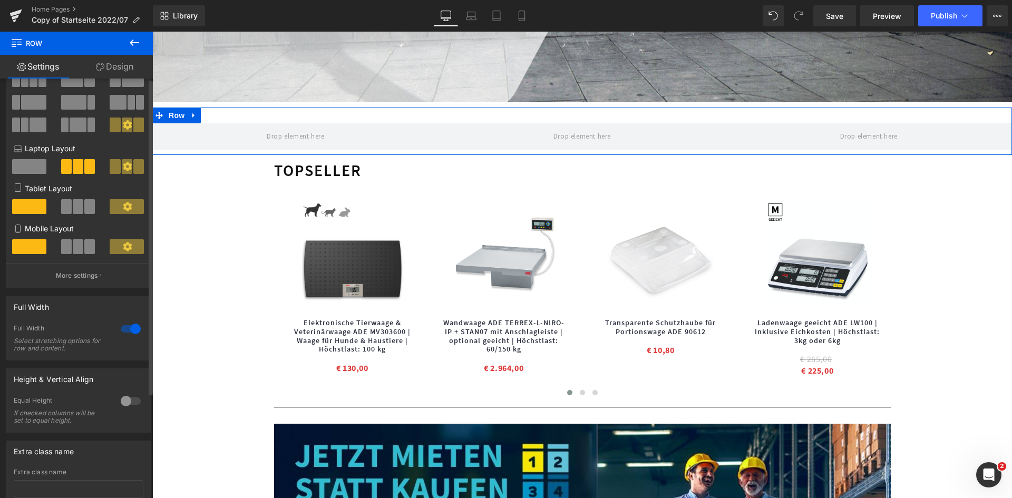
scroll to position [0, 0]
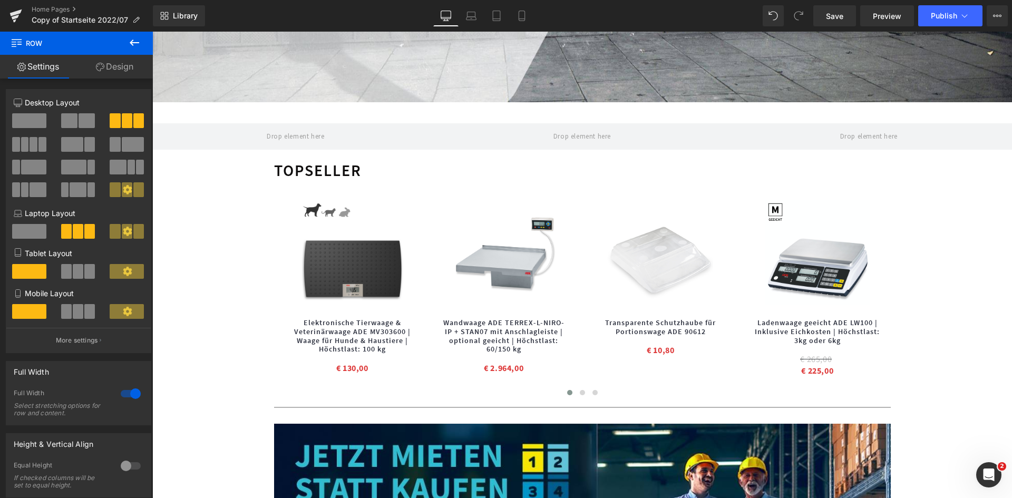
click at [123, 43] on button at bounding box center [134, 43] width 37 height 23
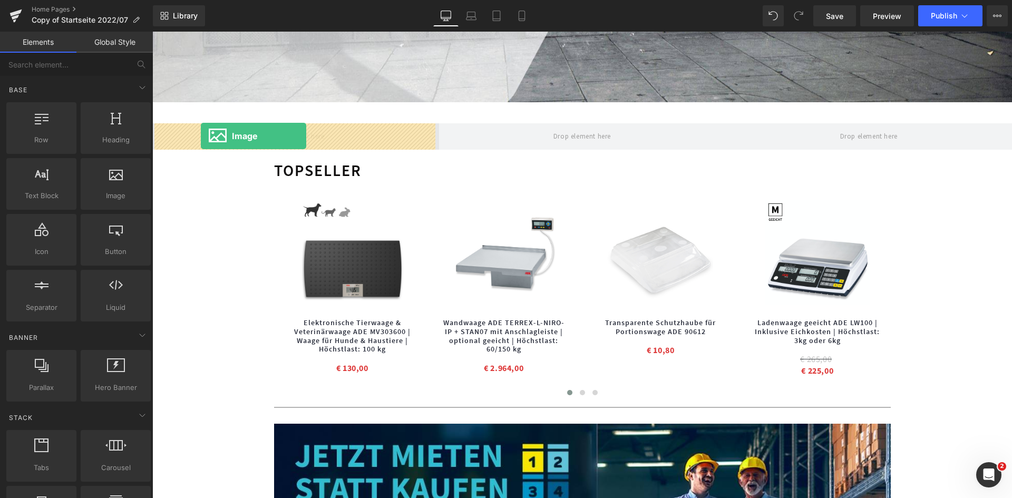
drag, startPoint x: 248, startPoint y: 224, endPoint x: 201, endPoint y: 136, distance: 99.8
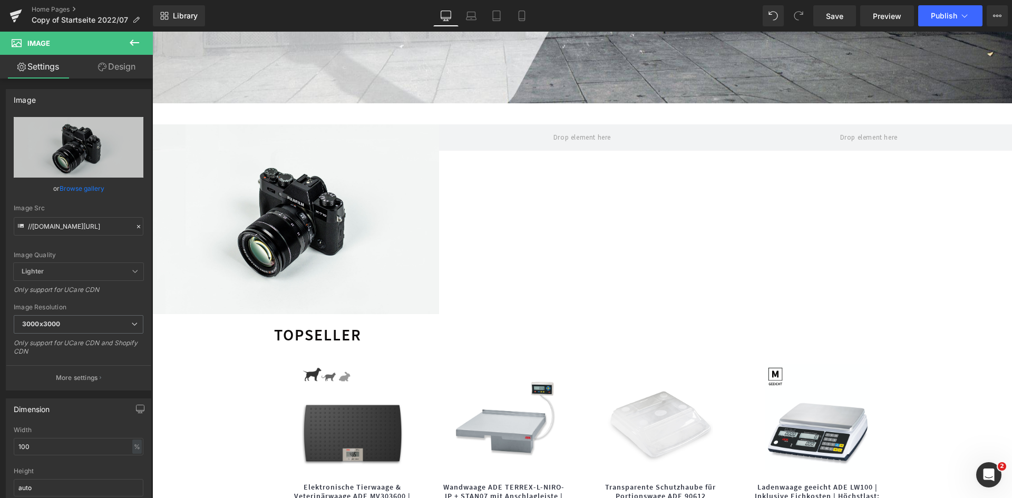
scroll to position [316, 0]
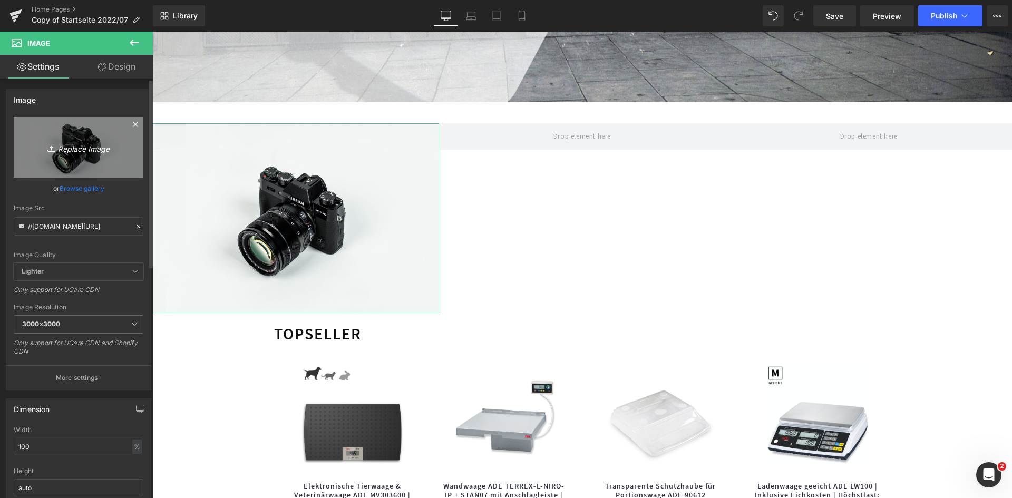
click at [81, 152] on icon "Replace Image" at bounding box center [78, 147] width 84 height 13
type input "C:\fakepath\industriewaagen.jpg"
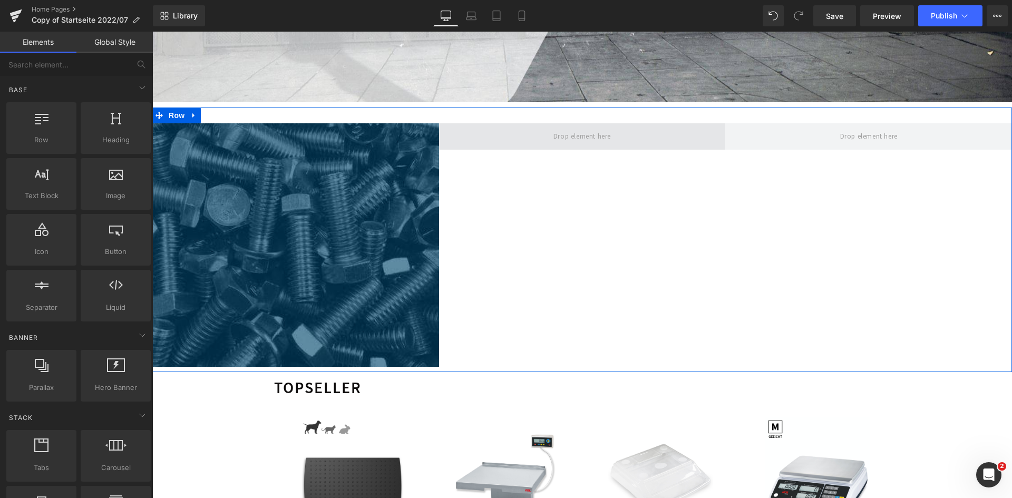
click at [573, 133] on span at bounding box center [582, 136] width 65 height 17
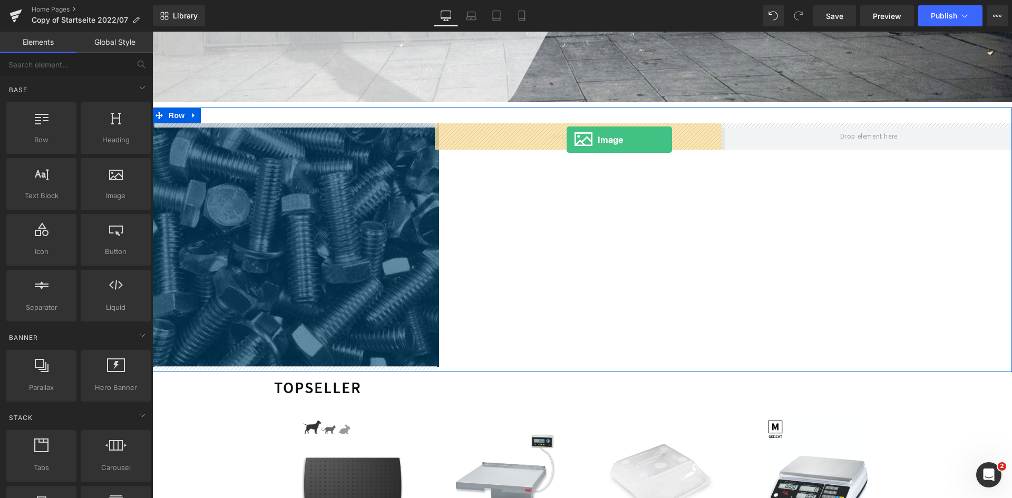
drag, startPoint x: 276, startPoint y: 216, endPoint x: 567, endPoint y: 140, distance: 300.4
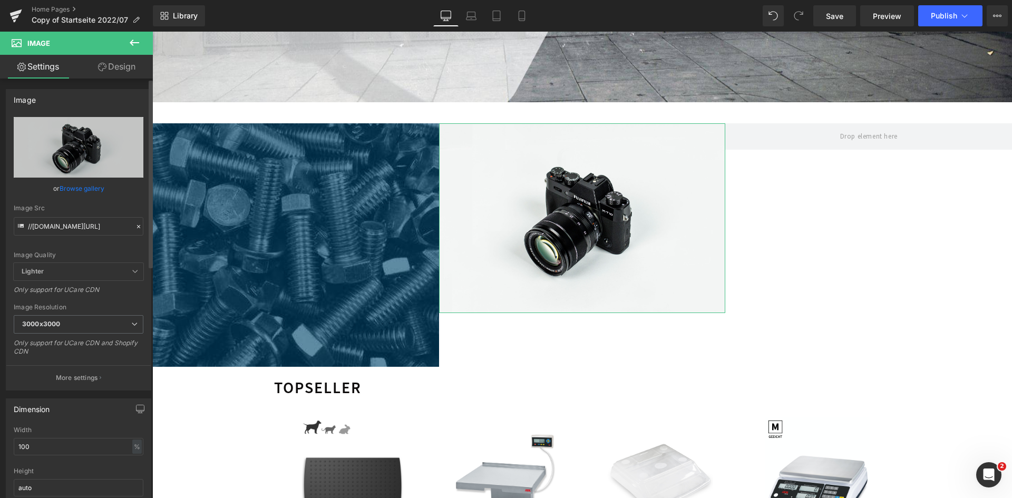
click at [92, 185] on link "Browse gallery" at bounding box center [82, 188] width 45 height 18
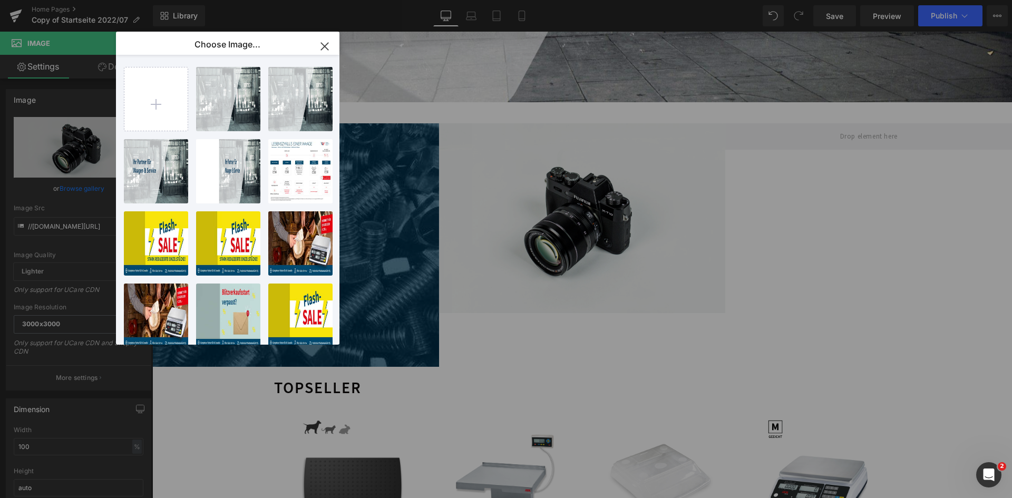
click at [317, 44] on icon "button" at bounding box center [324, 46] width 17 height 17
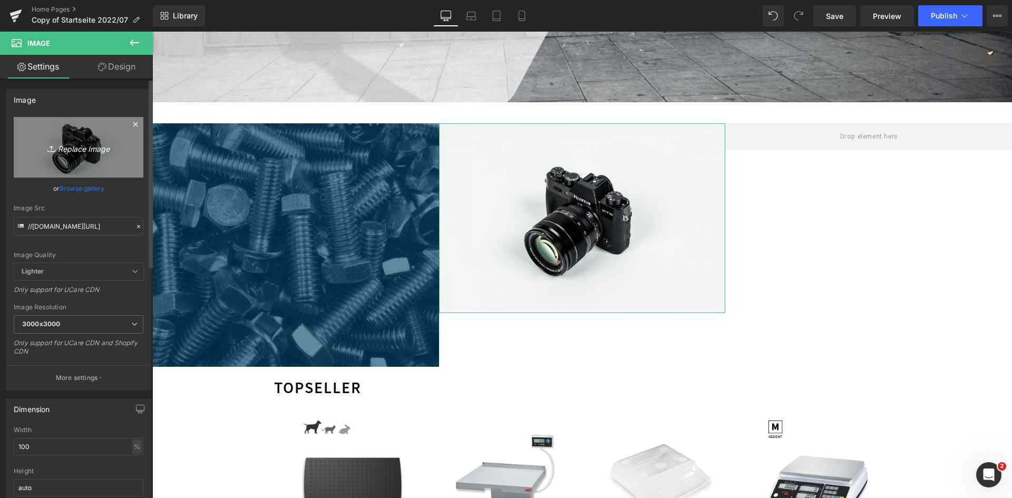
click at [70, 141] on icon "Replace Image" at bounding box center [78, 147] width 84 height 13
type input "C:\fakepath\medizinwaagen.jpg"
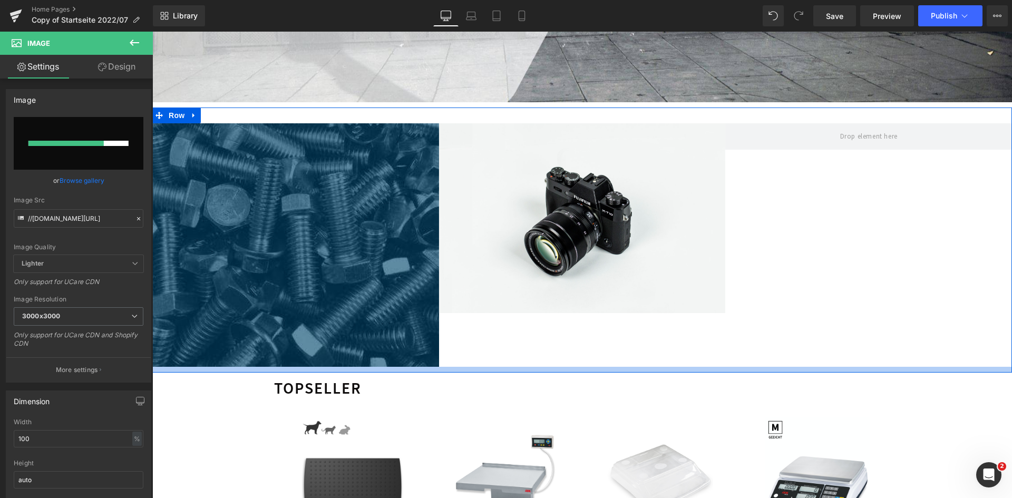
click at [460, 369] on div at bounding box center [582, 370] width 860 height 6
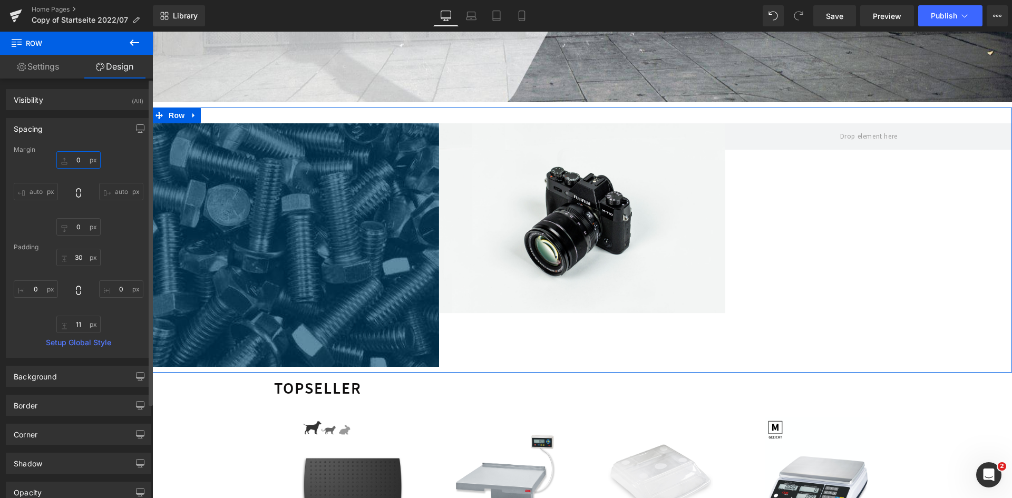
click at [79, 159] on input "0" at bounding box center [78, 159] width 44 height 17
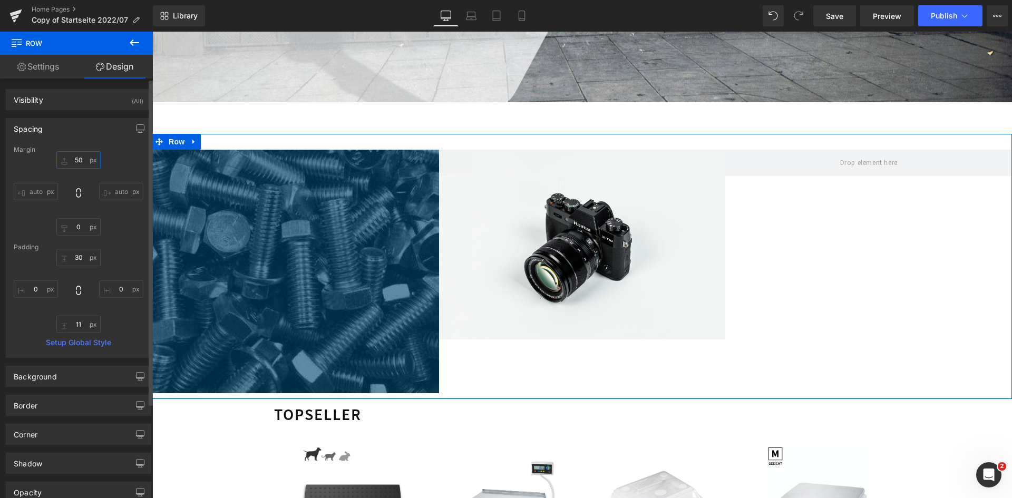
type input "5"
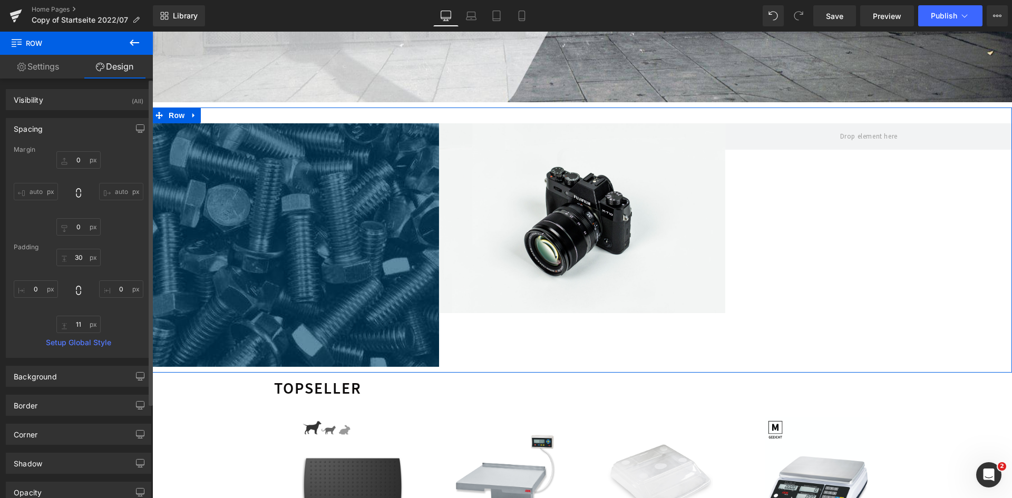
click at [32, 187] on input "auto" at bounding box center [36, 191] width 44 height 17
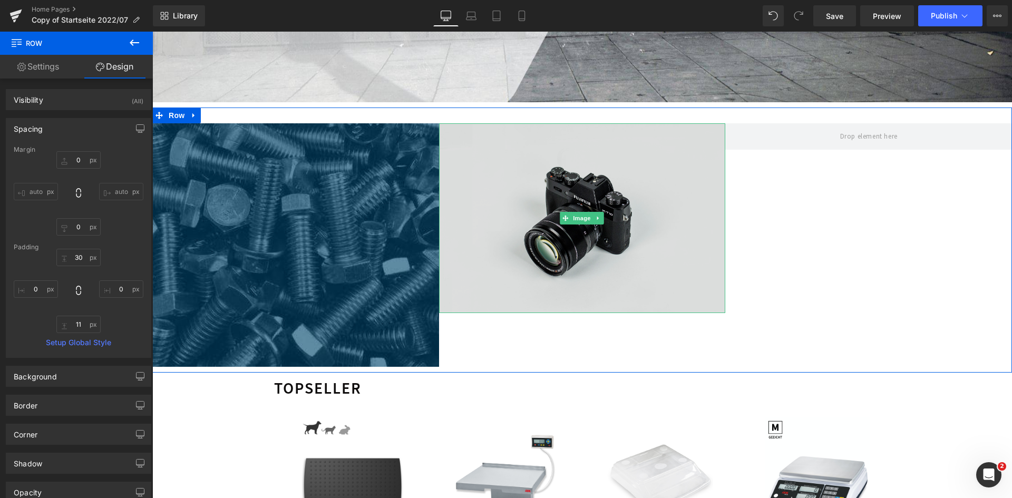
click at [494, 228] on img at bounding box center [582, 218] width 287 height 190
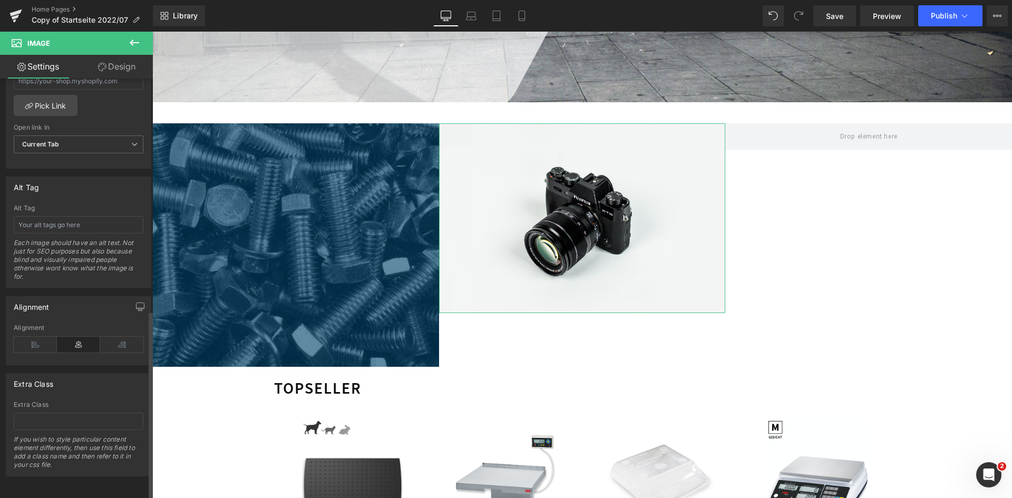
scroll to position [516, 0]
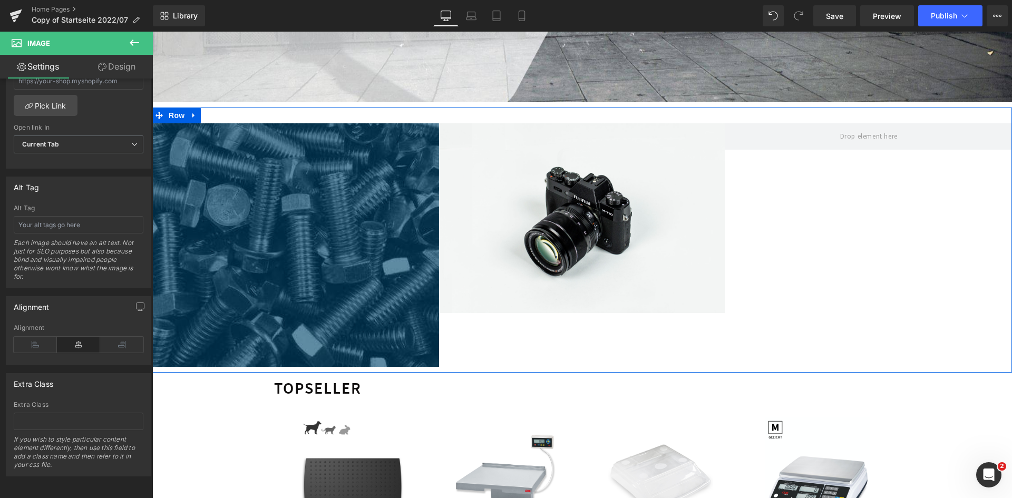
click at [486, 347] on div "Image Image Row" at bounding box center [582, 240] width 860 height 265
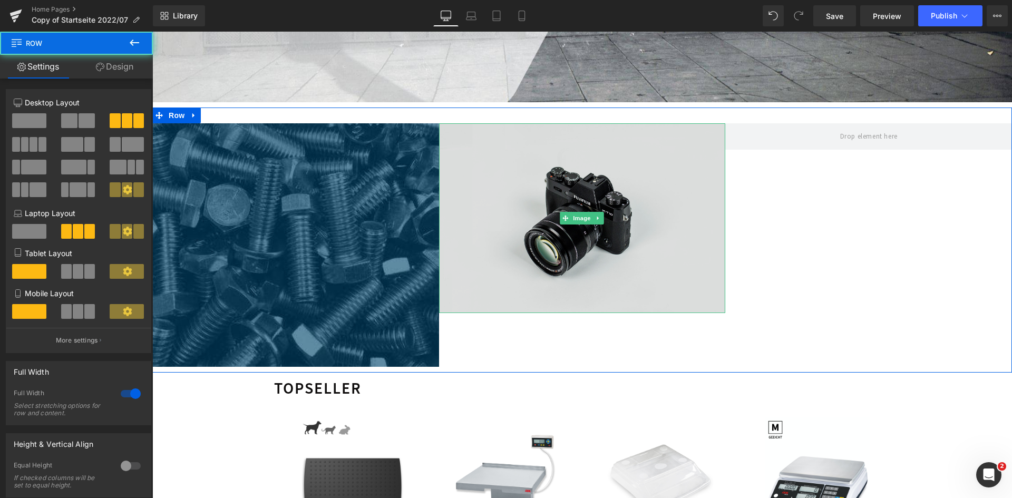
click at [535, 265] on img at bounding box center [582, 218] width 287 height 190
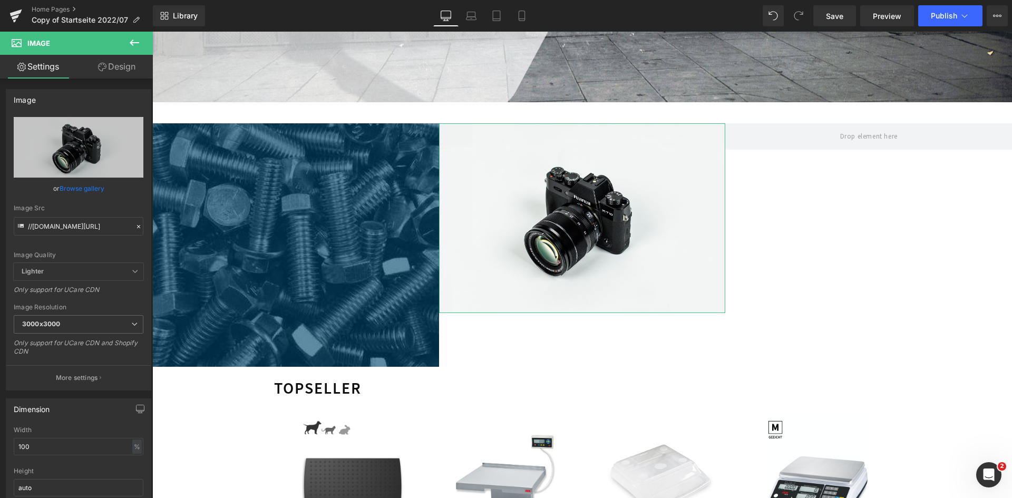
click at [70, 185] on link "Browse gallery" at bounding box center [82, 188] width 45 height 18
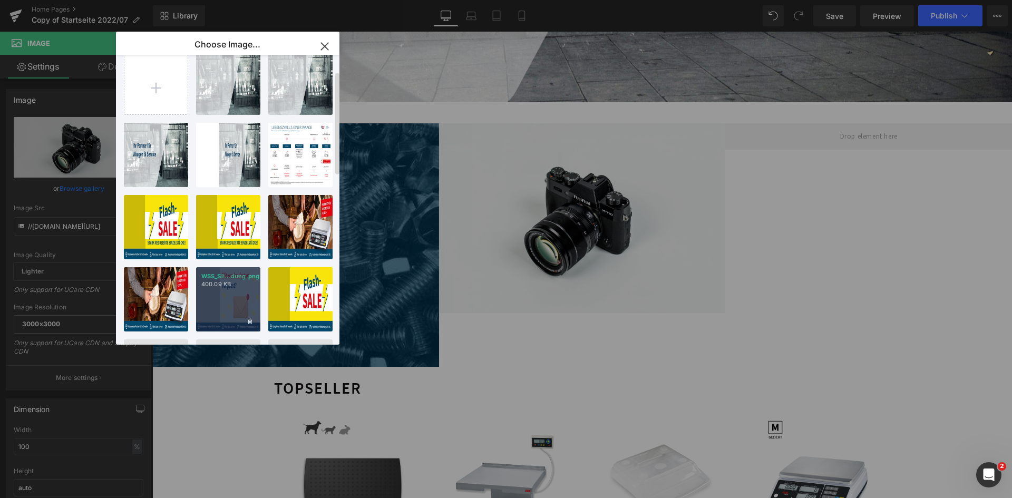
scroll to position [0, 0]
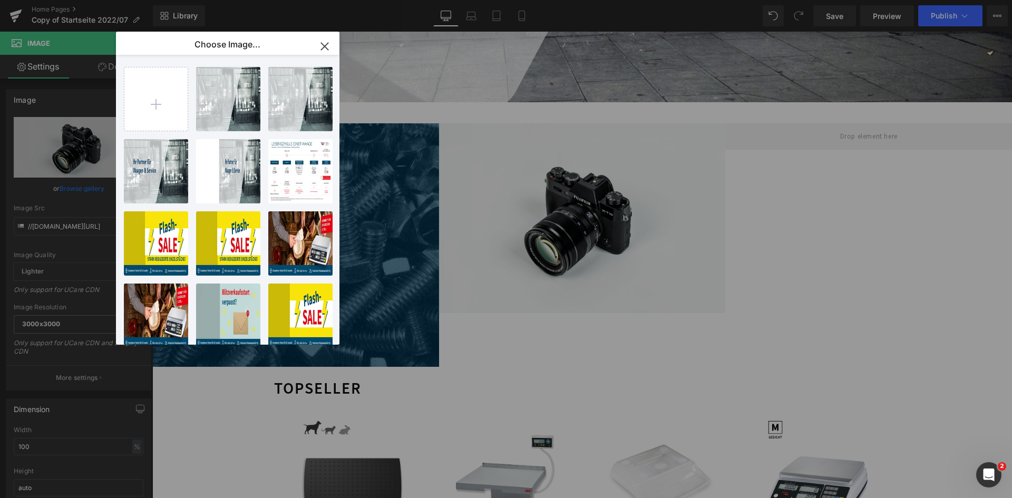
click at [319, 44] on icon "button" at bounding box center [324, 46] width 17 height 17
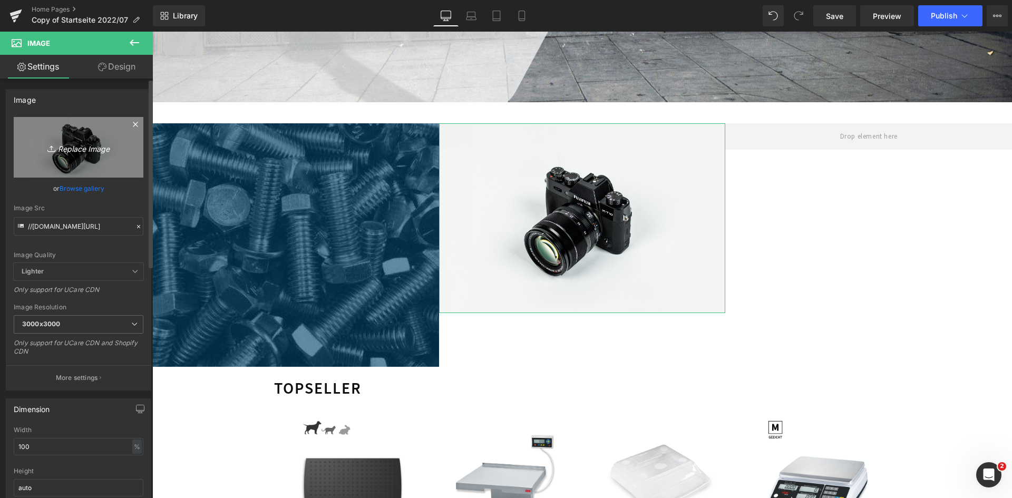
click at [90, 147] on icon "Replace Image" at bounding box center [78, 147] width 84 height 13
type input "C:\fakepath\medizinwaagen.jpg"
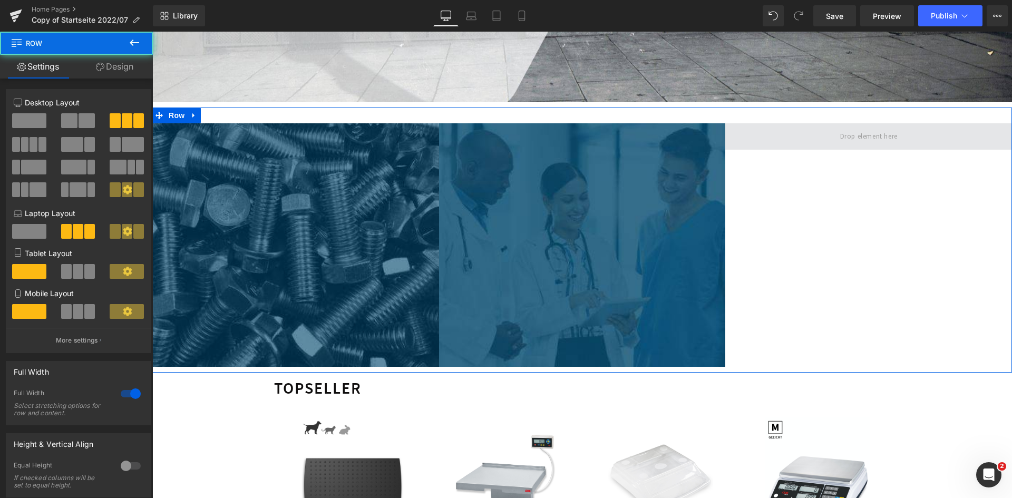
click at [809, 144] on span at bounding box center [869, 136] width 287 height 26
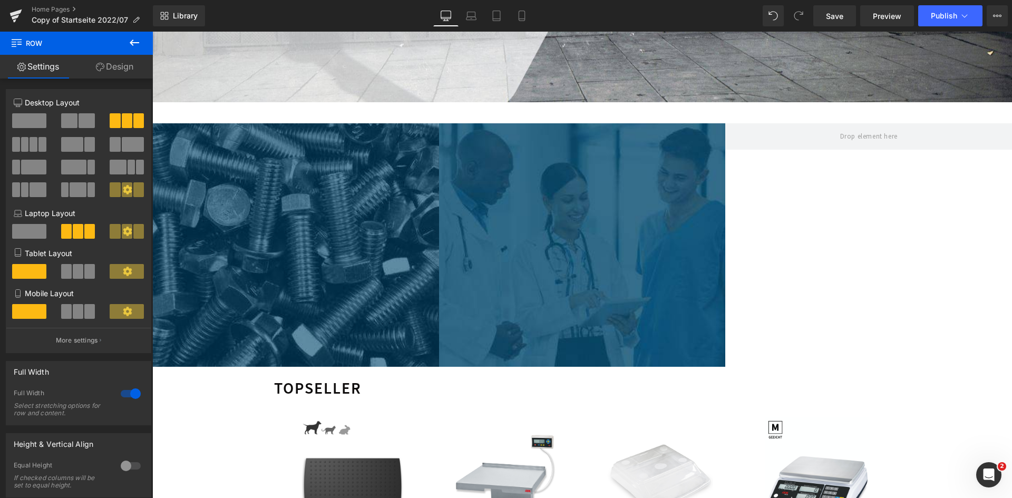
click at [124, 43] on button at bounding box center [134, 43] width 37 height 23
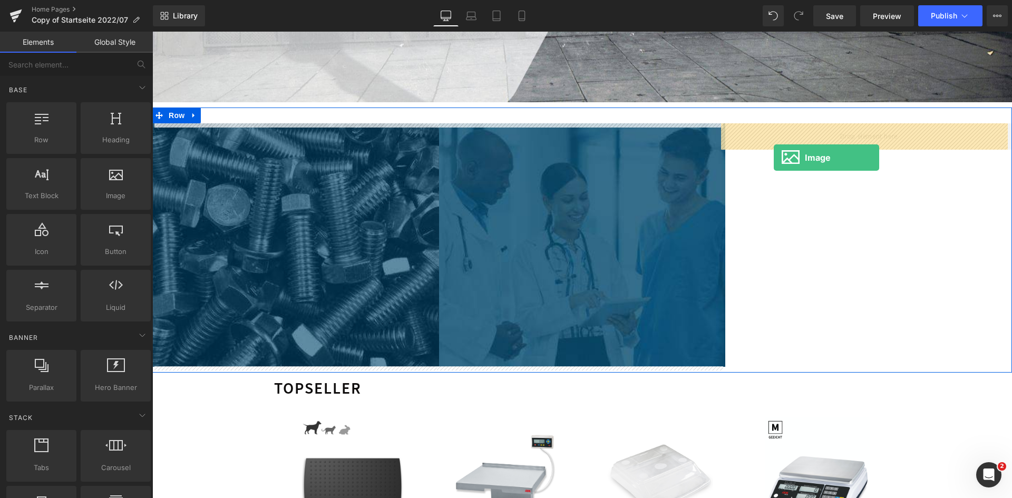
drag, startPoint x: 254, startPoint y: 214, endPoint x: 774, endPoint y: 158, distance: 522.9
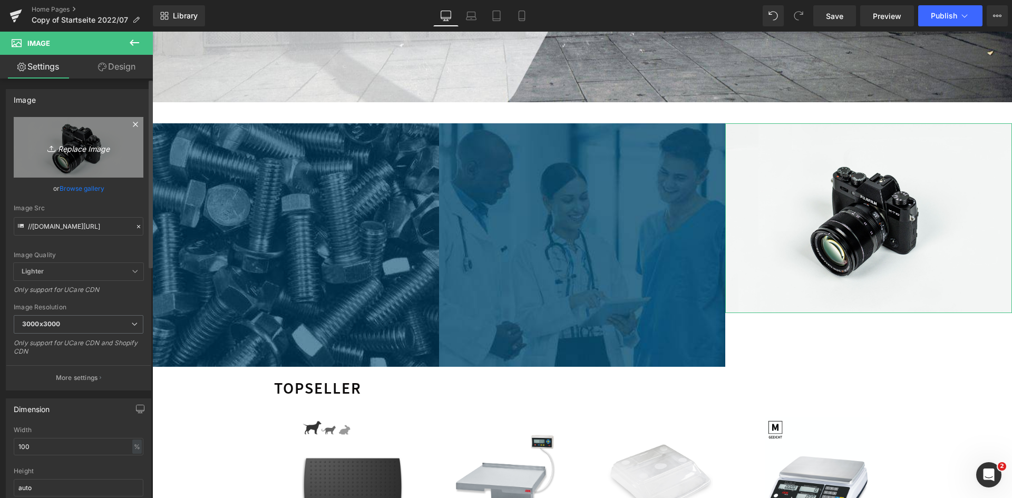
click at [76, 156] on link "Replace Image" at bounding box center [79, 147] width 130 height 61
type input "C:\fakepath\waagen-[MEDICAL_DATA].png"
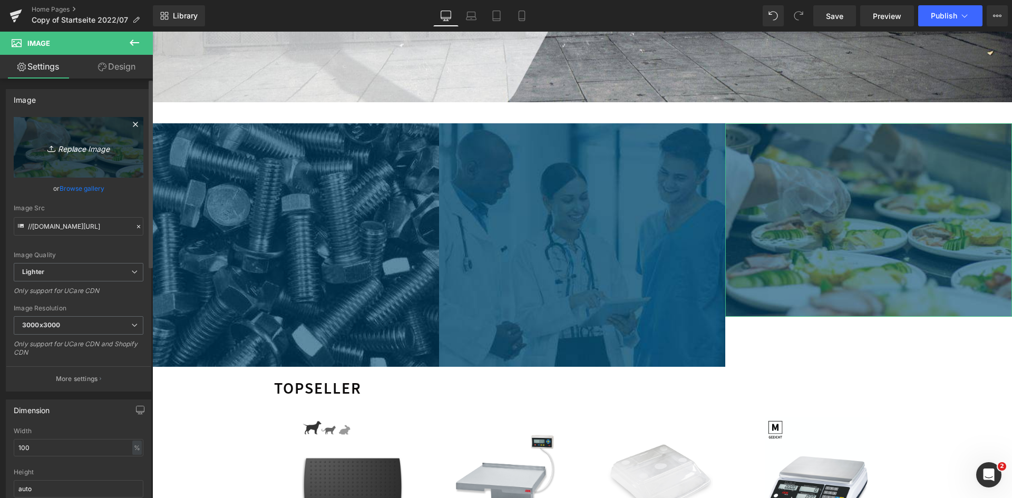
click at [92, 150] on icon "Replace Image" at bounding box center [78, 147] width 84 height 13
type input "C:\fakepath\waagen-einzelhandel.png"
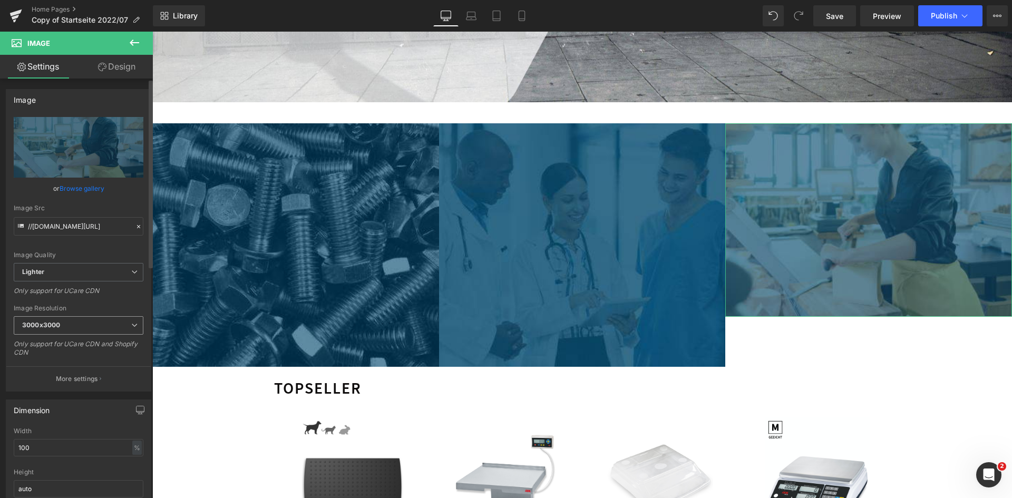
click at [71, 327] on span "3000x3000" at bounding box center [79, 325] width 130 height 18
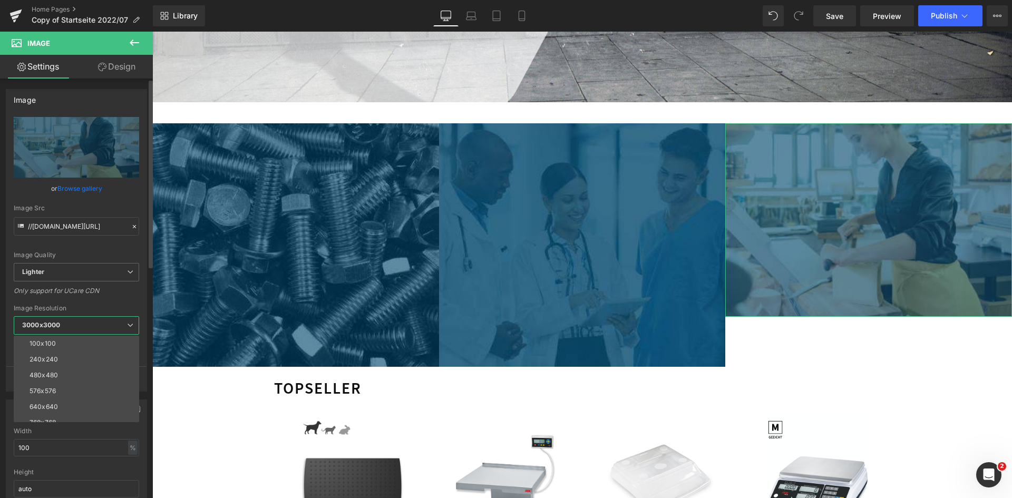
click at [71, 327] on span "3000x3000" at bounding box center [76, 325] width 125 height 18
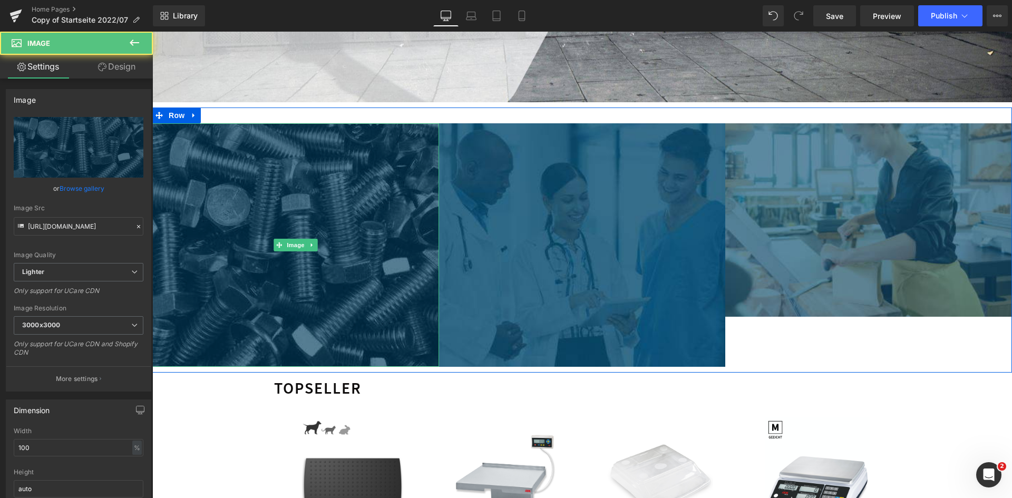
click at [346, 231] on img at bounding box center [295, 244] width 287 height 243
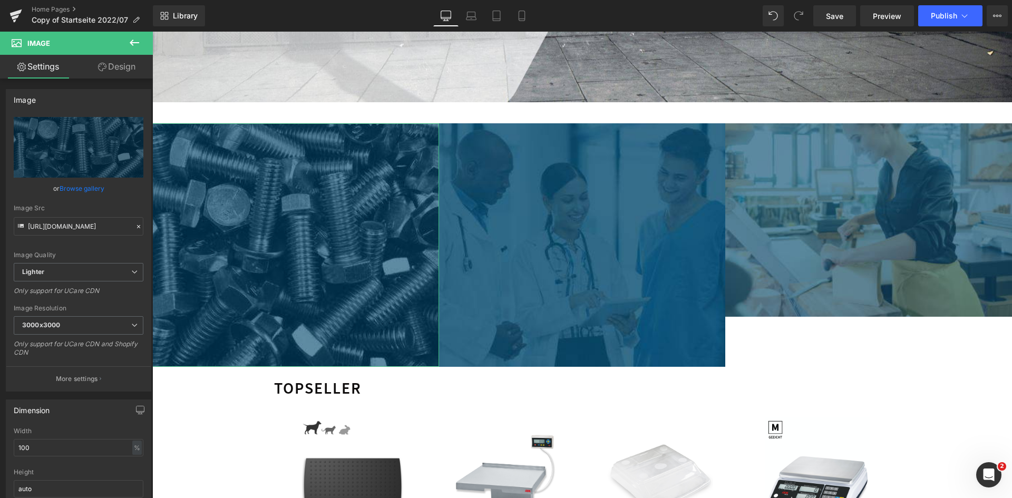
click at [118, 66] on link "Design" at bounding box center [117, 67] width 76 height 24
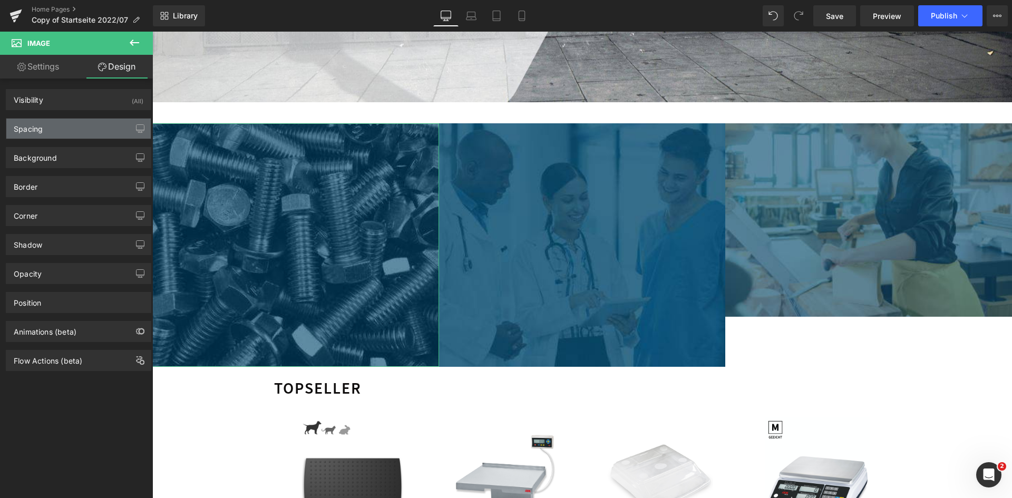
click at [80, 127] on div "Spacing" at bounding box center [78, 129] width 144 height 20
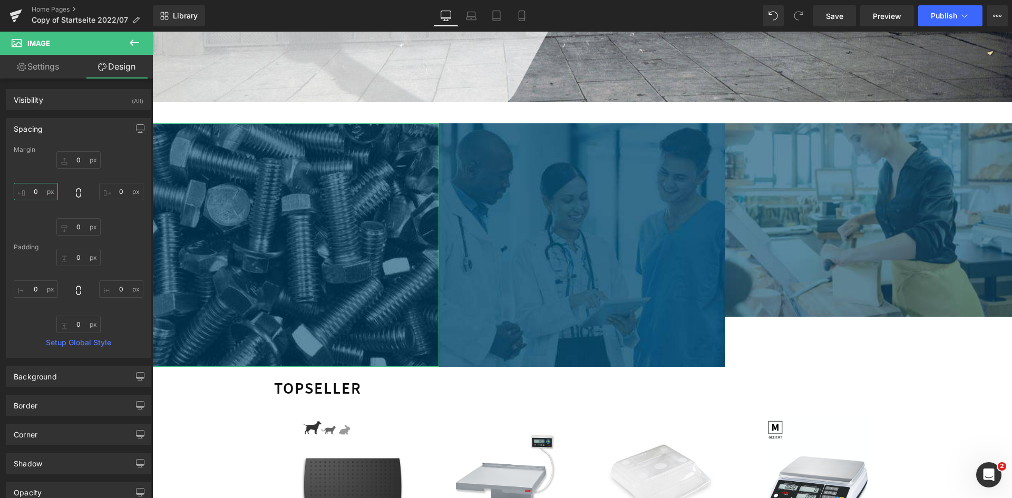
click at [41, 191] on input "text" at bounding box center [36, 191] width 44 height 17
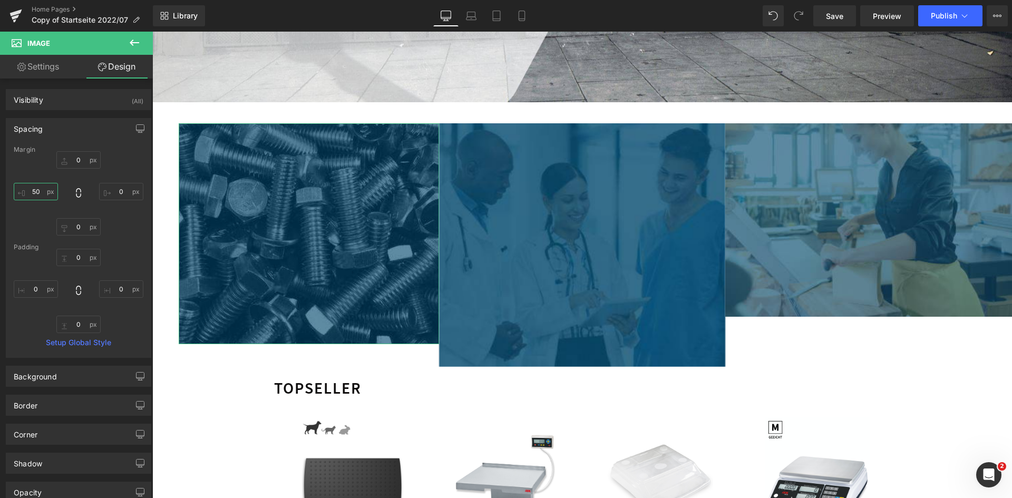
type input "5"
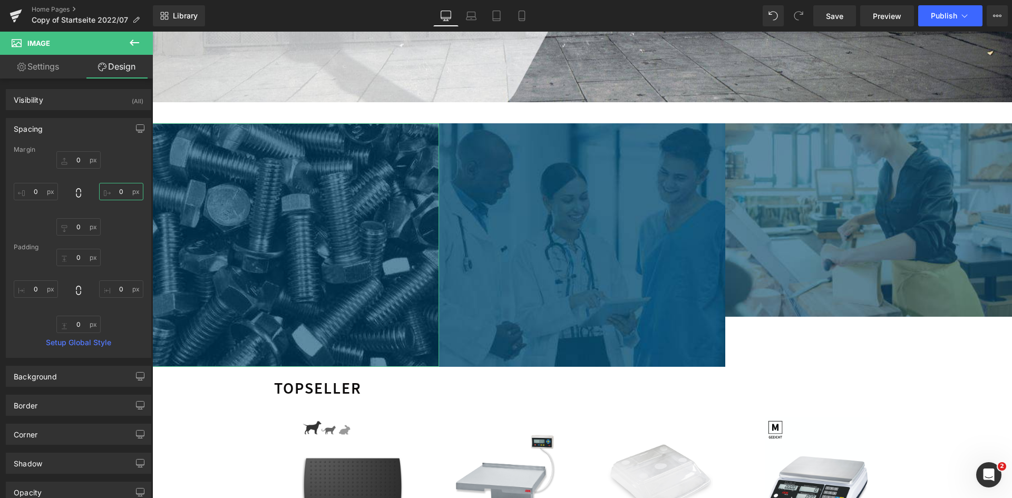
click at [120, 196] on input "text" at bounding box center [121, 191] width 44 height 17
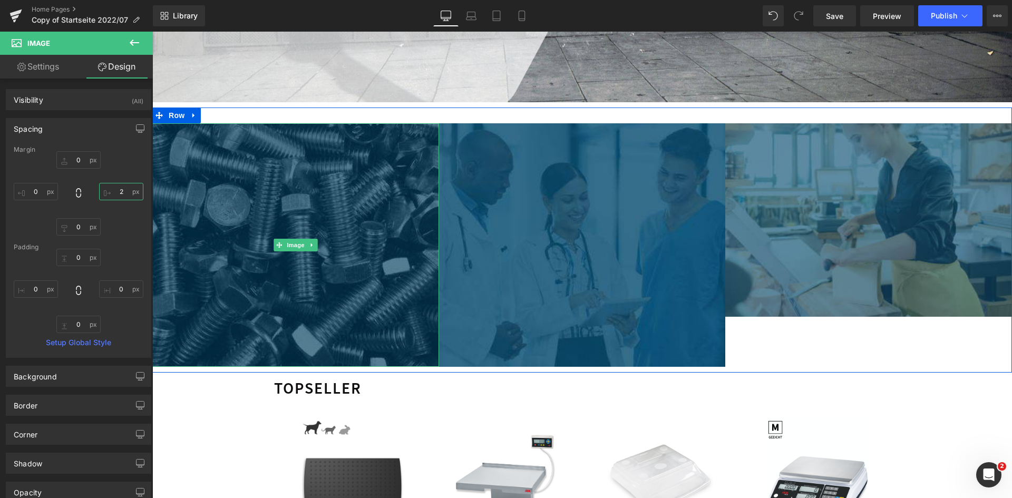
type input "20"
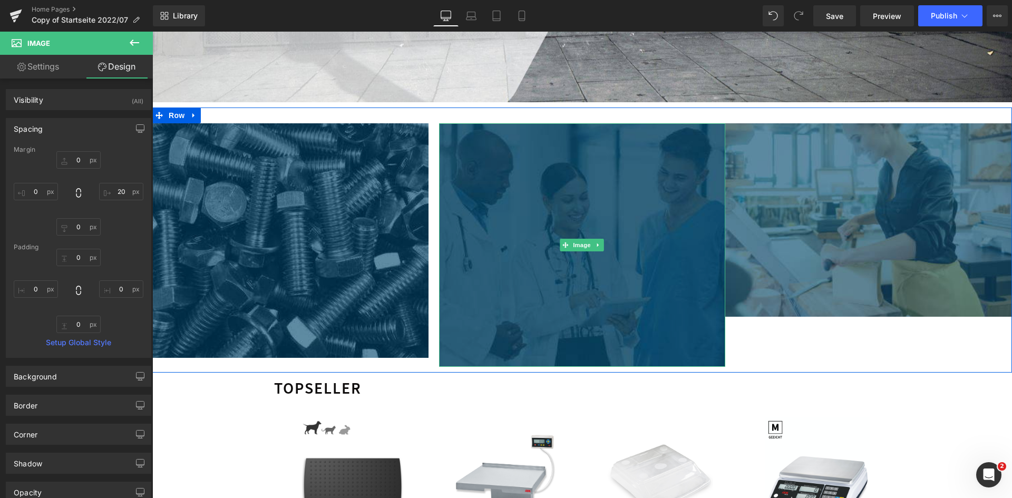
click at [536, 205] on img at bounding box center [582, 244] width 287 height 243
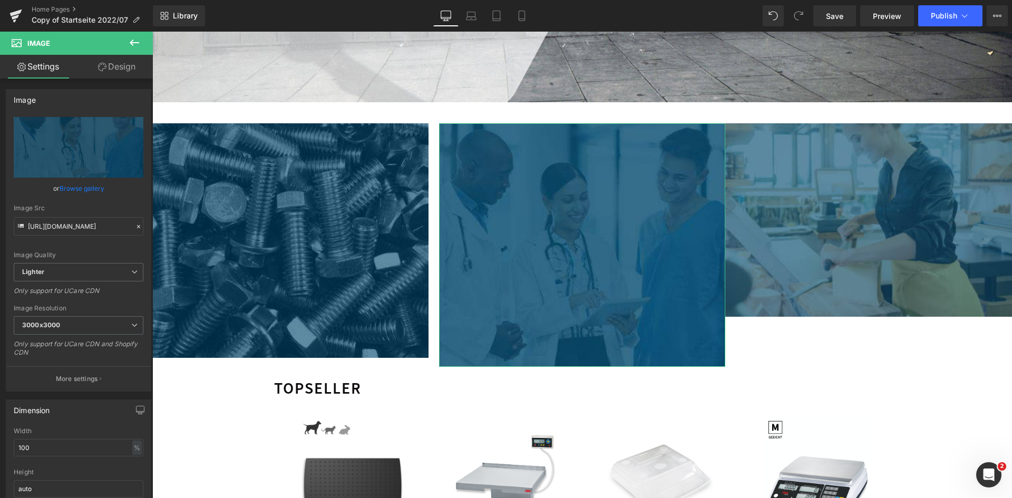
click at [105, 67] on link "Design" at bounding box center [117, 67] width 76 height 24
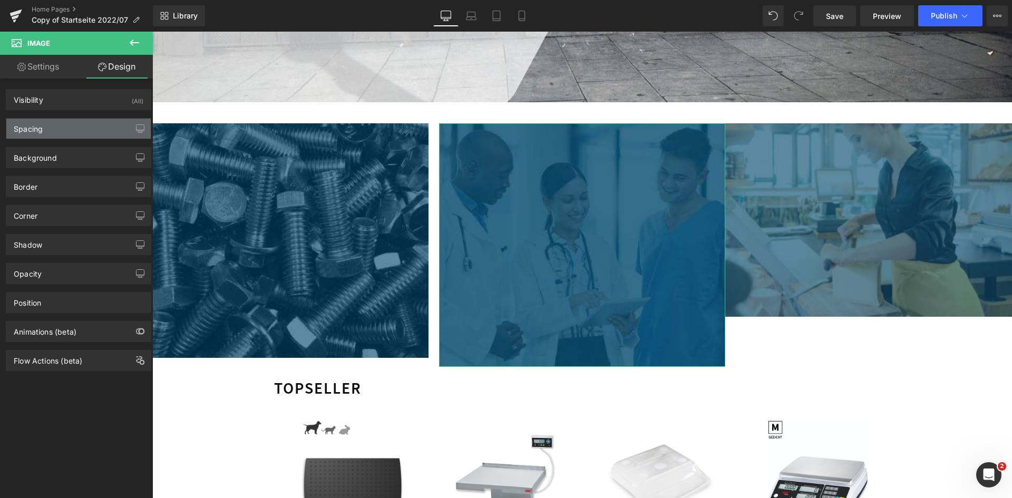
drag, startPoint x: 61, startPoint y: 129, endPoint x: 62, endPoint y: 134, distance: 5.4
click at [61, 129] on div "Spacing" at bounding box center [78, 129] width 144 height 20
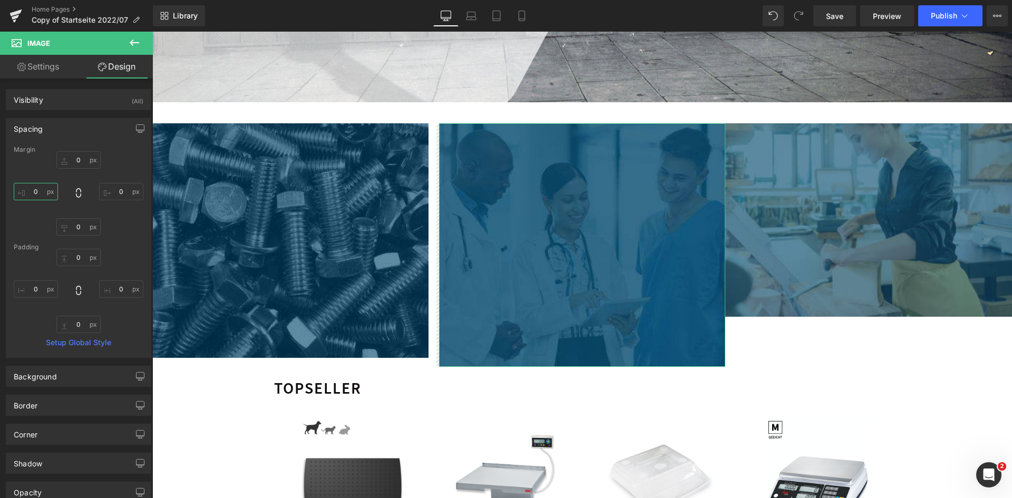
click at [44, 189] on input "text" at bounding box center [36, 191] width 44 height 17
type input "0"
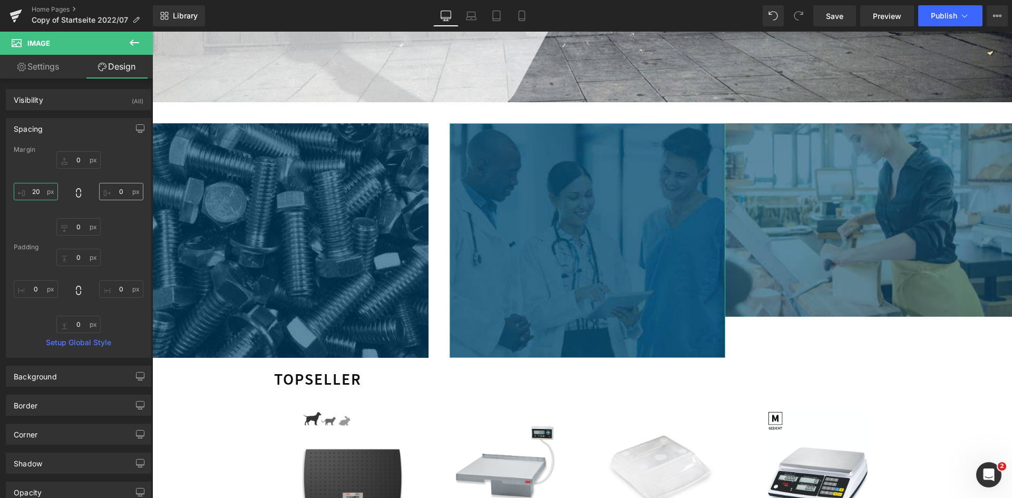
type input "20"
click at [123, 192] on input "text" at bounding box center [121, 191] width 44 height 17
type input "0"
type input "20"
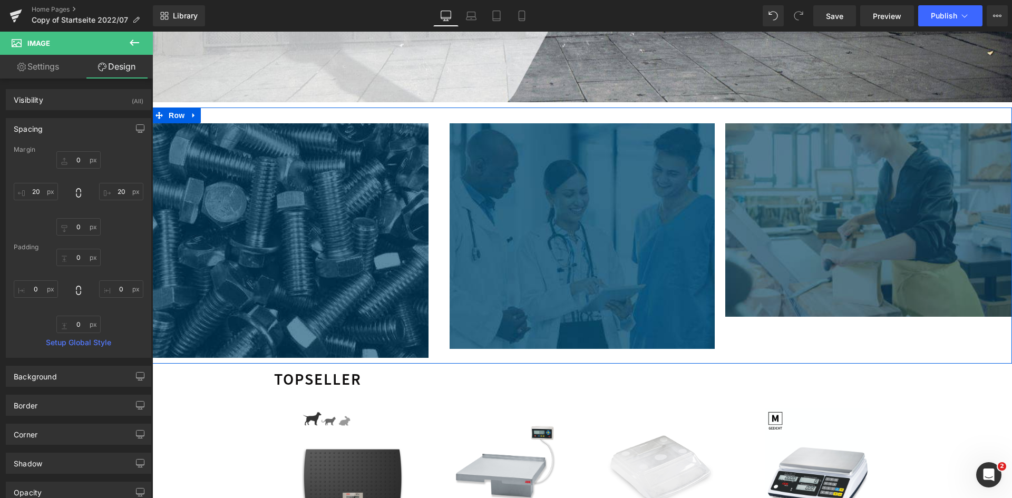
click at [787, 251] on img at bounding box center [869, 220] width 287 height 194
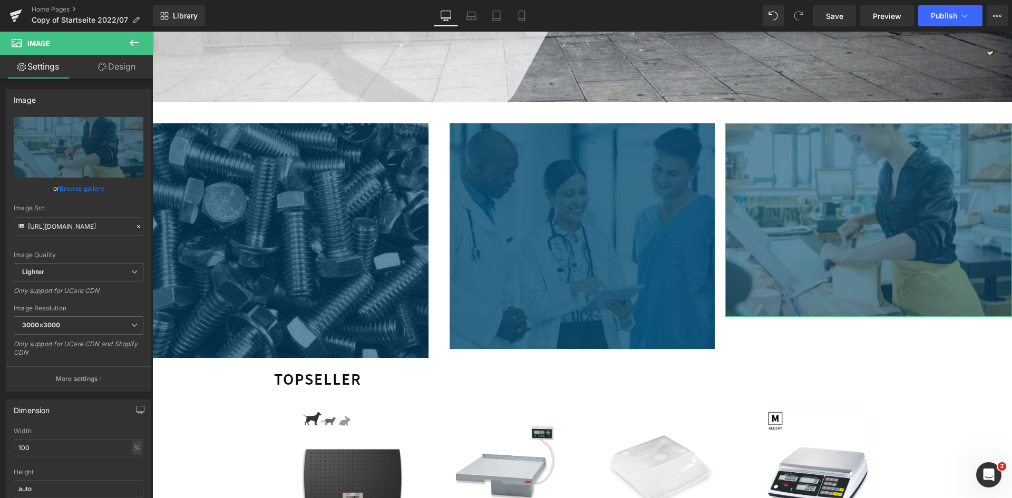
click at [108, 67] on link "Design" at bounding box center [117, 67] width 76 height 24
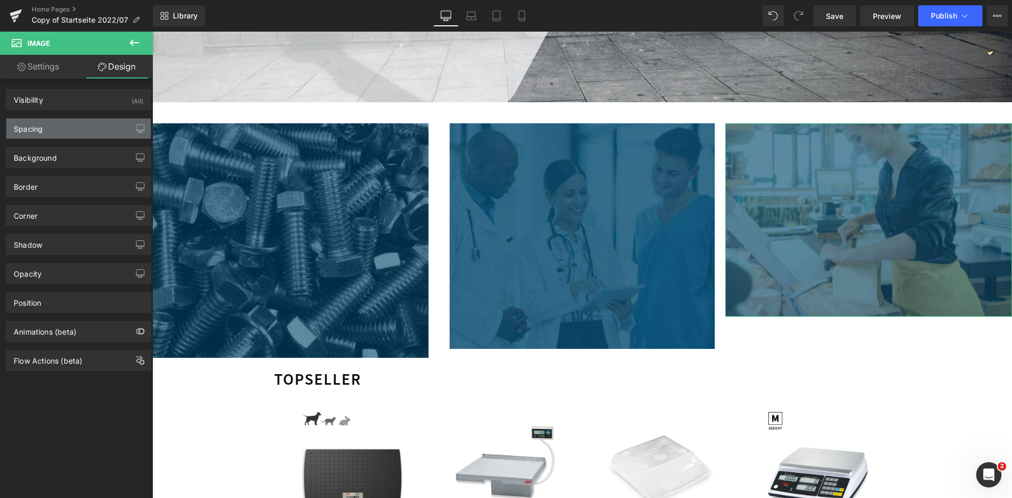
click at [85, 130] on div "Spacing" at bounding box center [78, 129] width 144 height 20
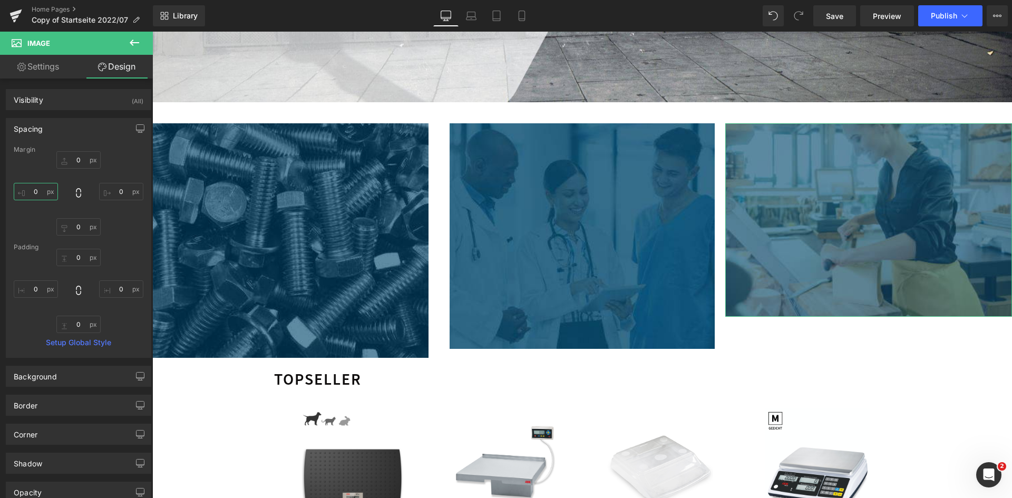
click at [46, 192] on input "0" at bounding box center [36, 191] width 44 height 17
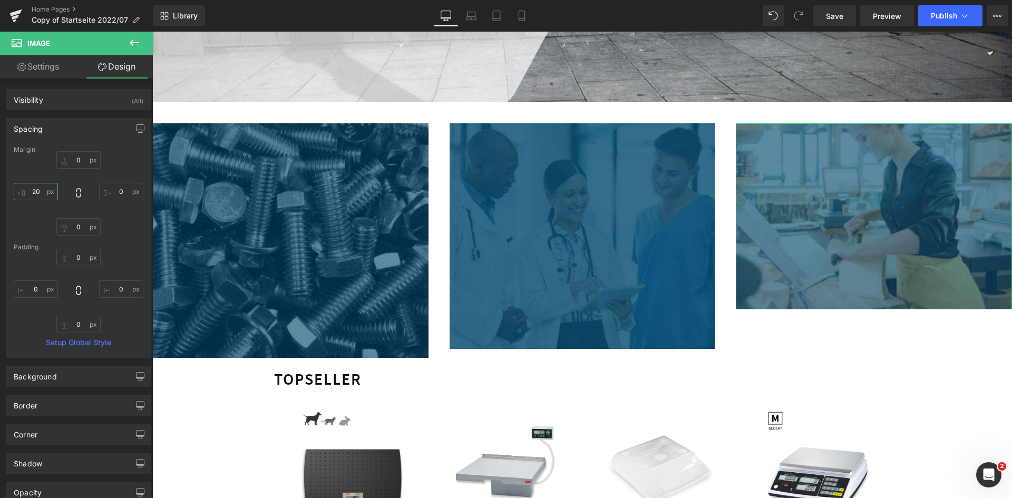
type input "20"
click at [117, 190] on input "0" at bounding box center [121, 191] width 44 height 17
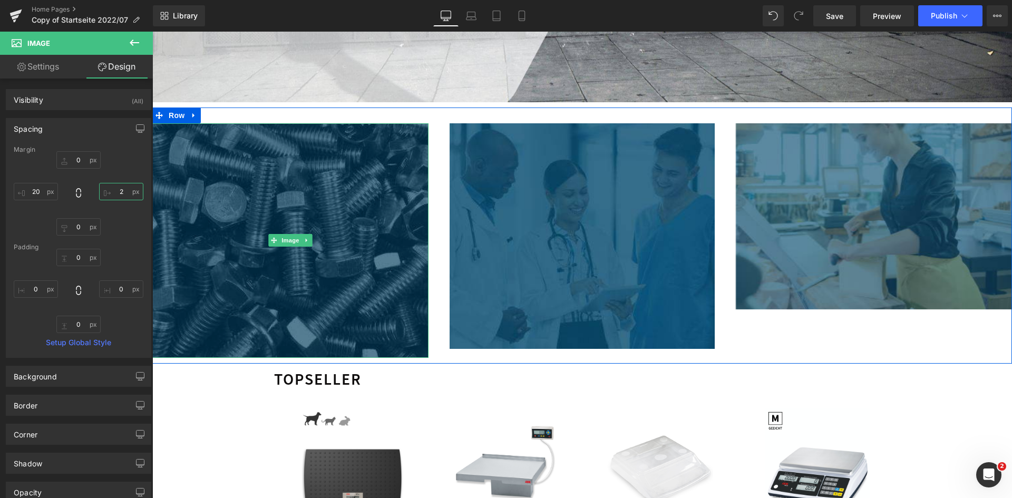
type input "20"
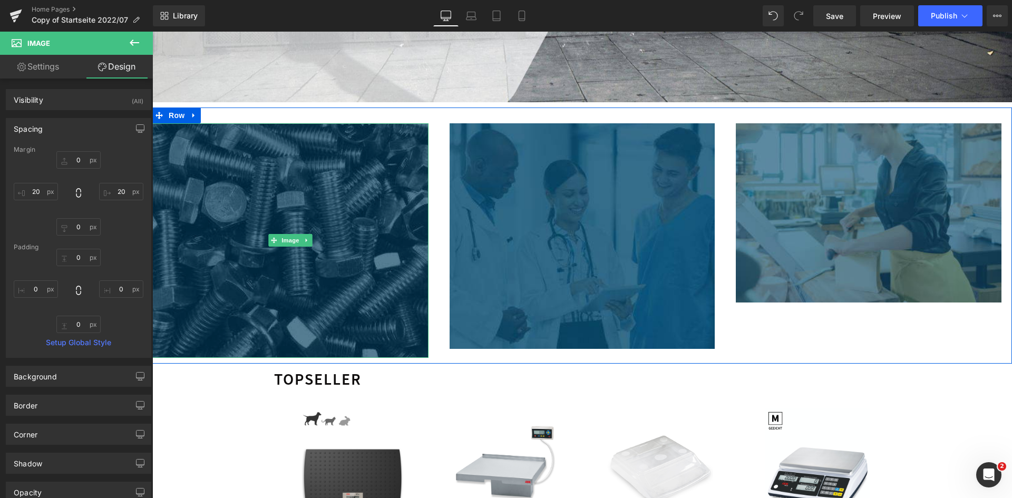
click at [247, 223] on img at bounding box center [290, 240] width 276 height 235
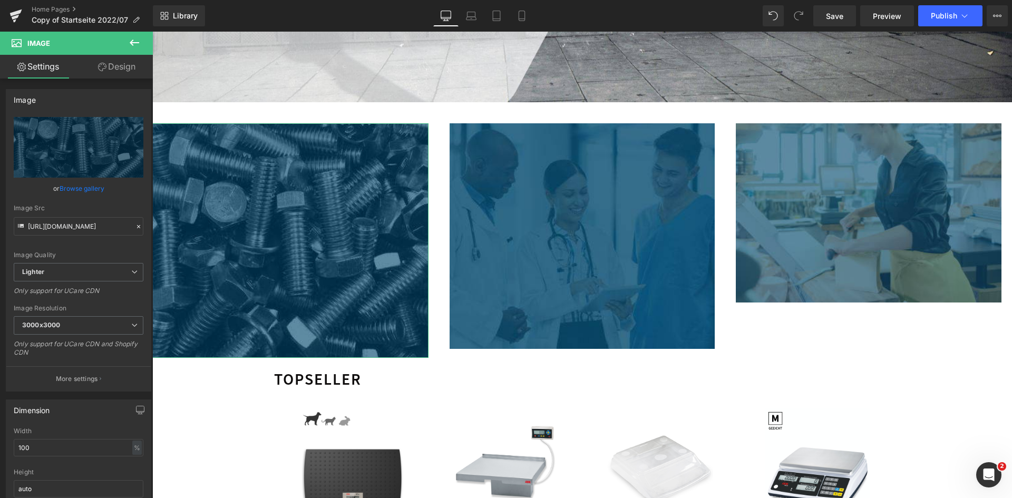
click at [122, 71] on link "Design" at bounding box center [117, 67] width 76 height 24
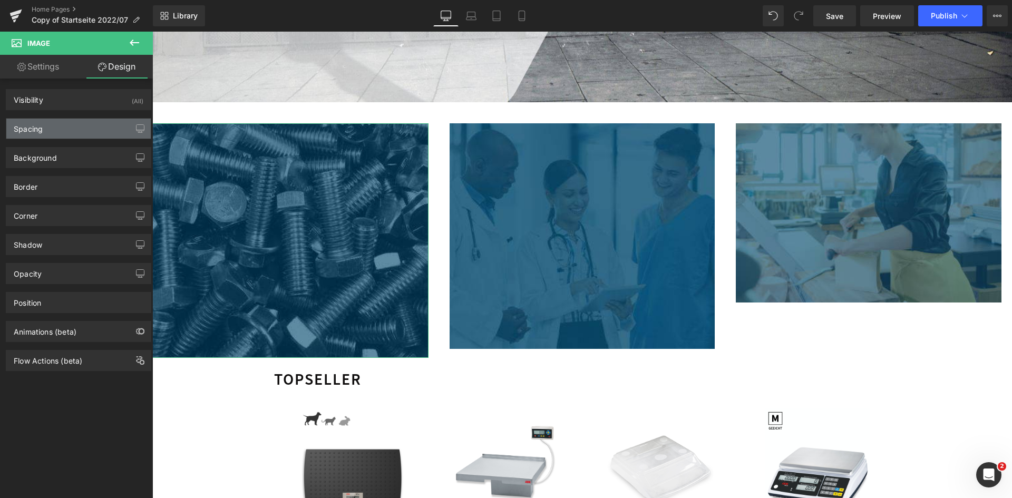
click at [74, 129] on div "Spacing" at bounding box center [78, 129] width 144 height 20
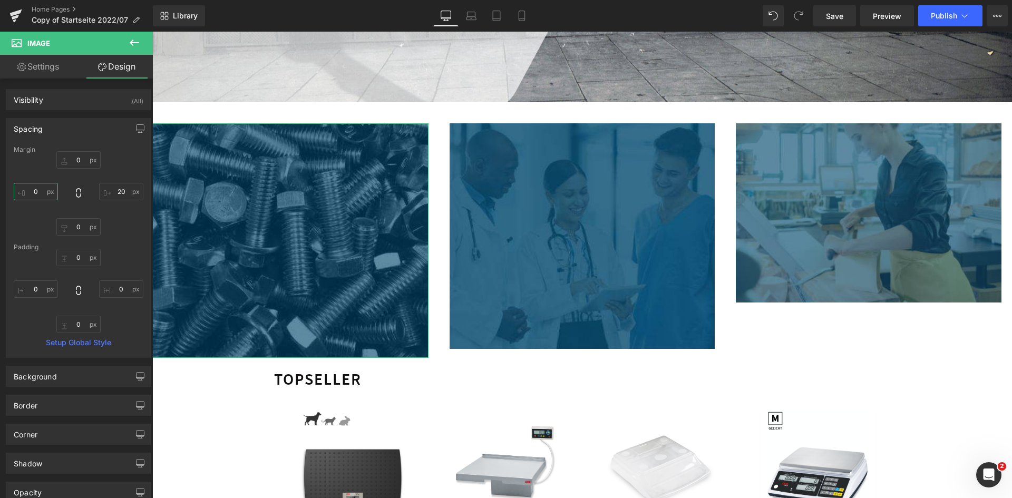
click at [42, 192] on input "text" at bounding box center [36, 191] width 44 height 17
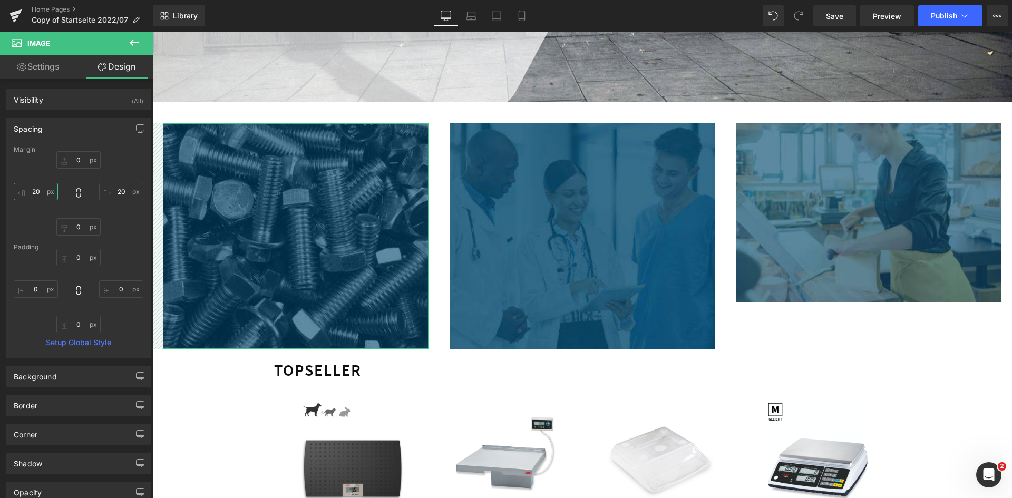
click at [36, 191] on input "20" at bounding box center [36, 191] width 44 height 17
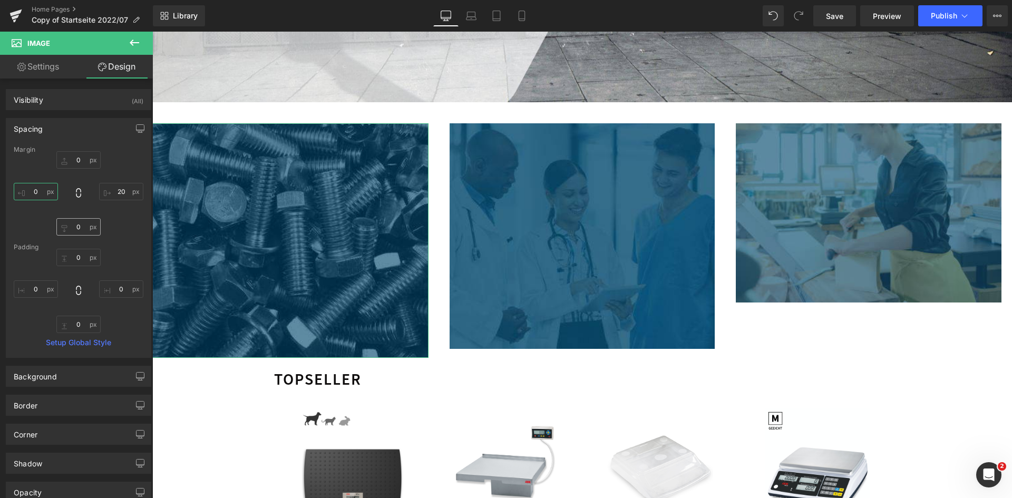
type input "40"
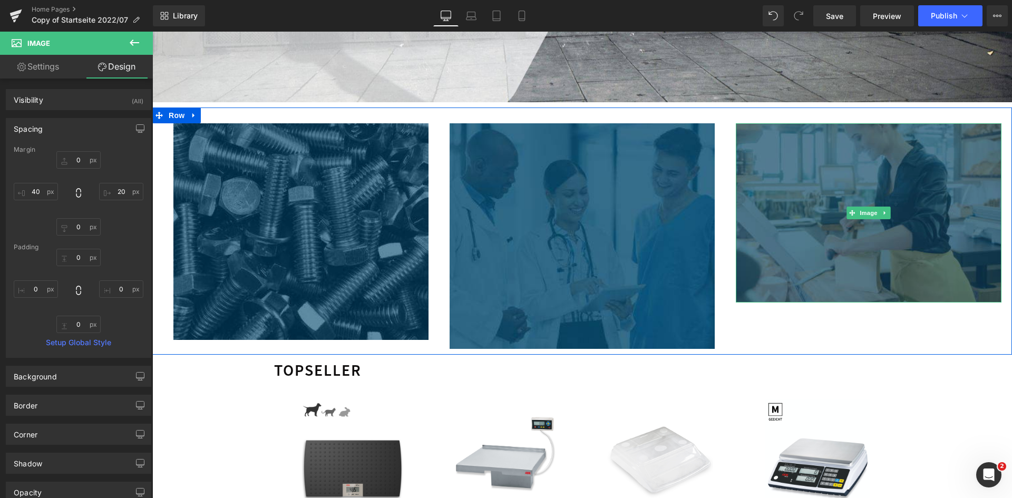
click at [745, 223] on img at bounding box center [869, 212] width 266 height 179
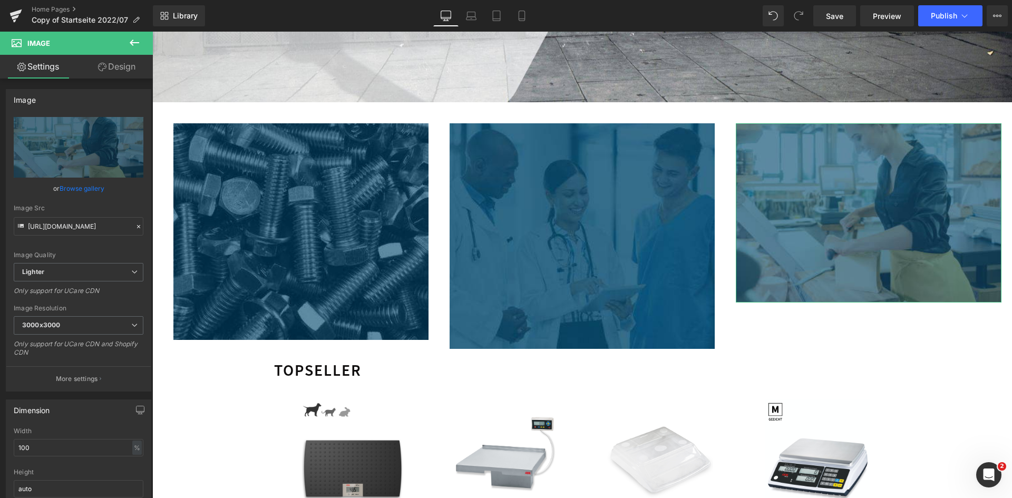
click at [101, 71] on link "Design" at bounding box center [117, 67] width 76 height 24
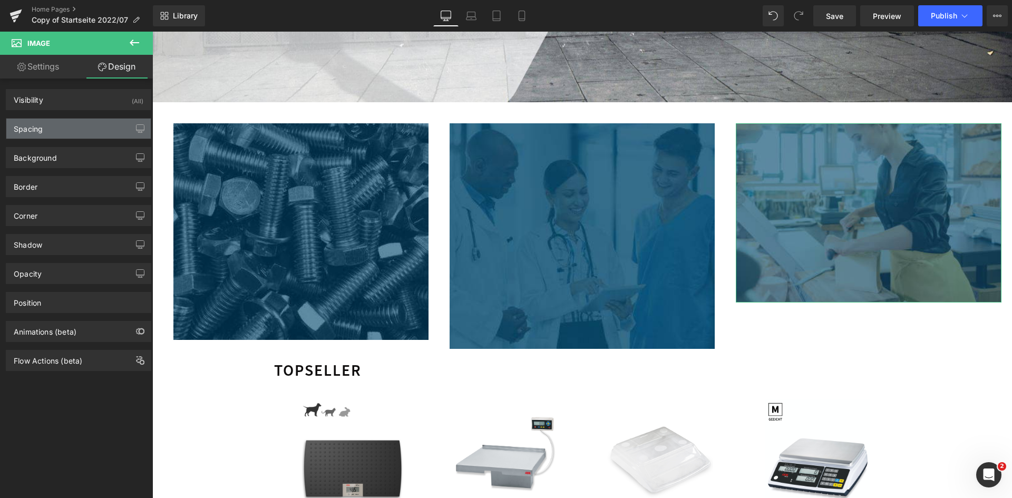
click at [69, 134] on div "Spacing" at bounding box center [78, 129] width 144 height 20
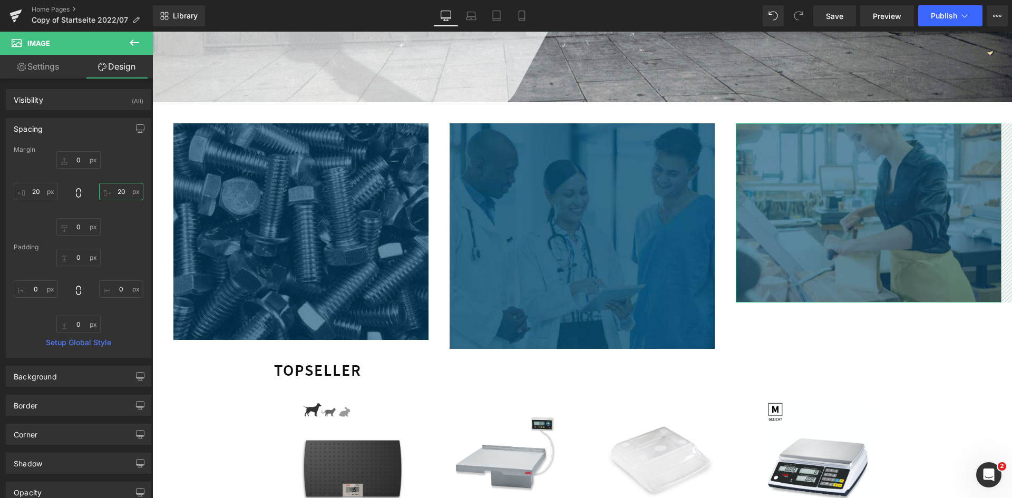
click at [114, 189] on input "text" at bounding box center [121, 191] width 44 height 17
type input "40"
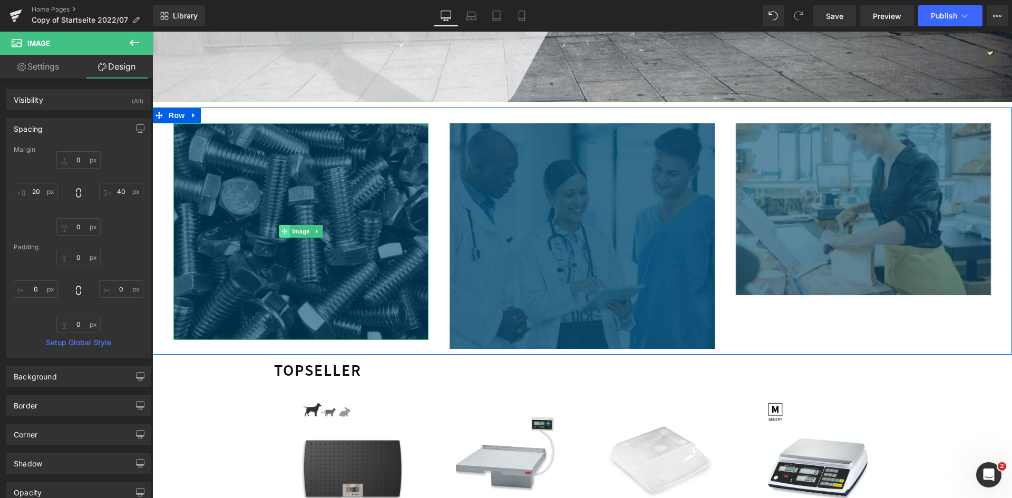
click at [282, 228] on icon at bounding box center [285, 231] width 6 height 6
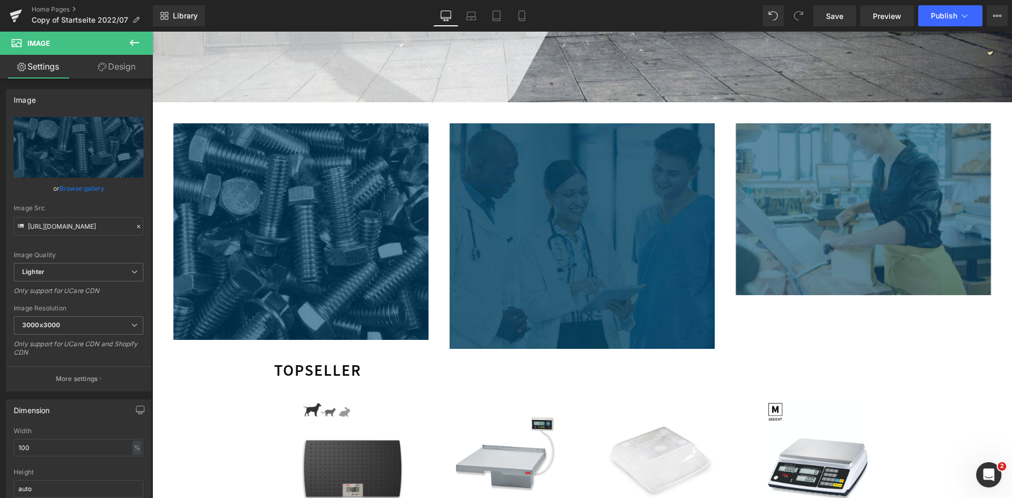
click at [557, 275] on img at bounding box center [583, 236] width 266 height 226
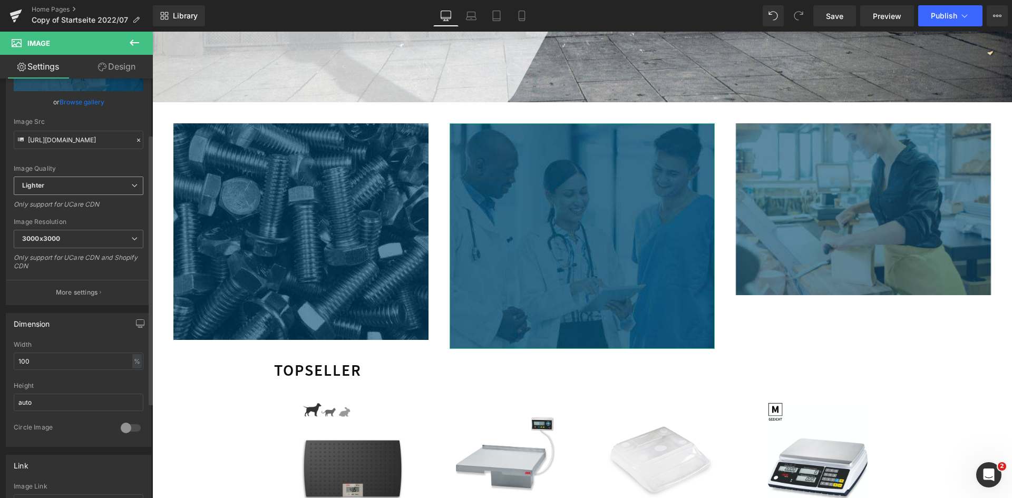
scroll to position [105, 0]
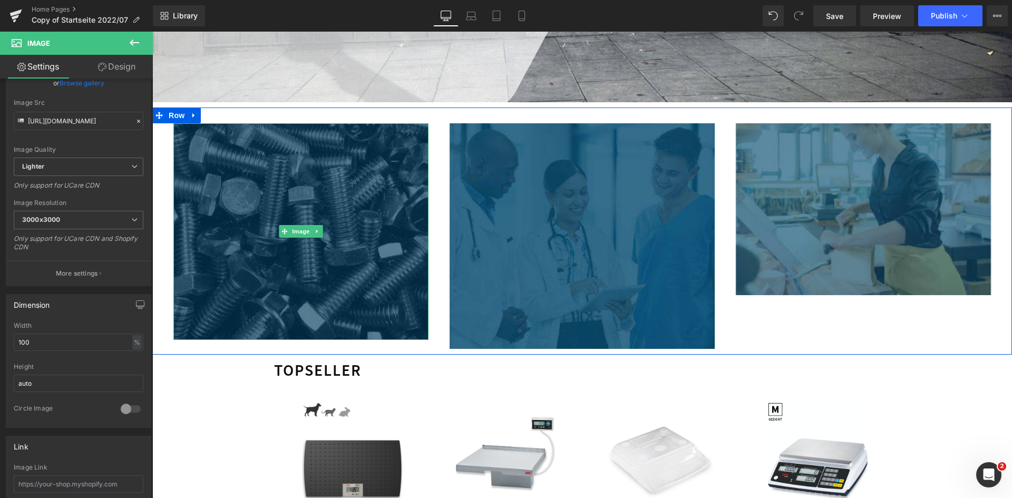
click at [329, 287] on img at bounding box center [300, 231] width 255 height 217
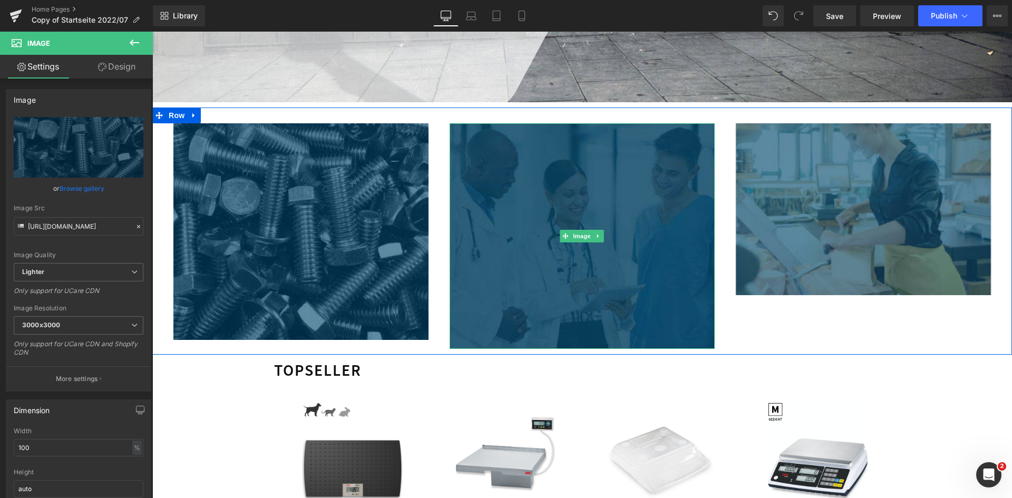
click at [519, 284] on img at bounding box center [583, 236] width 266 height 226
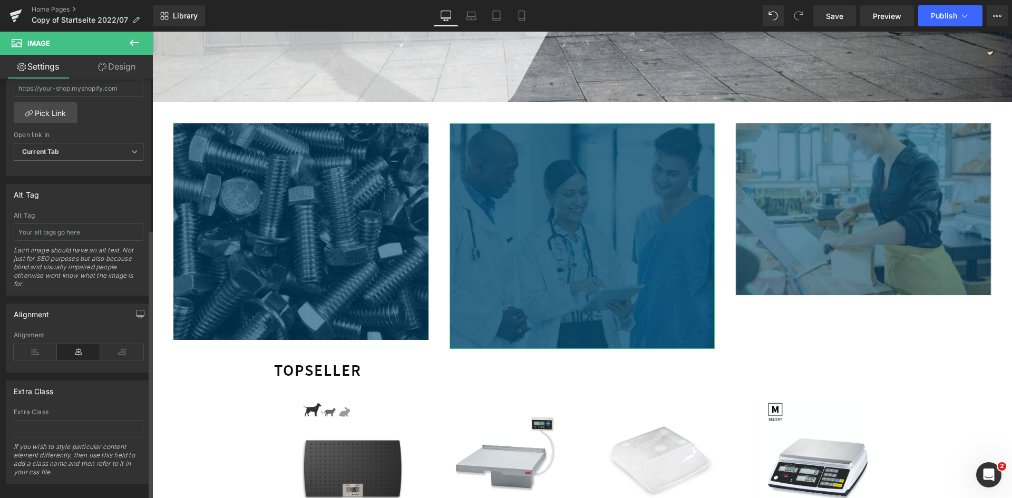
scroll to position [517, 0]
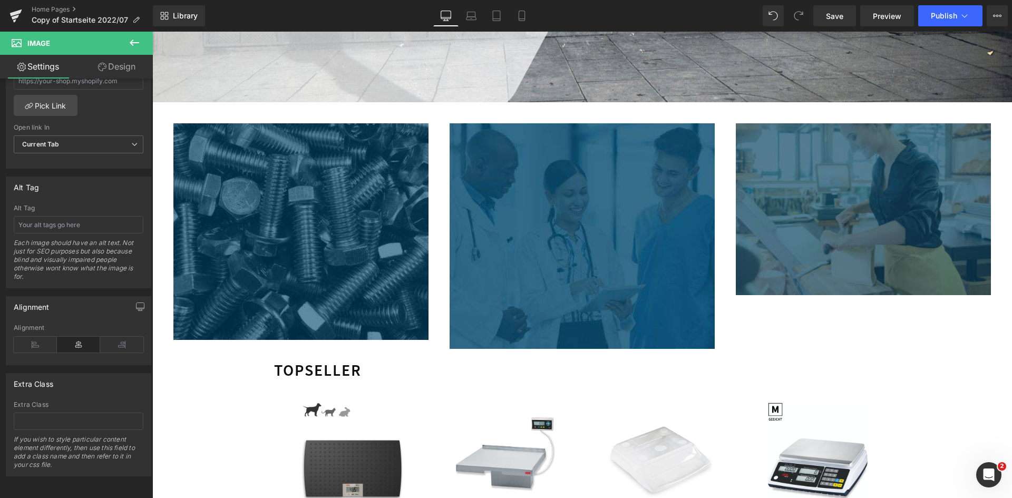
click at [815, 252] on img at bounding box center [863, 209] width 255 height 172
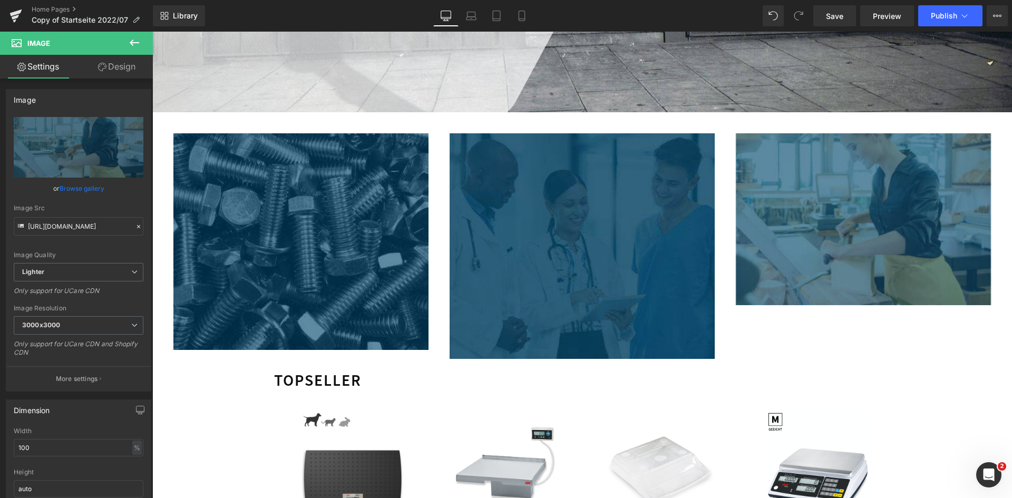
scroll to position [316, 0]
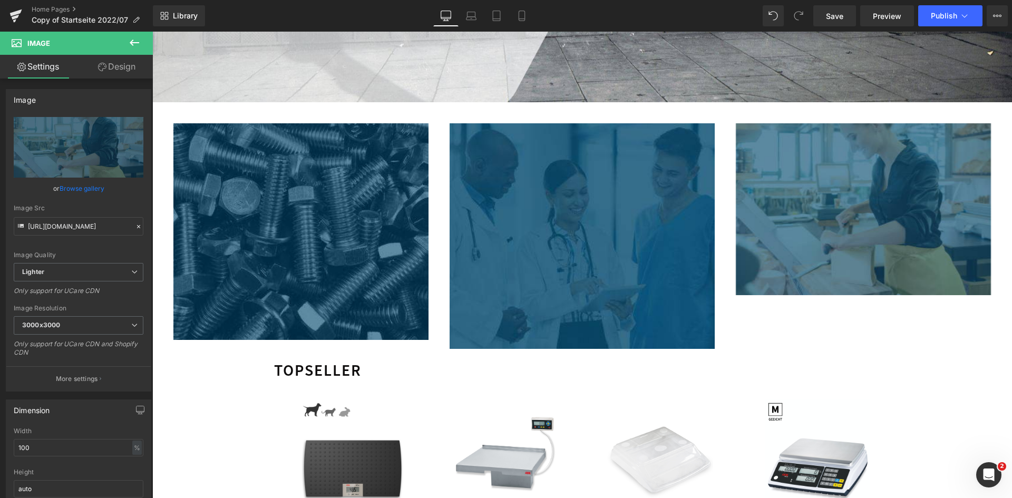
click at [123, 41] on button at bounding box center [134, 43] width 37 height 23
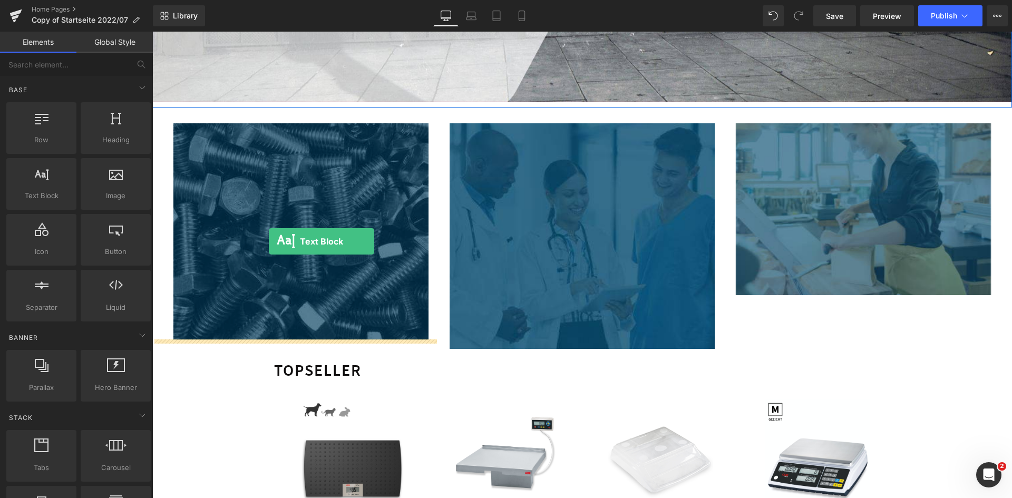
drag, startPoint x: 205, startPoint y: 218, endPoint x: 269, endPoint y: 241, distance: 68.1
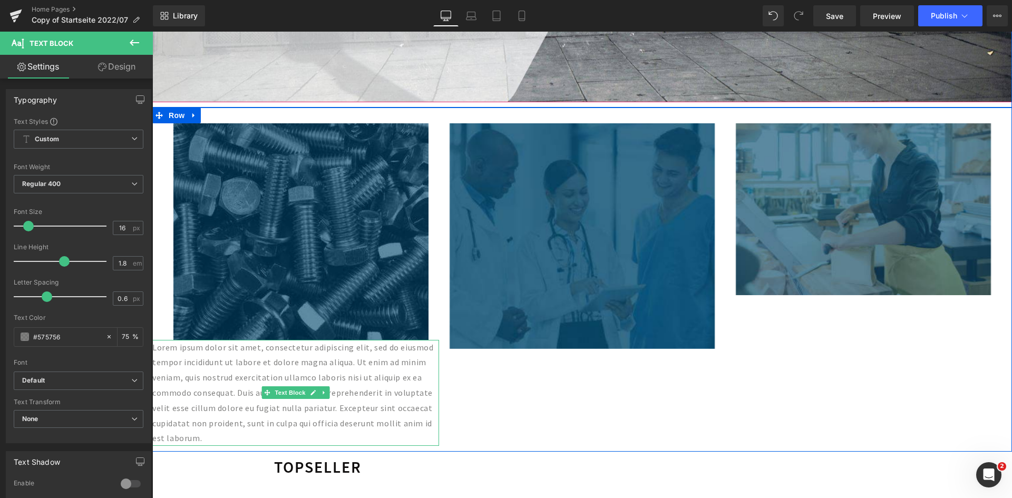
click at [187, 371] on p "Lorem ipsum dolor sit amet, consectetur adipiscing elit, sed do eiusmod tempor …" at bounding box center [295, 393] width 287 height 107
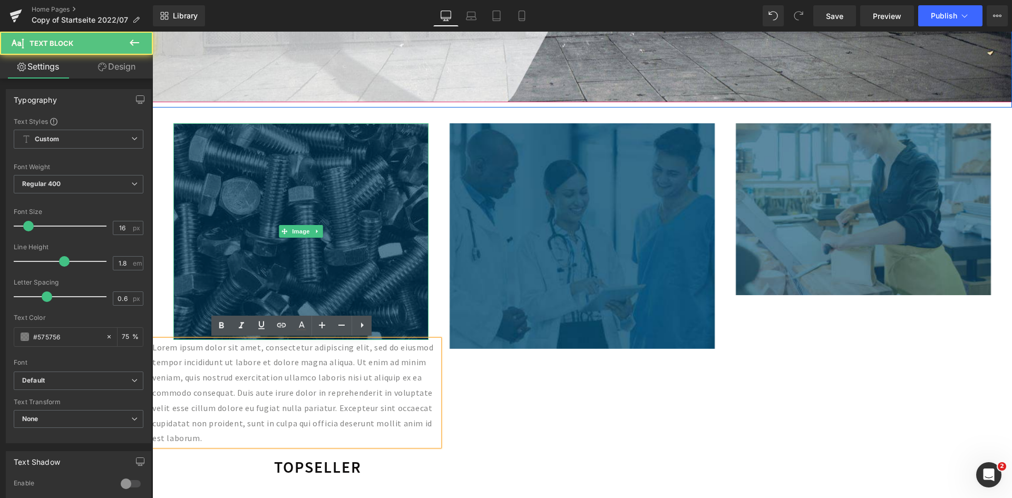
click at [272, 229] on img at bounding box center [300, 231] width 255 height 217
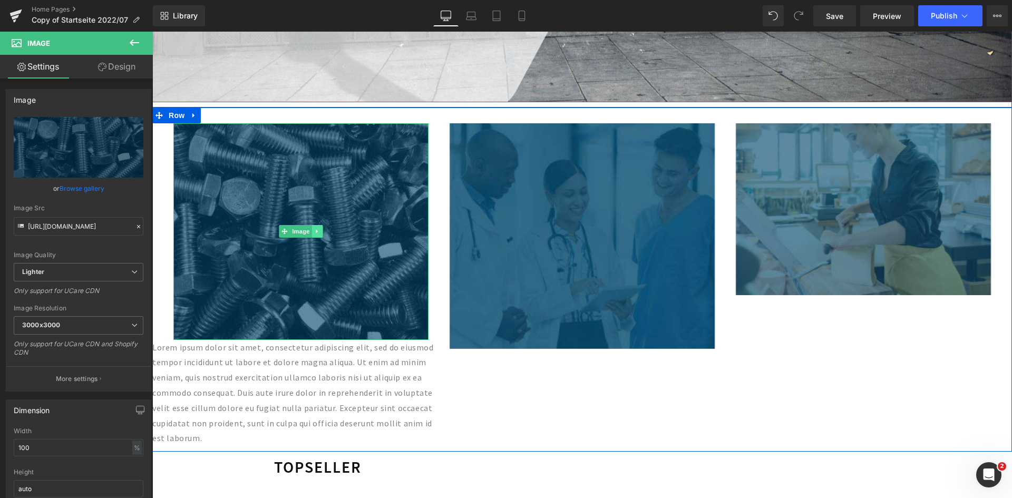
click at [314, 231] on icon at bounding box center [317, 231] width 6 height 6
click at [284, 369] on p "Lorem ipsum dolor sit amet, consectetur adipiscing elit, sed do eiusmod tempor …" at bounding box center [295, 393] width 287 height 107
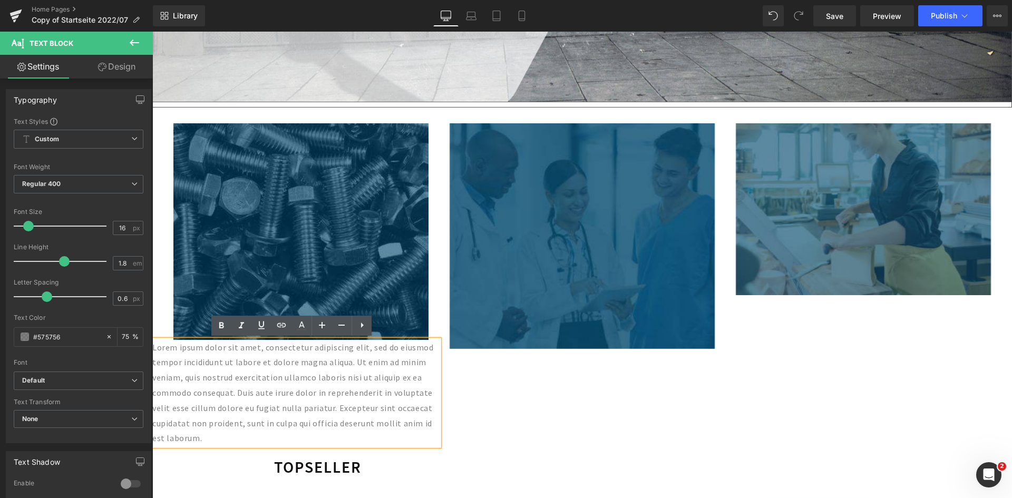
click at [449, 411] on div "Image Lorem ipsum dolor sit amet, consectetur adipiscing elit, sed do eiusmod t…" at bounding box center [582, 280] width 860 height 344
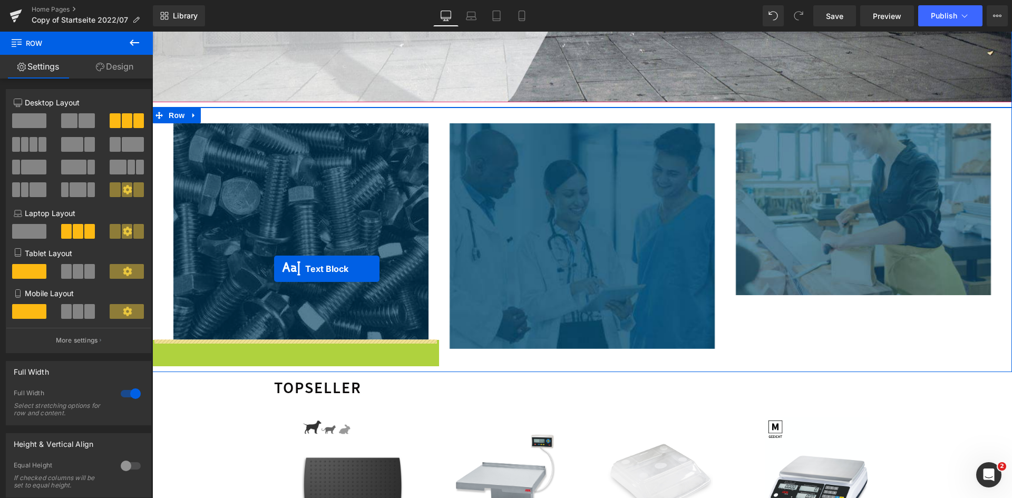
drag, startPoint x: 263, startPoint y: 395, endPoint x: 274, endPoint y: 269, distance: 126.5
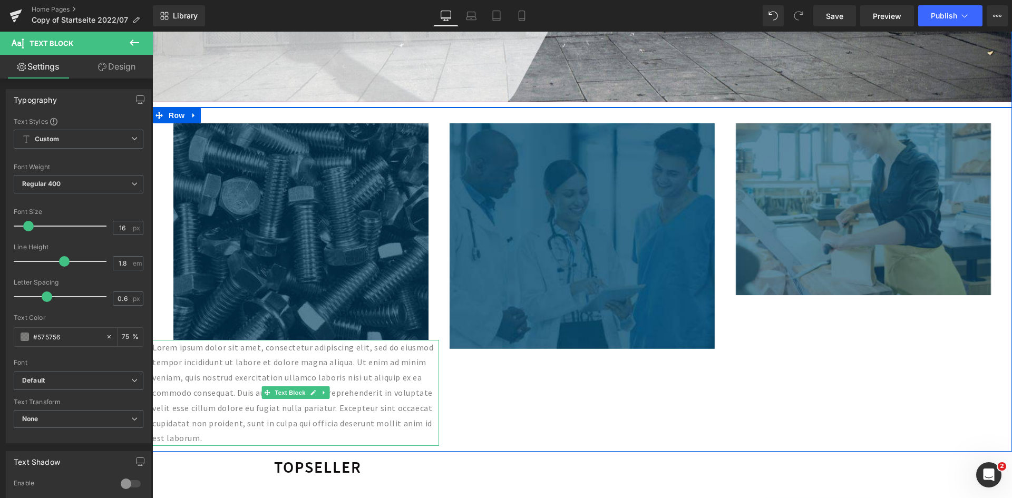
click at [226, 215] on img at bounding box center [300, 231] width 255 height 217
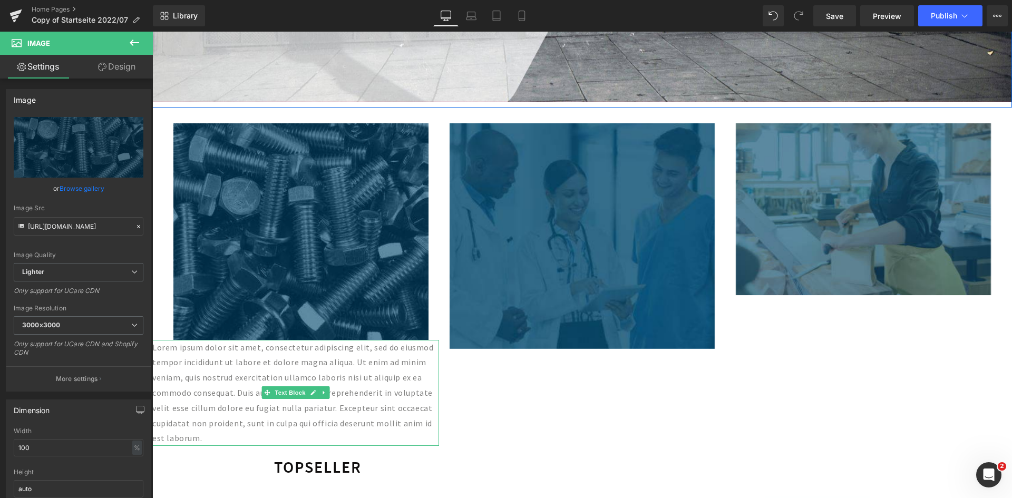
click at [124, 44] on button at bounding box center [134, 43] width 37 height 23
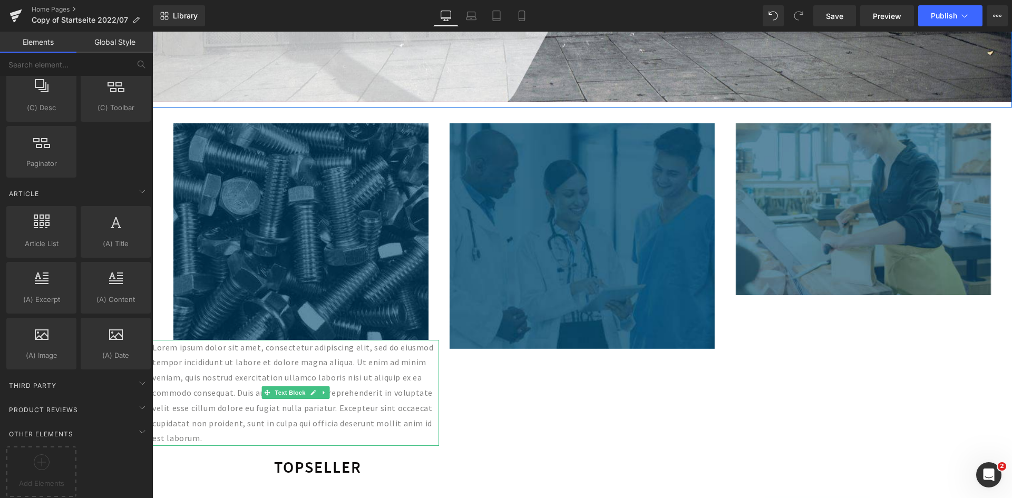
scroll to position [1792, 0]
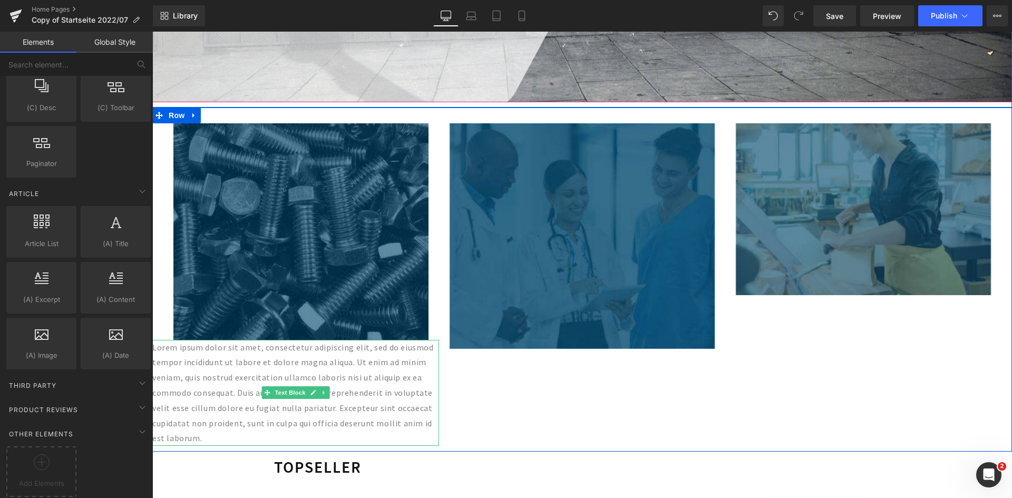
click at [233, 398] on p "Lorem ipsum dolor sit amet, consectetur adipiscing elit, sed do eiusmod tempor …" at bounding box center [295, 393] width 287 height 107
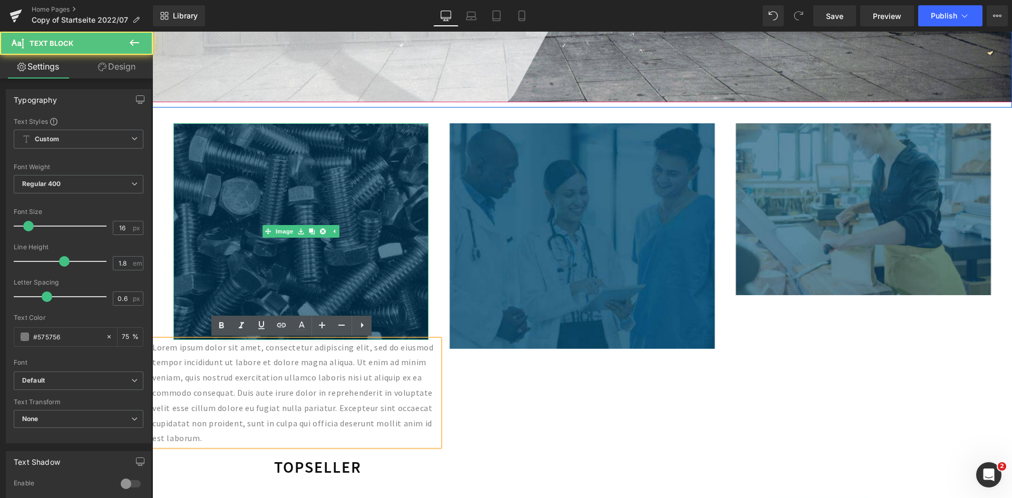
click at [283, 245] on img at bounding box center [300, 231] width 255 height 217
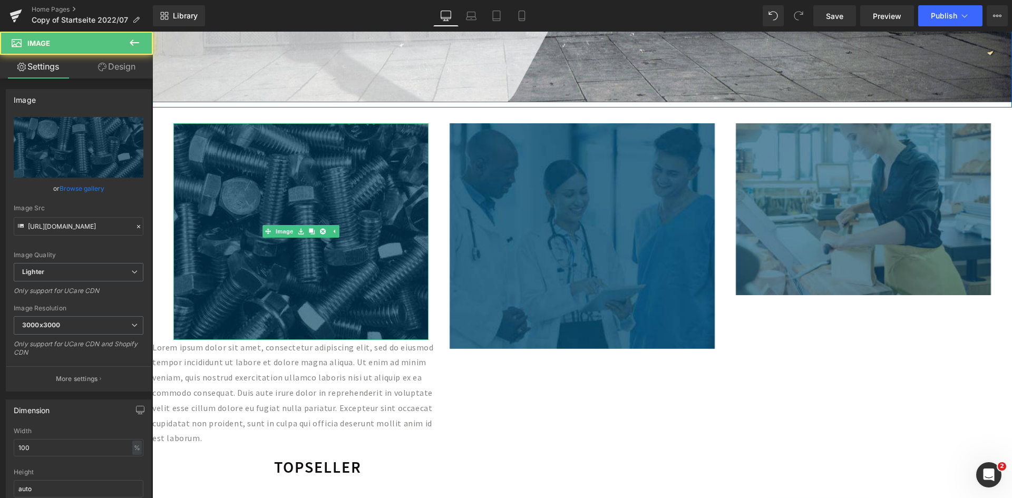
click at [281, 257] on img at bounding box center [300, 231] width 255 height 217
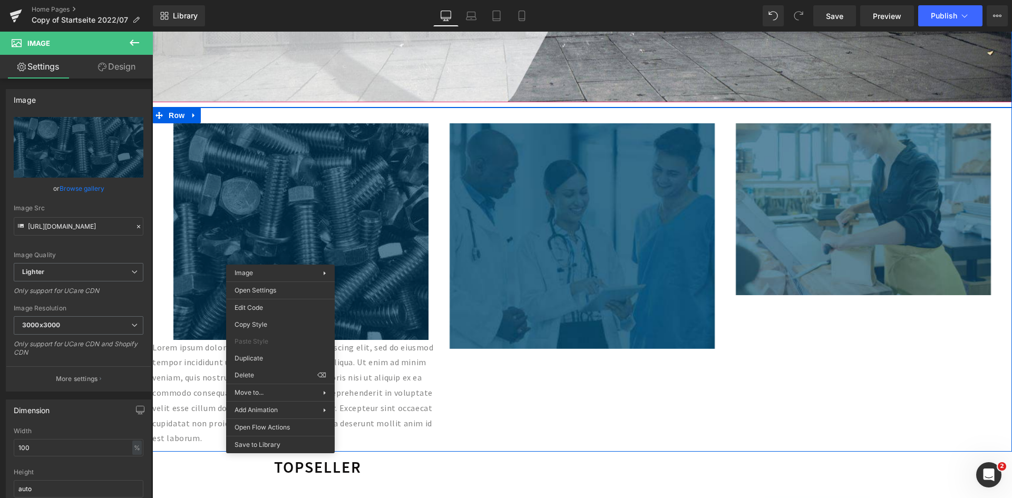
click at [215, 225] on img at bounding box center [300, 231] width 255 height 217
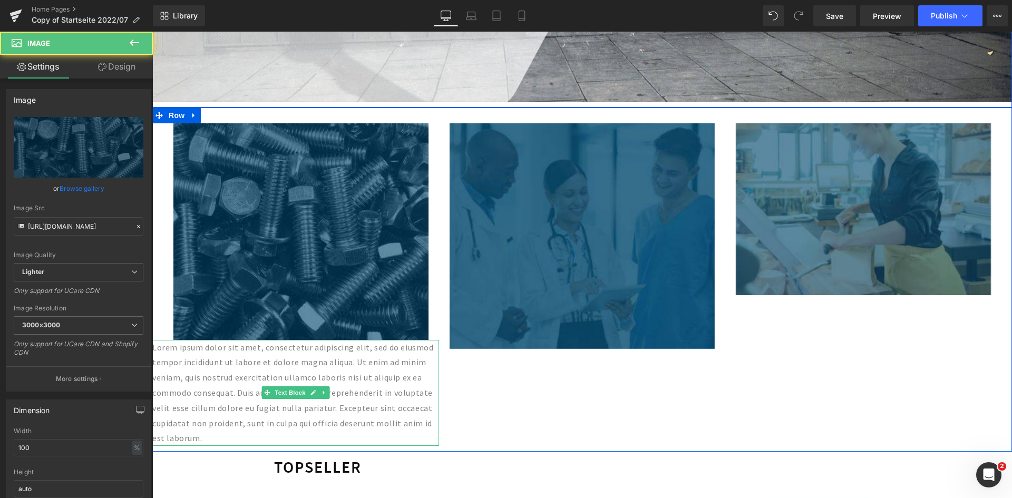
click at [244, 381] on p "Lorem ipsum dolor sit amet, consectetur adipiscing elit, sed do eiusmod tempor …" at bounding box center [295, 393] width 287 height 107
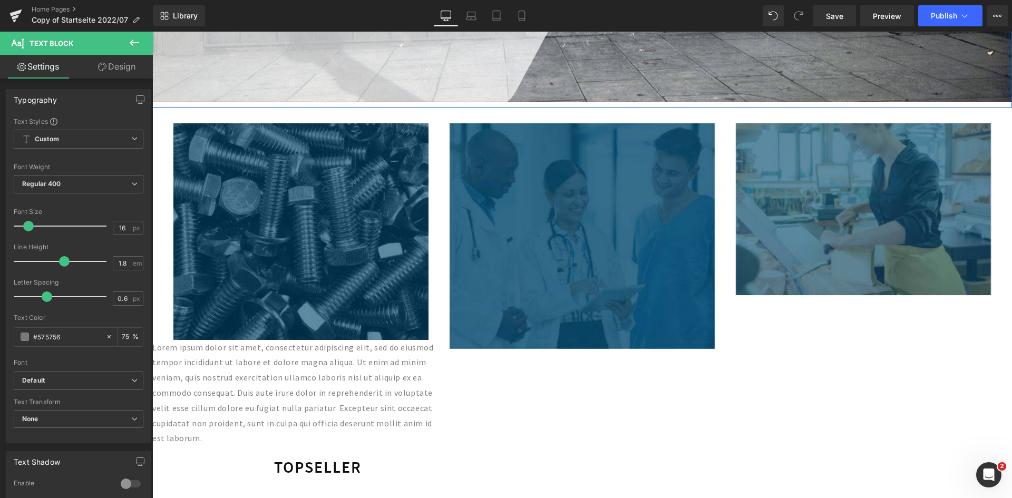
click at [98, 44] on span "Text Block" at bounding box center [63, 43] width 105 height 23
click at [141, 40] on button at bounding box center [134, 43] width 37 height 23
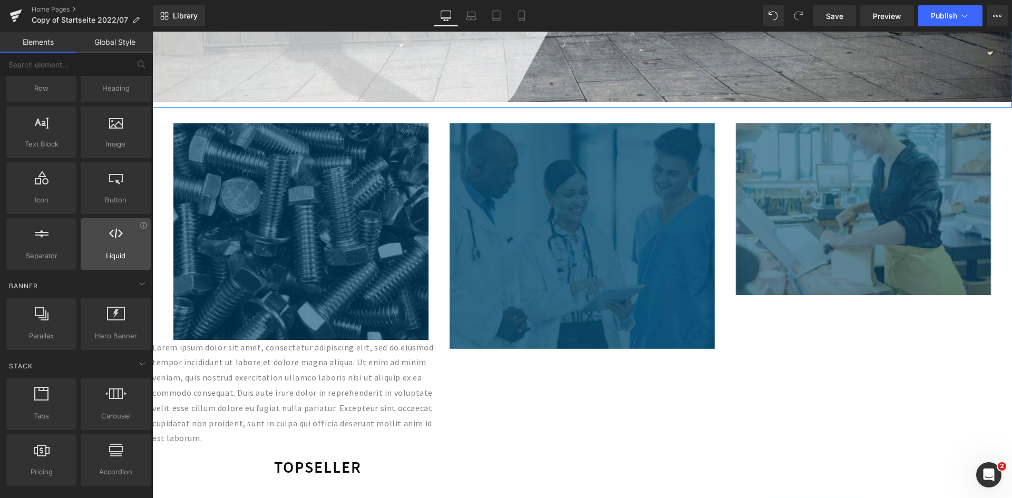
scroll to position [0, 0]
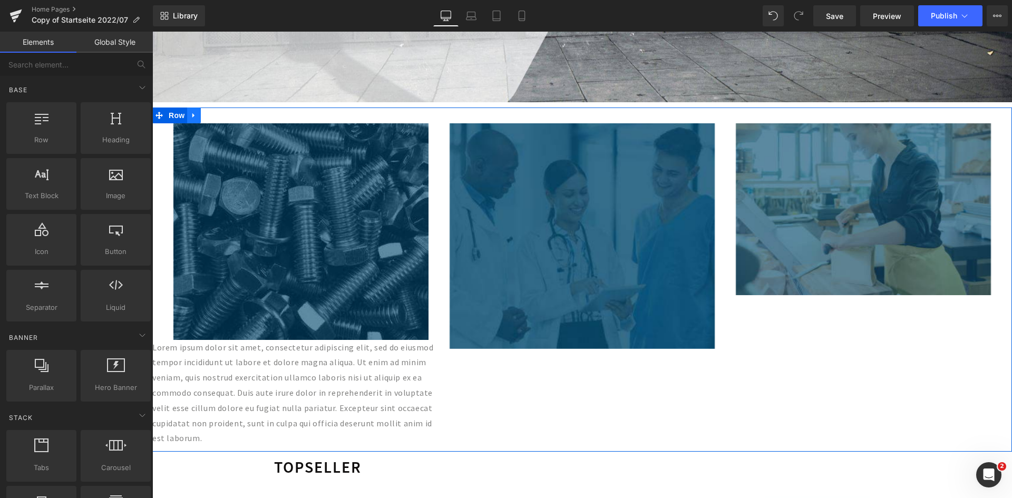
click at [192, 115] on icon at bounding box center [193, 115] width 2 height 5
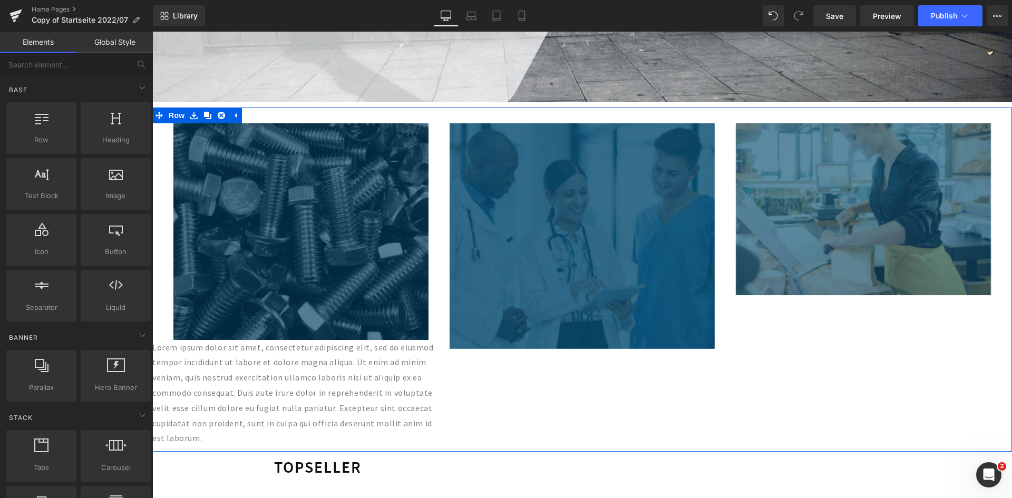
click at [270, 257] on img at bounding box center [300, 231] width 255 height 217
